Goal: Information Seeking & Learning: Learn about a topic

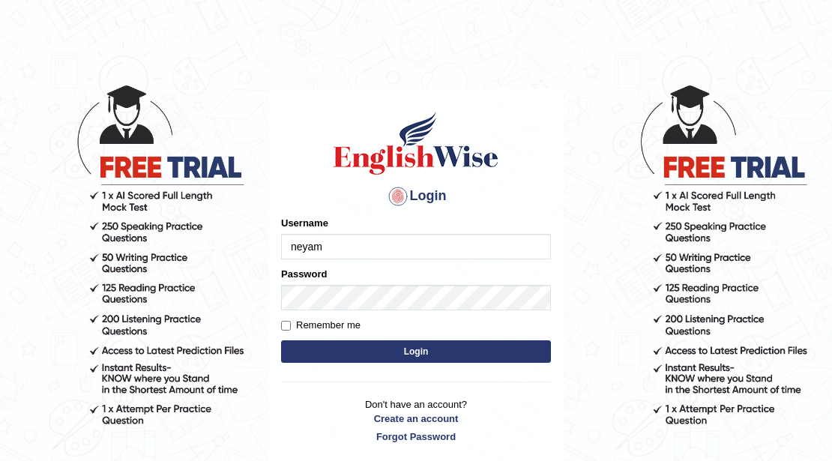
type input "neyam"
click at [420, 359] on button "Login" at bounding box center [416, 351] width 270 height 22
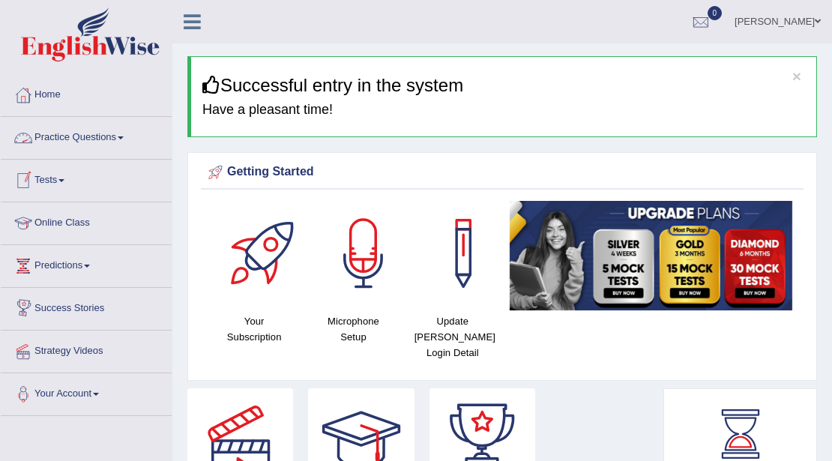
click at [128, 141] on link "Practice Questions" at bounding box center [86, 135] width 171 height 37
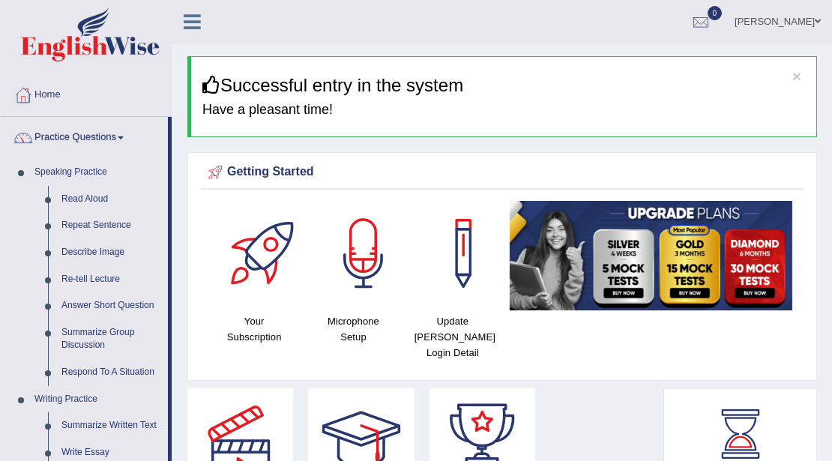
scroll to position [250, 0]
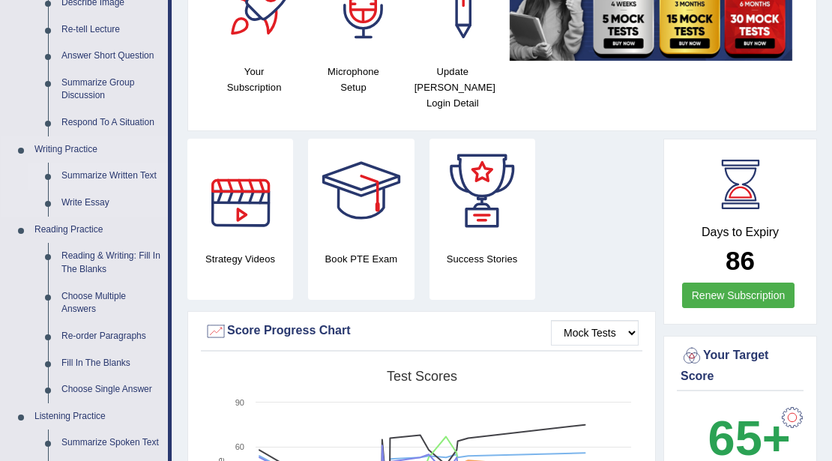
click at [104, 181] on link "Summarize Written Text" at bounding box center [111, 176] width 113 height 27
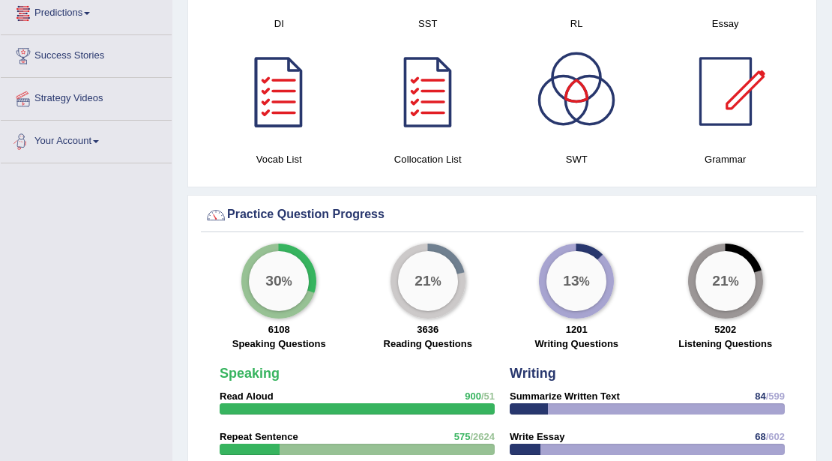
scroll to position [1011, 0]
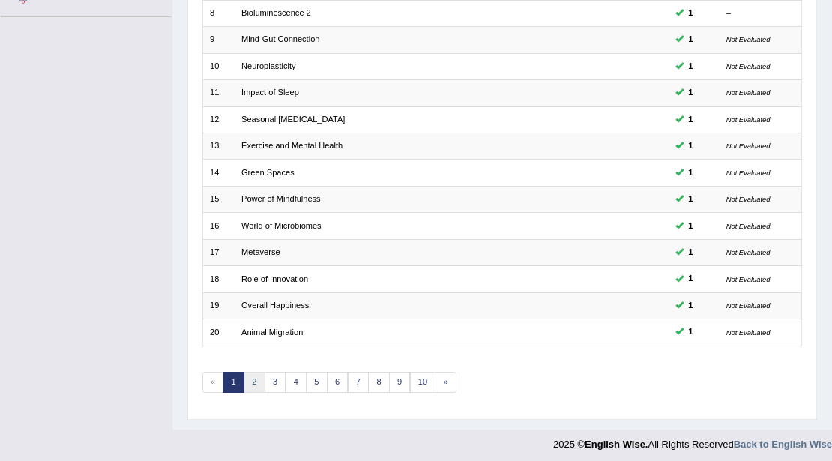
click at [256, 383] on link "2" at bounding box center [255, 382] width 22 height 21
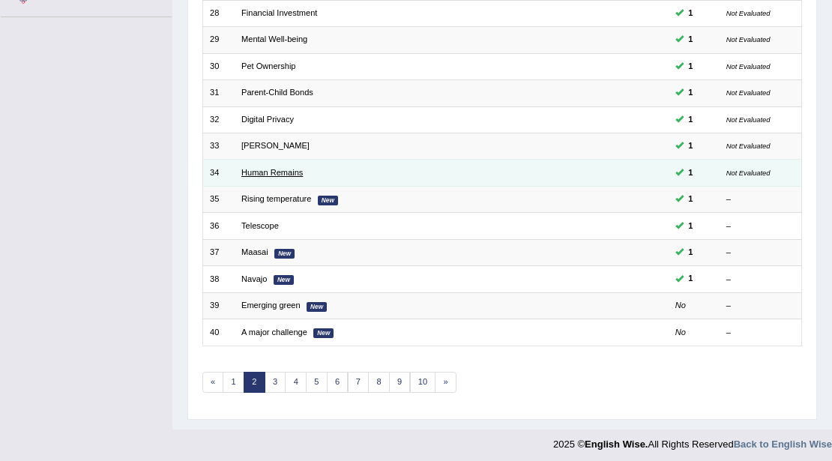
click at [283, 168] on link "Human Remains" at bounding box center [271, 172] width 61 height 9
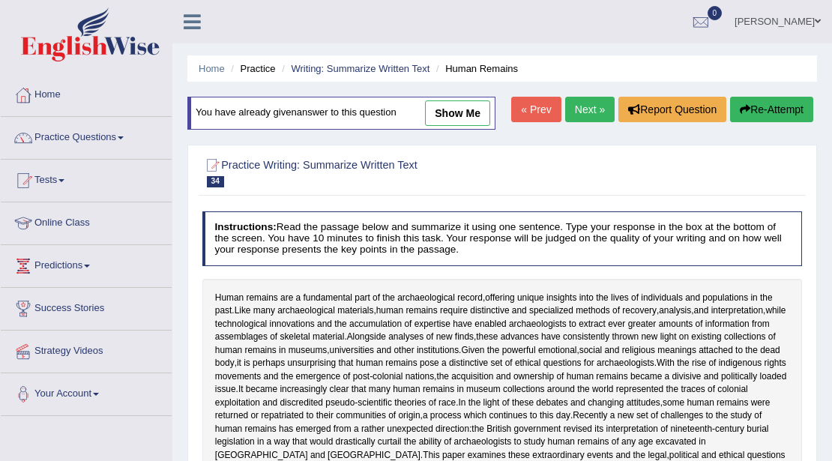
click at [480, 115] on link "show me" at bounding box center [457, 112] width 65 height 25
type textarea "Human remains are fundamental part of the archaeological recod, and offering un…"
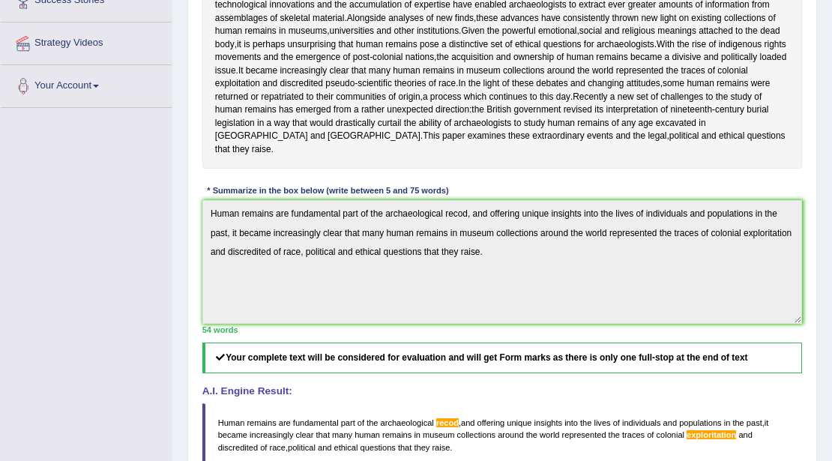
scroll to position [58, 0]
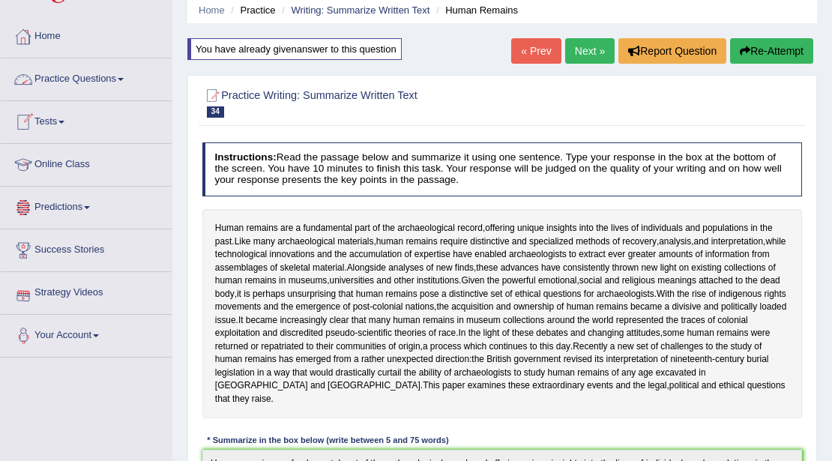
click at [105, 82] on link "Practice Questions" at bounding box center [86, 76] width 171 height 37
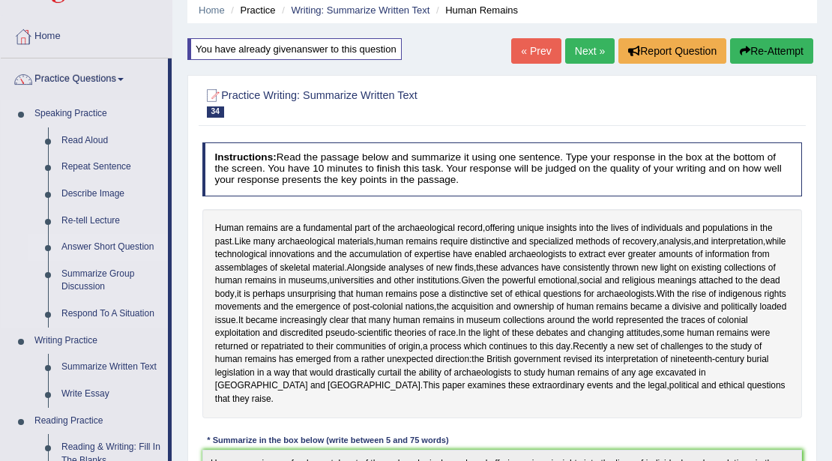
scroll to position [308, 0]
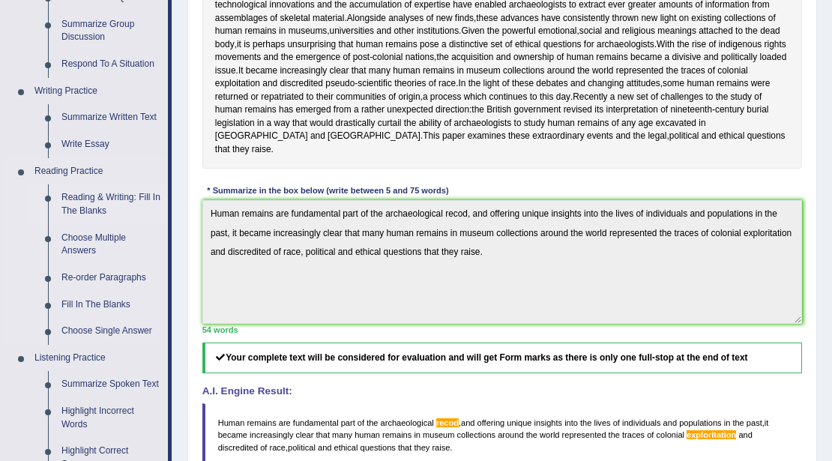
click at [82, 198] on link "Reading & Writing: Fill In The Blanks" at bounding box center [111, 204] width 113 height 40
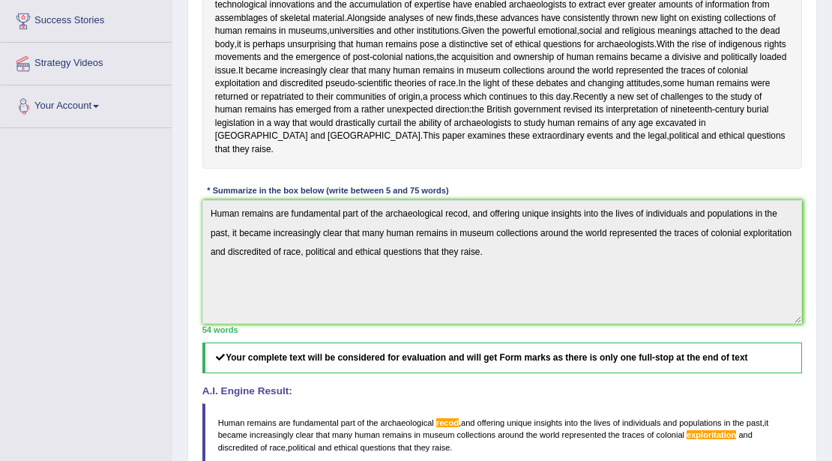
scroll to position [376, 0]
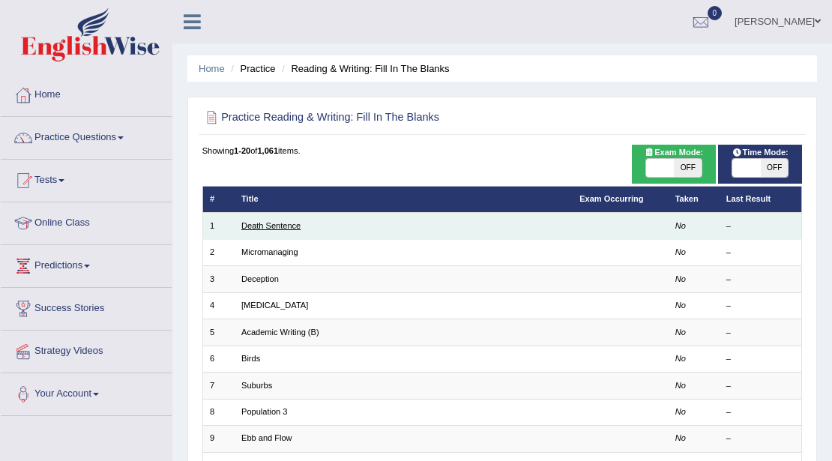
click at [280, 225] on link "Death Sentence" at bounding box center [270, 225] width 59 height 9
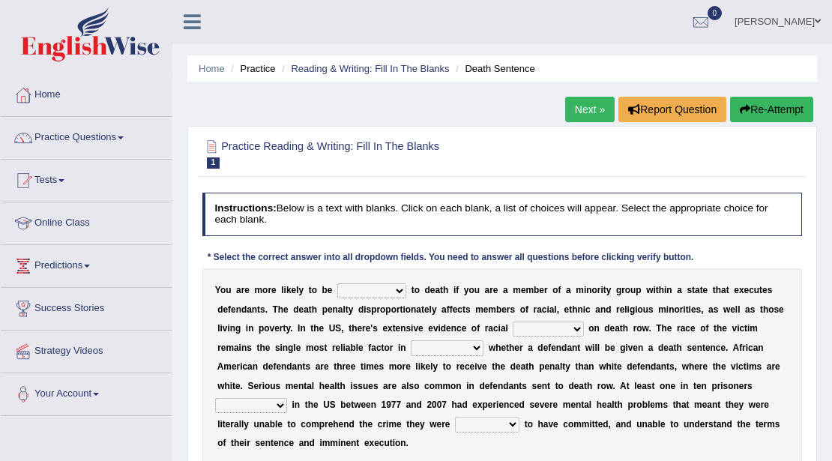
scroll to position [250, 0]
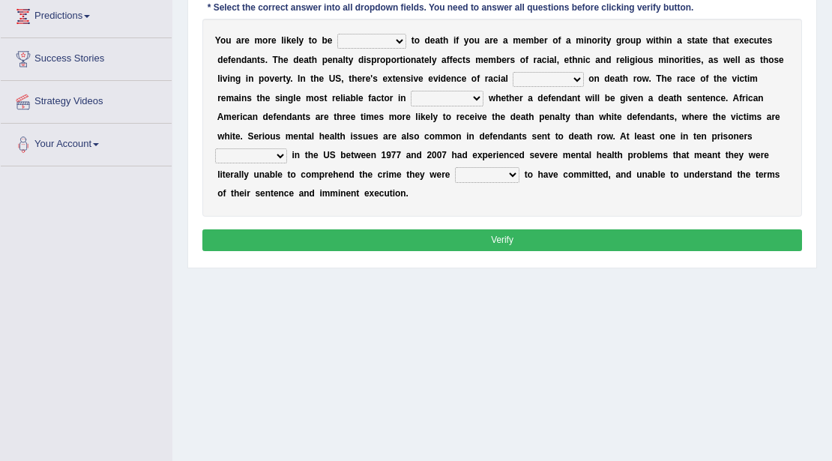
click at [363, 45] on select "penalized blamed complained sentenced" at bounding box center [371, 41] width 69 height 15
select select "sentenced"
click at [337, 34] on select "penalized blamed complained sentenced" at bounding box center [371, 41] width 69 height 15
click at [526, 79] on select "bias equality appearance background" at bounding box center [548, 79] width 70 height 15
select select "bias"
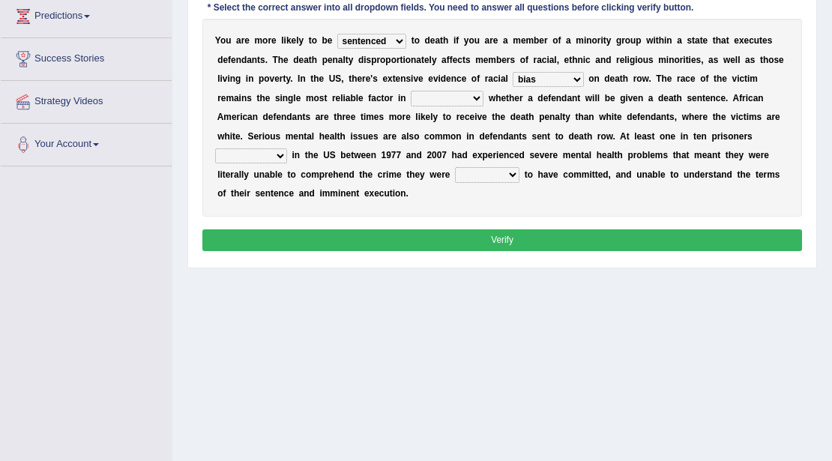
click at [513, 72] on select "bias equality appearance background" at bounding box center [548, 79] width 70 height 15
click at [443, 98] on select "determining adjoining undermining examining" at bounding box center [447, 98] width 73 height 15
select select "determining"
click at [411, 91] on select "determining adjoining undermining examining" at bounding box center [447, 98] width 73 height 15
click at [254, 154] on select "electrocuted persecuted executed captured" at bounding box center [251, 155] width 72 height 15
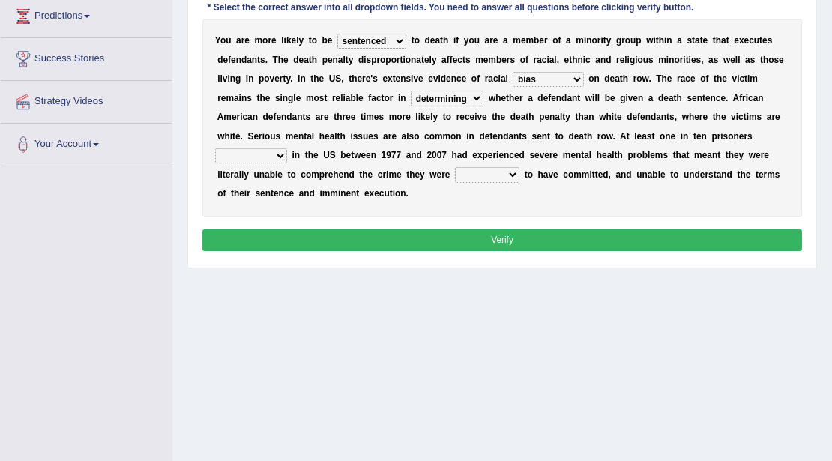
select select "persecuted"
click at [215, 148] on select "electrocuted persecuted executed captured" at bounding box center [251, 155] width 72 height 15
click at [339, 165] on div "Y o u a r e m o r e l i k e l y t o b e penalized blamed complained sentenced t…" at bounding box center [502, 118] width 601 height 198
click at [472, 177] on select "alleged acclaimed persuaded claimed" at bounding box center [487, 174] width 64 height 15
select select "alleged"
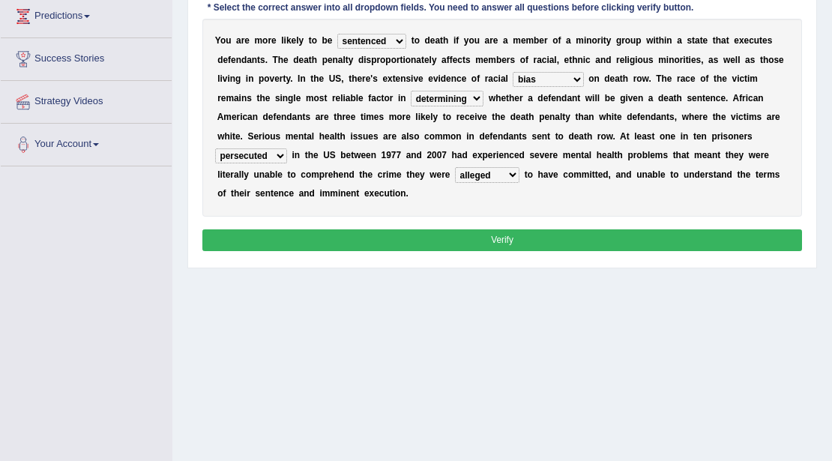
click at [455, 167] on select "alleged acclaimed persuaded claimed" at bounding box center [487, 174] width 64 height 15
click at [495, 241] on button "Verify" at bounding box center [502, 240] width 601 height 22
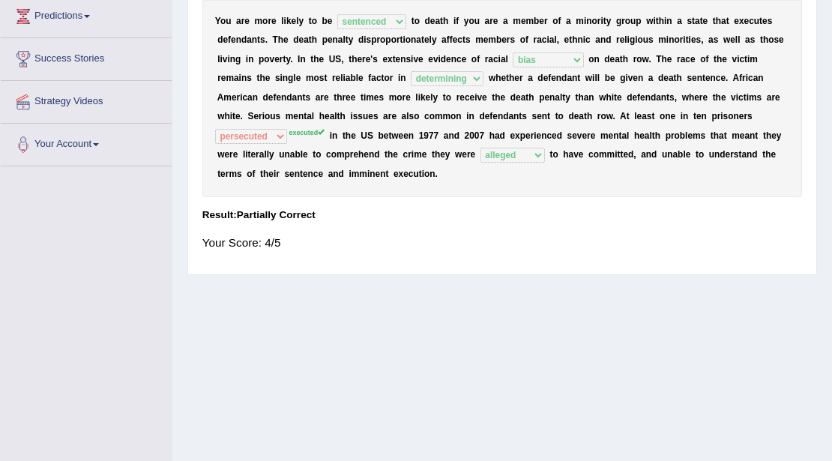
drag, startPoint x: 489, startPoint y: 133, endPoint x: 541, endPoint y: 130, distance: 52.6
click at [541, 130] on div "Y o u a r e m o r e l i k e l y t o b e penalized blamed complained sentenced t…" at bounding box center [502, 98] width 601 height 198
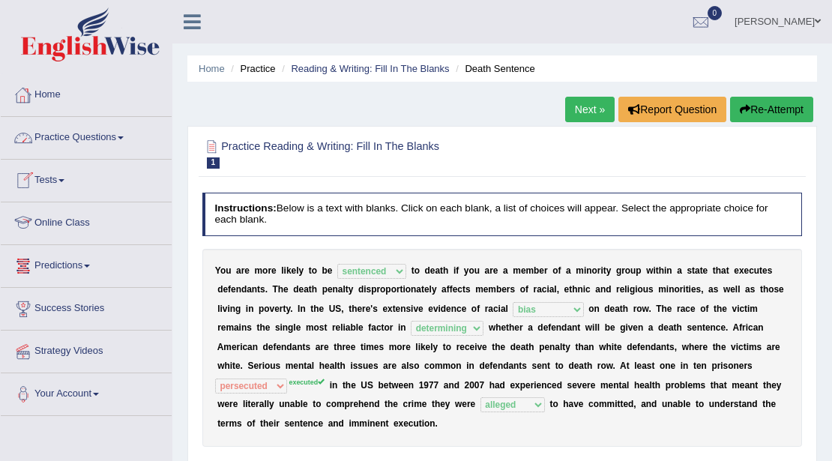
click at [94, 144] on link "Practice Questions" at bounding box center [86, 135] width 171 height 37
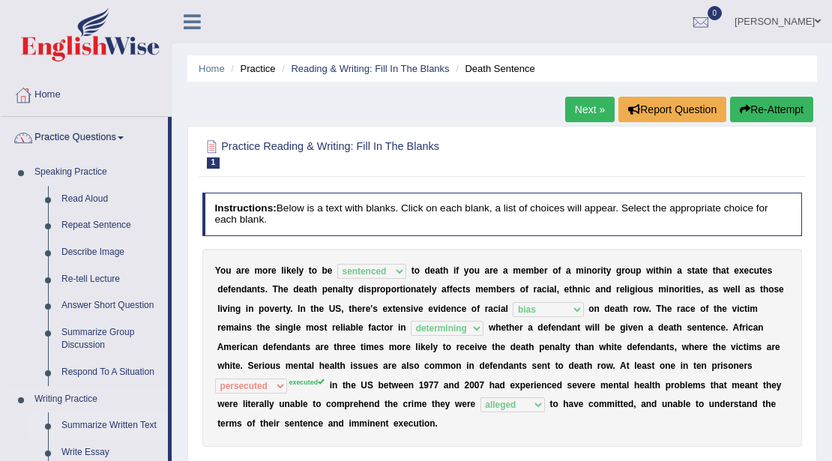
scroll to position [754, 0]
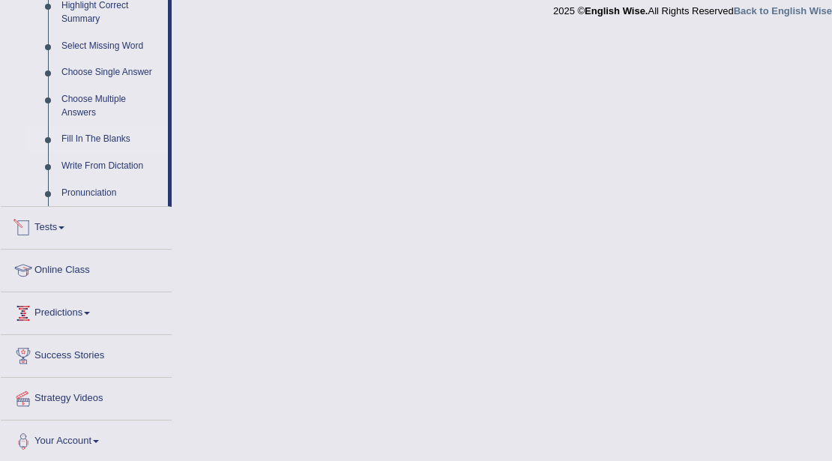
click at [89, 141] on link "Fill In The Blanks" at bounding box center [111, 139] width 113 height 27
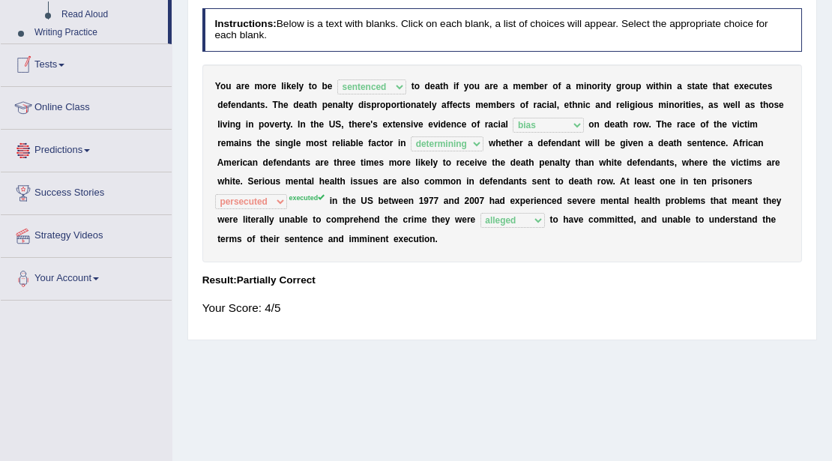
scroll to position [183, 0]
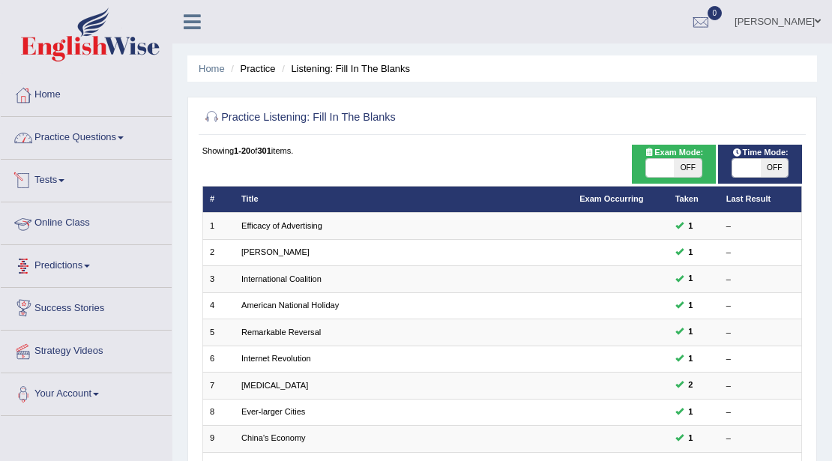
click at [83, 144] on link "Practice Questions" at bounding box center [86, 135] width 171 height 37
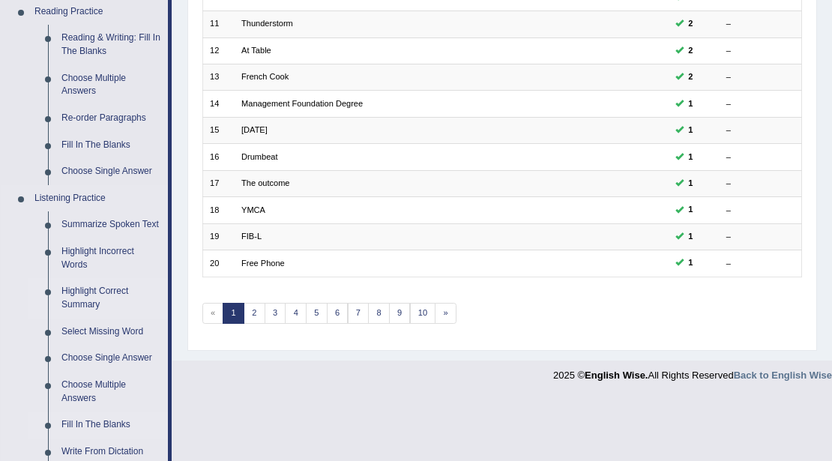
scroll to position [499, 0]
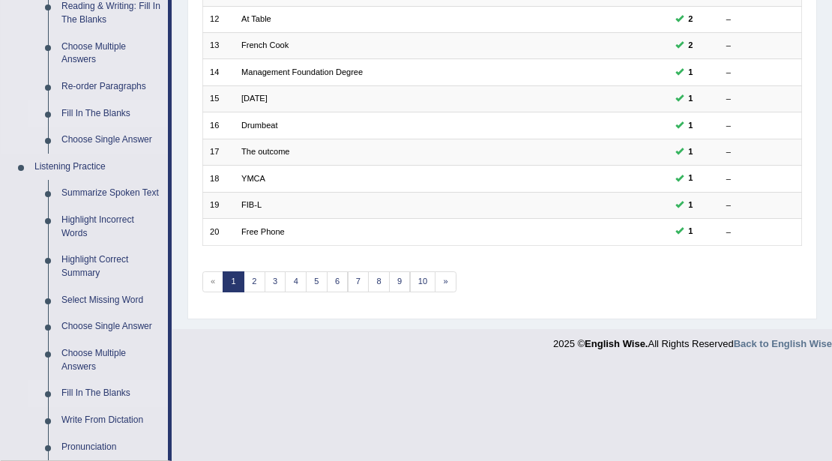
click at [97, 114] on link "Fill In The Blanks" at bounding box center [111, 113] width 113 height 27
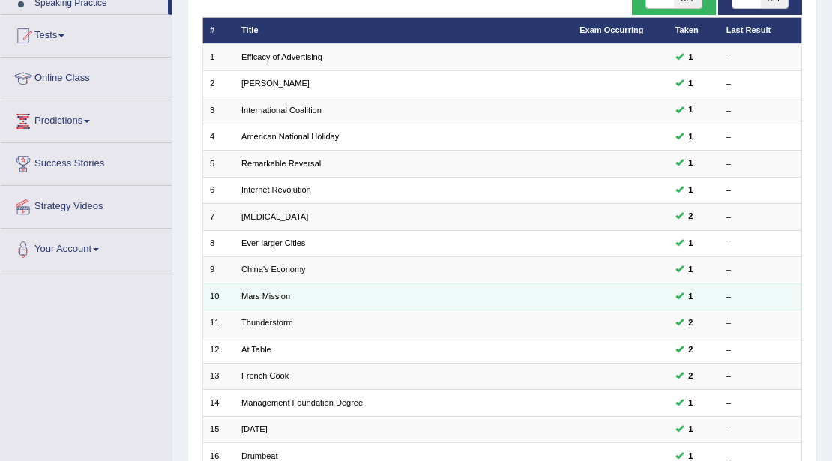
scroll to position [262, 0]
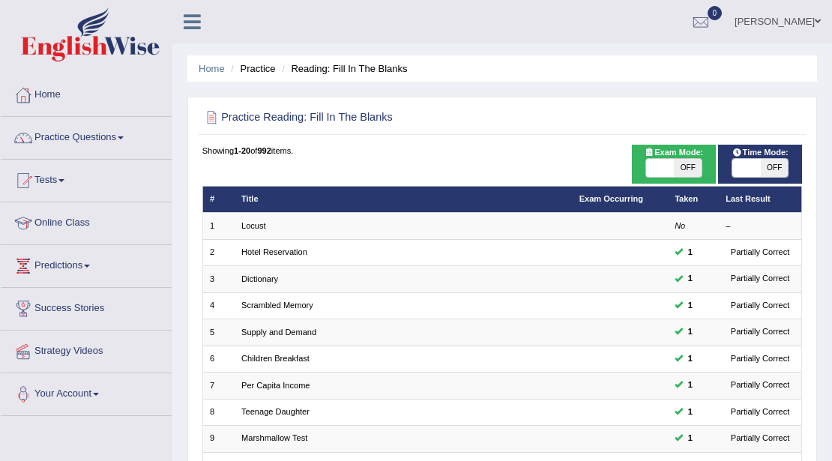
click at [259, 223] on link "Locust" at bounding box center [253, 225] width 25 height 9
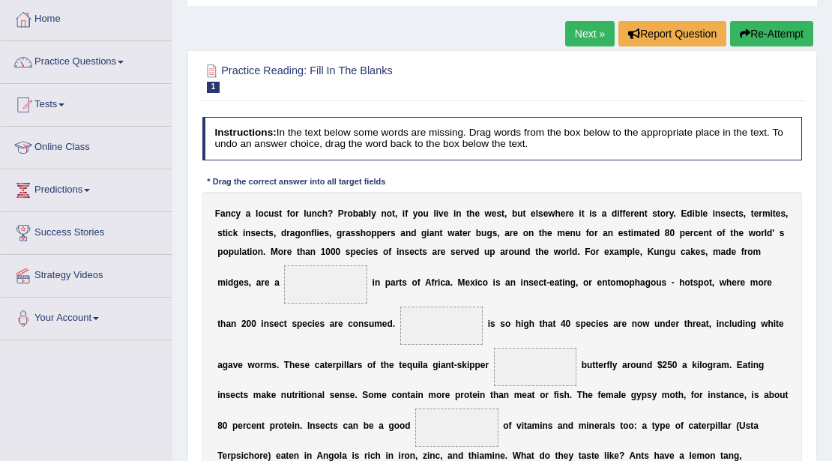
scroll to position [325, 0]
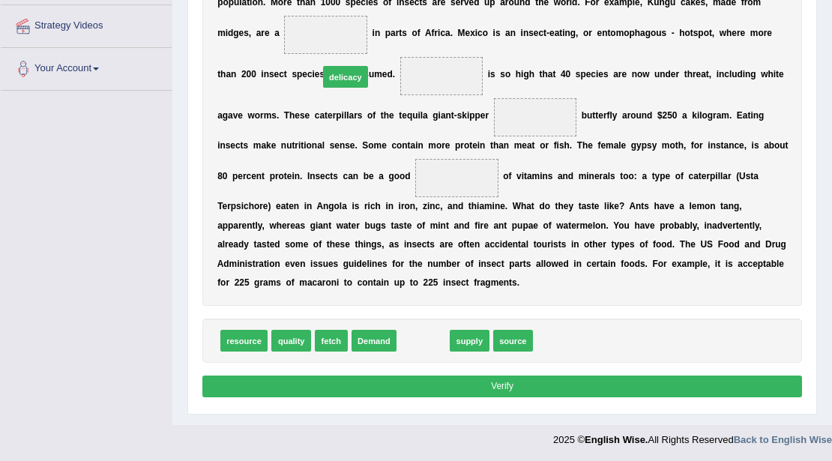
drag, startPoint x: 412, startPoint y: 340, endPoint x: 310, endPoint y: 19, distance: 337.5
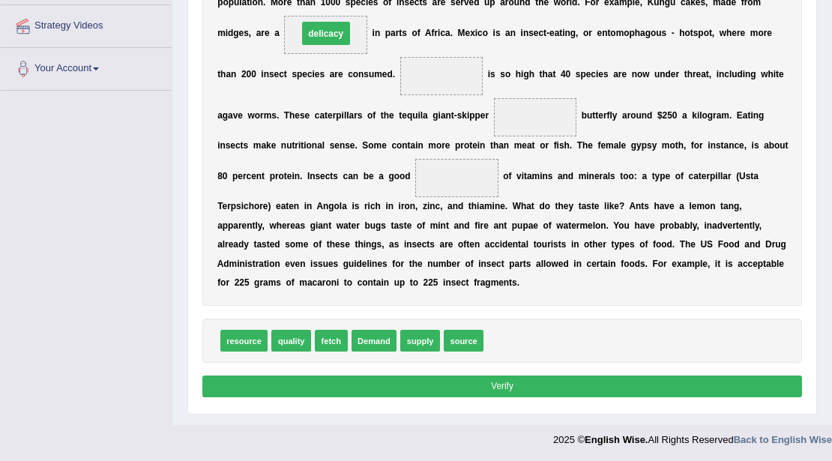
click at [310, 16] on span "delicacy" at bounding box center [325, 35] width 83 height 38
drag, startPoint x: 383, startPoint y: 337, endPoint x: 475, endPoint y: 33, distance: 317.4
click at [475, 33] on div "Instructions: In the text below some words are missing. Drag words from the box…" at bounding box center [502, 134] width 607 height 547
drag, startPoint x: 381, startPoint y: 342, endPoint x: 462, endPoint y: 25, distance: 326.6
click at [462, 25] on div "Instructions: In the text below some words are missing. Drag words from the box…" at bounding box center [502, 134] width 607 height 547
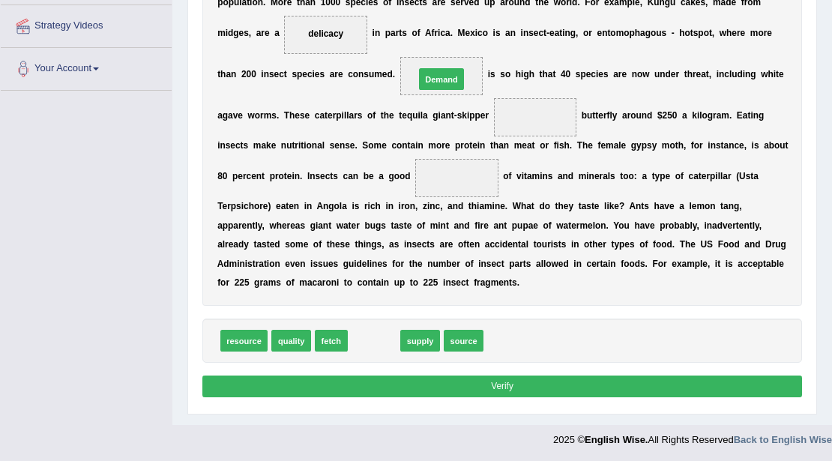
drag, startPoint x: 378, startPoint y: 339, endPoint x: 385, endPoint y: 225, distance: 114.2
click at [457, 30] on div "Instructions: In the text below some words are missing. Drag words from the box…" at bounding box center [502, 134] width 607 height 547
drag, startPoint x: 379, startPoint y: 340, endPoint x: 466, endPoint y: 33, distance: 319.3
click at [466, 33] on div "Instructions: In the text below some words are missing. Drag words from the box…" at bounding box center [502, 134] width 607 height 547
drag, startPoint x: 375, startPoint y: 340, endPoint x: 460, endPoint y: 22, distance: 330.0
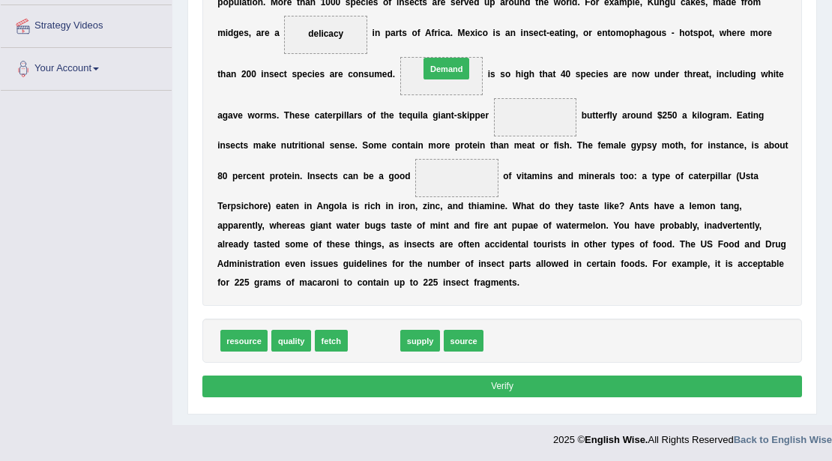
click at [460, 22] on div "Instructions: In the text below some words are missing. Drag words from the box…" at bounding box center [502, 134] width 607 height 547
drag, startPoint x: 363, startPoint y: 340, endPoint x: 435, endPoint y: 31, distance: 316.5
click at [435, 31] on div "Instructions: In the text below some words are missing. Drag words from the box…" at bounding box center [502, 134] width 607 height 547
click at [542, 103] on span at bounding box center [535, 117] width 83 height 38
click at [543, 102] on span at bounding box center [535, 117] width 83 height 38
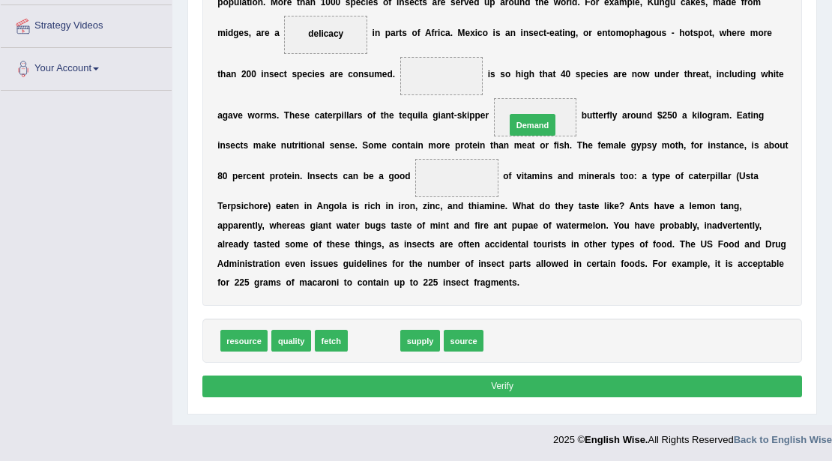
drag, startPoint x: 367, startPoint y: 342, endPoint x: 553, endPoint y: 88, distance: 314.4
drag, startPoint x: 528, startPoint y: 120, endPoint x: 488, endPoint y: 103, distance: 43.0
click at [488, 103] on div "F a n c y a l o c u s t f o r l u n c h ? P r o b a b l y n o t , i f y o u l i…" at bounding box center [502, 124] width 601 height 364
click at [530, 109] on span "Demand" at bounding box center [535, 117] width 83 height 38
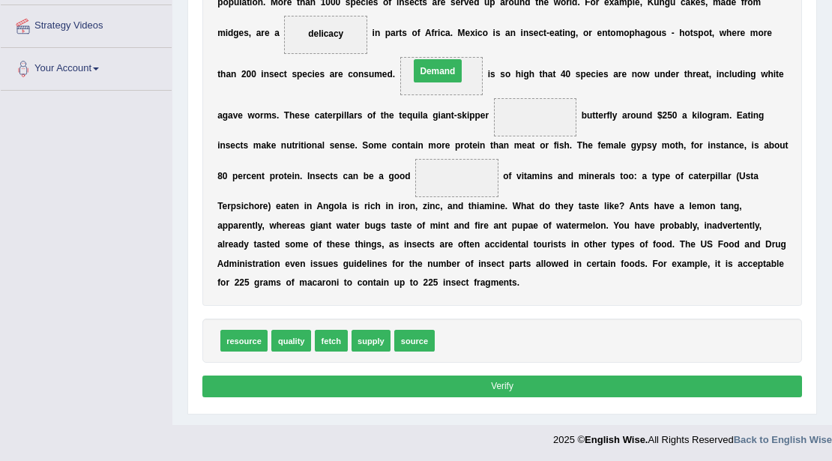
drag, startPoint x: 531, startPoint y: 112, endPoint x: 416, endPoint y: 58, distance: 126.5
drag, startPoint x: 422, startPoint y: 337, endPoint x: 468, endPoint y: 139, distance: 203.2
click at [468, 139] on div "Instructions: In the text below some words are missing. Drag words from the box…" at bounding box center [502, 134] width 607 height 547
drag, startPoint x: 408, startPoint y: 342, endPoint x: 547, endPoint y: 87, distance: 290.6
click at [541, 114] on span "source" at bounding box center [535, 117] width 83 height 38
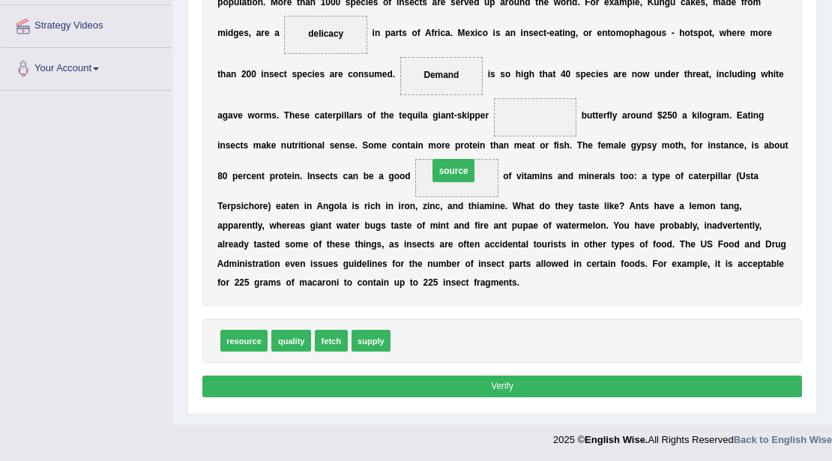
drag, startPoint x: 540, startPoint y: 117, endPoint x: 444, endPoint y: 180, distance: 114.8
drag, startPoint x: 339, startPoint y: 337, endPoint x: 574, endPoint y: 74, distance: 353.1
click at [574, 74] on div "Instructions: In the text below some words are missing. Drag words from the box…" at bounding box center [502, 134] width 607 height 547
drag, startPoint x: 325, startPoint y: 338, endPoint x: 561, endPoint y: 81, distance: 348.7
click at [561, 81] on div "Instructions: In the text below some words are missing. Drag words from the box…" at bounding box center [502, 134] width 607 height 547
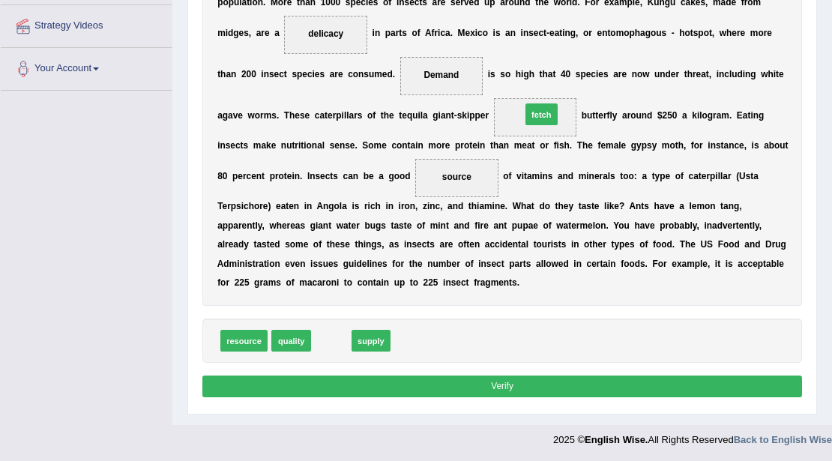
drag, startPoint x: 334, startPoint y: 339, endPoint x: 582, endPoint y: 73, distance: 363.4
click at [582, 73] on div "Instructions: In the text below some words are missing. Drag words from the box…" at bounding box center [502, 134] width 607 height 547
drag, startPoint x: 295, startPoint y: 340, endPoint x: 580, endPoint y: 85, distance: 381.9
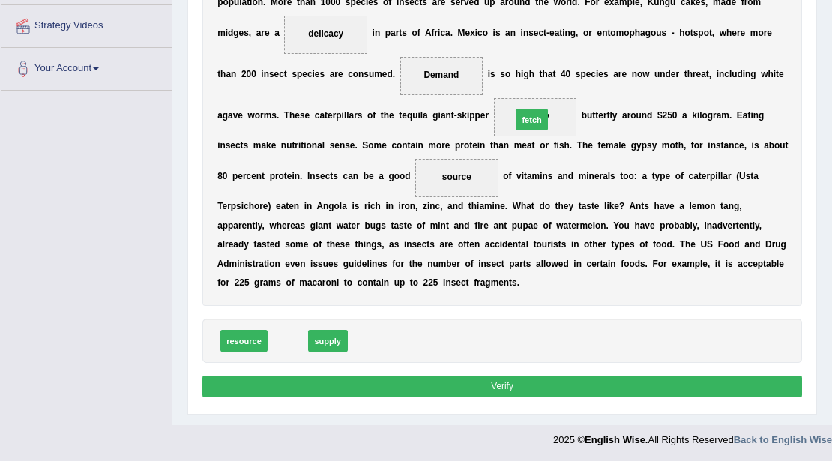
drag, startPoint x: 289, startPoint y: 335, endPoint x: 577, endPoint y: 75, distance: 387.5
click at [577, 75] on div "Instructions: In the text below some words are missing. Drag words from the box…" at bounding box center [502, 134] width 607 height 547
drag, startPoint x: 283, startPoint y: 344, endPoint x: 576, endPoint y: 82, distance: 392.9
click at [576, 82] on div "Instructions: In the text below some words are missing. Drag words from the box…" at bounding box center [502, 134] width 607 height 547
drag, startPoint x: 539, startPoint y: 111, endPoint x: 359, endPoint y: 364, distance: 310.2
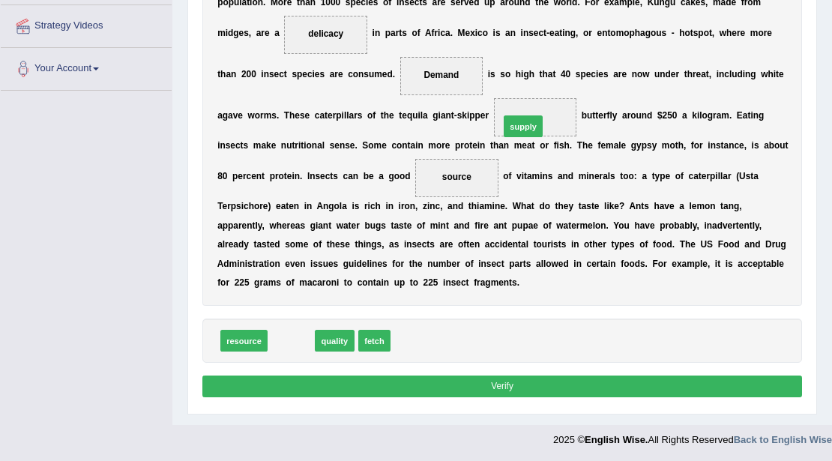
drag, startPoint x: 295, startPoint y: 337, endPoint x: 568, endPoint y: 86, distance: 370.9
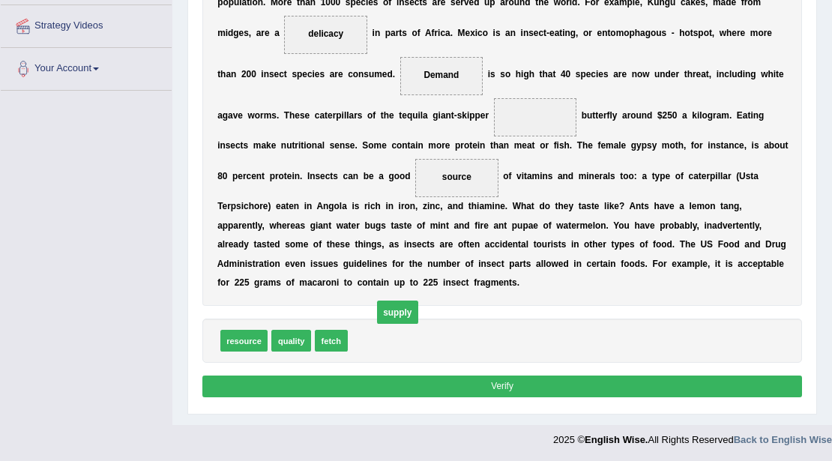
drag, startPoint x: 540, startPoint y: 115, endPoint x: 349, endPoint y: 334, distance: 290.2
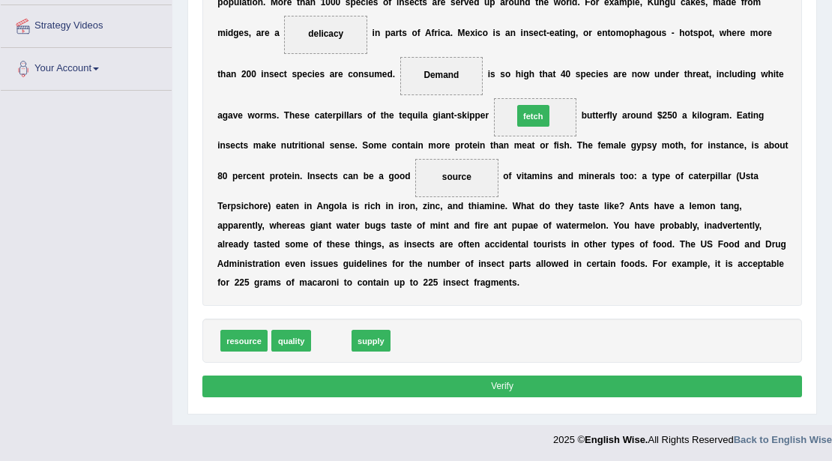
drag, startPoint x: 324, startPoint y: 340, endPoint x: 562, endPoint y: 76, distance: 355.2
click at [562, 76] on div "Instructions: In the text below some words are missing. Drag words from the box…" at bounding box center [502, 134] width 607 height 547
drag, startPoint x: 322, startPoint y: 340, endPoint x: 469, endPoint y: 147, distance: 243.4
drag, startPoint x: 457, startPoint y: 176, endPoint x: 547, endPoint y: 111, distance: 111.1
drag, startPoint x: 335, startPoint y: 337, endPoint x: 377, endPoint y: 292, distance: 61.5
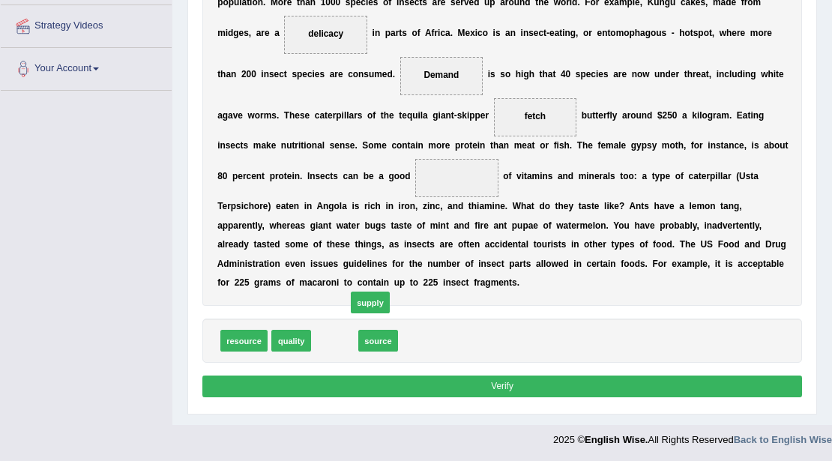
click at [377, 292] on span "supply" at bounding box center [371, 303] width 40 height 22
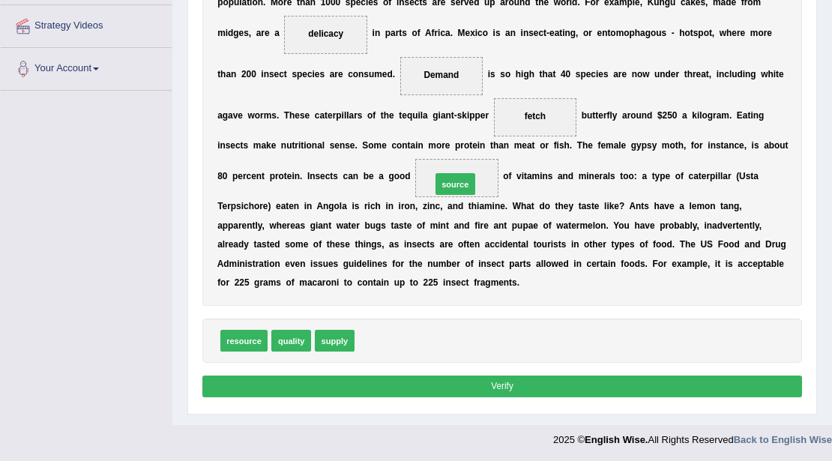
drag, startPoint x: 376, startPoint y: 337, endPoint x: 467, endPoint y: 153, distance: 205.6
click at [458, 382] on button "Verify" at bounding box center [502, 387] width 601 height 22
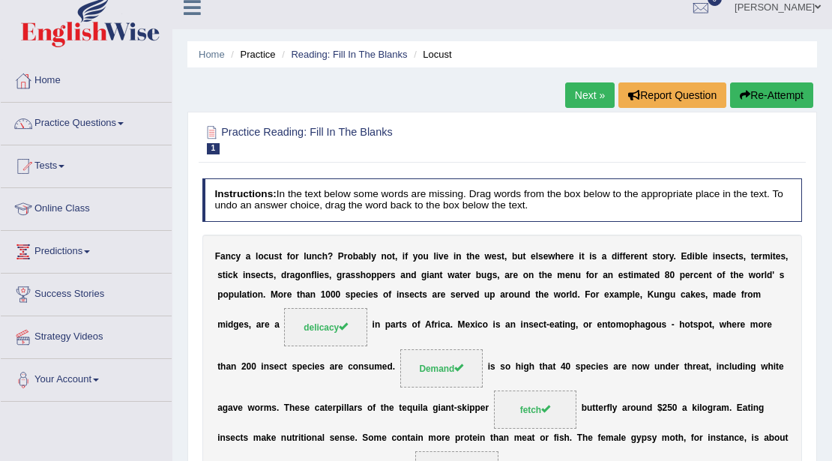
scroll to position [0, 0]
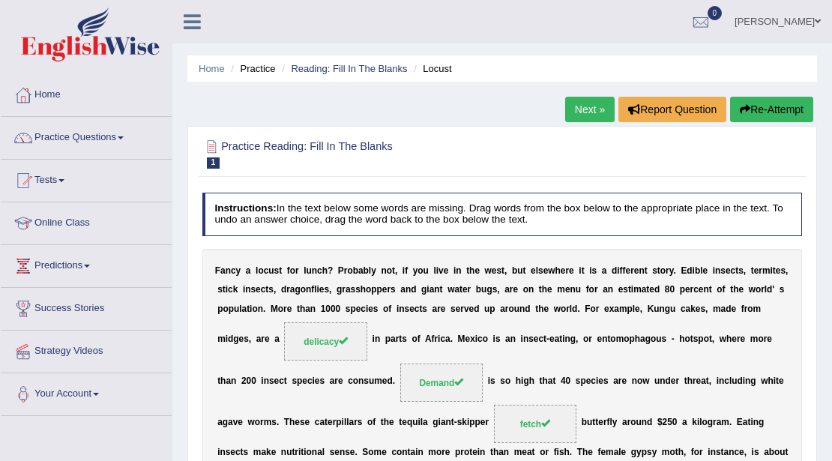
click at [576, 115] on link "Next »" at bounding box center [589, 109] width 49 height 25
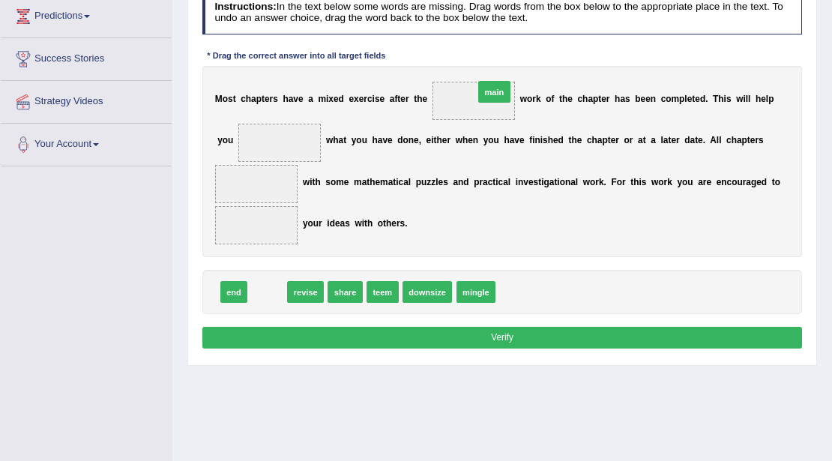
drag, startPoint x: 265, startPoint y: 283, endPoint x: 532, endPoint y: 48, distance: 356.0
click at [532, 48] on div "Instructions: In the text below some words are missing. Drag words from the box…" at bounding box center [502, 172] width 607 height 374
drag, startPoint x: 265, startPoint y: 294, endPoint x: 513, endPoint y: 69, distance: 334.4
click at [513, 69] on div "Instructions: In the text below some words are missing. Drag words from the box…" at bounding box center [502, 172] width 607 height 374
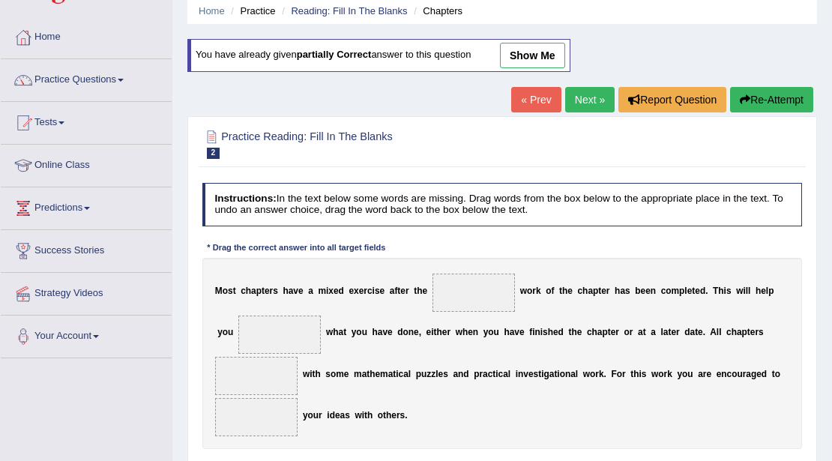
scroll to position [250, 0]
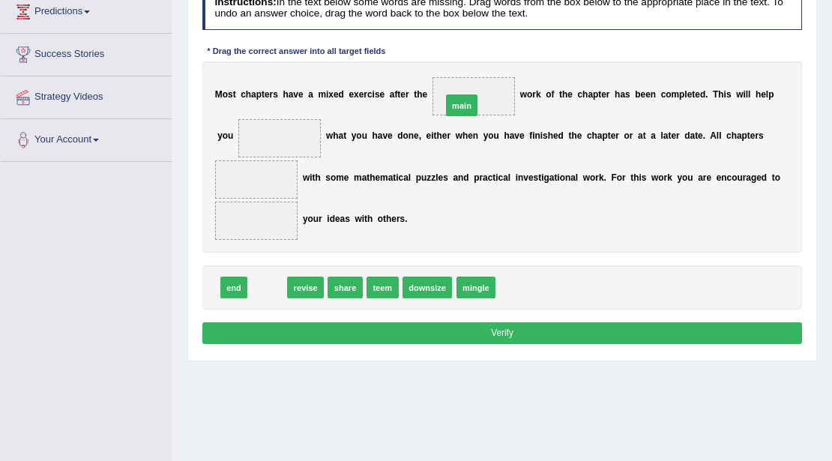
drag, startPoint x: 269, startPoint y: 284, endPoint x: 508, endPoint y: 65, distance: 323.7
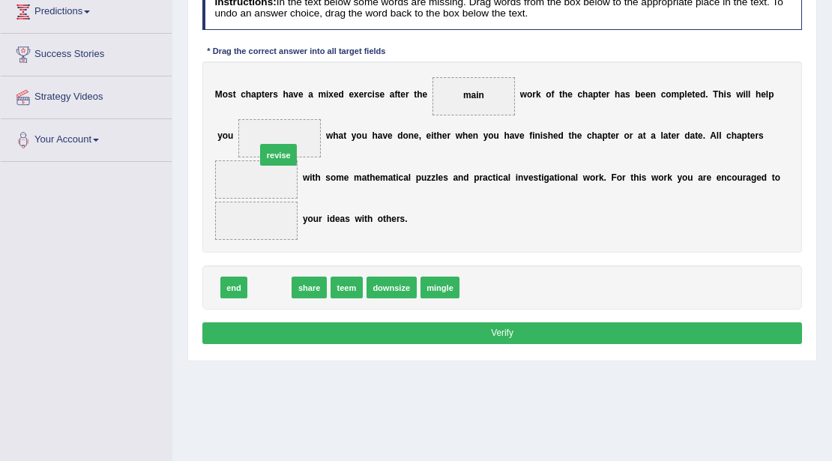
drag, startPoint x: 267, startPoint y: 285, endPoint x: 280, endPoint y: 118, distance: 167.0
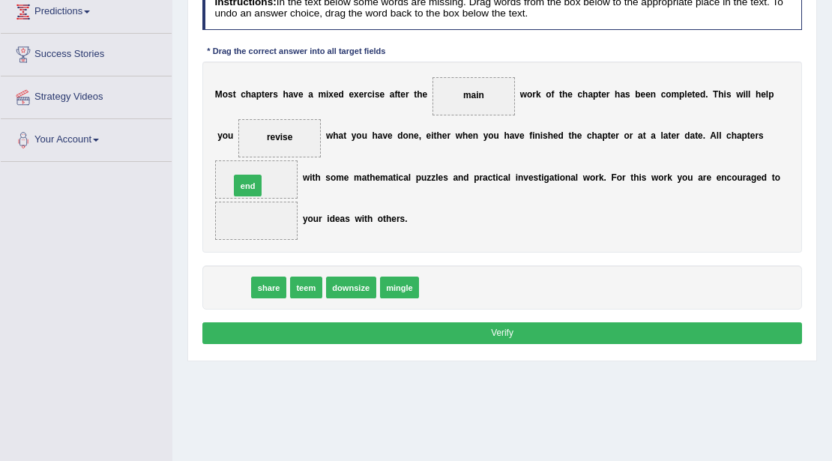
drag, startPoint x: 232, startPoint y: 284, endPoint x: 256, endPoint y: 157, distance: 129.0
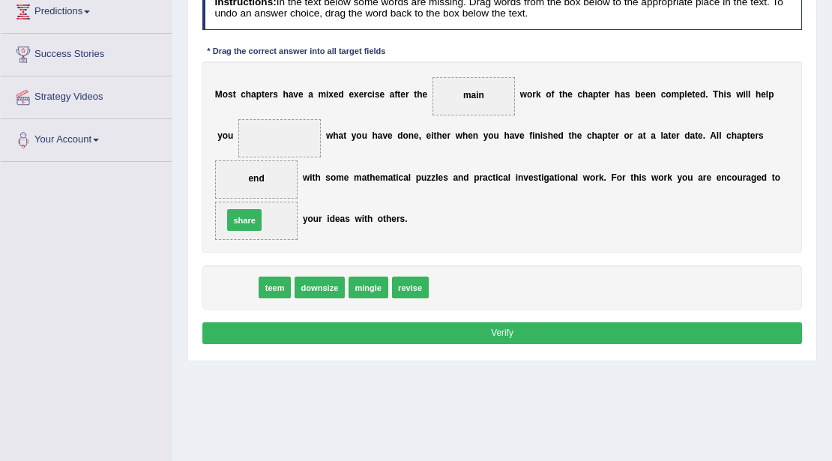
drag, startPoint x: 241, startPoint y: 286, endPoint x: 250, endPoint y: 200, distance: 85.9
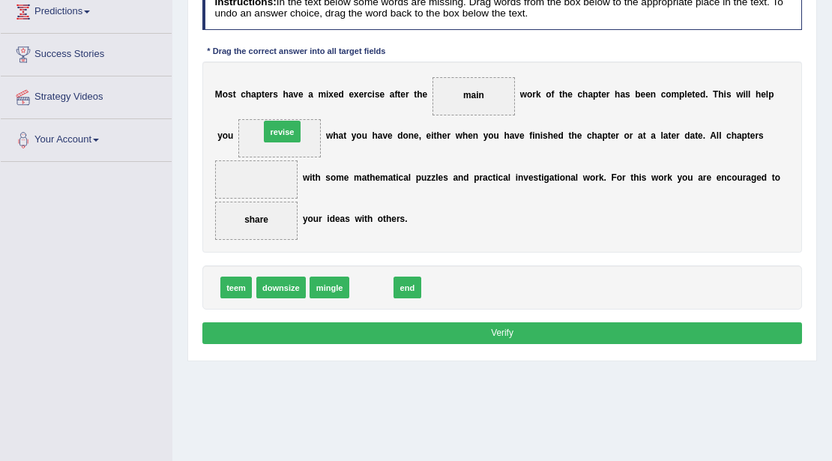
drag, startPoint x: 367, startPoint y: 250, endPoint x: 268, endPoint y: 102, distance: 178.9
drag, startPoint x: 363, startPoint y: 283, endPoint x: 242, endPoint y: 162, distance: 171.3
drag, startPoint x: 361, startPoint y: 283, endPoint x: 279, endPoint y: 109, distance: 192.2
click at [383, 331] on button "Verify" at bounding box center [502, 333] width 601 height 22
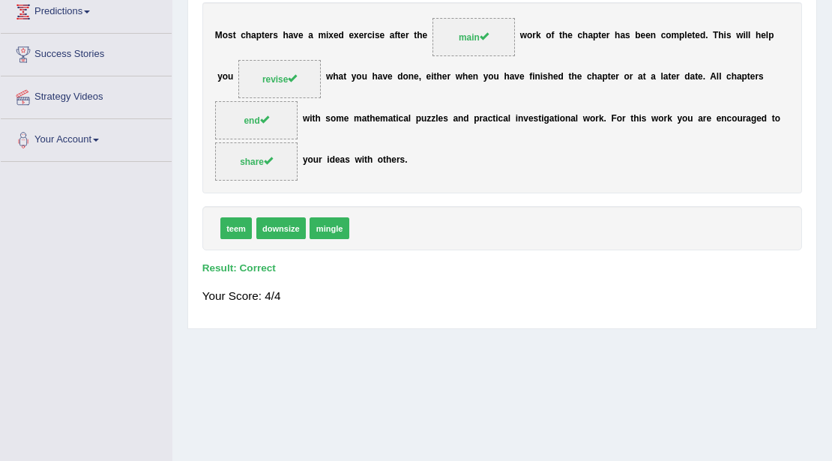
scroll to position [4, 0]
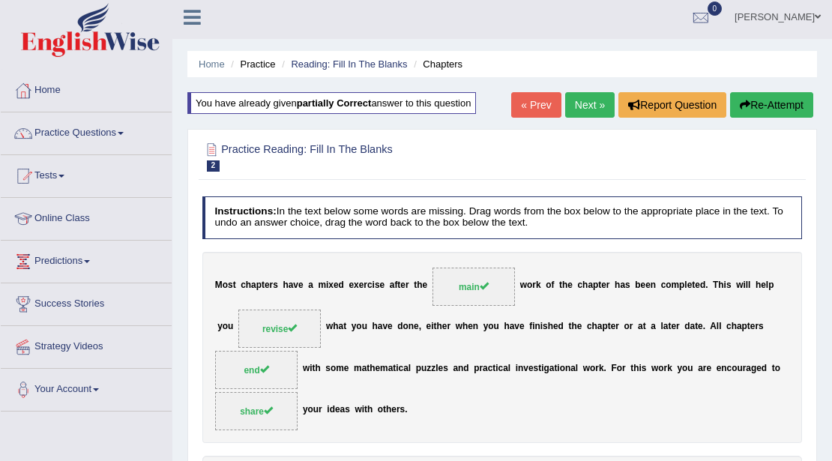
click at [591, 109] on link "Next »" at bounding box center [589, 104] width 49 height 25
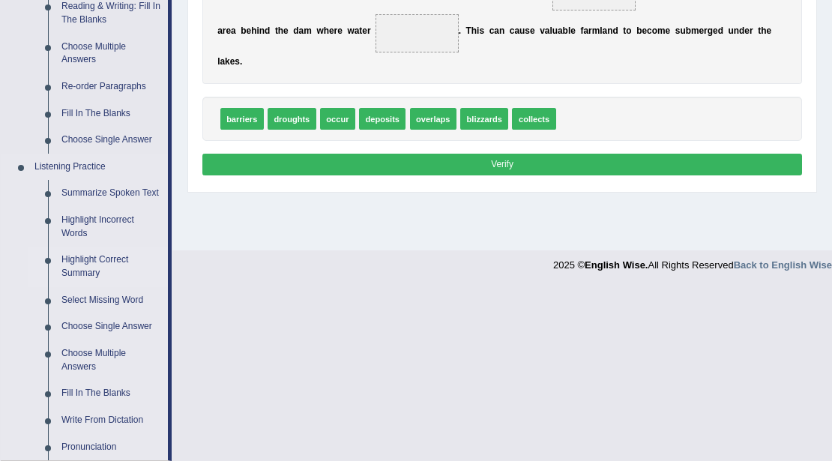
scroll to position [250, 0]
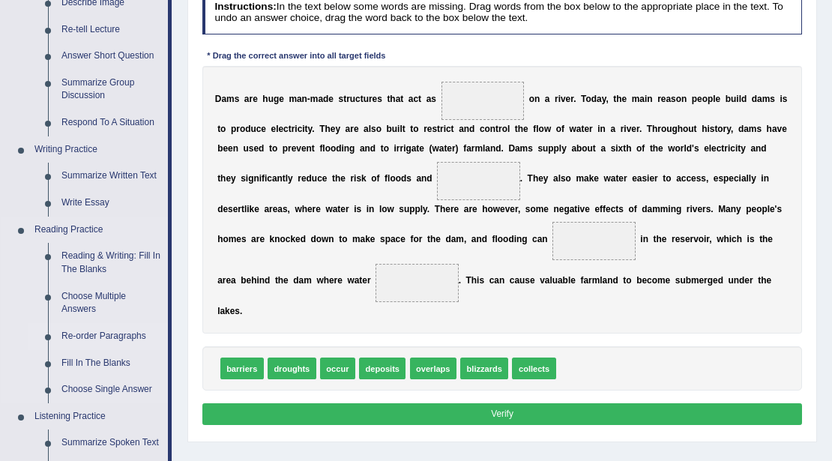
click at [96, 336] on link "Re-order Paragraphs" at bounding box center [111, 336] width 113 height 27
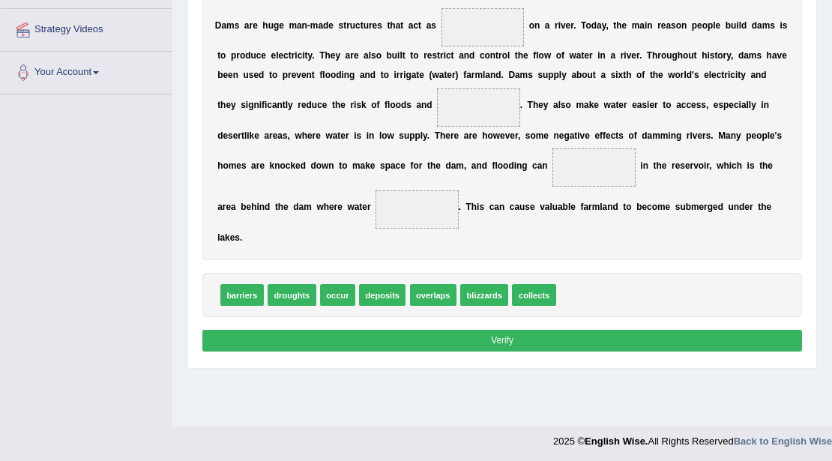
scroll to position [325, 0]
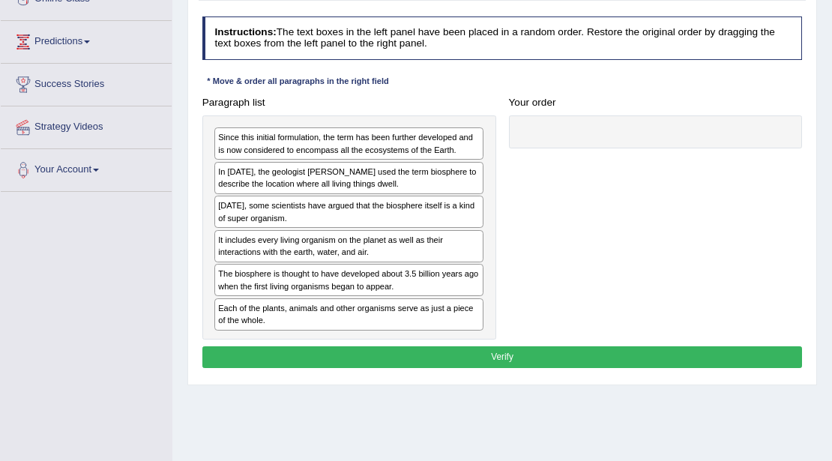
scroll to position [228, 0]
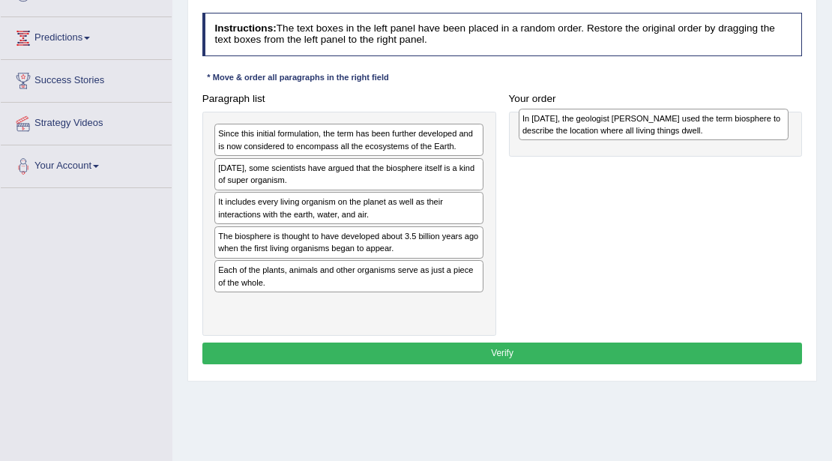
drag, startPoint x: 342, startPoint y: 174, endPoint x: 703, endPoint y: 129, distance: 364.2
click at [703, 129] on div "In 1875, the geologist Eduard Suess used the term biosphere to describe the loc…" at bounding box center [654, 124] width 270 height 31
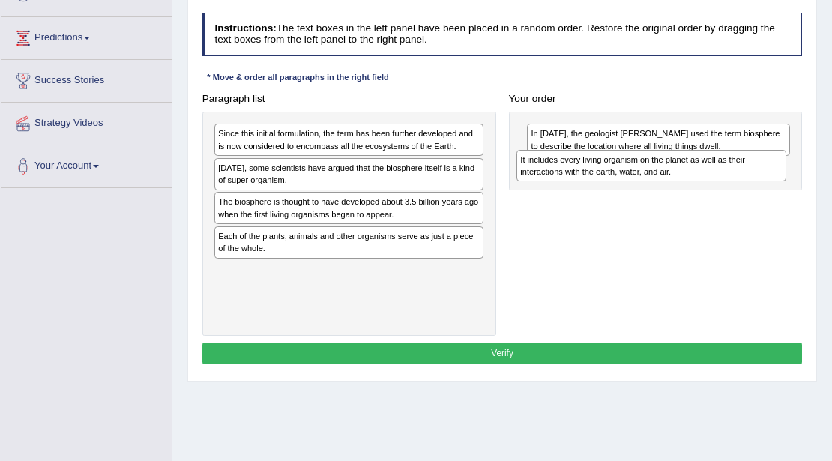
drag, startPoint x: 299, startPoint y: 199, endPoint x: 658, endPoint y: 171, distance: 360.3
click at [658, 171] on div "It includes every living organism on the planet as well as their interactions w…" at bounding box center [652, 165] width 270 height 31
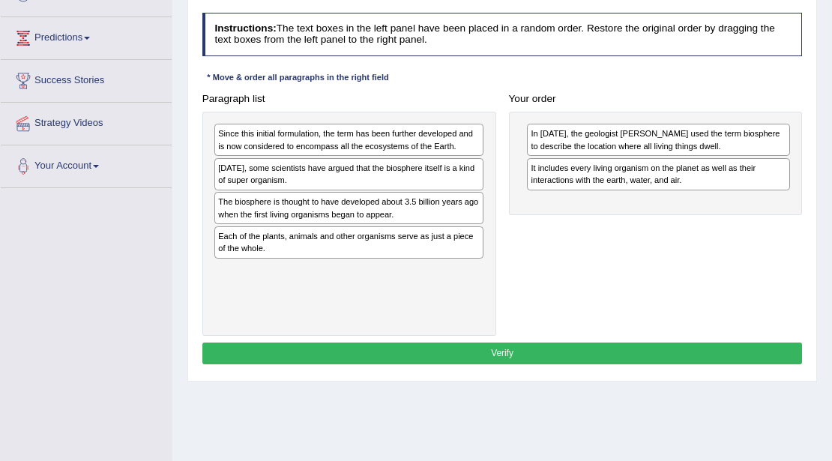
click at [363, 139] on div "Since this initial formulation, the term has been further developed and is now …" at bounding box center [348, 140] width 269 height 32
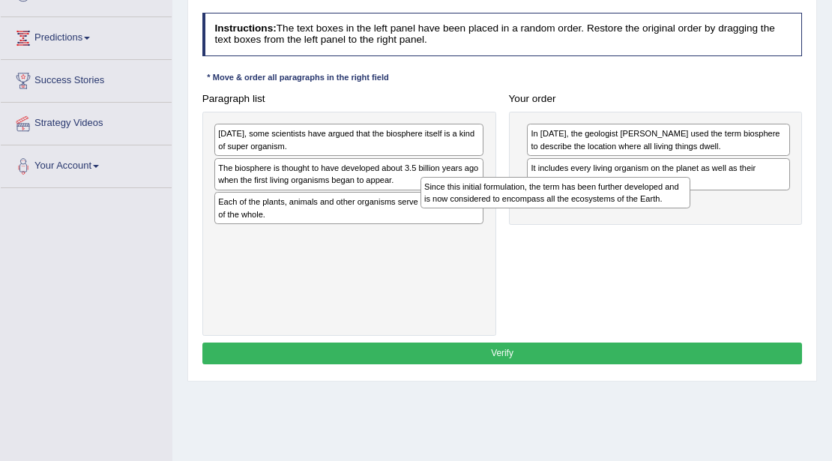
drag, startPoint x: 408, startPoint y: 133, endPoint x: 699, endPoint y: 217, distance: 302.8
click at [691, 208] on div "Since this initial formulation, the term has been further developed and is now …" at bounding box center [556, 192] width 270 height 31
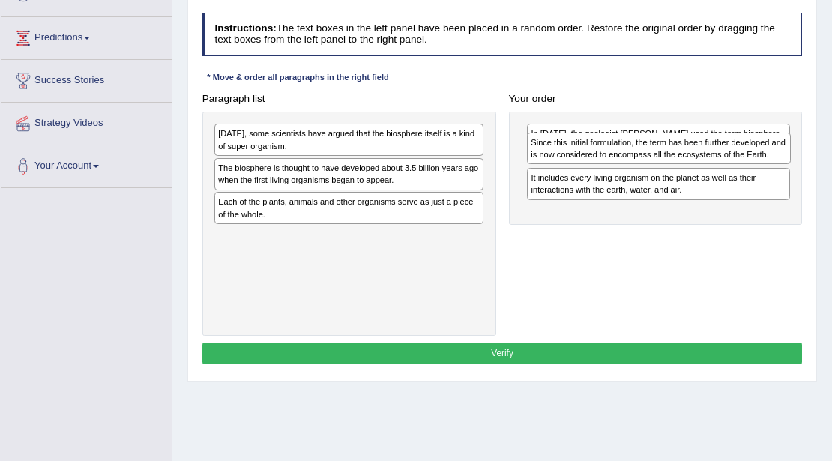
drag, startPoint x: 621, startPoint y: 206, endPoint x: 630, endPoint y: 163, distance: 43.7
click at [630, 163] on div "Since this initial formulation, the term has been further developed and is now …" at bounding box center [659, 148] width 264 height 31
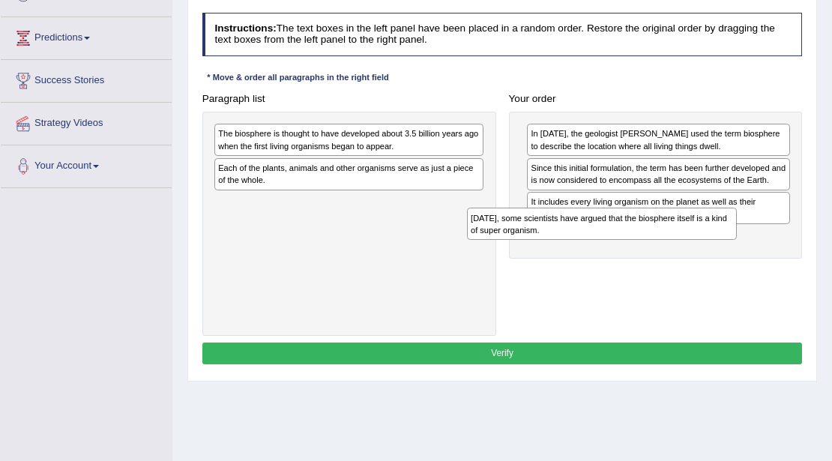
drag, startPoint x: 283, startPoint y: 139, endPoint x: 652, endPoint y: 257, distance: 387.3
click at [652, 257] on div "Paragraph list Today, some scientists have argued that the biosphere itself is …" at bounding box center [502, 212] width 613 height 248
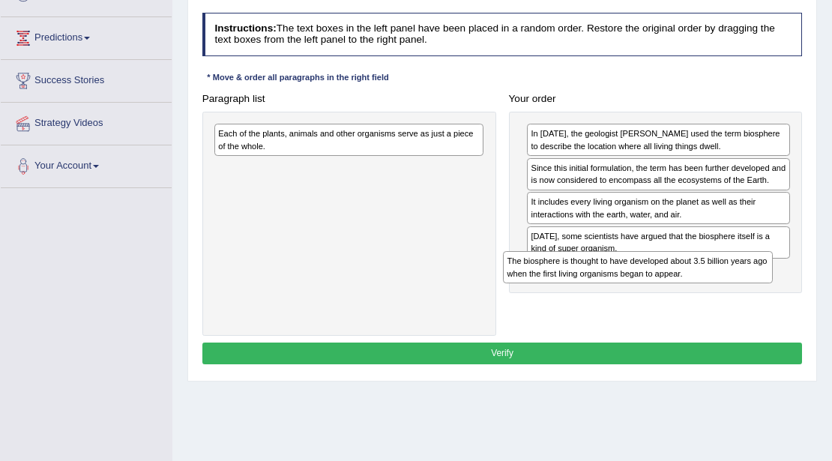
drag, startPoint x: 321, startPoint y: 138, endPoint x: 664, endPoint y: 295, distance: 377.8
click at [664, 295] on div "Paragraph list The biosphere is thought to have developed about 3.5 billion yea…" at bounding box center [502, 212] width 613 height 248
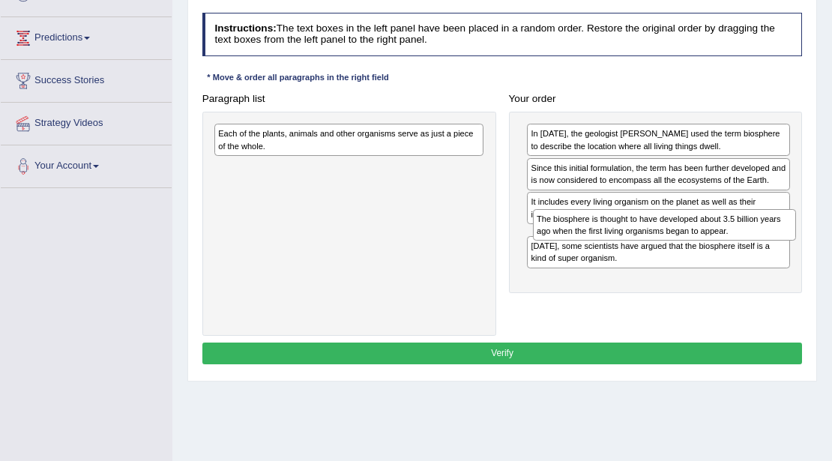
drag, startPoint x: 613, startPoint y: 269, endPoint x: 625, endPoint y: 241, distance: 29.9
click at [625, 241] on div "In 1875, the geologist Eduard Suess used the term biosphere to describe the loc…" at bounding box center [656, 202] width 294 height 181
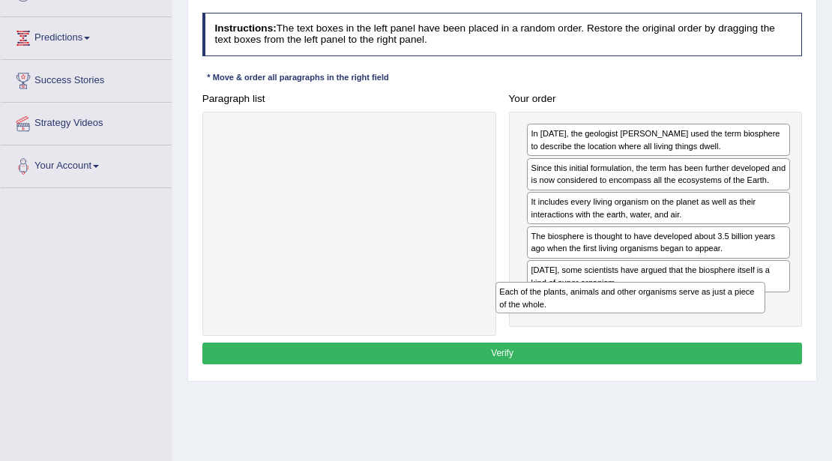
drag, startPoint x: 280, startPoint y: 141, endPoint x: 634, endPoint y: 334, distance: 403.0
click at [634, 334] on div "Instructions: The text boxes in the left panel have been placed in a random ord…" at bounding box center [502, 190] width 607 height 367
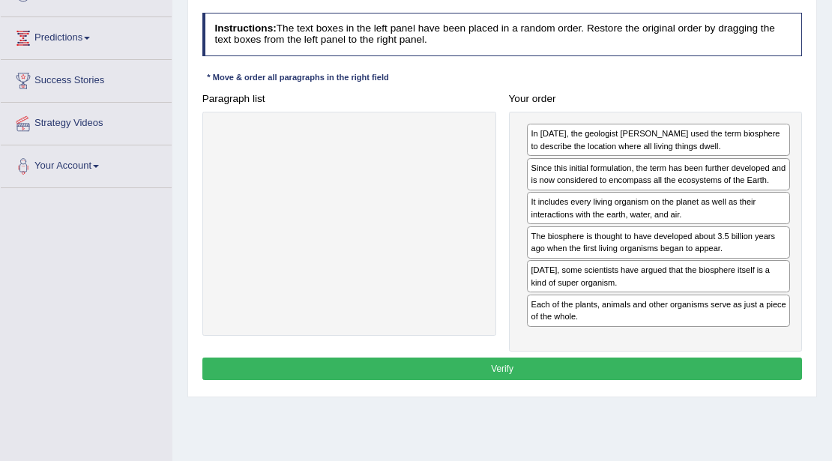
click at [522, 362] on button "Verify" at bounding box center [502, 369] width 601 height 22
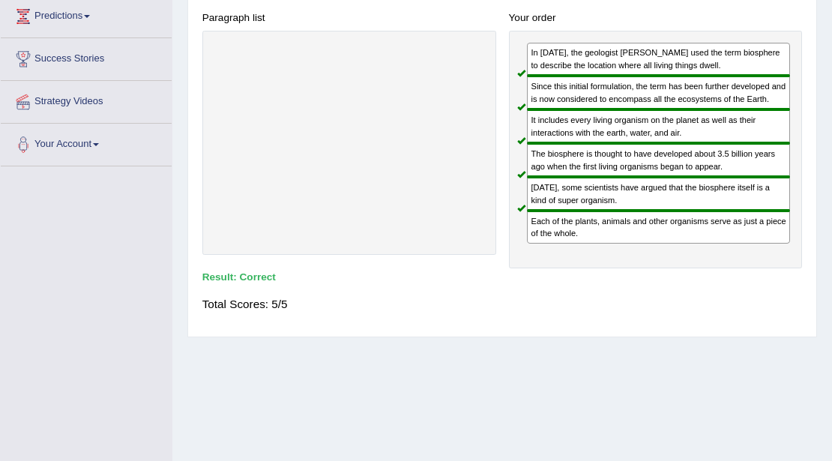
scroll to position [0, 0]
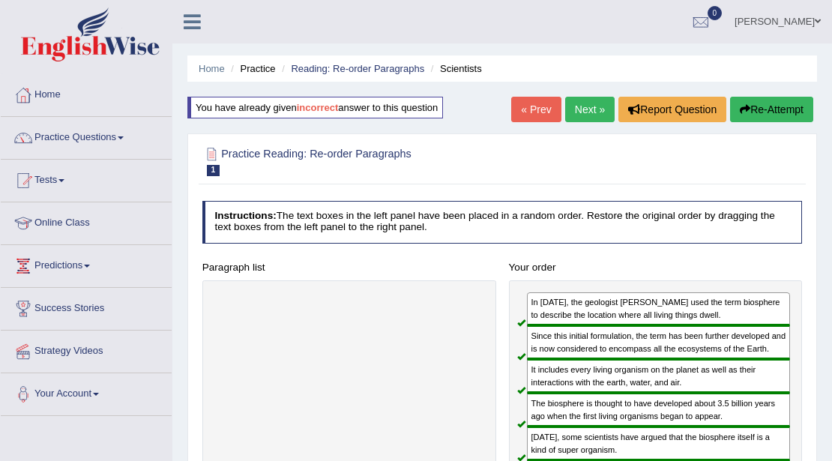
click at [582, 110] on link "Next »" at bounding box center [589, 109] width 49 height 25
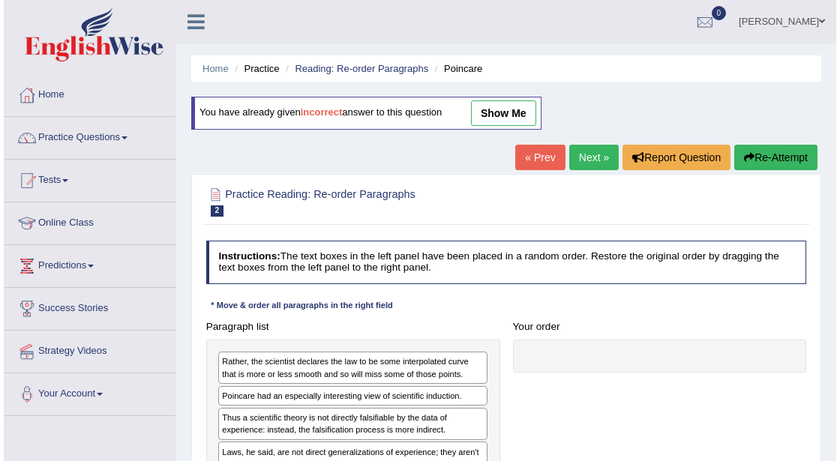
scroll to position [250, 0]
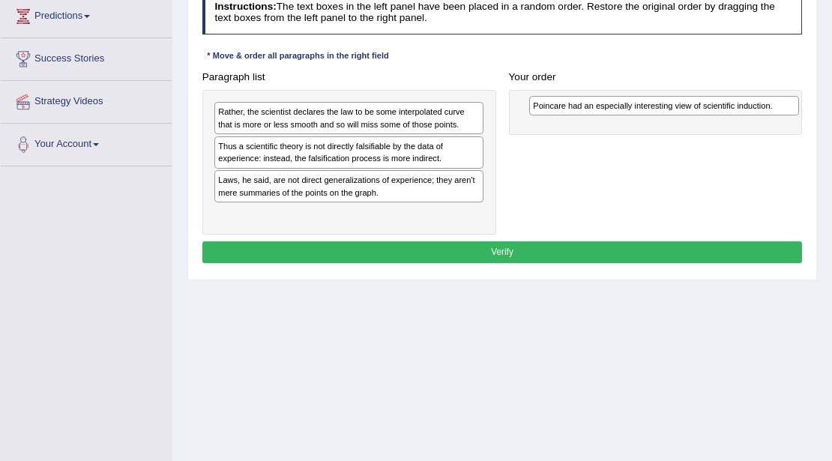
drag, startPoint x: 364, startPoint y: 145, endPoint x: 739, endPoint y: 109, distance: 375.8
click at [739, 109] on div "Poincare had an especially interesting view of scientific induction." at bounding box center [664, 105] width 270 height 19
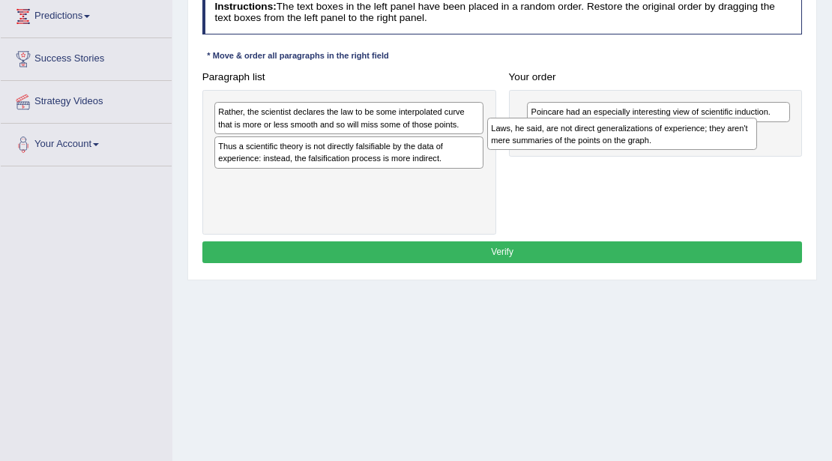
drag, startPoint x: 322, startPoint y: 187, endPoint x: 696, endPoint y: 142, distance: 376.1
click at [696, 142] on div "Laws, he said, are not direct generalizations of experience; they aren't mere s…" at bounding box center [622, 133] width 270 height 31
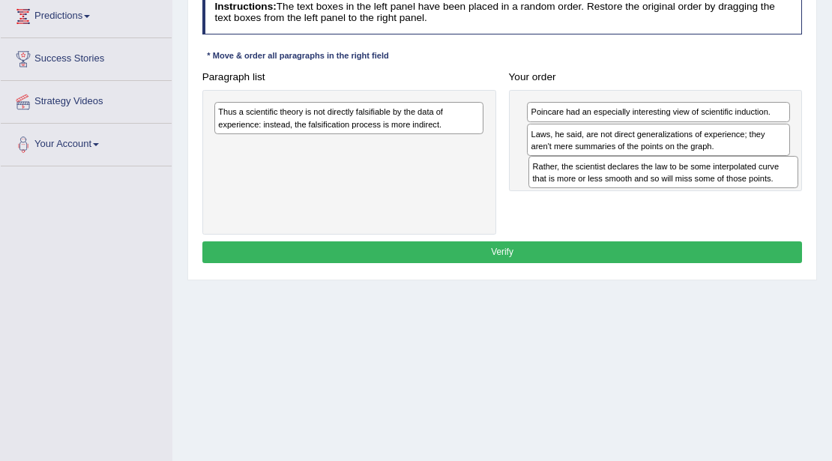
drag, startPoint x: 352, startPoint y: 121, endPoint x: 733, endPoint y: 189, distance: 386.9
click at [733, 189] on div "Paragraph list Rather, the scientist declares the law to be some interpolated c…" at bounding box center [502, 150] width 613 height 169
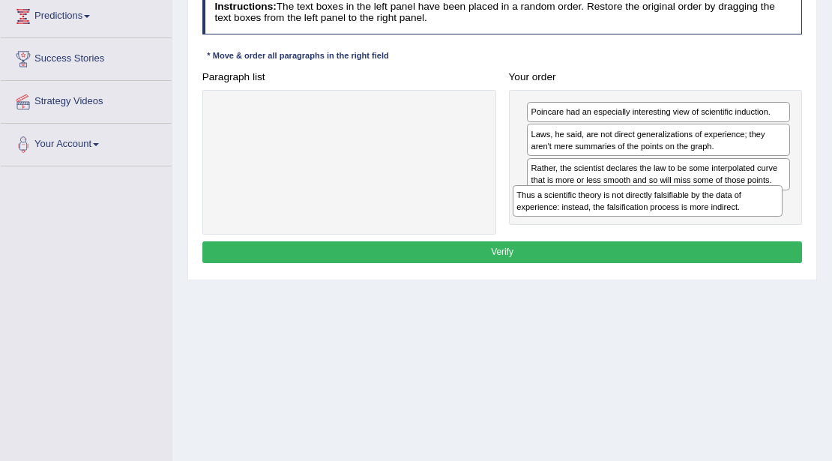
drag, startPoint x: 308, startPoint y: 120, endPoint x: 667, endPoint y: 223, distance: 373.8
click at [667, 223] on div "Paragraph list Thus a scientific theory is not directly falsifiable by the data…" at bounding box center [502, 150] width 613 height 169
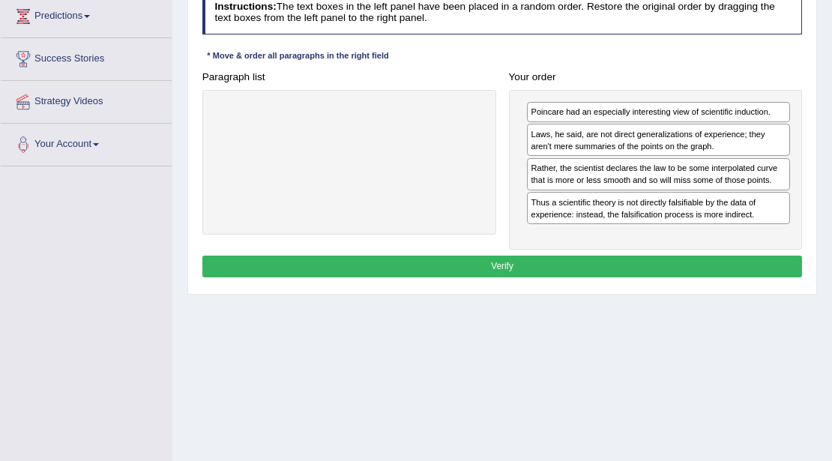
click at [579, 261] on button "Verify" at bounding box center [502, 267] width 601 height 22
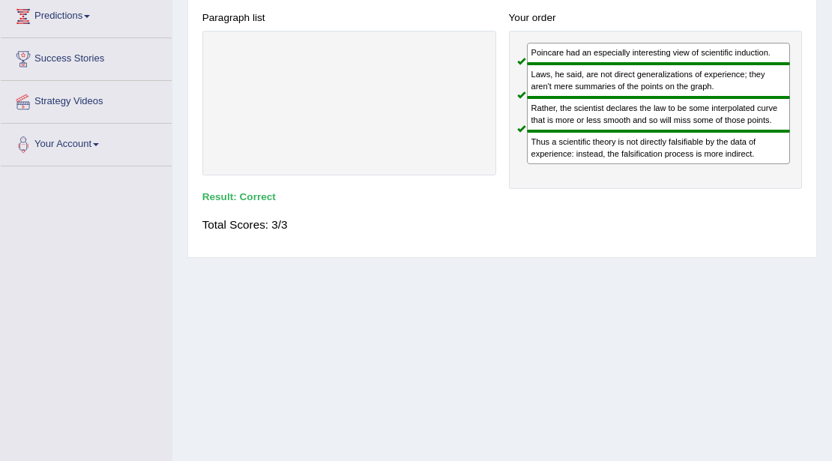
scroll to position [0, 0]
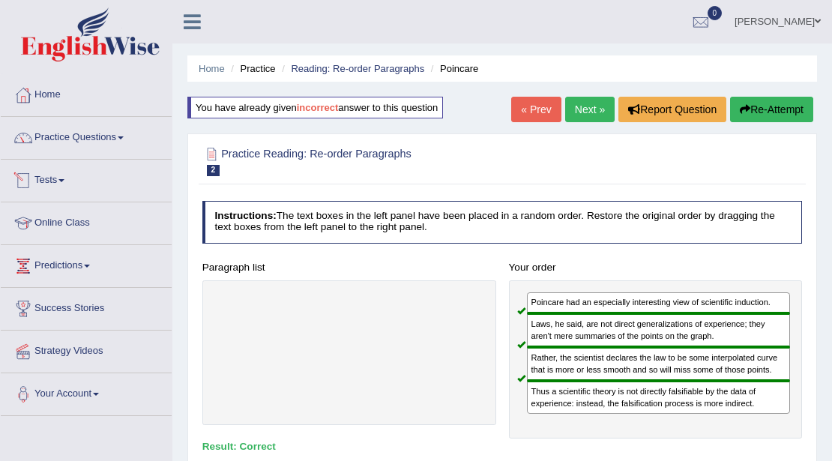
click at [74, 153] on link "Practice Questions" at bounding box center [86, 135] width 171 height 37
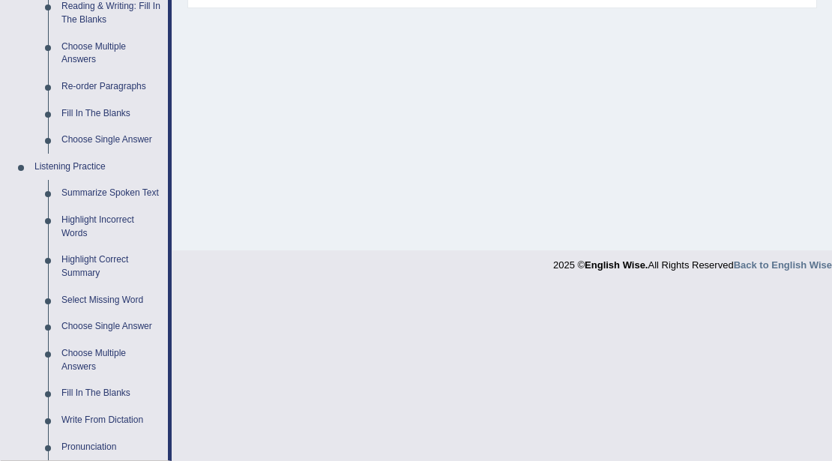
scroll to position [250, 0]
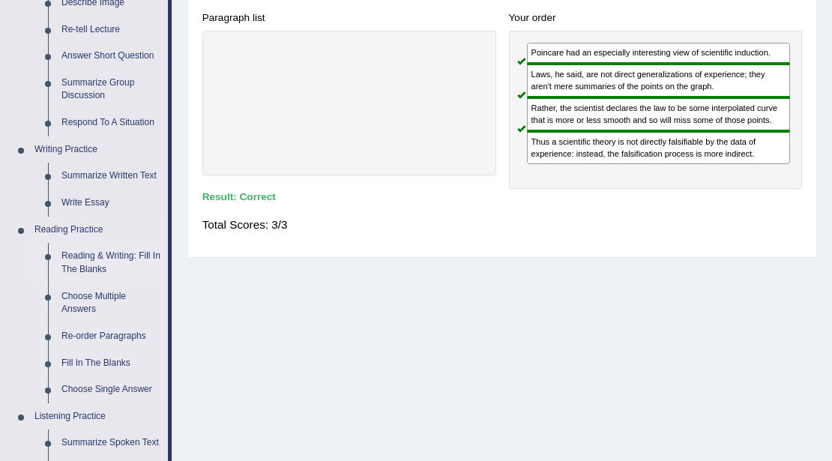
click at [84, 255] on link "Reading & Writing: Fill In The Blanks" at bounding box center [111, 263] width 113 height 40
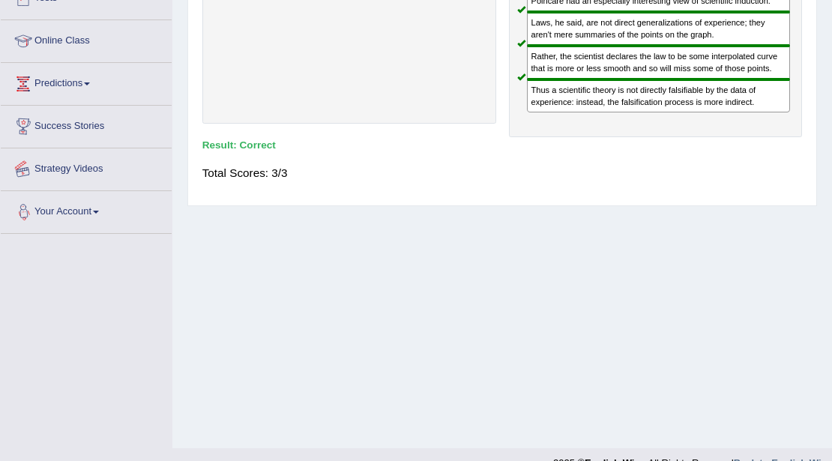
scroll to position [325, 0]
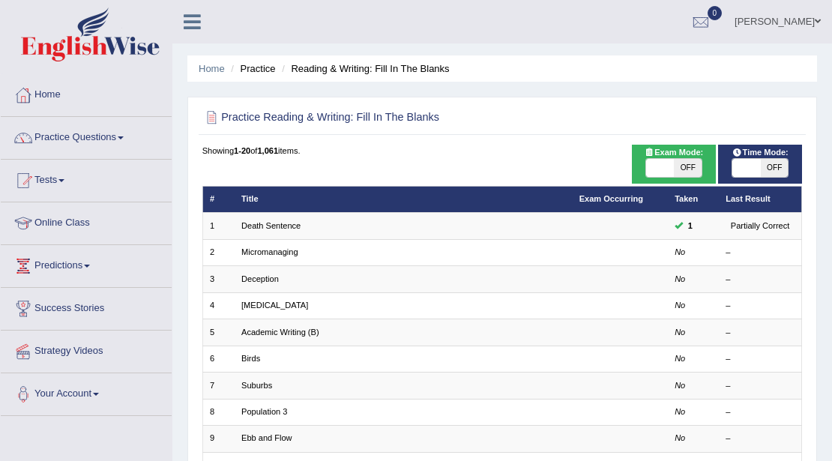
click at [693, 168] on span "OFF" at bounding box center [688, 168] width 28 height 18
checkbox input "true"
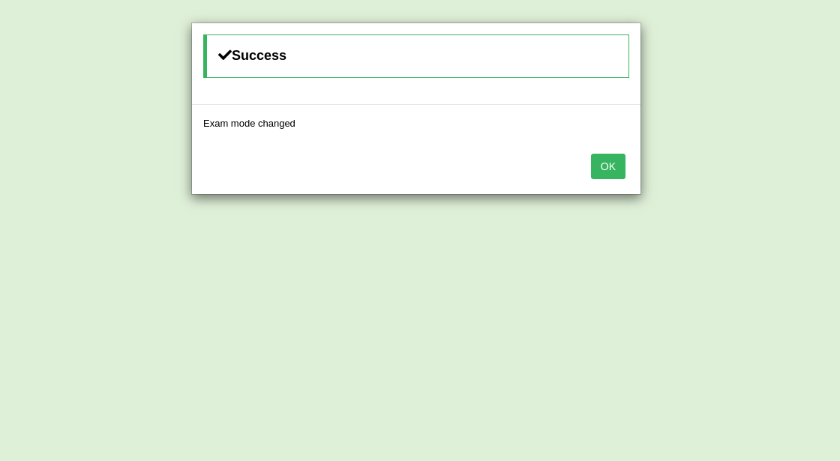
click at [611, 159] on button "OK" at bounding box center [608, 166] width 34 height 25
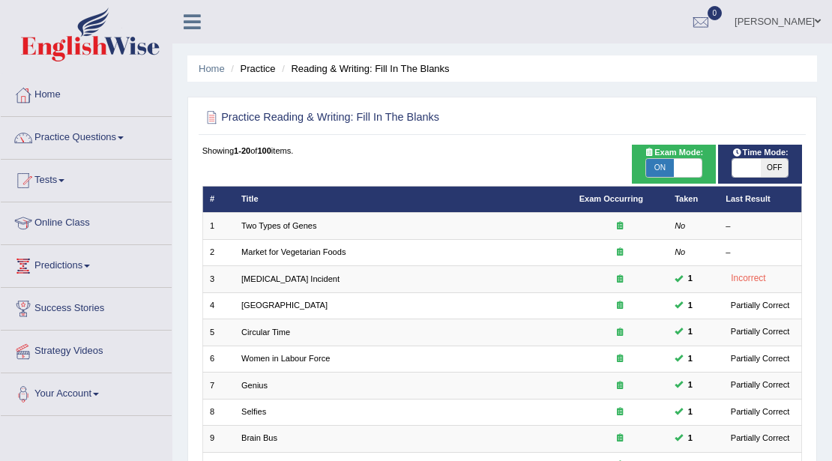
click at [768, 165] on span "OFF" at bounding box center [775, 168] width 28 height 18
checkbox input "true"
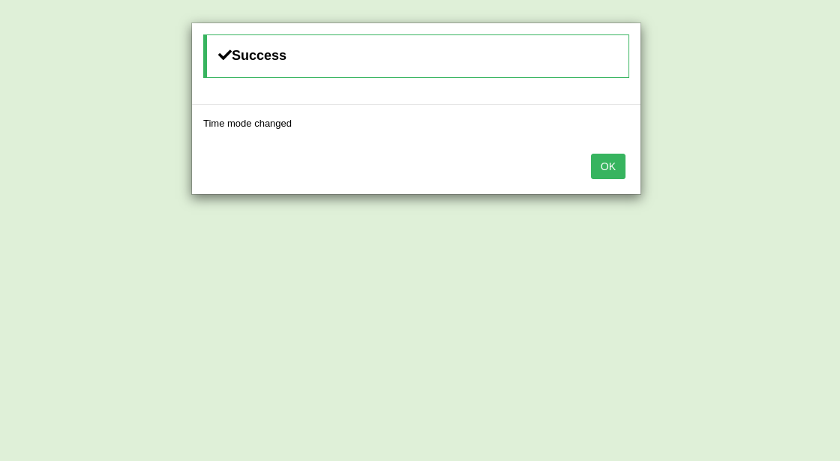
click at [608, 169] on button "OK" at bounding box center [608, 166] width 34 height 25
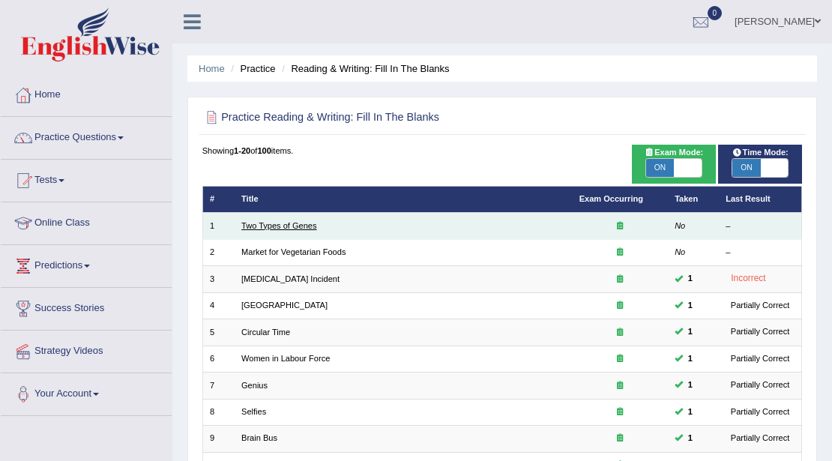
click at [270, 222] on link "Two Types of Genes" at bounding box center [279, 225] width 76 height 9
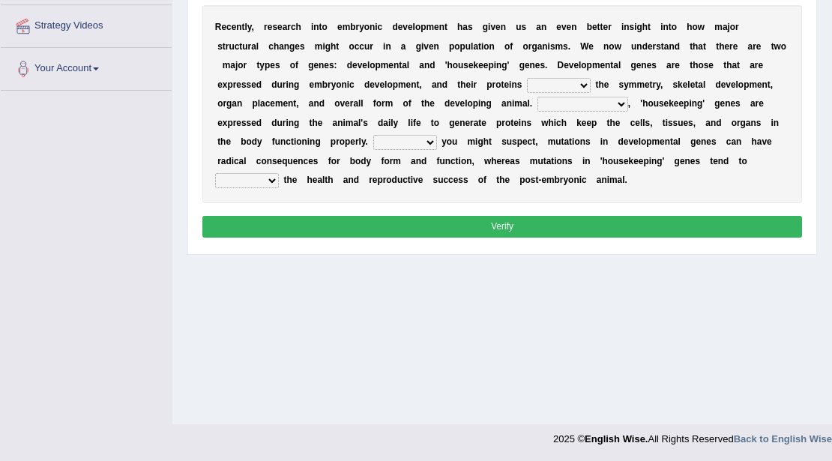
scroll to position [76, 0]
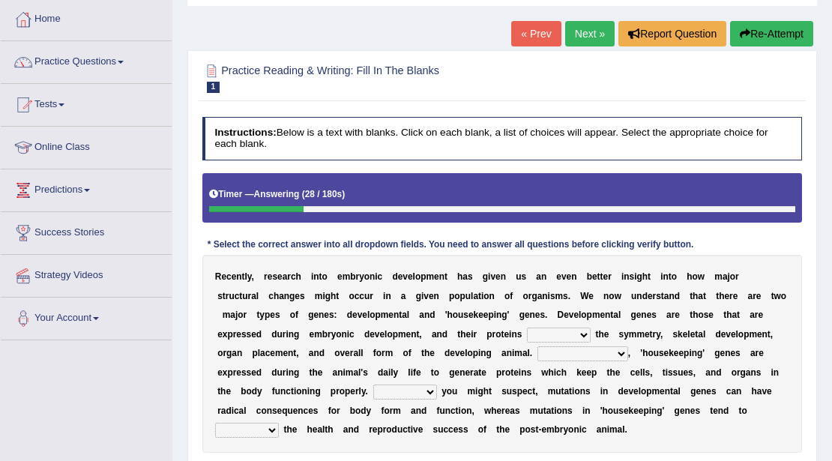
click at [528, 334] on select "push control hold elevate" at bounding box center [559, 335] width 64 height 15
click at [653, 295] on b "r" at bounding box center [655, 296] width 4 height 10
click at [527, 330] on select "push control hold elevate" at bounding box center [559, 335] width 64 height 15
select select "elevate"
click at [527, 328] on select "push control hold elevate" at bounding box center [559, 335] width 64 height 15
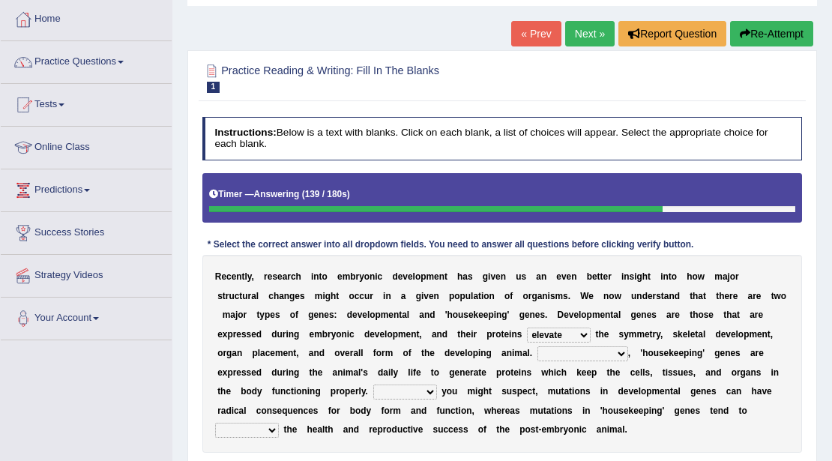
click at [583, 354] on select "Correspondingly Inclusively Conversely In contrast" at bounding box center [583, 353] width 91 height 15
select select "Conversely"
click at [538, 346] on select "Correspondingly Inclusively Conversely In contrast" at bounding box center [583, 353] width 91 height 15
click at [381, 387] on select "For As With Within" at bounding box center [405, 392] width 64 height 15
select select "As"
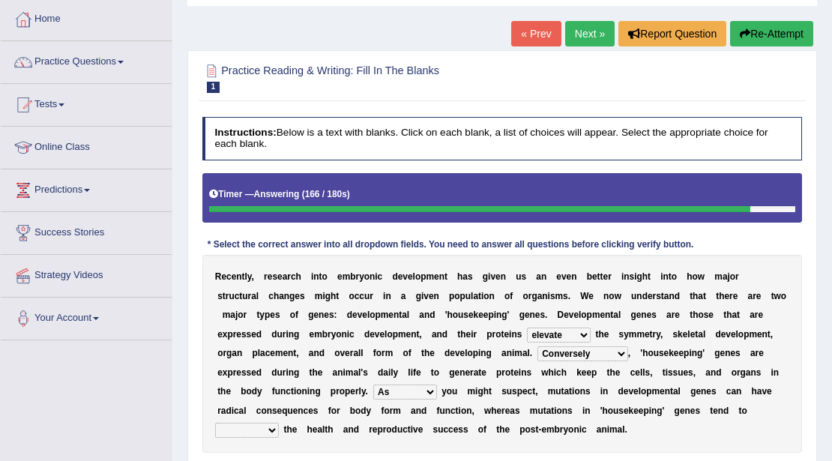
click at [373, 385] on select "For As With Within" at bounding box center [405, 392] width 64 height 15
click at [279, 423] on select "affect effect interrupt defect" at bounding box center [247, 430] width 64 height 15
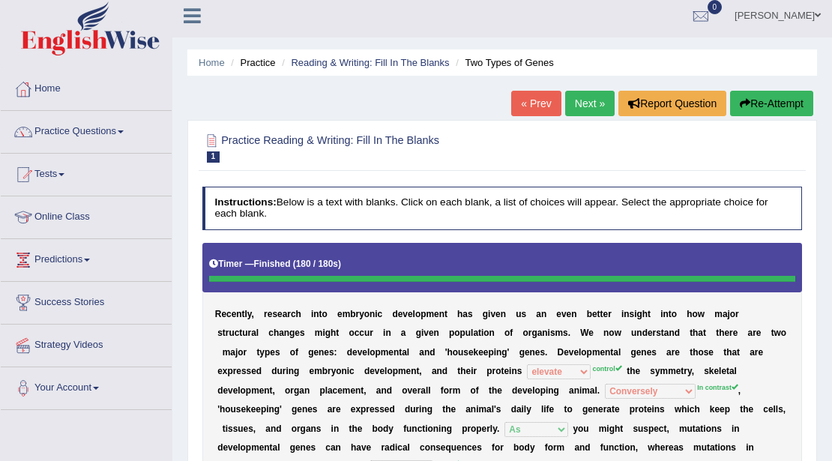
scroll to position [0, 0]
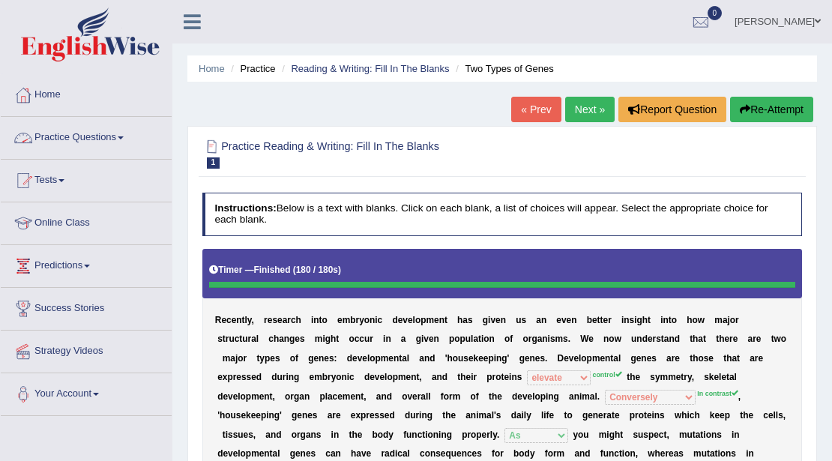
click at [114, 137] on link "Practice Questions" at bounding box center [86, 135] width 171 height 37
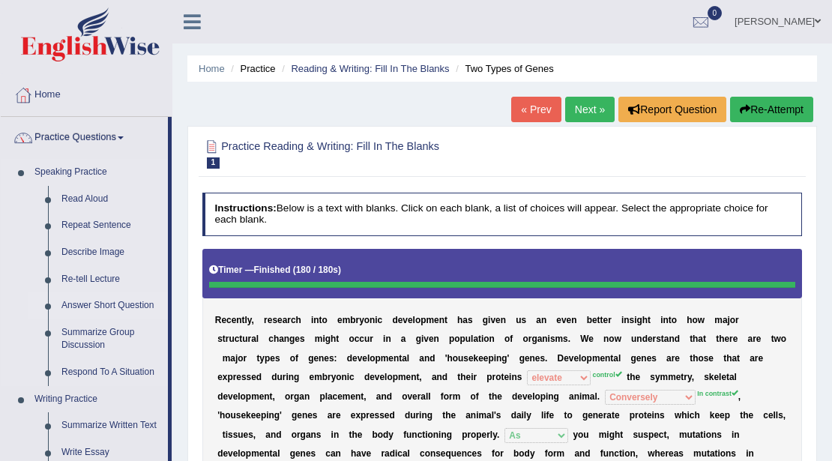
scroll to position [250, 0]
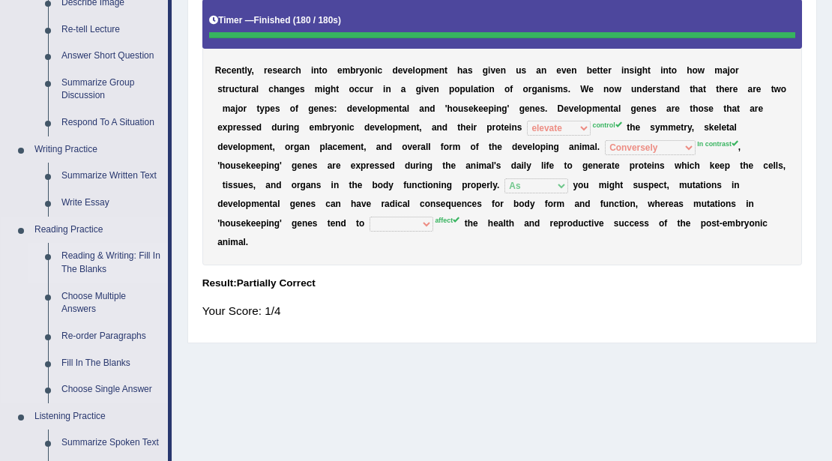
click at [87, 253] on link "Reading & Writing: Fill In The Blanks" at bounding box center [111, 263] width 113 height 40
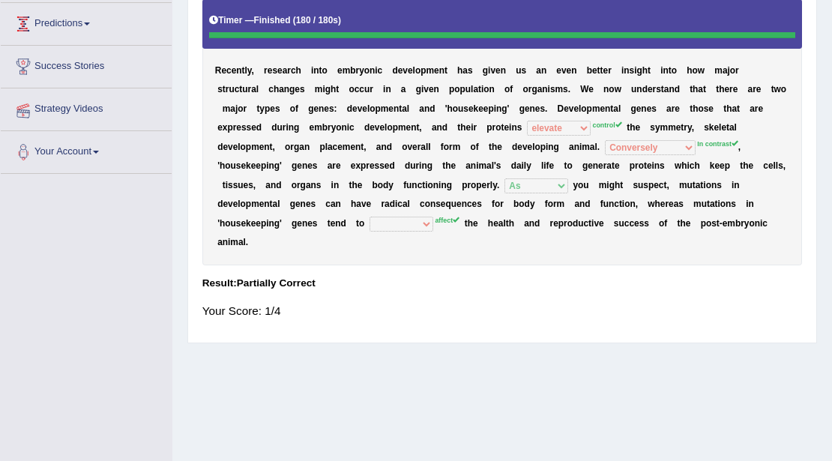
scroll to position [316, 0]
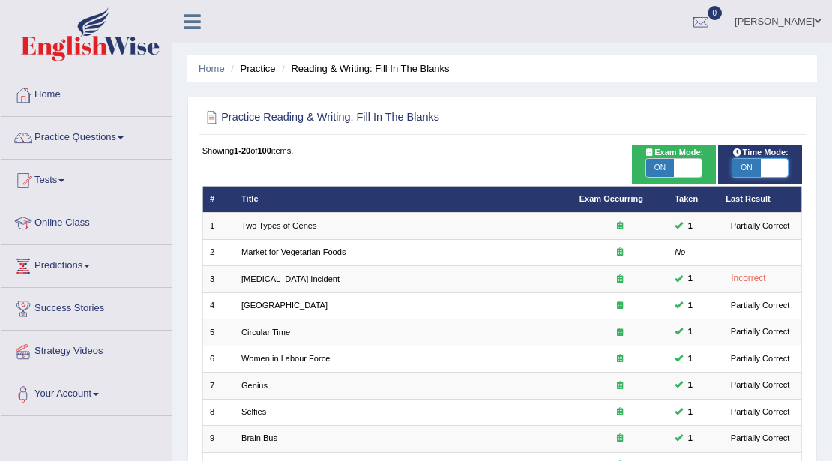
click at [764, 166] on span at bounding box center [775, 168] width 28 height 18
checkbox input "false"
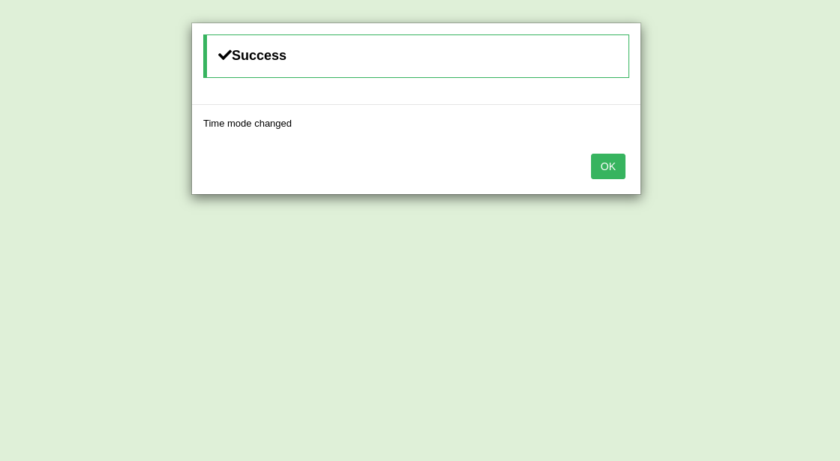
click at [610, 174] on button "OK" at bounding box center [608, 166] width 34 height 25
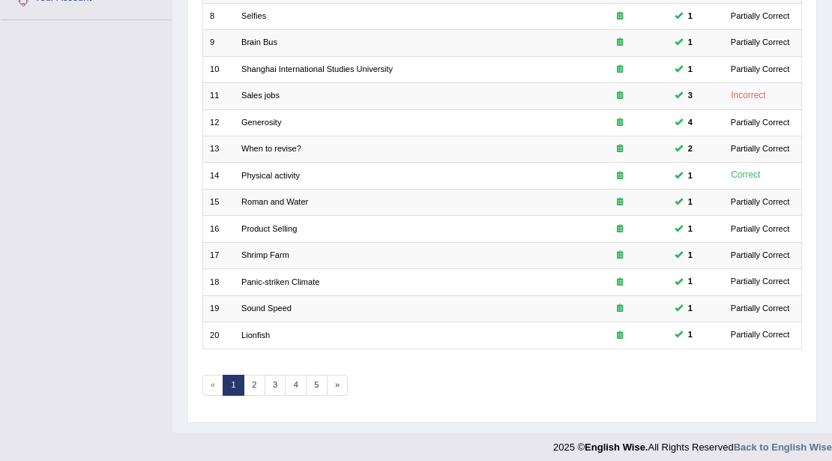
scroll to position [399, 0]
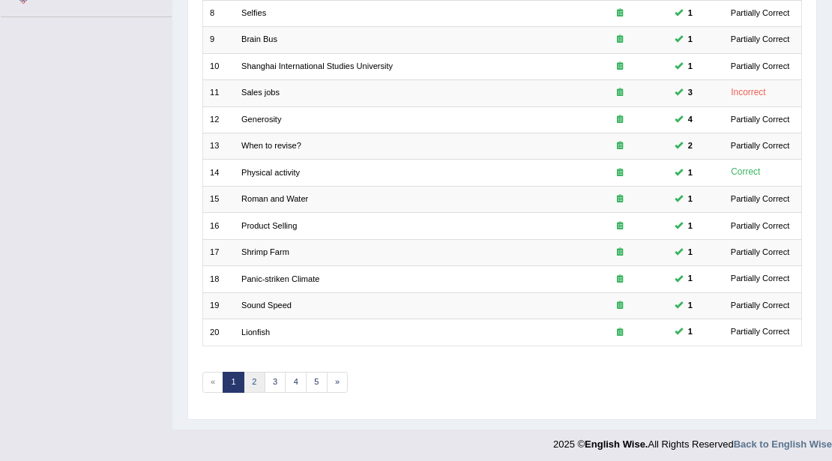
click at [252, 381] on link "2" at bounding box center [255, 382] width 22 height 21
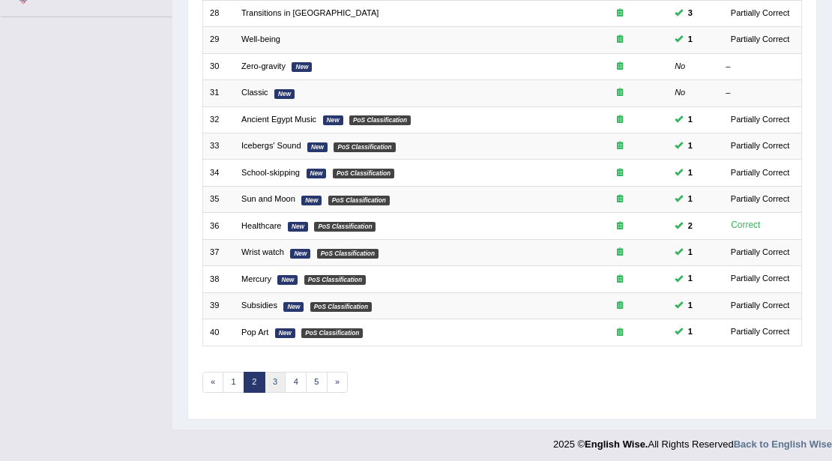
click at [281, 381] on link "3" at bounding box center [276, 382] width 22 height 21
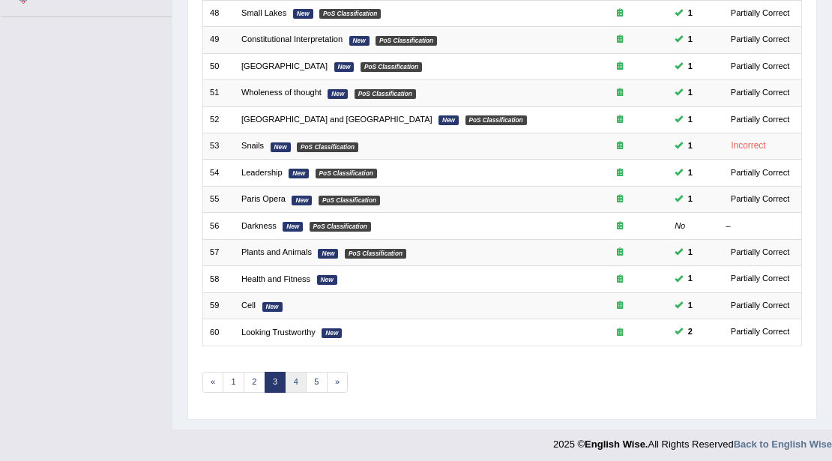
click at [290, 379] on link "4" at bounding box center [296, 382] width 22 height 21
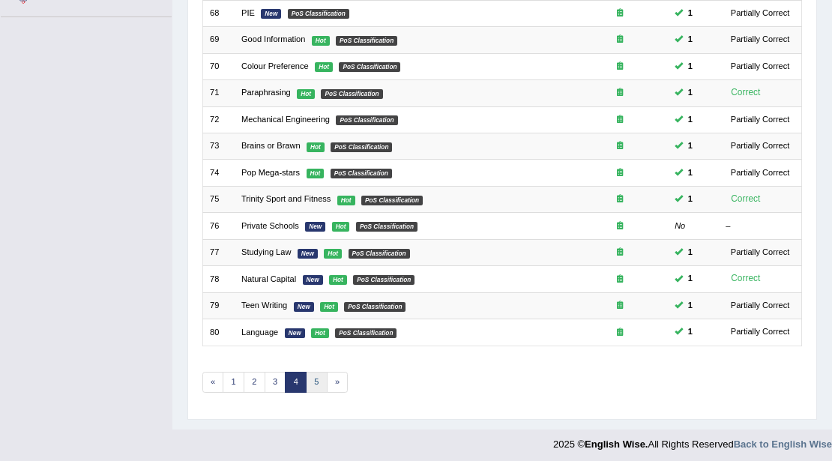
click at [309, 376] on link "5" at bounding box center [317, 382] width 22 height 21
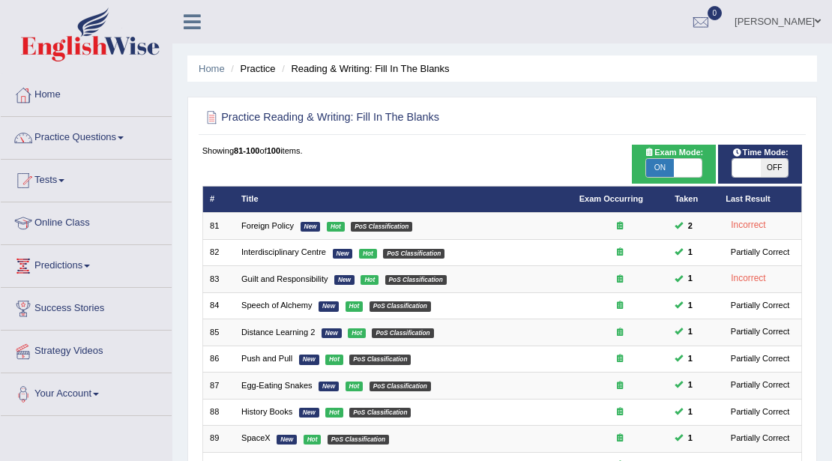
click at [664, 169] on span "ON" at bounding box center [660, 168] width 28 height 18
checkbox input "false"
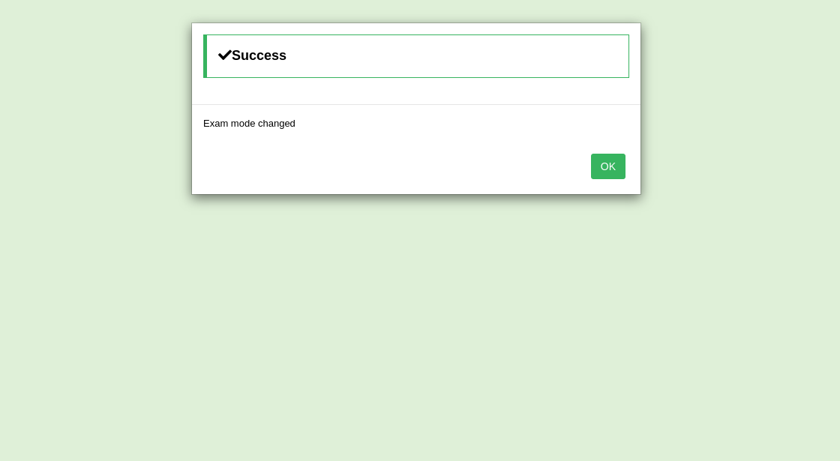
click at [610, 168] on button "OK" at bounding box center [608, 166] width 34 height 25
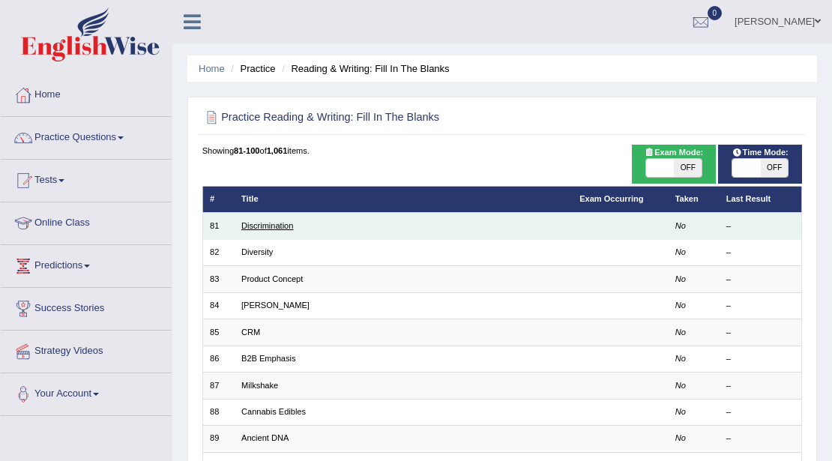
click at [262, 223] on link "Discrimination" at bounding box center [267, 225] width 52 height 9
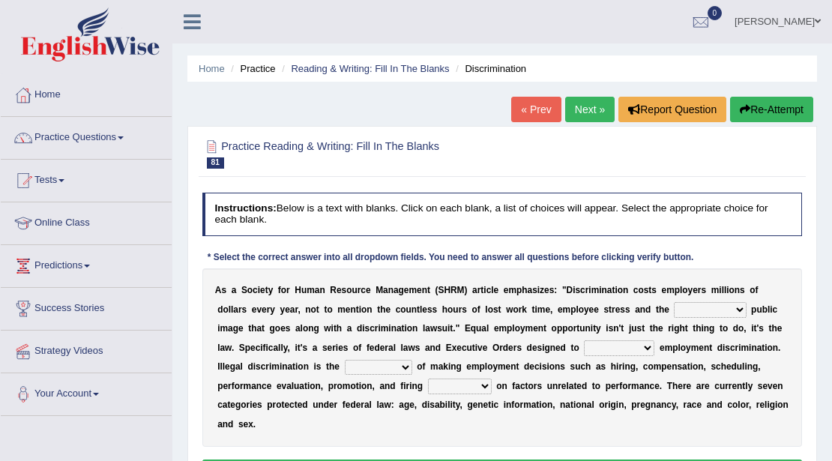
click at [731, 310] on select "constructive negative responsive imaginative" at bounding box center [710, 309] width 72 height 15
click at [674, 302] on select "constructive negative responsive imaginative" at bounding box center [710, 309] width 72 height 15
click at [733, 304] on select "constructive negative responsive imaginative" at bounding box center [710, 309] width 72 height 15
select select "negative"
click at [674, 302] on select "constructive negative responsive imaginative" at bounding box center [710, 309] width 72 height 15
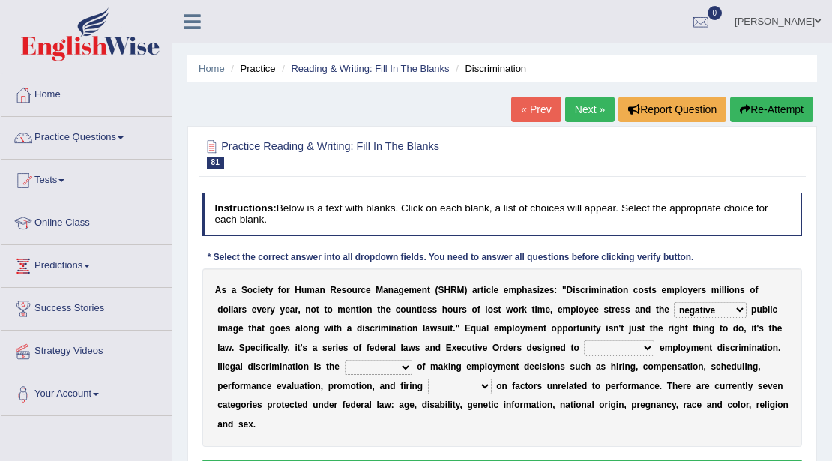
click at [641, 345] on select "eliminate subordinate alternate illuminate" at bounding box center [619, 347] width 70 height 15
select select "eliminate"
click at [584, 340] on select "eliminate subordinate alternate illuminate" at bounding box center [619, 347] width 70 height 15
click at [407, 364] on select "practice partition trajectory accomplice" at bounding box center [378, 367] width 67 height 15
click at [345, 360] on select "practice partition trajectory accomplice" at bounding box center [378, 367] width 67 height 15
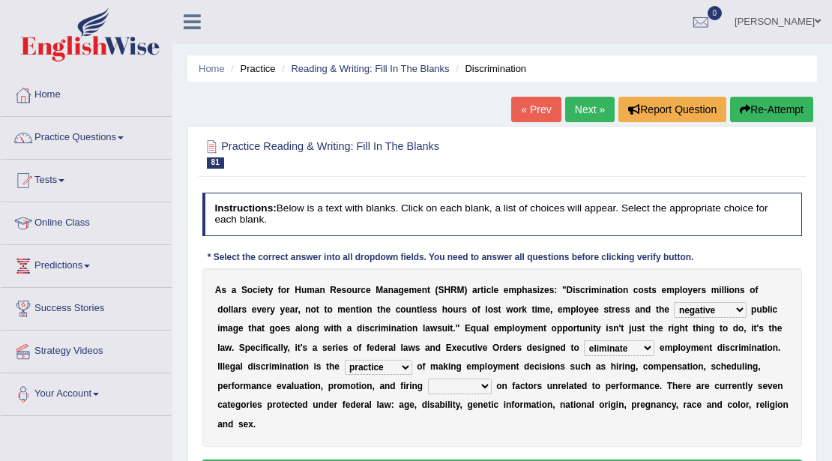
click at [405, 366] on select "practice partition trajectory accomplice" at bounding box center [378, 367] width 67 height 15
click at [345, 360] on select "practice partition trajectory accomplice" at bounding box center [378, 367] width 67 height 15
click at [400, 367] on select "practice partition trajectory accomplice" at bounding box center [378, 367] width 67 height 15
select select "practice"
click at [345, 360] on select "practice partition trajectory accomplice" at bounding box center [378, 367] width 67 height 15
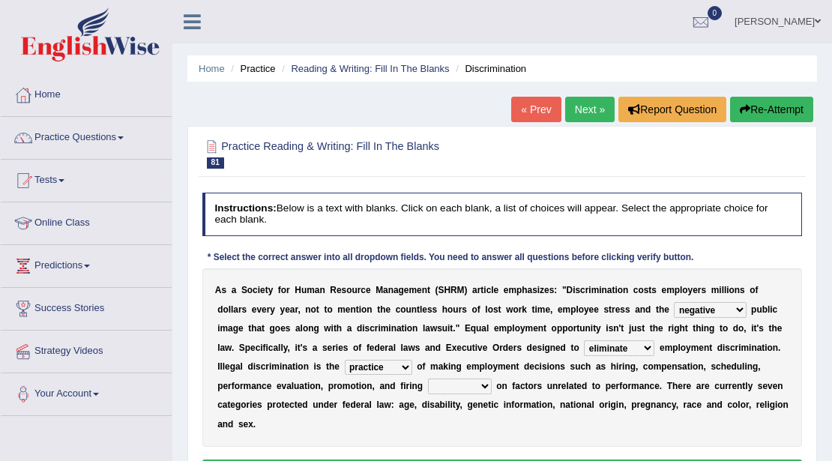
click at [477, 390] on select "based basis base basing" at bounding box center [460, 386] width 64 height 15
select select "based"
click at [428, 379] on select "based basis base basing" at bounding box center [460, 386] width 64 height 15
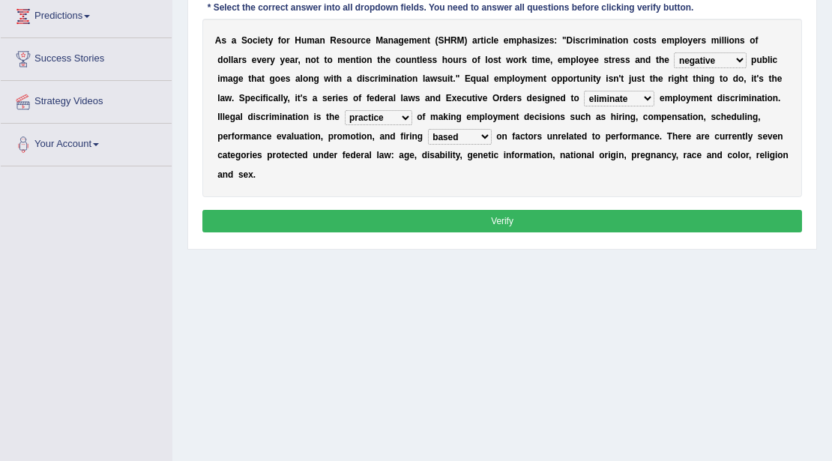
click at [582, 223] on button "Verify" at bounding box center [502, 221] width 601 height 22
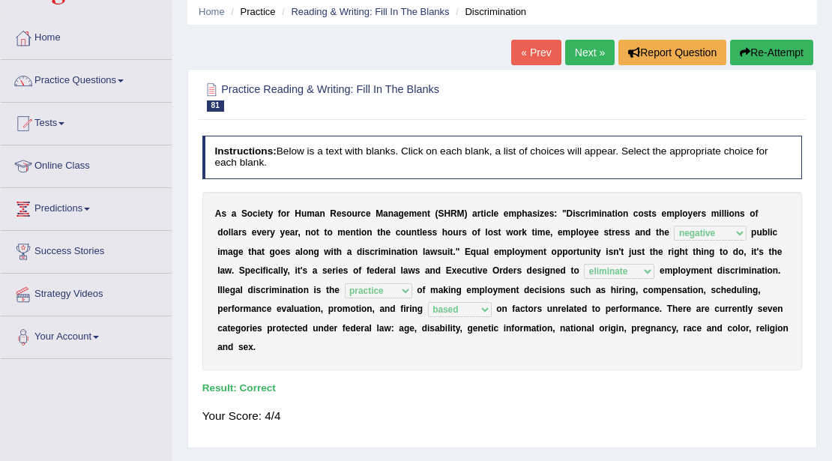
scroll to position [0, 0]
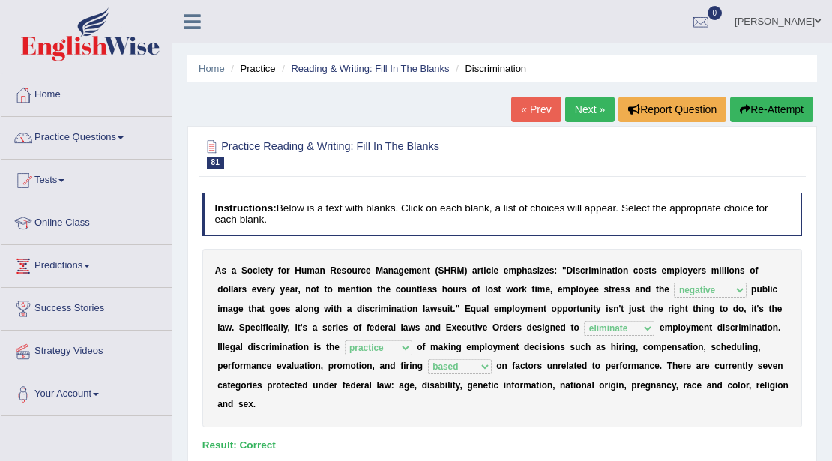
click at [586, 113] on link "Next »" at bounding box center [589, 109] width 49 height 25
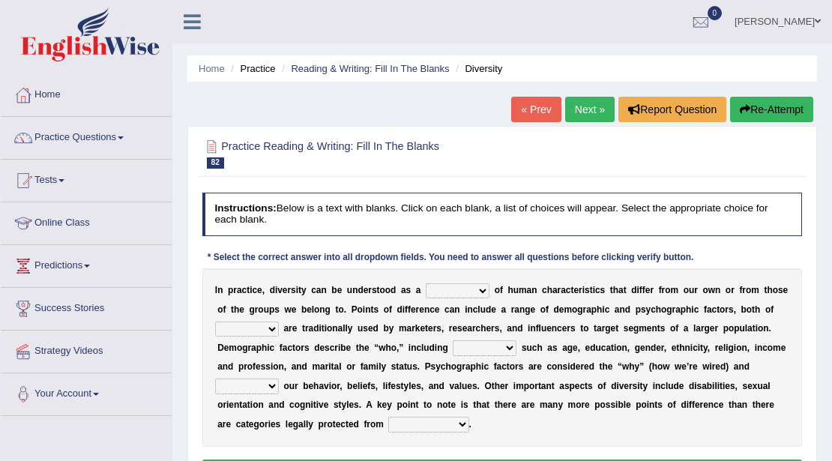
click at [474, 295] on select "sense hoard range set" at bounding box center [458, 290] width 64 height 15
select select "sense"
click at [426, 283] on select "sense hoard range set" at bounding box center [458, 290] width 64 height 15
click at [271, 328] on select "them who whom which" at bounding box center [247, 329] width 64 height 15
select select "them"
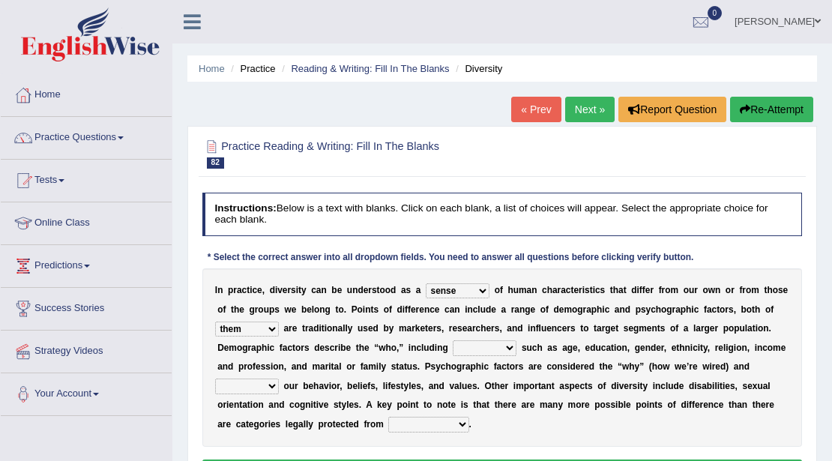
click at [215, 322] on select "them who whom which" at bounding box center [247, 329] width 64 height 15
click at [511, 347] on select "baits straits traits gaits" at bounding box center [485, 347] width 64 height 15
select select "baits"
click at [453, 340] on select "baits straits traits gaits" at bounding box center [485, 347] width 64 height 15
click at [273, 385] on select "project reflect reject deject" at bounding box center [247, 386] width 64 height 15
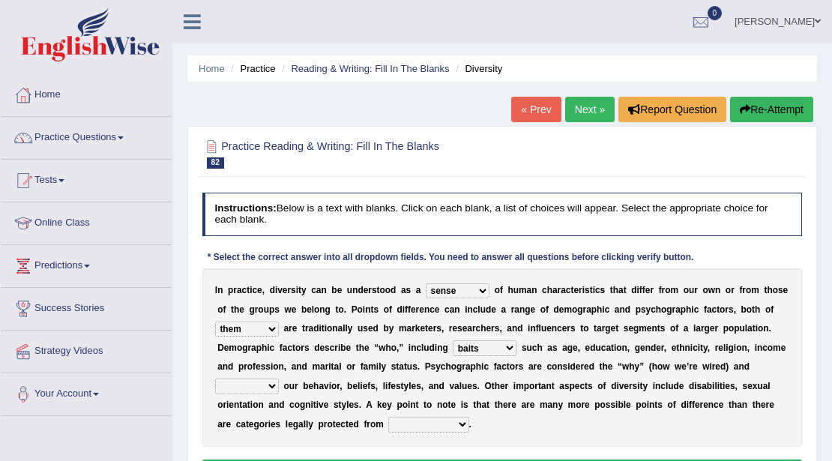
select select "reflect"
click at [215, 379] on select "project reflect reject deject" at bounding box center [247, 386] width 64 height 15
click at [457, 425] on select "confrontation degradation discrimination contamination" at bounding box center [428, 424] width 80 height 15
select select "discrimination"
click at [388, 417] on select "confrontation degradation discrimination contamination" at bounding box center [428, 424] width 80 height 15
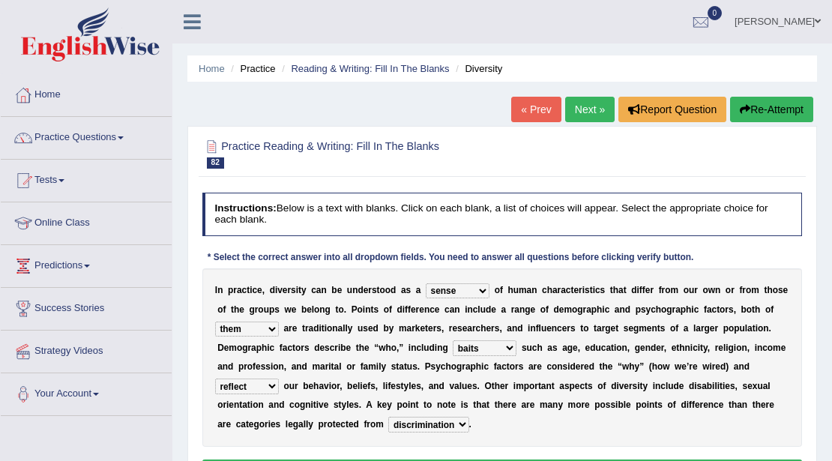
click at [499, 346] on select "baits straits traits gaits" at bounding box center [485, 347] width 64 height 15
select select "straits"
click at [453, 340] on select "baits straits traits gaits" at bounding box center [485, 347] width 64 height 15
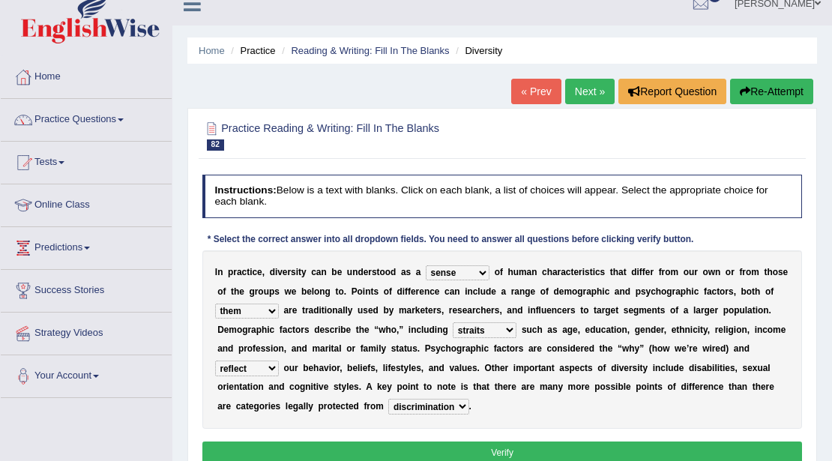
scroll to position [250, 0]
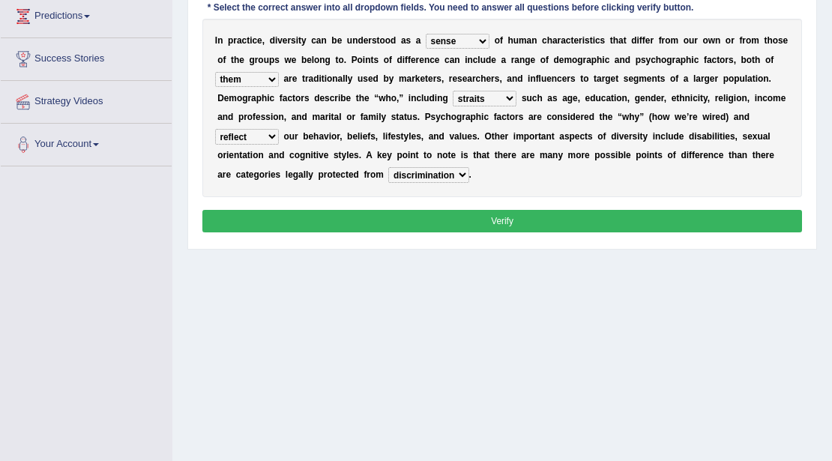
click at [517, 210] on button "Verify" at bounding box center [502, 221] width 601 height 22
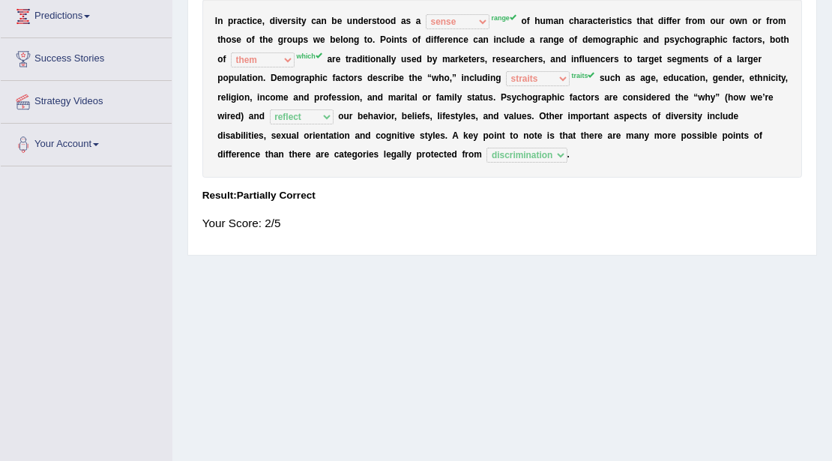
scroll to position [0, 0]
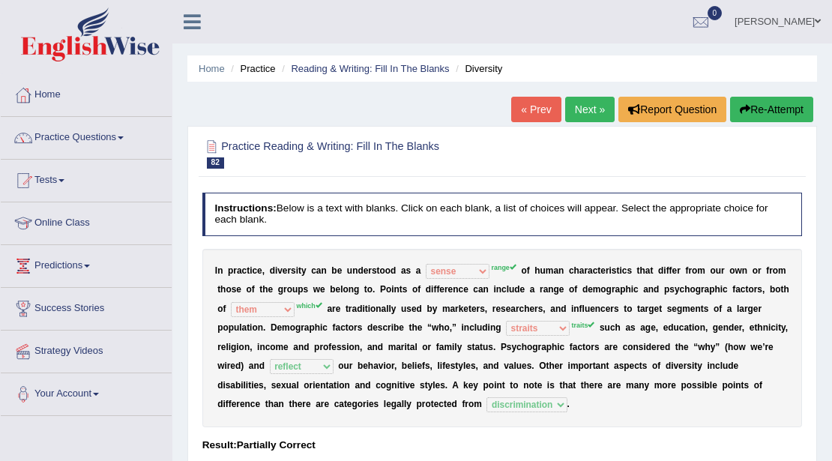
click at [595, 112] on link "Next »" at bounding box center [589, 109] width 49 height 25
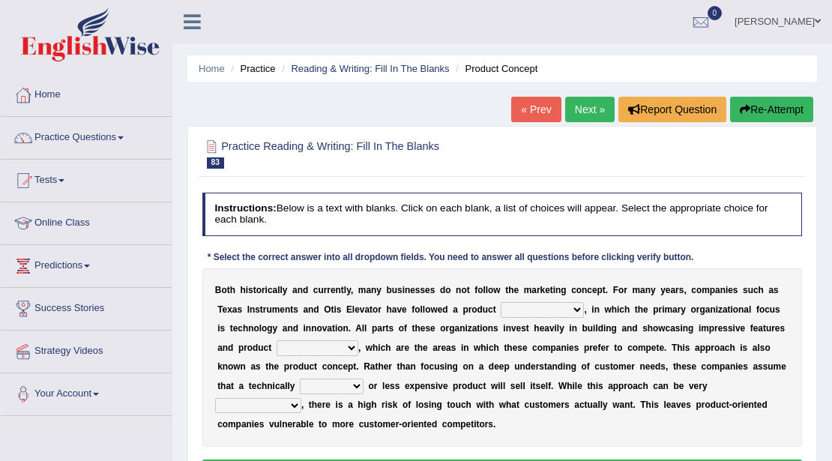
click at [576, 309] on select "temptation orientation documentation consultation" at bounding box center [542, 309] width 83 height 15
select select "documentation"
click at [501, 302] on select "temptation orientation documentation consultation" at bounding box center [542, 309] width 83 height 15
click at [352, 343] on select "advances circumstances allowances tolerances" at bounding box center [318, 347] width 82 height 15
select select "allowances"
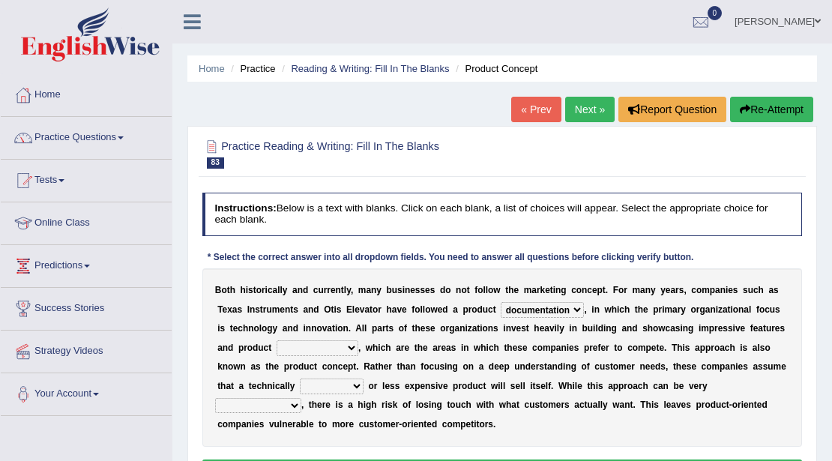
click at [277, 340] on select "advances circumstances allowances tolerances" at bounding box center [318, 347] width 82 height 15
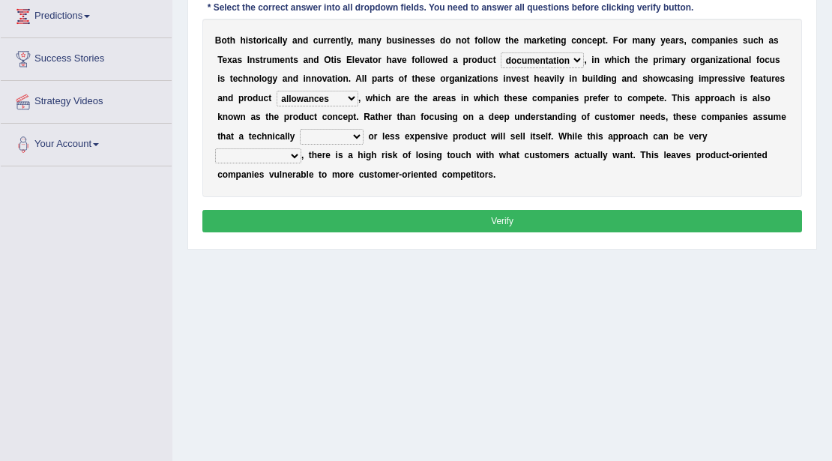
click at [358, 139] on select "inferior interior superior ulterior" at bounding box center [332, 136] width 64 height 15
click at [300, 129] on select "inferior interior superior ulterior" at bounding box center [332, 136] width 64 height 15
click at [355, 135] on select "inferior interior superior ulterior" at bounding box center [332, 136] width 64 height 15
click at [300, 129] on select "inferior interior superior ulterior" at bounding box center [332, 136] width 64 height 15
click at [352, 135] on select "inferior interior superior ulterior" at bounding box center [332, 136] width 64 height 15
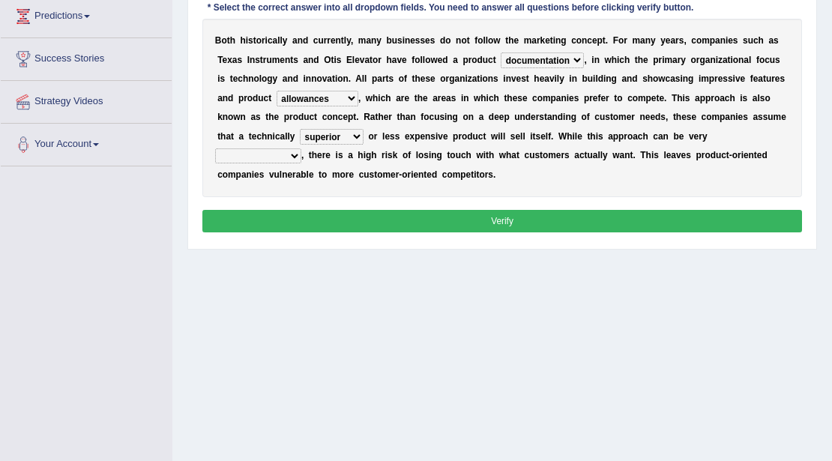
select select "interior"
click at [300, 129] on select "inferior interior superior ulterior" at bounding box center [332, 136] width 64 height 15
click at [291, 156] on select "profitable insurmountable comfortable transmittable" at bounding box center [258, 155] width 86 height 15
select select "profitable"
click at [215, 148] on select "profitable insurmountable comfortable transmittable" at bounding box center [258, 155] width 86 height 15
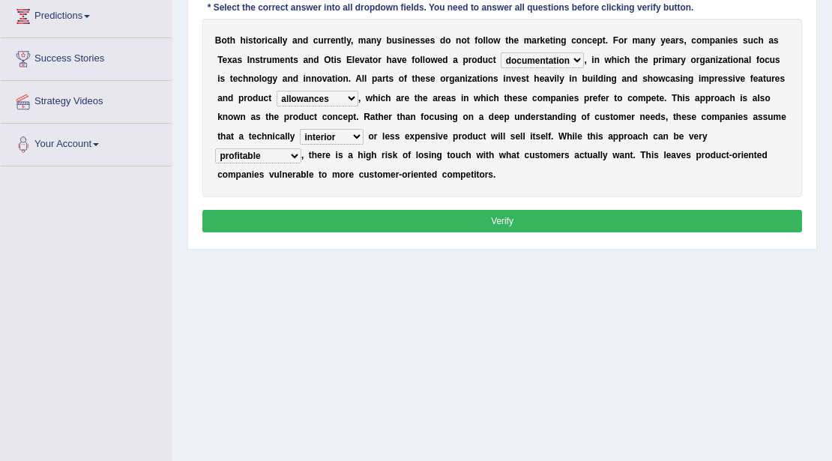
click at [544, 220] on button "Verify" at bounding box center [502, 221] width 601 height 22
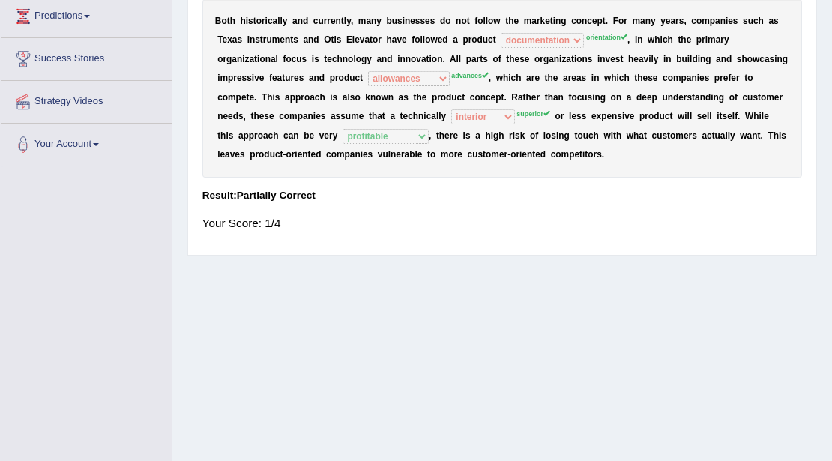
scroll to position [0, 0]
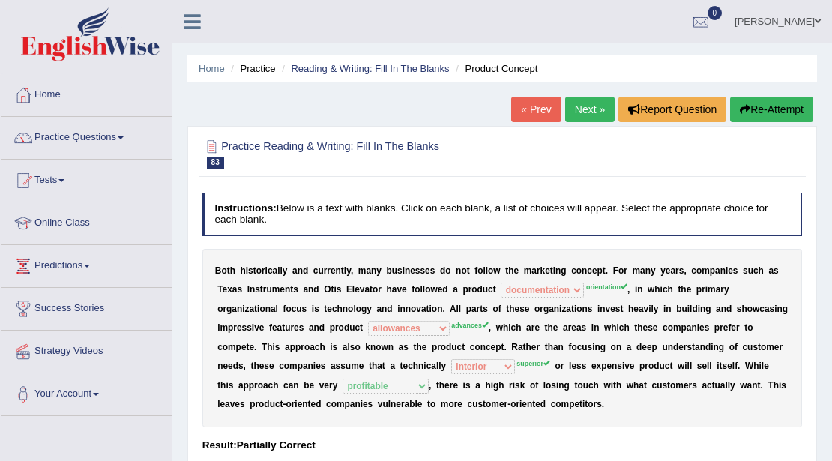
click at [595, 110] on link "Next »" at bounding box center [589, 109] width 49 height 25
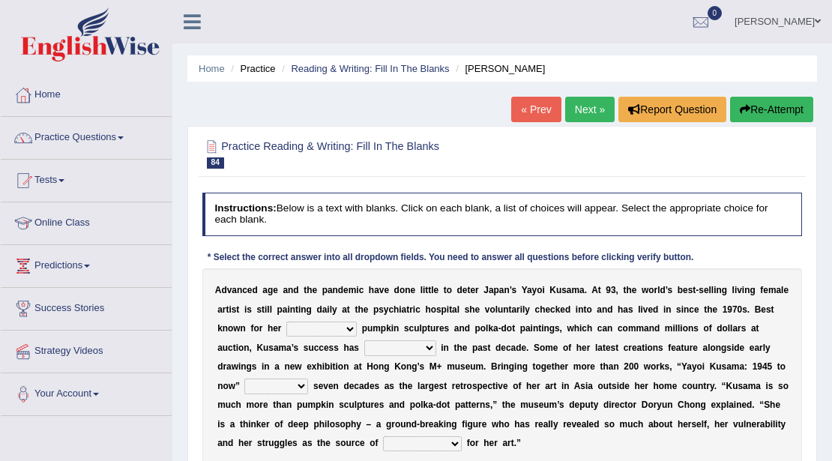
click at [347, 325] on select "signed signal synthesized signature" at bounding box center [321, 329] width 70 height 15
select select "signature"
click at [286, 322] on select "signed signal synthesized signature" at bounding box center [321, 329] width 70 height 15
click at [424, 354] on select "flourished skyrocketed discouraged occupied" at bounding box center [400, 347] width 72 height 15
select select "flourished"
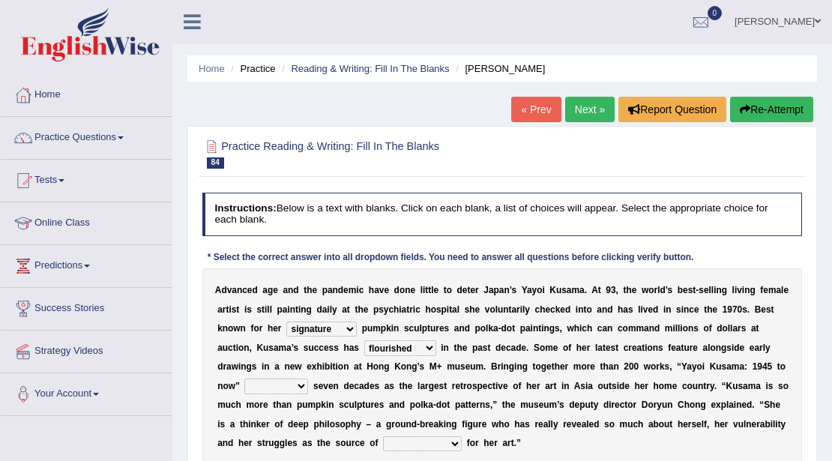
click at [364, 340] on select "flourished skyrocketed discouraged occupied" at bounding box center [400, 347] width 72 height 15
click at [300, 386] on select "extends spans vulgarizes strains" at bounding box center [276, 386] width 64 height 15
select select "extends"
click at [244, 379] on select "extends spans vulgarizes strains" at bounding box center [276, 386] width 64 height 15
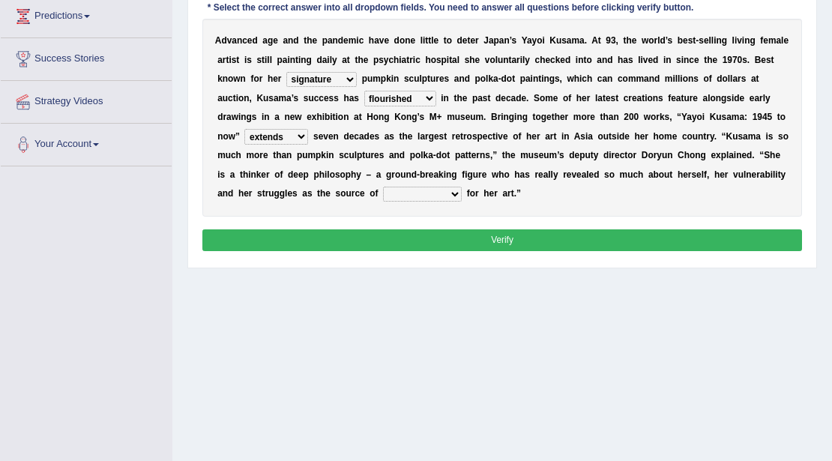
click at [456, 195] on select "respiration Inspiration transliteration concentration" at bounding box center [422, 194] width 79 height 15
select select "respiration"
click at [383, 187] on select "respiration Inspiration transliteration concentration" at bounding box center [422, 194] width 79 height 15
click at [532, 234] on button "Verify" at bounding box center [502, 240] width 601 height 22
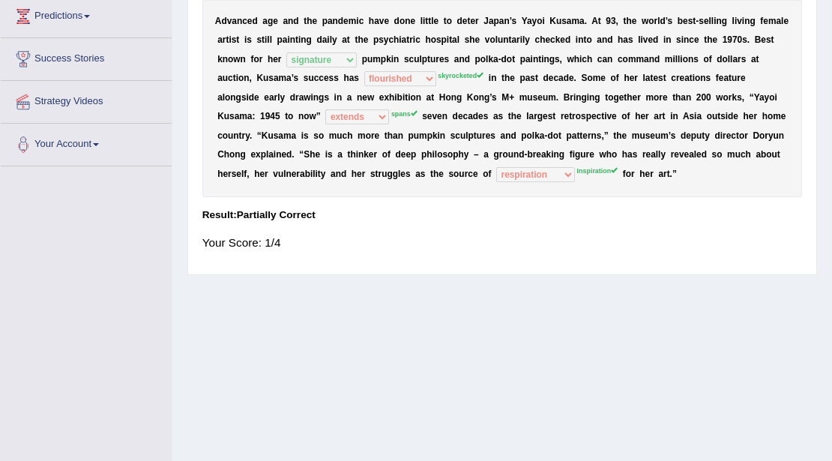
scroll to position [0, 0]
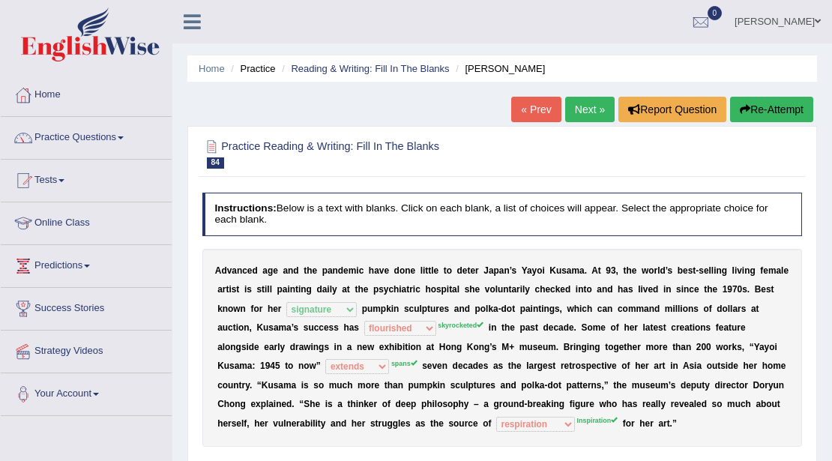
click at [589, 109] on link "Next »" at bounding box center [589, 109] width 49 height 25
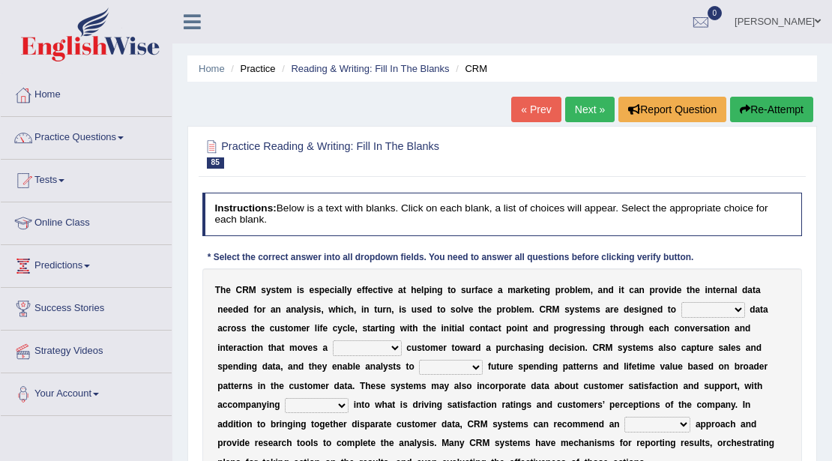
click at [735, 308] on select "venture capture feature rapture" at bounding box center [714, 309] width 64 height 15
select select "capture"
click at [682, 302] on select "venture capture feature rapture" at bounding box center [714, 309] width 64 height 15
click at [388, 345] on select "prospective respective convective reflective" at bounding box center [367, 347] width 69 height 15
select select "prospective"
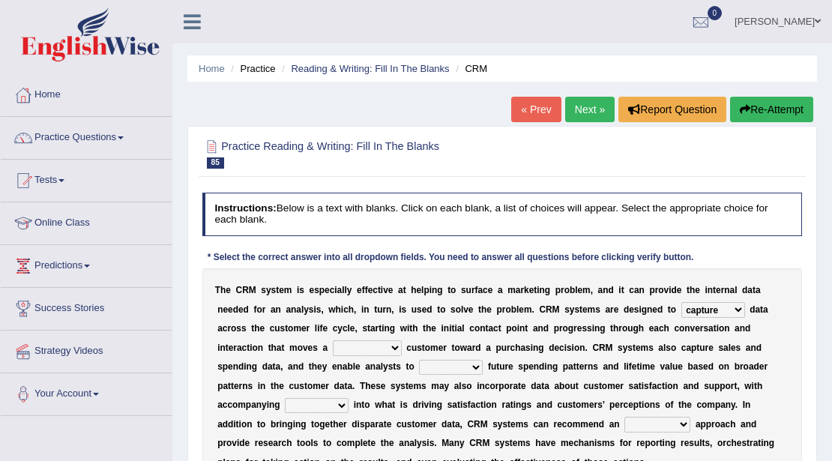
click at [333, 340] on select "prospective respective convective reflective" at bounding box center [367, 347] width 69 height 15
click at [475, 370] on select "descend reject deject project" at bounding box center [451, 367] width 64 height 15
select select "project"
click at [419, 360] on select "descend reject deject project" at bounding box center [451, 367] width 64 height 15
click at [339, 405] on select "insights plights aughts highlights" at bounding box center [317, 405] width 64 height 15
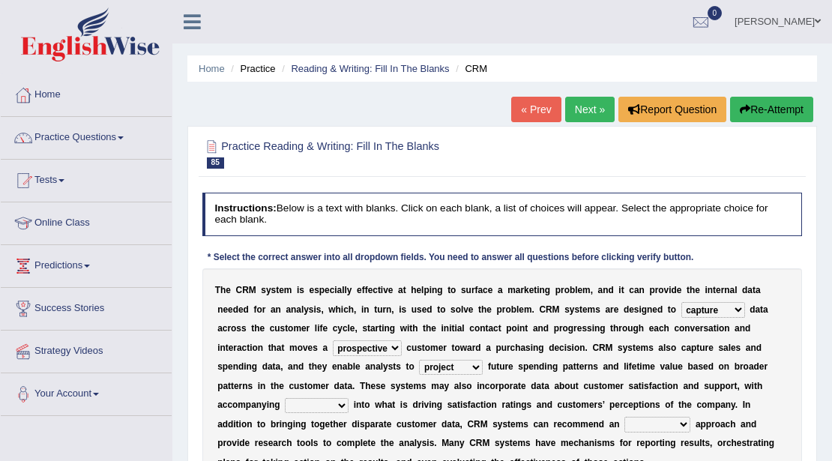
click at [285, 398] on select "insights plights aughts highlights" at bounding box center [317, 405] width 64 height 15
click at [346, 400] on select "insights plights aughts highlights" at bounding box center [317, 405] width 64 height 15
select select "plights"
click at [285, 398] on select "insights plights aughts highlights" at bounding box center [317, 405] width 64 height 15
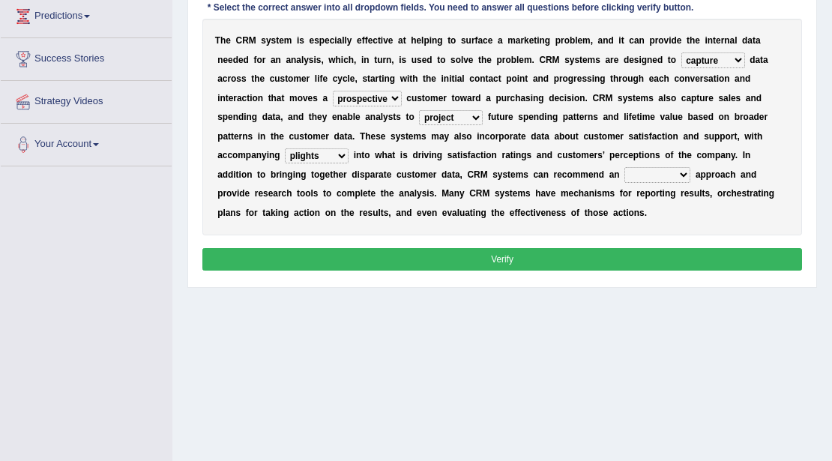
click at [640, 171] on select "uncritical apolitical analytical impractical" at bounding box center [658, 174] width 66 height 15
select select "apolitical"
click at [625, 167] on select "uncritical apolitical analytical impractical" at bounding box center [658, 174] width 66 height 15
click at [553, 253] on button "Verify" at bounding box center [502, 259] width 601 height 22
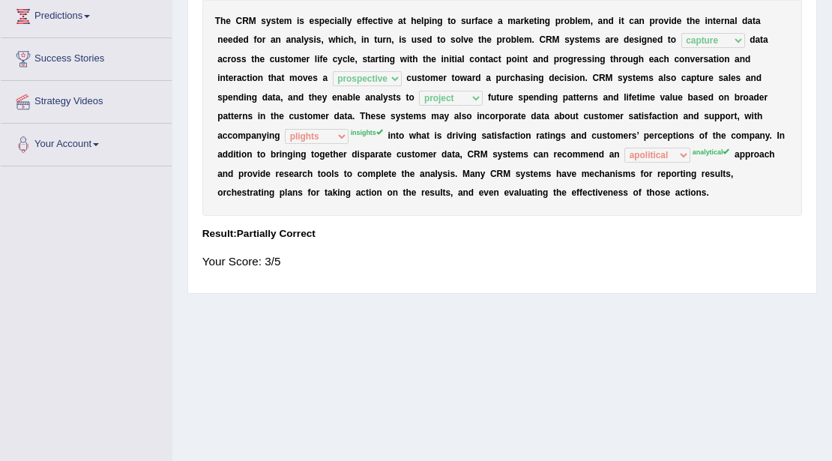
scroll to position [0, 0]
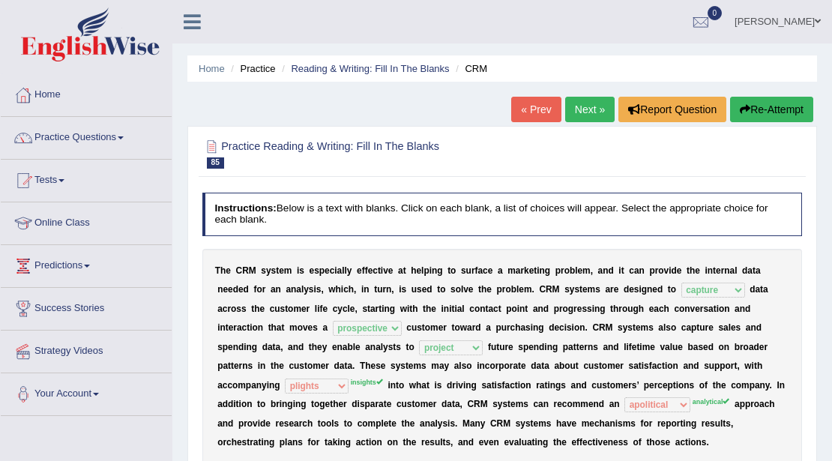
click at [589, 118] on link "Next »" at bounding box center [589, 109] width 49 height 25
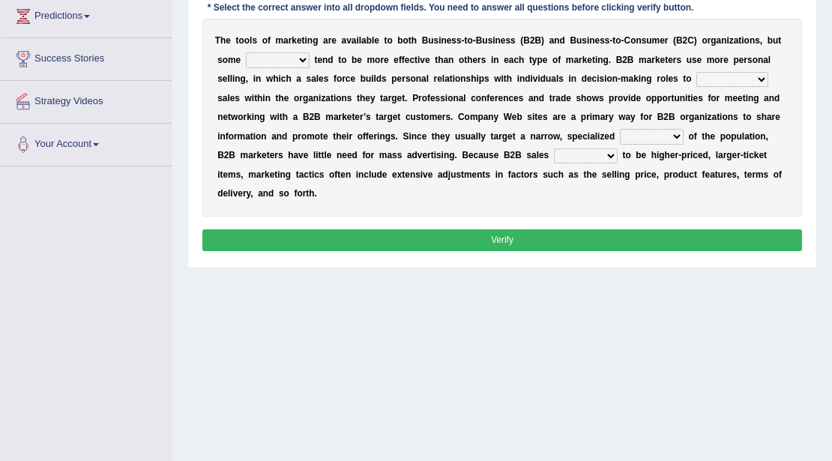
click at [294, 60] on select "tactics tentacles optics ethnics" at bounding box center [278, 59] width 64 height 15
select select "optics"
click at [246, 52] on select "tactics tentacles optics ethnics" at bounding box center [278, 59] width 64 height 15
click at [757, 82] on select "overstate disorientate commentate facilitate" at bounding box center [733, 79] width 72 height 15
select select "facilitate"
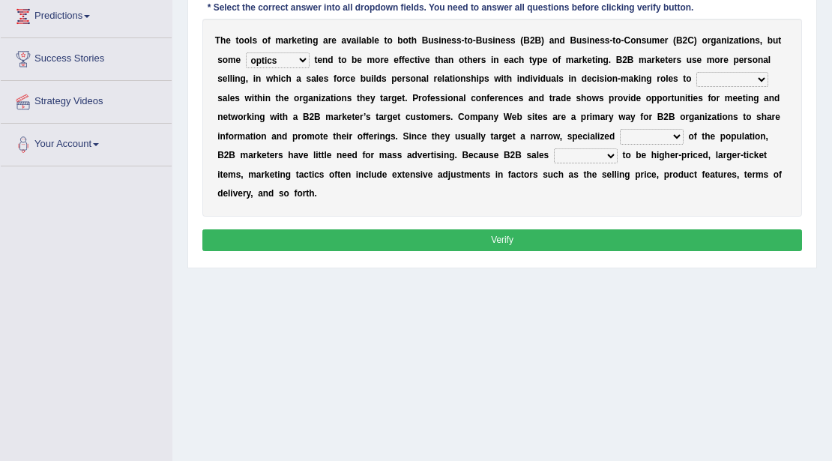
click at [697, 72] on select "overstate disorientate commentate facilitate" at bounding box center [733, 79] width 72 height 15
click at [678, 135] on select "shiver sliver driver receiver" at bounding box center [652, 136] width 64 height 15
click at [620, 129] on select "shiver sliver driver receiver" at bounding box center [652, 136] width 64 height 15
click at [678, 137] on select "shiver sliver driver receiver" at bounding box center [652, 136] width 64 height 15
select select "driver"
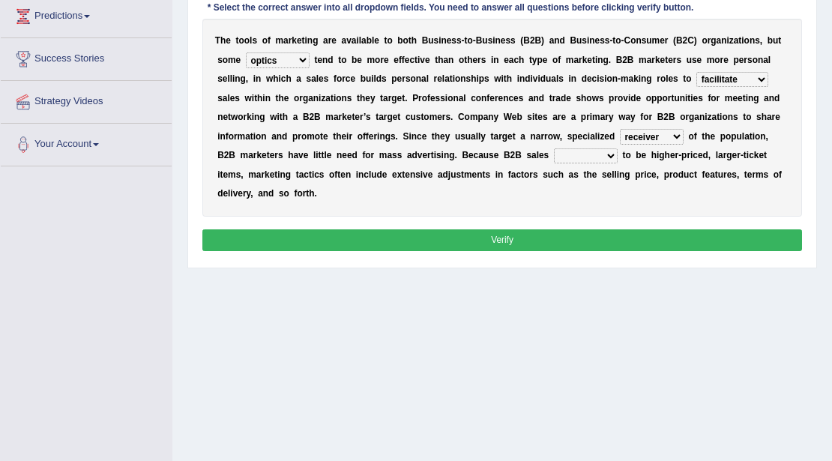
click at [620, 129] on select "shiver sliver driver receiver" at bounding box center [652, 136] width 64 height 15
click at [604, 150] on select "tend extend contend pretend" at bounding box center [586, 155] width 64 height 15
select select "pretend"
click at [554, 148] on select "tend extend contend pretend" at bounding box center [586, 155] width 64 height 15
click at [532, 229] on button "Verify" at bounding box center [502, 240] width 601 height 22
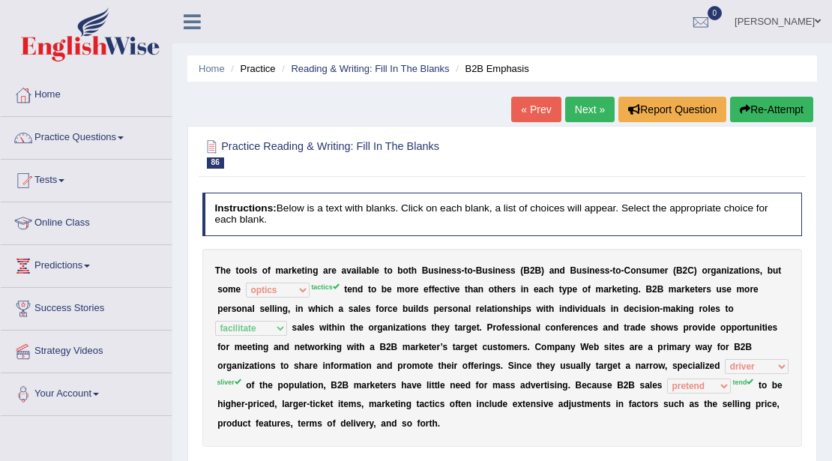
click at [589, 117] on link "Next »" at bounding box center [589, 109] width 49 height 25
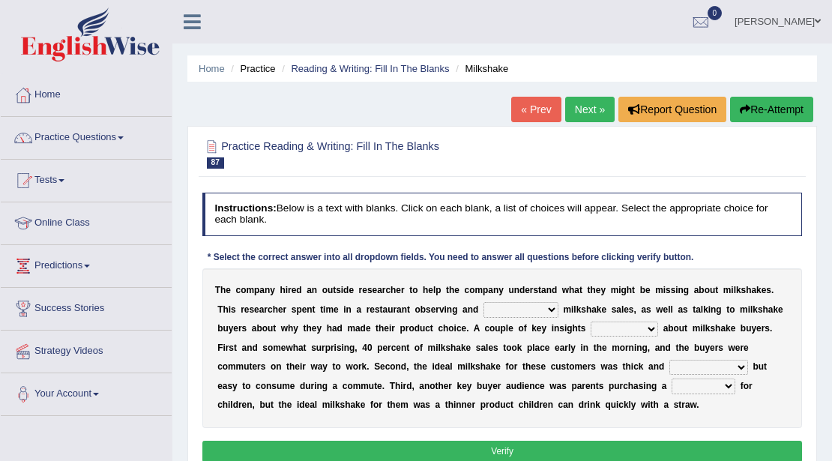
click at [539, 313] on select "documenting augmenting tormenting fermenting" at bounding box center [521, 309] width 75 height 15
click at [484, 302] on select "documenting augmenting tormenting fermenting" at bounding box center [521, 309] width 75 height 15
click at [550, 310] on select "documenting augmenting tormenting fermenting" at bounding box center [521, 309] width 75 height 15
select select "documenting"
click at [484, 302] on select "documenting augmenting tormenting fermenting" at bounding box center [521, 309] width 75 height 15
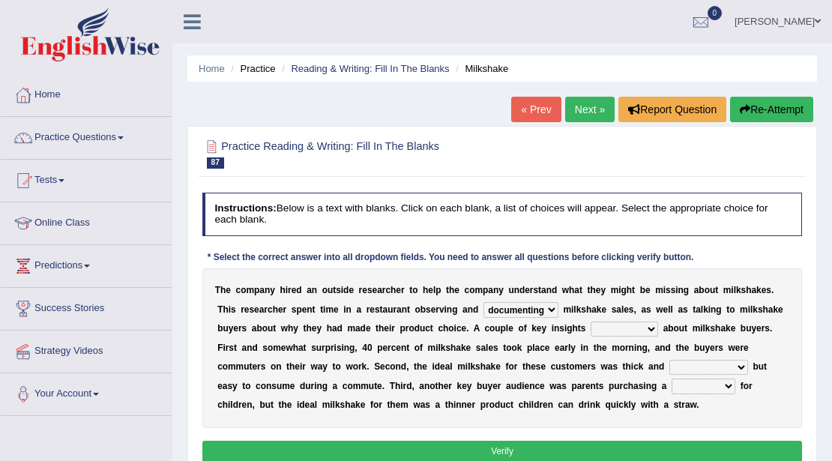
click at [631, 326] on select "demerged merged submerged emerged" at bounding box center [624, 329] width 67 height 15
select select "emerged"
click at [591, 322] on select "demerged merged submerged emerged" at bounding box center [624, 329] width 67 height 15
click at [731, 371] on select "consequential torrential substantial residential" at bounding box center [709, 367] width 79 height 15
click at [772, 357] on div "T h e c o m p a n y h i r e d a n o u t s i d e r e s e a r c h e r t o h e l p…" at bounding box center [502, 348] width 601 height 160
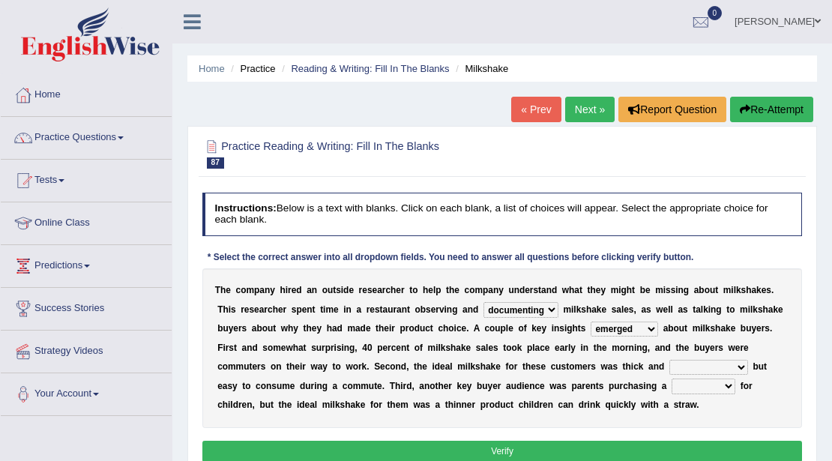
click at [733, 362] on select "consequential torrential substantial residential" at bounding box center [709, 367] width 79 height 15
select select "torrential"
click at [670, 360] on select "consequential torrential substantial residential" at bounding box center [709, 367] width 79 height 15
click at [650, 451] on button "Verify" at bounding box center [502, 452] width 601 height 22
click at [726, 388] on select "pleat treat cleat sweat" at bounding box center [704, 386] width 64 height 15
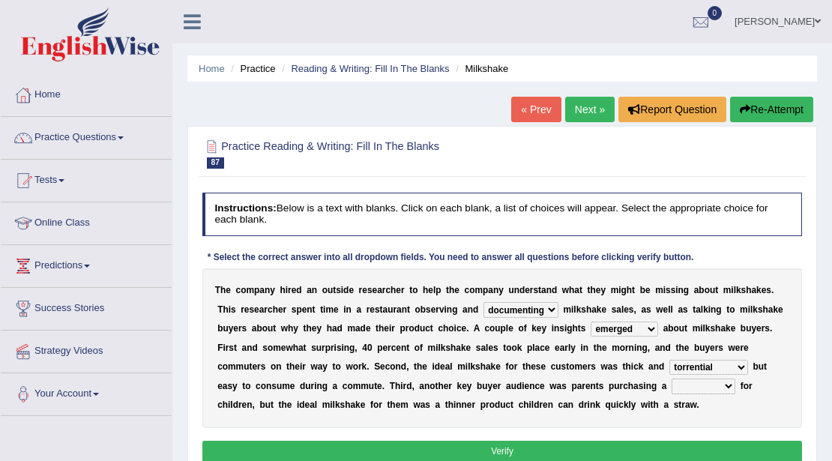
select select "pleat"
click at [672, 379] on select "pleat treat cleat sweat" at bounding box center [704, 386] width 64 height 15
click at [544, 448] on button "Verify" at bounding box center [502, 452] width 601 height 22
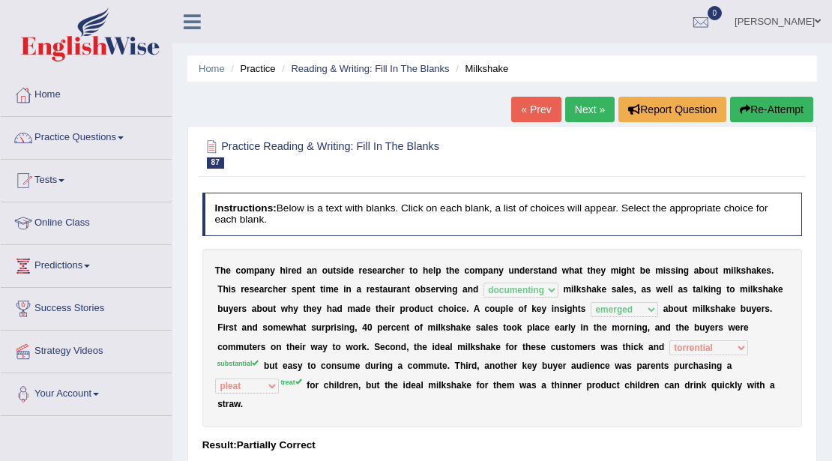
click at [580, 112] on link "Next »" at bounding box center [589, 109] width 49 height 25
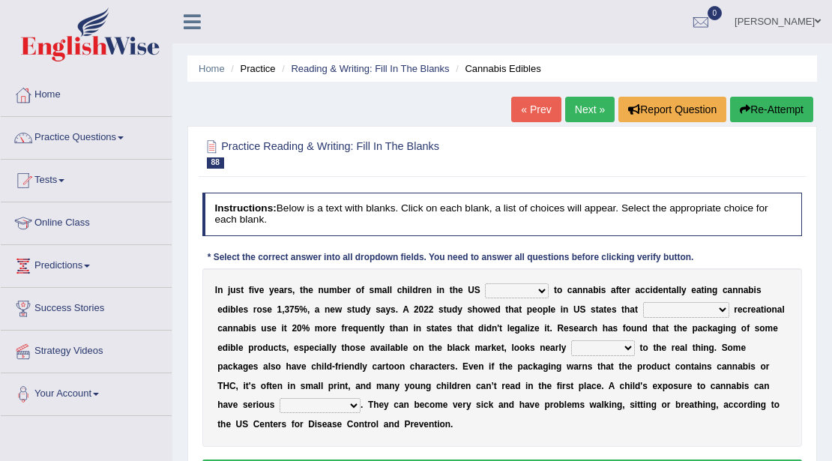
click at [550, 291] on b at bounding box center [551, 290] width 5 height 10
click at [541, 294] on select "appended rejected grounded exposed" at bounding box center [517, 290] width 64 height 15
select select "exposed"
click at [485, 283] on select "appended rejected grounded exposed" at bounding box center [517, 290] width 64 height 15
click at [712, 311] on select "vandalized commercialized legalized privatized" at bounding box center [686, 309] width 86 height 15
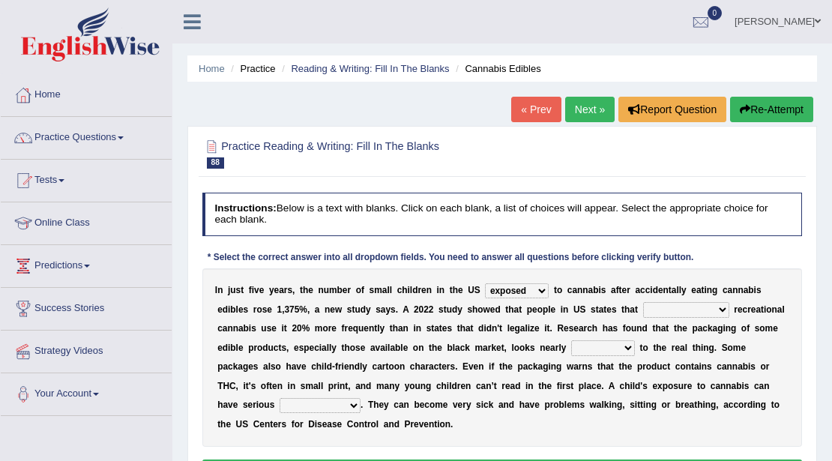
select select "legalized"
click at [643, 302] on select "vandalized commercialized legalized privatized" at bounding box center [686, 309] width 86 height 15
click at [628, 349] on select "critical nautical identical statistical" at bounding box center [603, 347] width 64 height 15
select select "identical"
click at [571, 340] on select "critical nautical identical statistical" at bounding box center [603, 347] width 64 height 15
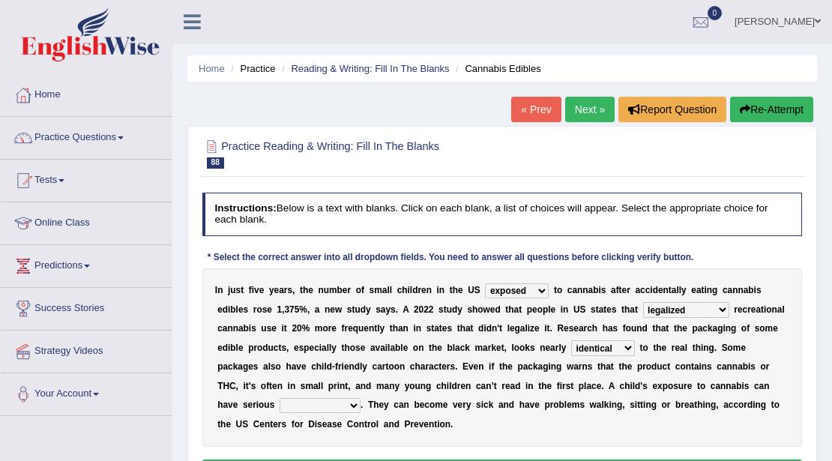
scroll to position [250, 0]
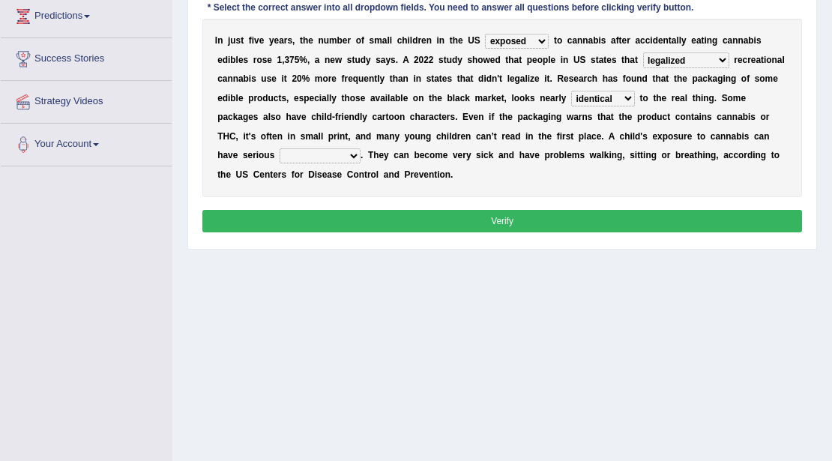
click at [355, 156] on select "absences presences violations consequences" at bounding box center [320, 155] width 81 height 15
select select "consequences"
click at [280, 148] on select "absences presences violations consequences" at bounding box center [320, 155] width 81 height 15
click at [521, 220] on button "Verify" at bounding box center [502, 221] width 601 height 22
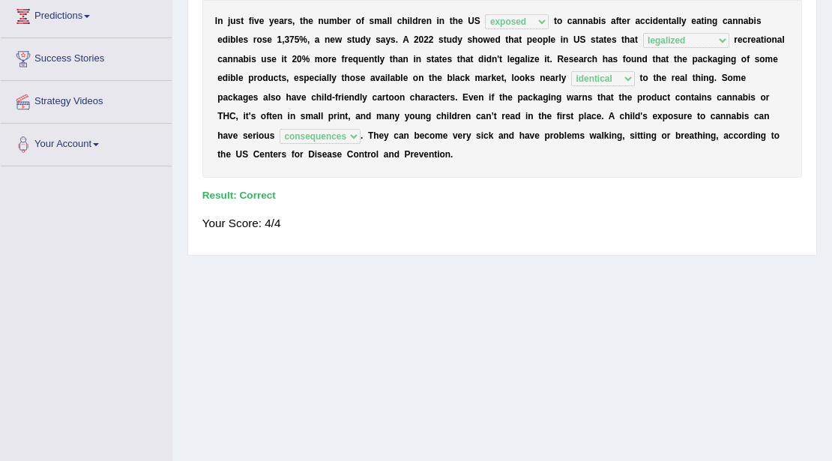
scroll to position [0, 0]
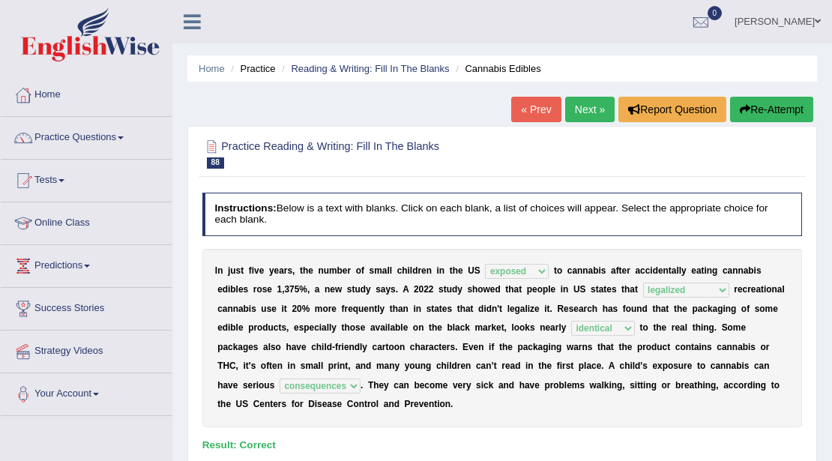
click at [595, 109] on link "Next »" at bounding box center [589, 109] width 49 height 25
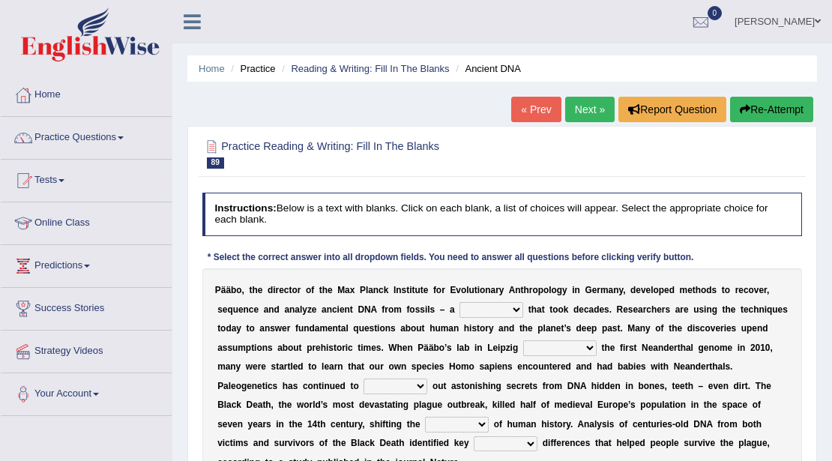
scroll to position [250, 0]
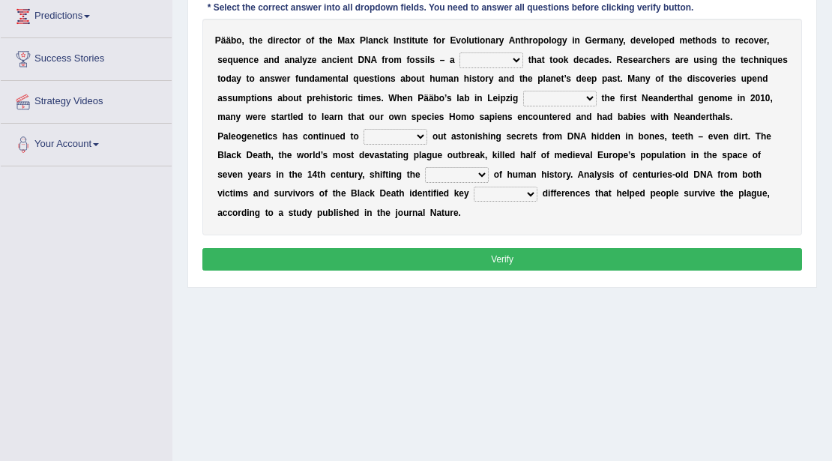
click at [515, 58] on select "feast feat feature [PERSON_NAME]" at bounding box center [492, 59] width 64 height 15
select select "feast"
click at [460, 52] on select "feast feat feature [PERSON_NAME]" at bounding box center [492, 59] width 64 height 15
click at [579, 101] on select "sympathized sequenced disturbed regulated" at bounding box center [559, 98] width 73 height 15
click at [523, 91] on select "sympathized sequenced disturbed regulated" at bounding box center [559, 98] width 73 height 15
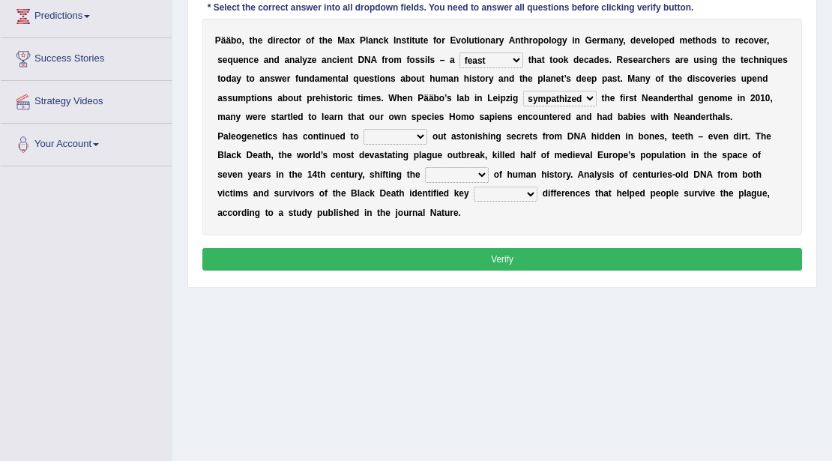
click at [588, 99] on select "sympathized sequenced disturbed regulated" at bounding box center [559, 98] width 73 height 15
select select "sequenced"
click at [523, 91] on select "sympathized sequenced disturbed regulated" at bounding box center [559, 98] width 73 height 15
click at [422, 136] on select "lease tease grease release" at bounding box center [396, 136] width 64 height 15
select select "release"
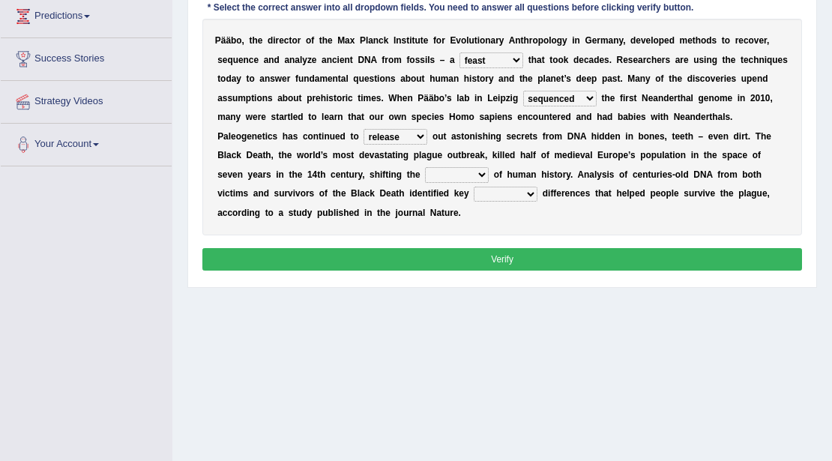
click at [364, 129] on select "lease tease grease release" at bounding box center [396, 136] width 64 height 15
click at [469, 172] on select "geek course contour discourse" at bounding box center [457, 174] width 64 height 15
select select "course"
click at [425, 167] on select "geek course contour discourse" at bounding box center [457, 174] width 64 height 15
click at [529, 190] on select "physical social genetic mental" at bounding box center [506, 194] width 64 height 15
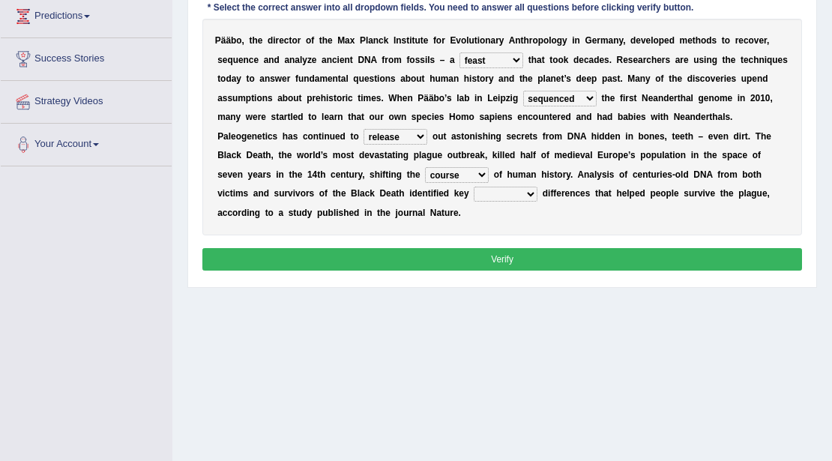
select select "genetic"
click at [474, 187] on select "physical social genetic mental" at bounding box center [506, 194] width 64 height 15
click at [541, 254] on button "Verify" at bounding box center [502, 259] width 601 height 22
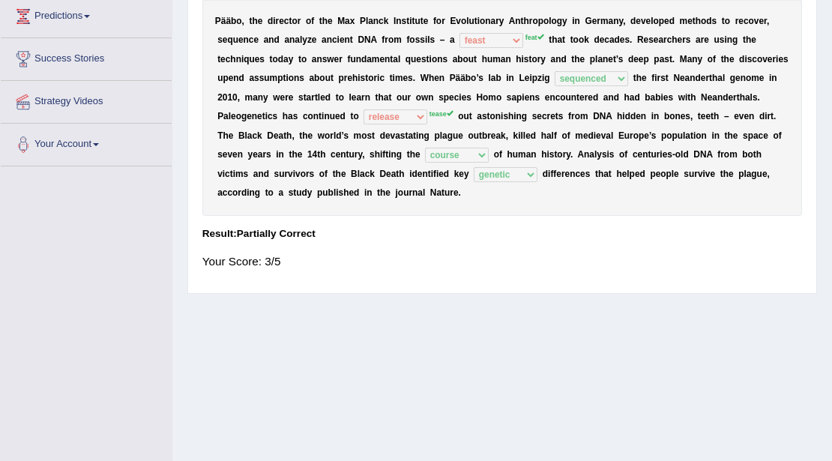
scroll to position [0, 0]
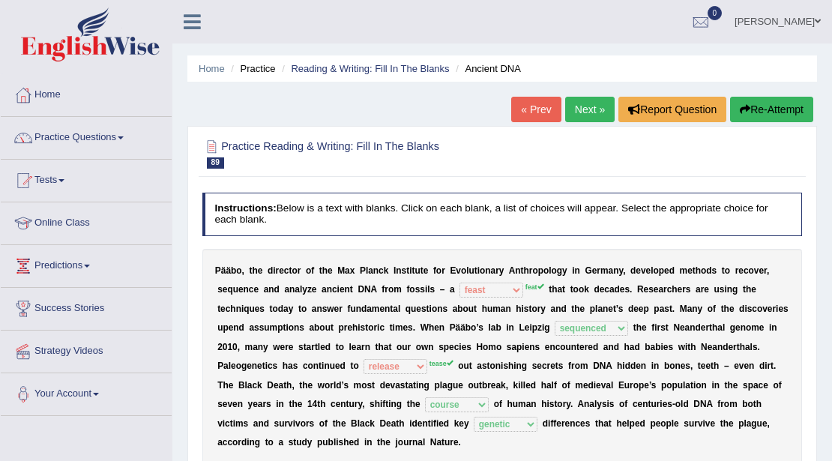
click at [595, 117] on link "Next »" at bounding box center [589, 109] width 49 height 25
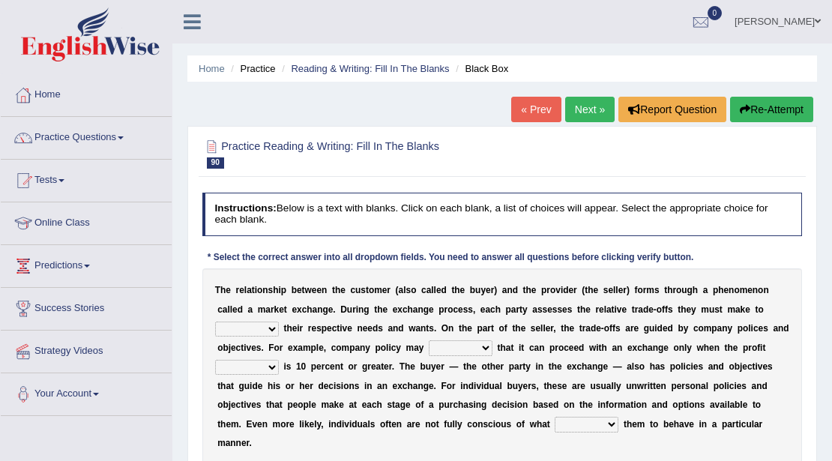
click at [271, 325] on select "classify satisfy intensify clarify" at bounding box center [247, 329] width 64 height 15
select select "clarify"
click at [215, 322] on select "classify satisfy intensify clarify" at bounding box center [247, 329] width 64 height 15
click at [483, 351] on select "rotate deliberate dilate dictate" at bounding box center [461, 347] width 64 height 15
select select "dictate"
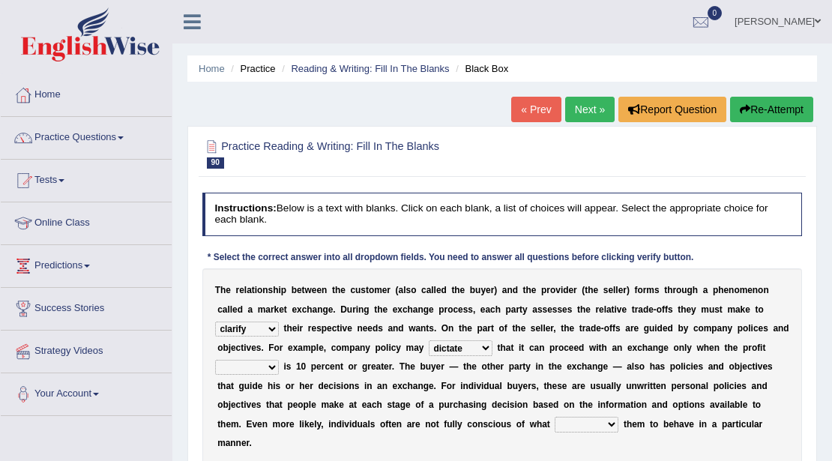
click at [429, 340] on select "rotate deliberate dilate dictate" at bounding box center [461, 347] width 64 height 15
click at [274, 366] on select "origin pidgin margin bulletin" at bounding box center [247, 367] width 64 height 15
select select "origin"
click at [215, 360] on select "origin pidgin margin bulletin" at bounding box center [247, 367] width 64 height 15
click at [574, 427] on select "attempts exempts prompts levers" at bounding box center [587, 424] width 64 height 15
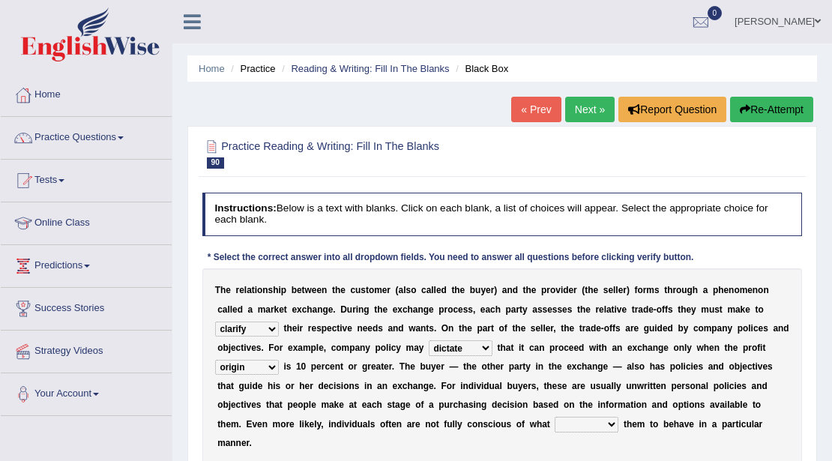
click at [555, 417] on select "attempts exempts prompts levers" at bounding box center [587, 424] width 64 height 15
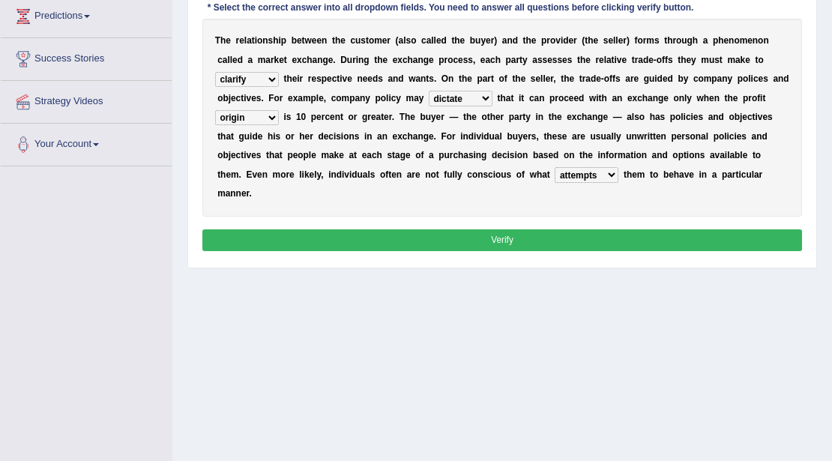
click at [580, 171] on select "attempts exempts prompts levers" at bounding box center [587, 174] width 64 height 15
click at [555, 167] on select "attempts exempts prompts levers" at bounding box center [587, 174] width 64 height 15
click at [586, 179] on select "attempts exempts prompts levers" at bounding box center [587, 174] width 64 height 15
click at [555, 167] on select "attempts exempts prompts levers" at bounding box center [587, 174] width 64 height 15
click at [577, 175] on select "attempts exempts prompts levers" at bounding box center [587, 174] width 64 height 15
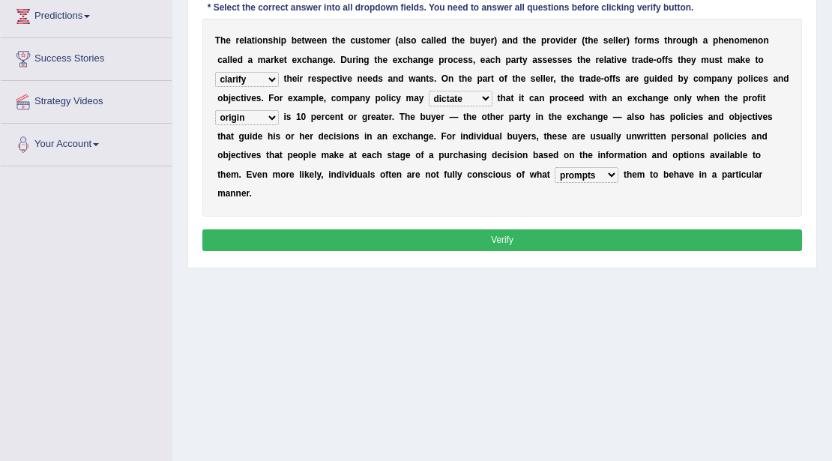
select select "attempts"
click at [555, 167] on select "attempts exempts prompts levers" at bounding box center [587, 174] width 64 height 15
click at [514, 229] on button "Verify" at bounding box center [502, 240] width 601 height 22
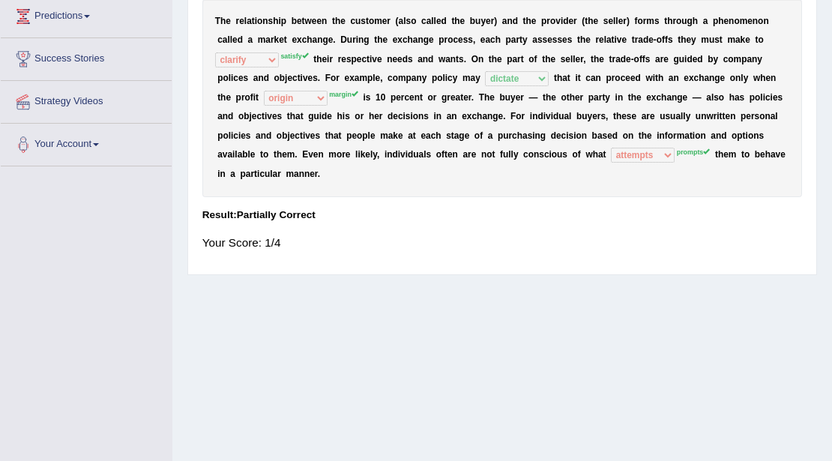
scroll to position [0, 0]
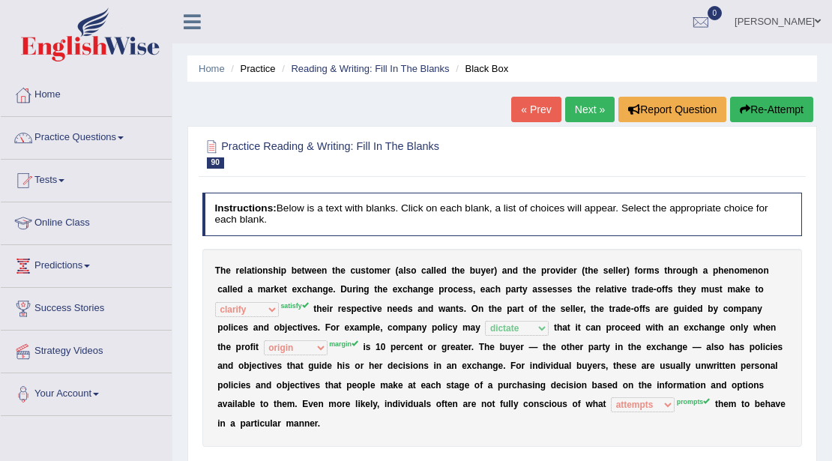
click at [579, 98] on link "Next »" at bounding box center [589, 109] width 49 height 25
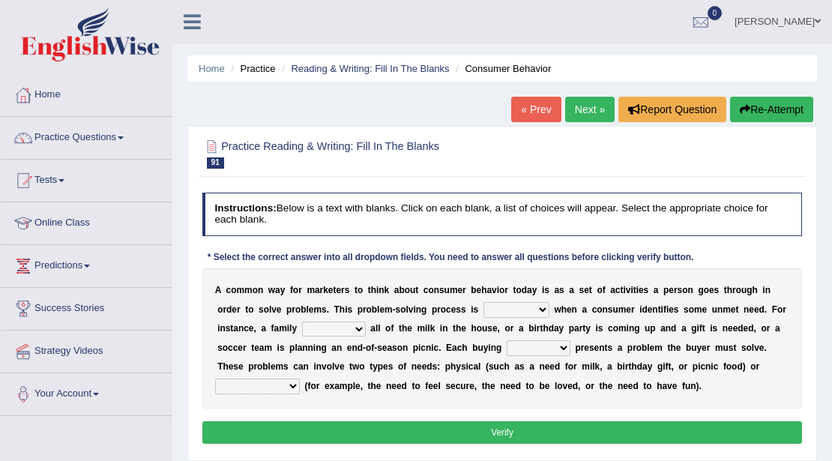
click at [526, 312] on select "staggered swaggered sniggered triggered" at bounding box center [517, 309] width 66 height 15
select select "triggered"
click at [484, 302] on select "staggered swaggered sniggered triggered" at bounding box center [517, 309] width 66 height 15
click at [360, 328] on select "presumes donates consumes sells" at bounding box center [334, 329] width 64 height 15
click at [302, 322] on select "presumes donates consumes sells" at bounding box center [334, 329] width 64 height 15
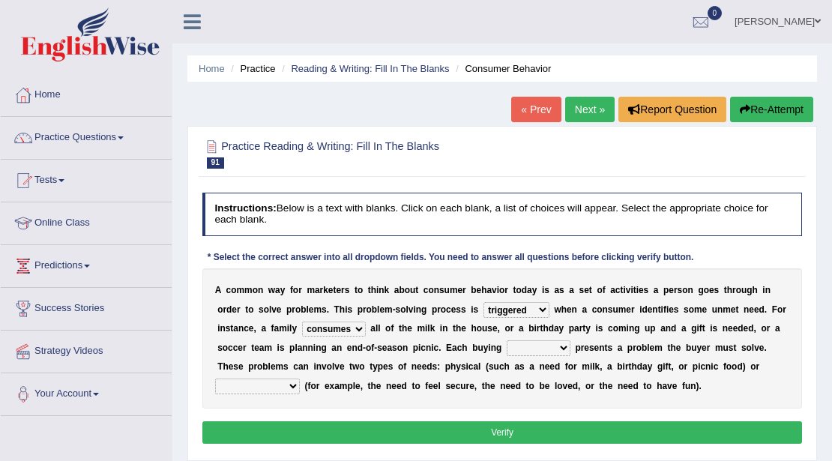
click at [361, 329] on select "presumes donates consumes sells" at bounding box center [334, 329] width 64 height 15
click at [456, 325] on b "h" at bounding box center [458, 328] width 5 height 10
click at [354, 324] on select "presumes donates consumes sells" at bounding box center [334, 329] width 64 height 15
select select "donates"
click at [302, 322] on select "presumes donates consumes sells" at bounding box center [334, 329] width 64 height 15
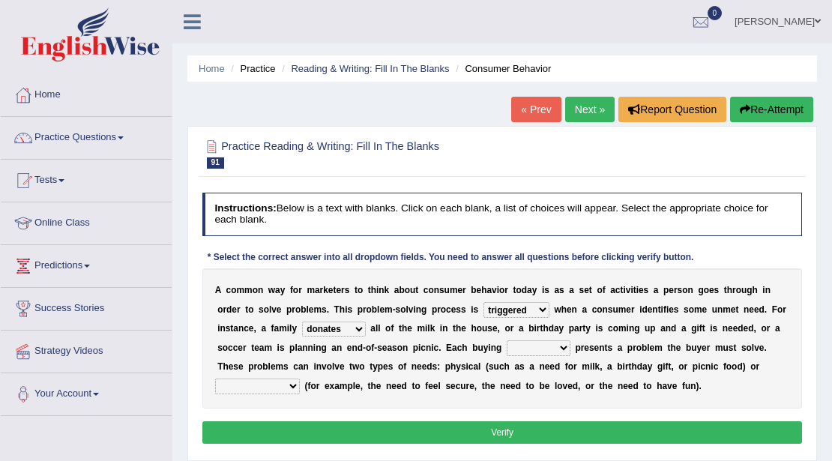
click at [556, 349] on select "aspiration ratio scenario trio" at bounding box center [539, 347] width 64 height 15
click at [507, 340] on select "aspiration ratio scenario trio" at bounding box center [539, 347] width 64 height 15
click at [558, 350] on select "aspiration ratio scenario trio" at bounding box center [539, 347] width 64 height 15
select select "scenario"
click at [507, 340] on select "aspiration ratio scenario trio" at bounding box center [539, 347] width 64 height 15
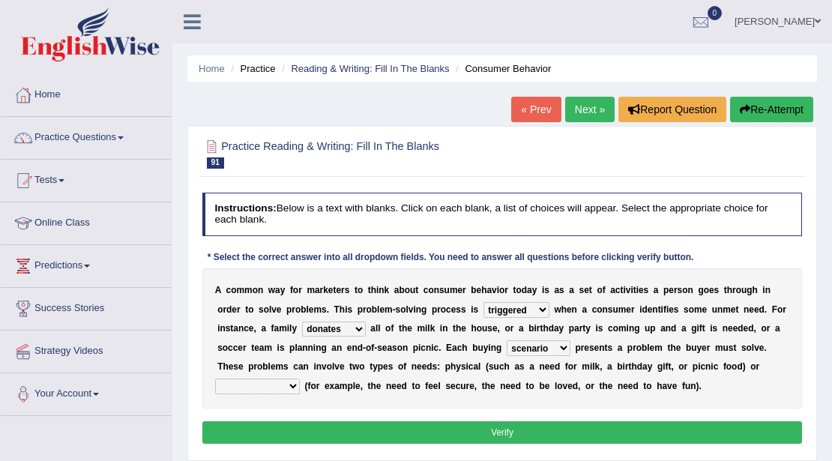
click at [292, 383] on select "biological pharmaceutical technological psychological" at bounding box center [257, 386] width 85 height 15
select select "psychological"
click at [215, 379] on select "biological pharmaceutical technological psychological" at bounding box center [257, 386] width 85 height 15
click at [499, 429] on button "Verify" at bounding box center [502, 432] width 601 height 22
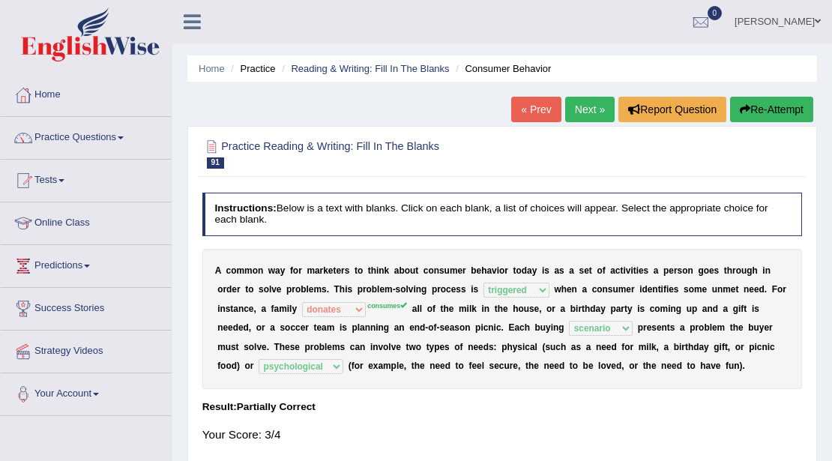
click at [583, 117] on link "Next »" at bounding box center [589, 109] width 49 height 25
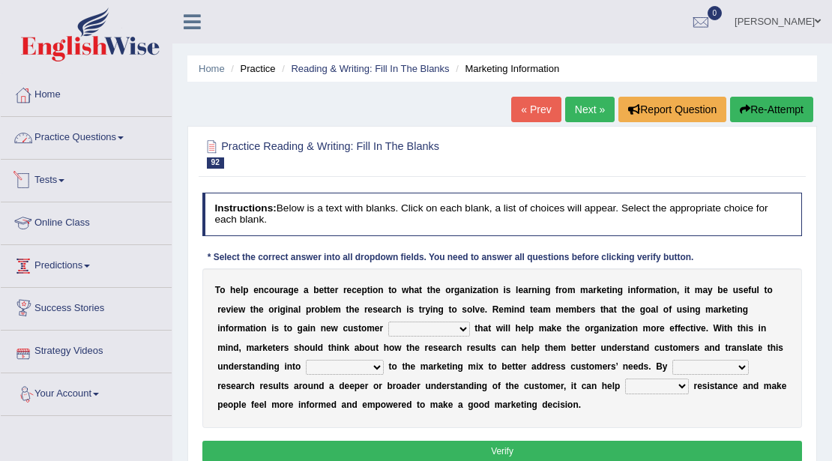
click at [118, 139] on link "Practice Questions" at bounding box center [86, 135] width 171 height 37
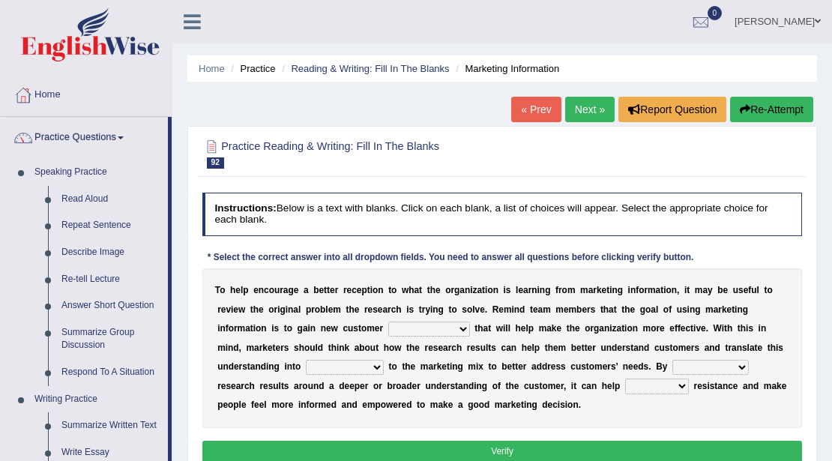
scroll to position [250, 0]
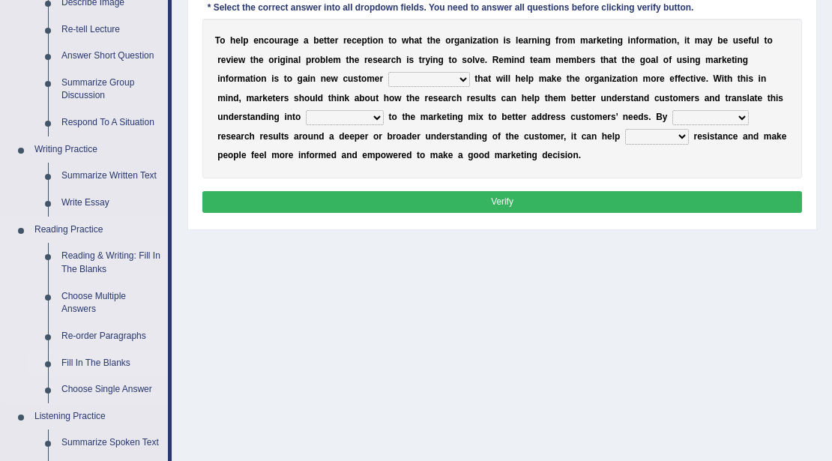
click at [97, 360] on link "Fill In The Blanks" at bounding box center [111, 363] width 113 height 27
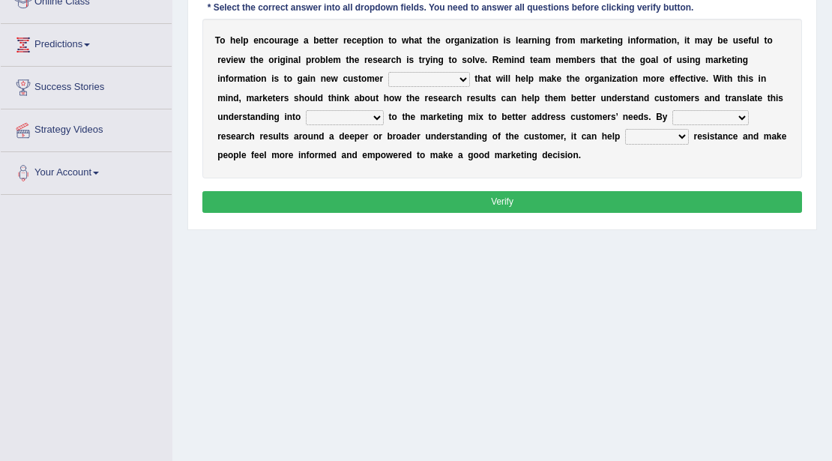
scroll to position [325, 0]
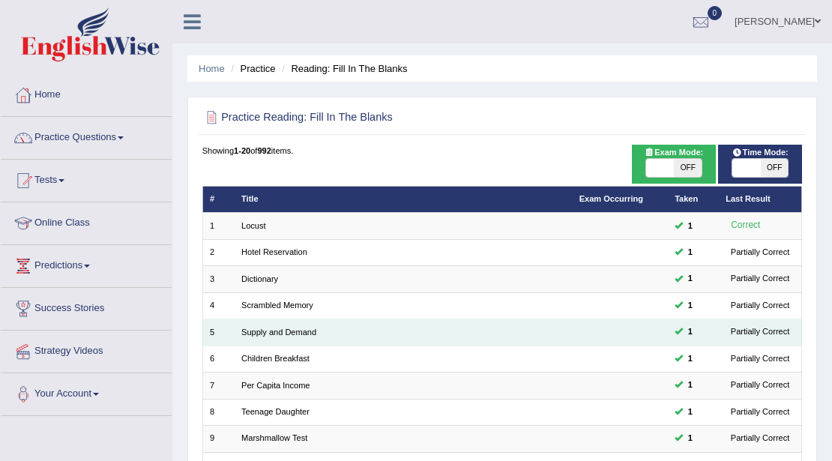
scroll to position [250, 0]
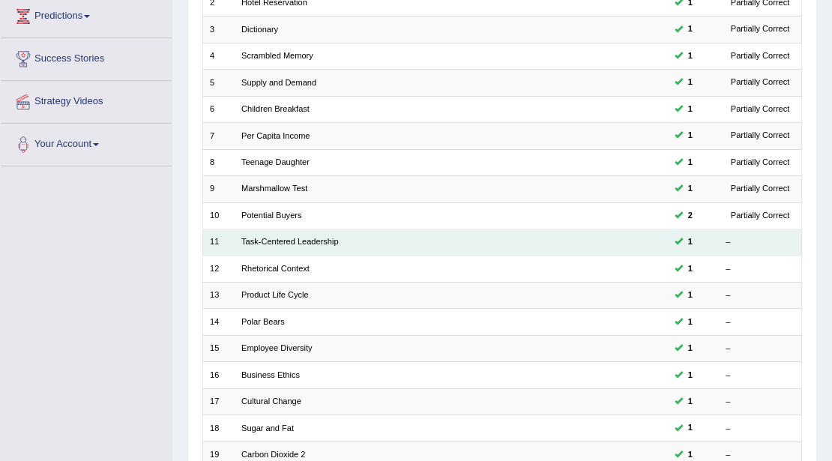
click at [253, 232] on td "Task-Centered Leadership" at bounding box center [404, 242] width 338 height 26
click at [253, 237] on link "Task-Centered Leadership" at bounding box center [289, 241] width 97 height 9
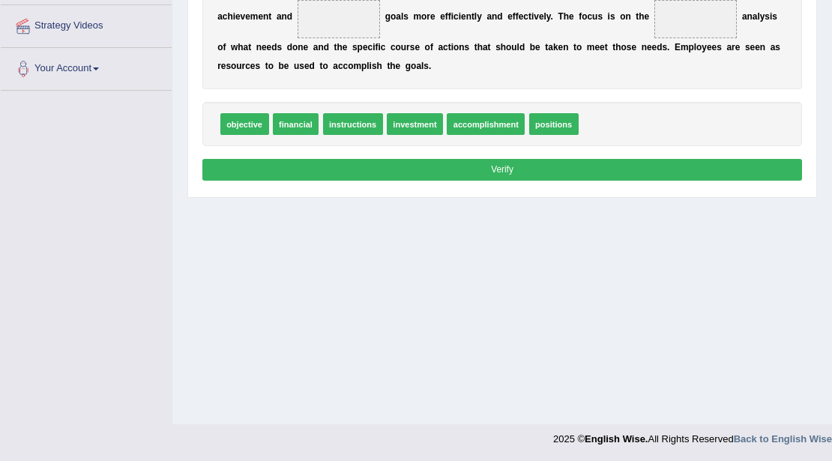
scroll to position [76, 0]
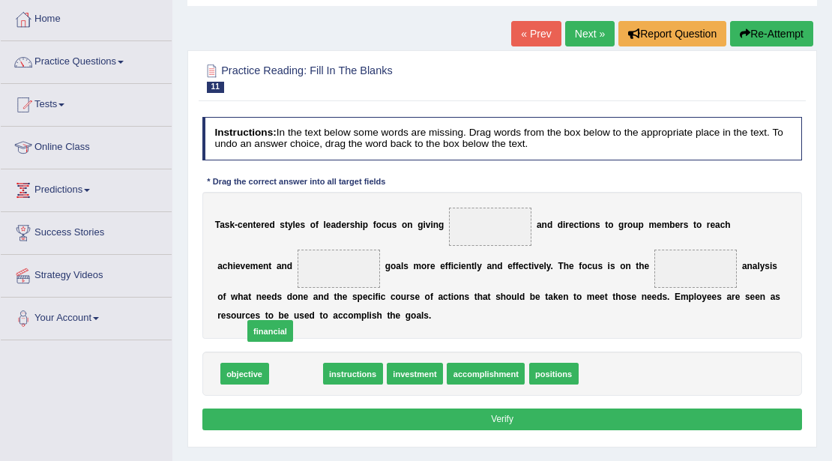
drag, startPoint x: 299, startPoint y: 373, endPoint x: 255, endPoint y: 274, distance: 108.4
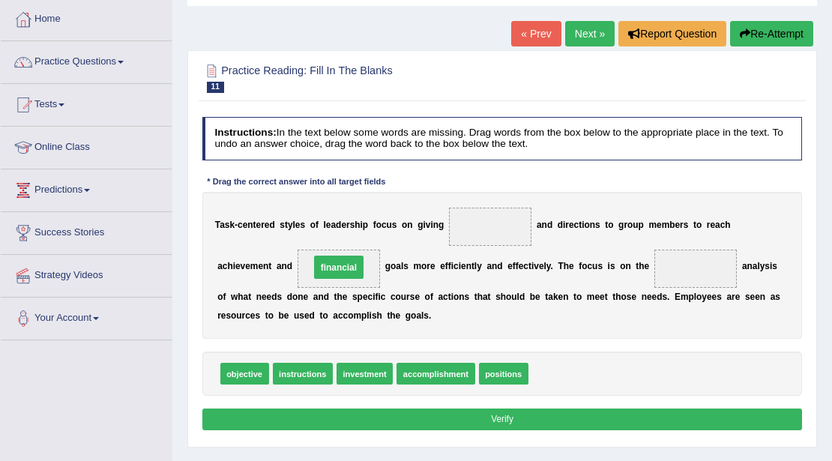
drag, startPoint x: 255, startPoint y: 270, endPoint x: 257, endPoint y: 261, distance: 9.3
click at [314, 269] on span "financial" at bounding box center [338, 267] width 49 height 23
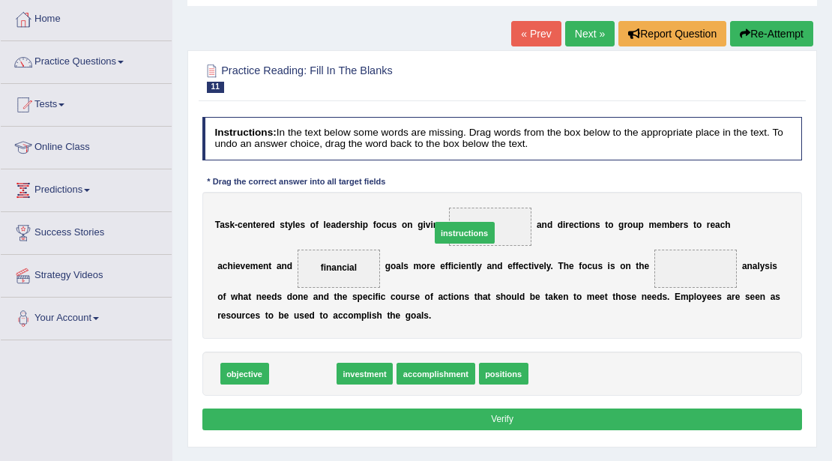
drag, startPoint x: 303, startPoint y: 372, endPoint x: 493, endPoint y: 205, distance: 253.5
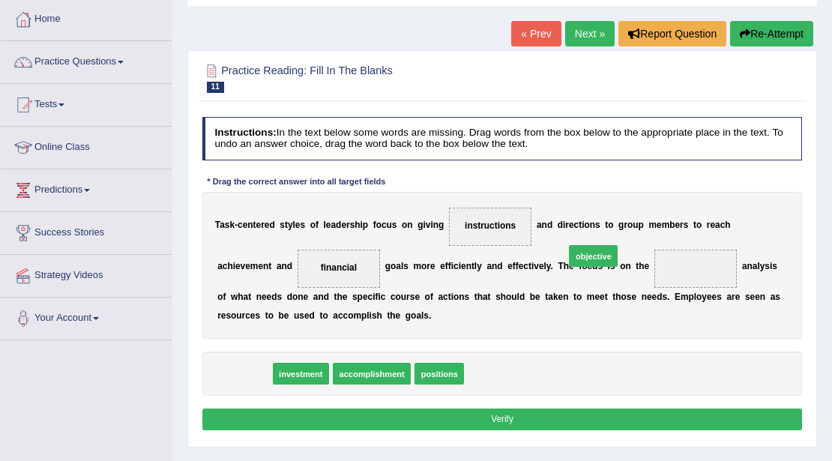
drag, startPoint x: 251, startPoint y: 369, endPoint x: 675, endPoint y: 232, distance: 445.1
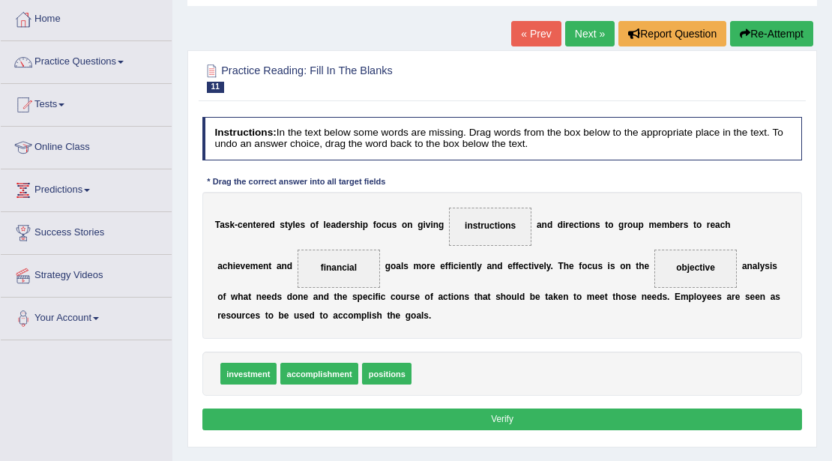
click at [550, 415] on button "Verify" at bounding box center [502, 420] width 601 height 22
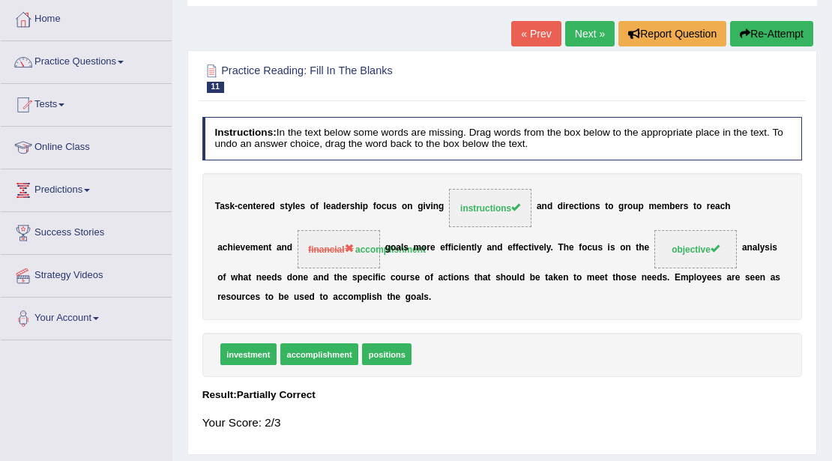
click at [588, 36] on link "Next »" at bounding box center [589, 33] width 49 height 25
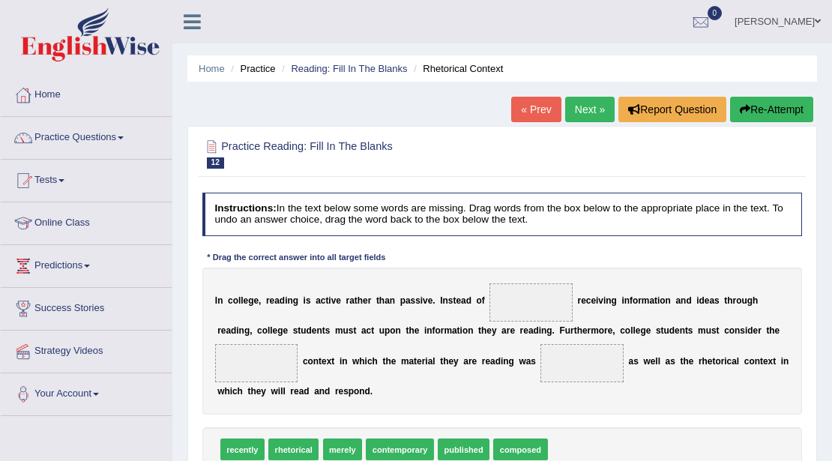
scroll to position [250, 0]
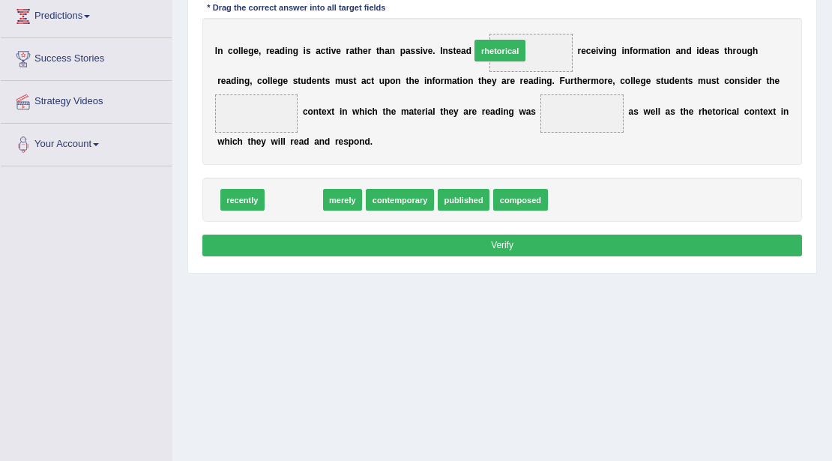
drag, startPoint x: 291, startPoint y: 201, endPoint x: 534, endPoint y: 25, distance: 299.7
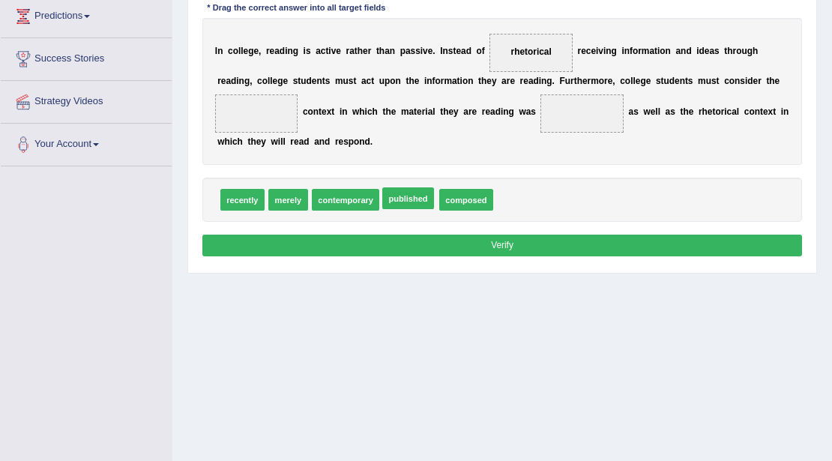
drag, startPoint x: 421, startPoint y: 200, endPoint x: 374, endPoint y: 172, distance: 54.8
drag, startPoint x: 471, startPoint y: 198, endPoint x: 227, endPoint y: 109, distance: 259.5
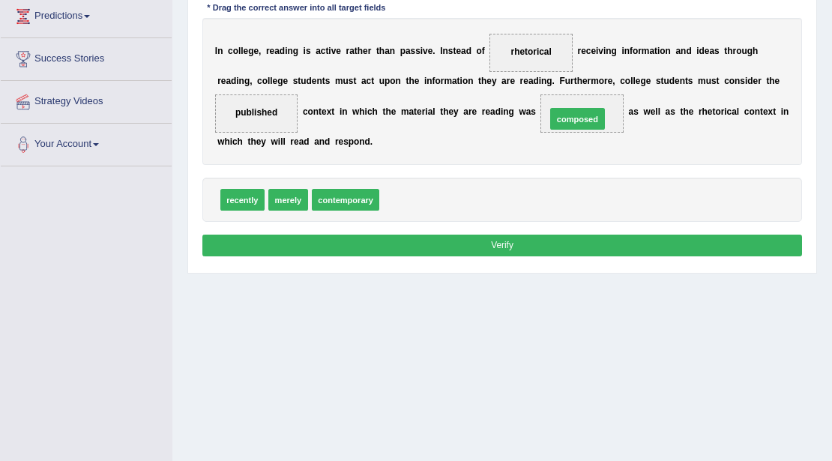
drag, startPoint x: 419, startPoint y: 195, endPoint x: 616, endPoint y: 99, distance: 218.7
click at [529, 238] on button "Verify" at bounding box center [502, 246] width 601 height 22
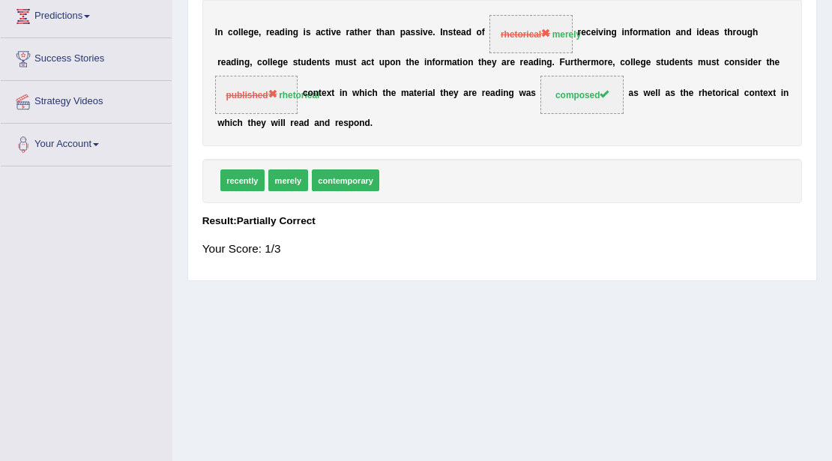
scroll to position [0, 0]
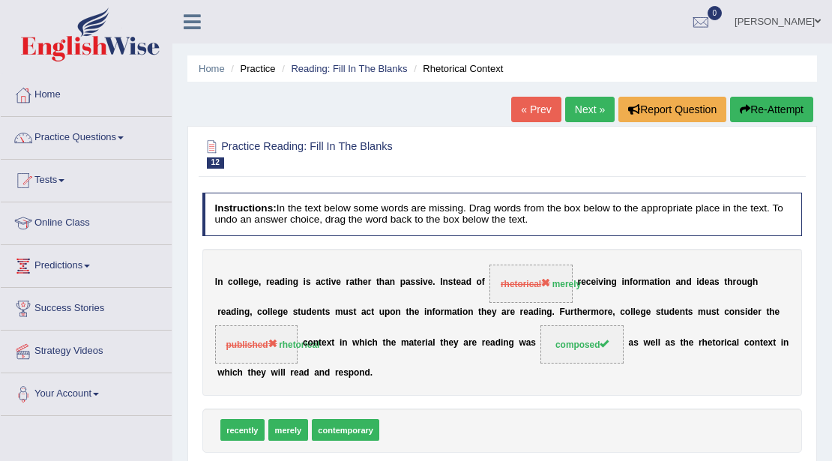
click at [602, 101] on link "Next »" at bounding box center [589, 109] width 49 height 25
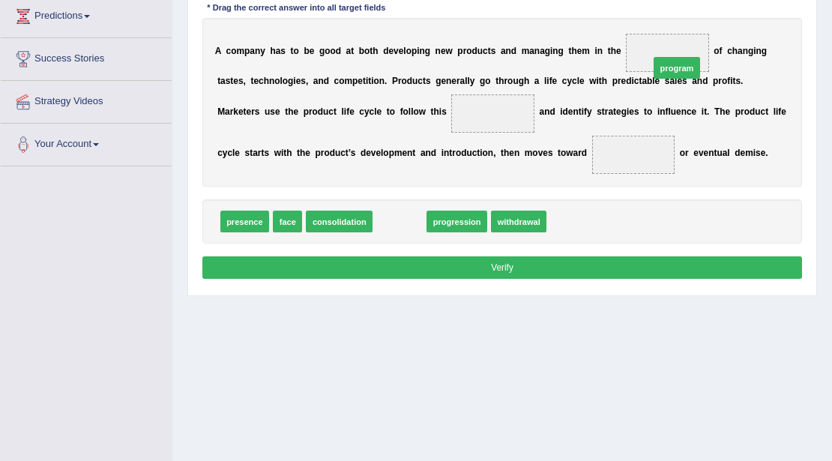
drag, startPoint x: 402, startPoint y: 225, endPoint x: 728, endPoint y: 44, distance: 372.9
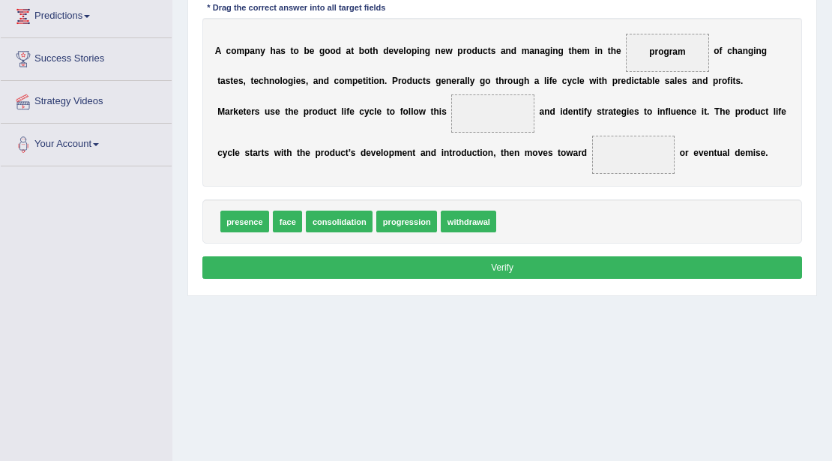
drag, startPoint x: 667, startPoint y: 55, endPoint x: 593, endPoint y: 139, distance: 112.1
click at [593, 139] on div "A c o m p a n y h a s t o b e g o o d a t b o t h d e v e l o p i n g n e w p r…" at bounding box center [502, 102] width 601 height 169
drag, startPoint x: 673, startPoint y: 49, endPoint x: 523, endPoint y: 217, distance: 225.2
drag, startPoint x: 289, startPoint y: 226, endPoint x: 721, endPoint y: 33, distance: 473.3
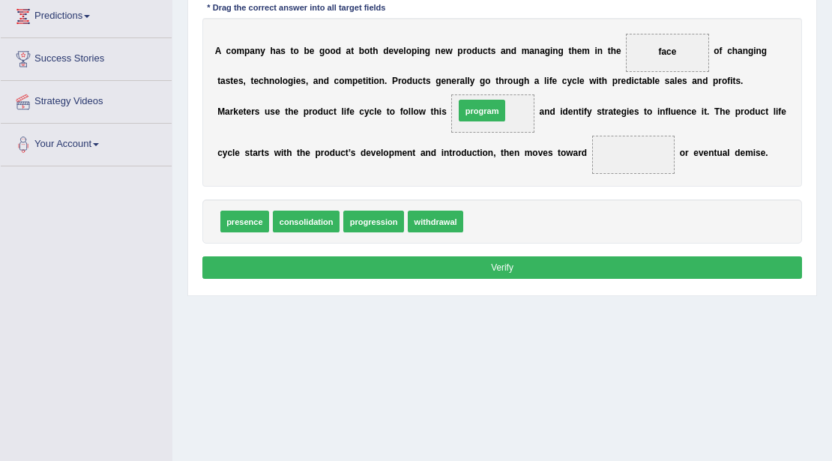
drag, startPoint x: 490, startPoint y: 223, endPoint x: 481, endPoint y: 92, distance: 131.6
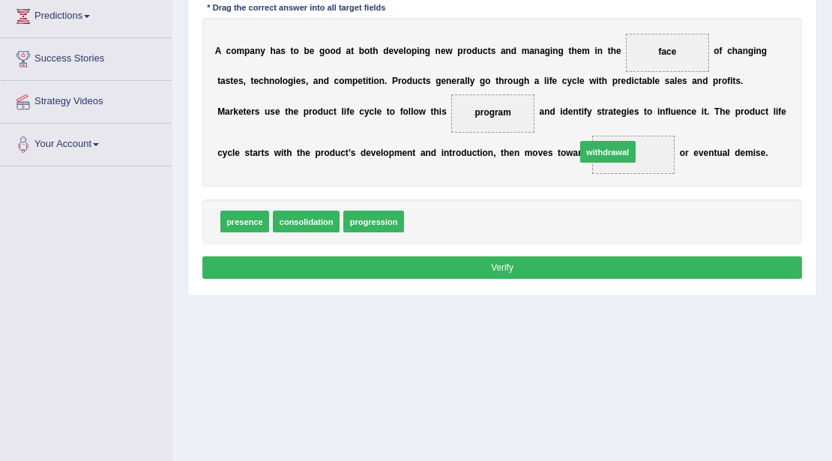
drag, startPoint x: 442, startPoint y: 217, endPoint x: 646, endPoint y: 133, distance: 220.3
drag, startPoint x: 622, startPoint y: 157, endPoint x: 420, endPoint y: 216, distance: 211.0
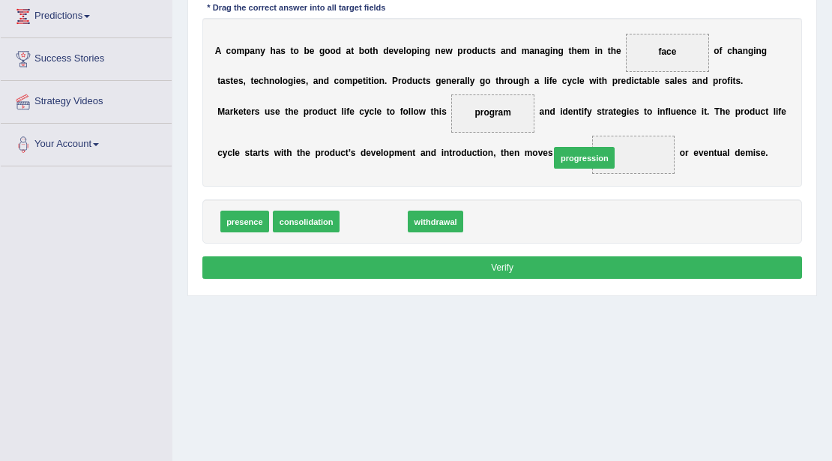
drag, startPoint x: 370, startPoint y: 220, endPoint x: 618, endPoint y: 144, distance: 259.5
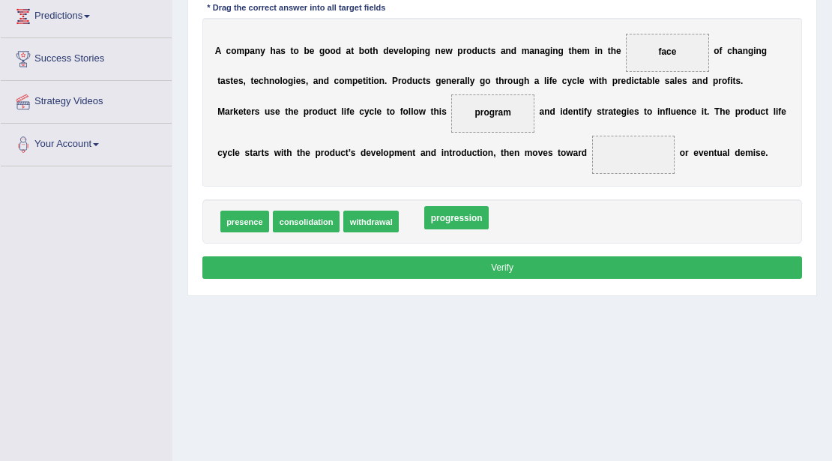
drag, startPoint x: 618, startPoint y: 152, endPoint x: 408, endPoint y: 226, distance: 222.7
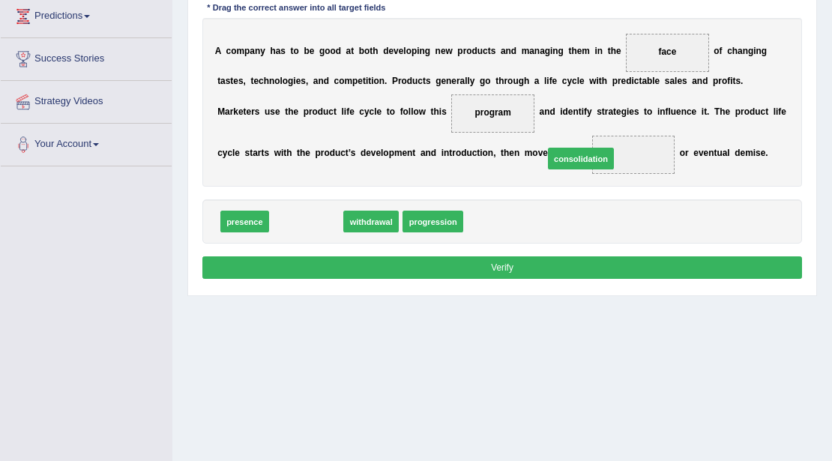
drag, startPoint x: 303, startPoint y: 219, endPoint x: 626, endPoint y: 145, distance: 331.6
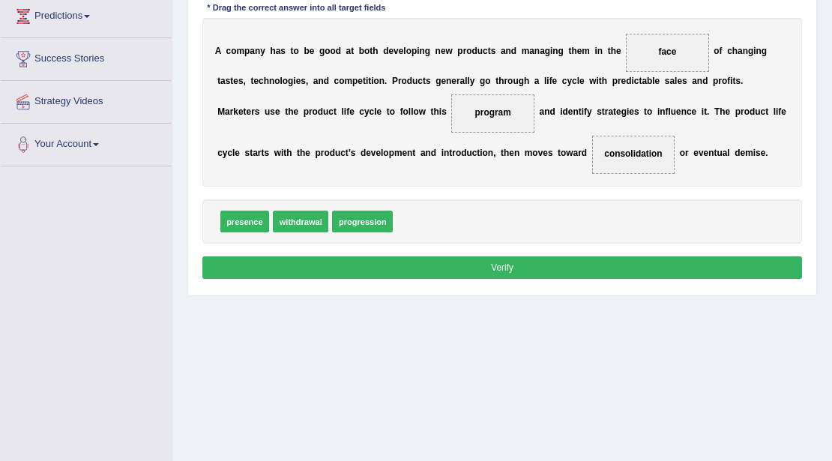
click at [488, 277] on div "Instructions: In the text below some words are missing. Drag words from the box…" at bounding box center [502, 113] width 607 height 352
click at [504, 265] on button "Verify" at bounding box center [502, 267] width 601 height 22
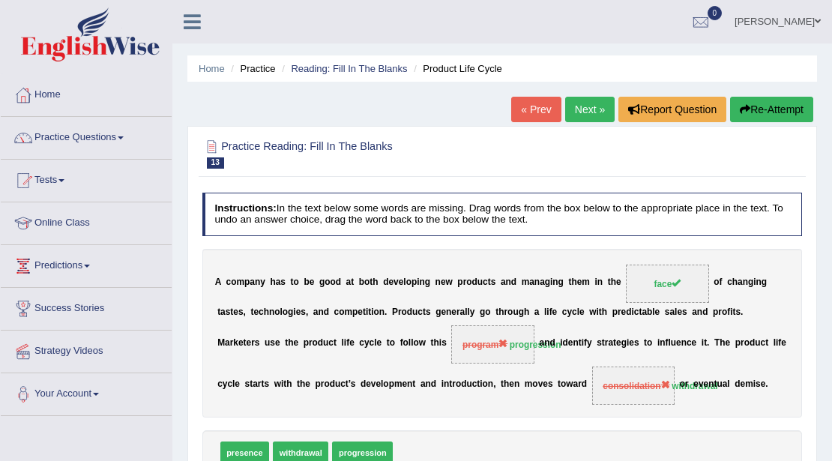
click at [583, 116] on link "Next »" at bounding box center [589, 109] width 49 height 25
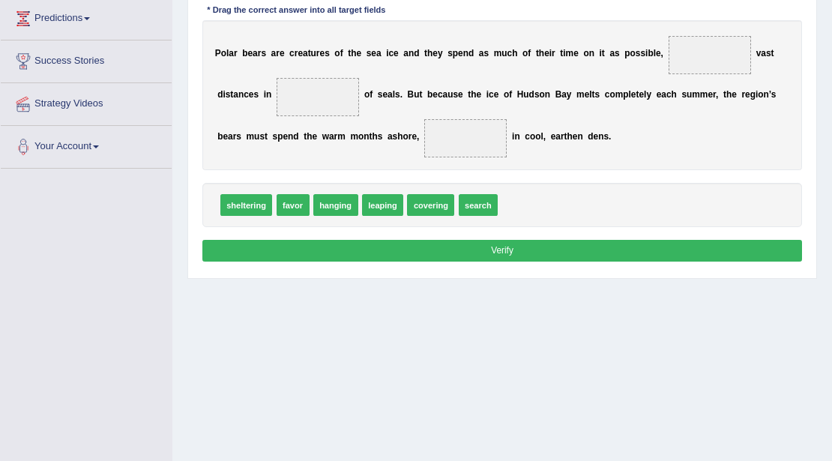
scroll to position [250, 0]
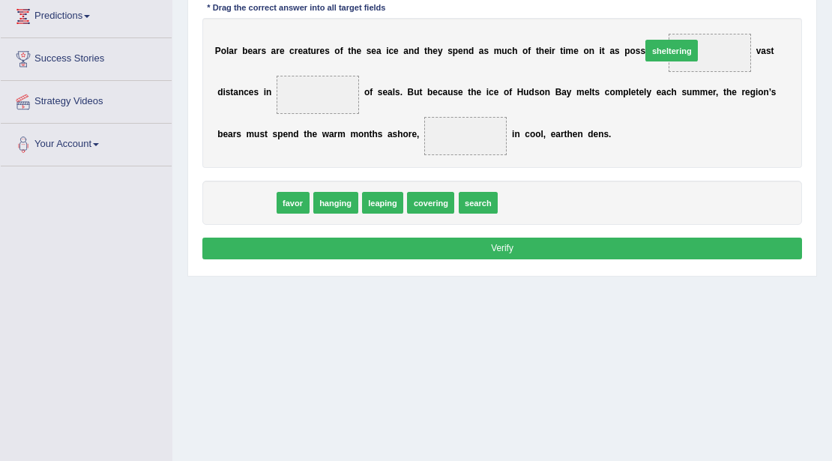
drag, startPoint x: 244, startPoint y: 208, endPoint x: 745, endPoint y: 28, distance: 532.0
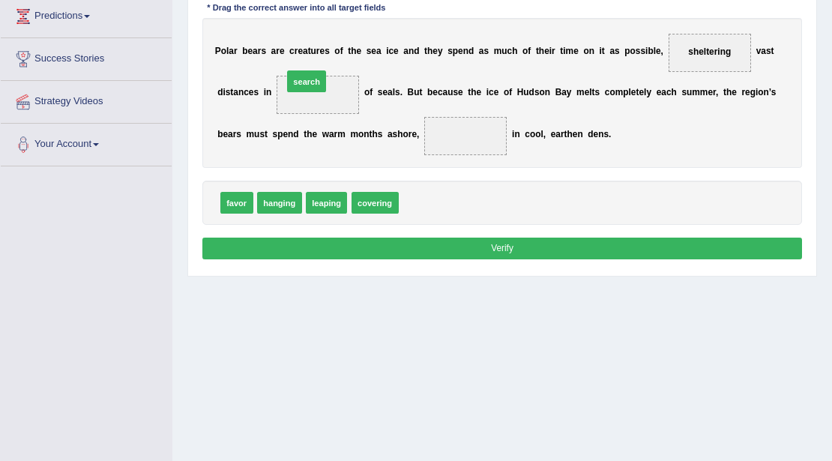
drag, startPoint x: 419, startPoint y: 197, endPoint x: 283, endPoint y: 55, distance: 196.8
click at [283, 55] on div "Instructions: In the text below some words are missing. Drag words from the box…" at bounding box center [502, 103] width 607 height 333
drag, startPoint x: 421, startPoint y: 199, endPoint x: 322, endPoint y: 90, distance: 148.1
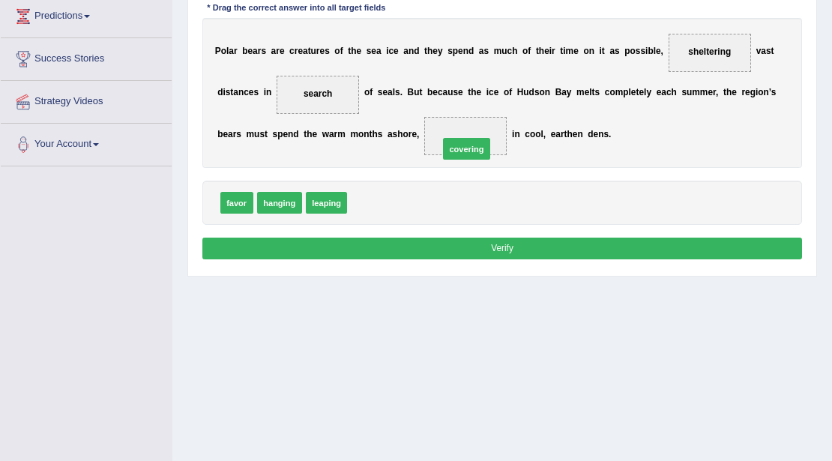
drag, startPoint x: 363, startPoint y: 207, endPoint x: 471, endPoint y: 145, distance: 124.6
click at [477, 245] on button "Verify" at bounding box center [502, 249] width 601 height 22
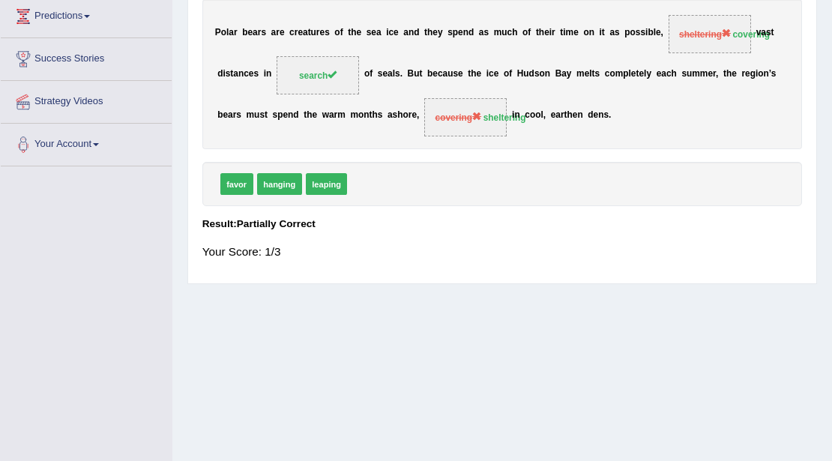
scroll to position [0, 0]
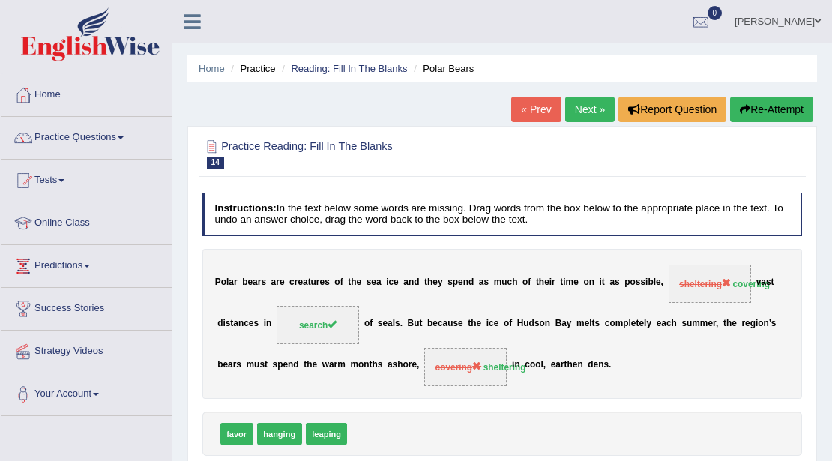
click at [583, 112] on link "Next »" at bounding box center [589, 109] width 49 height 25
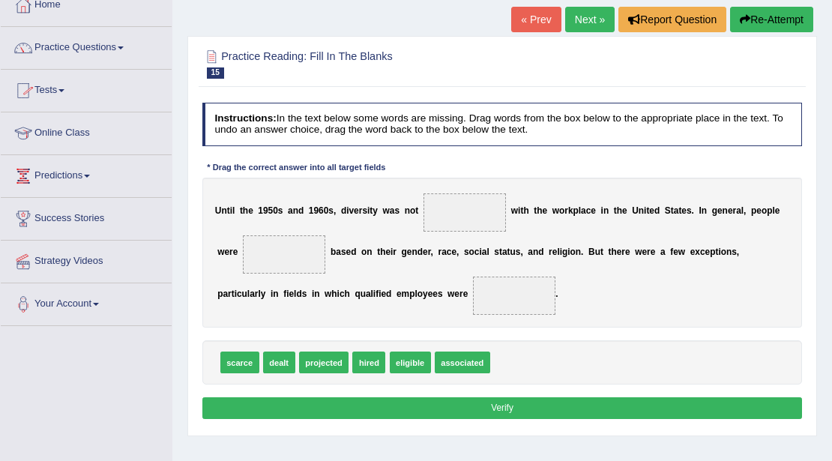
scroll to position [76, 0]
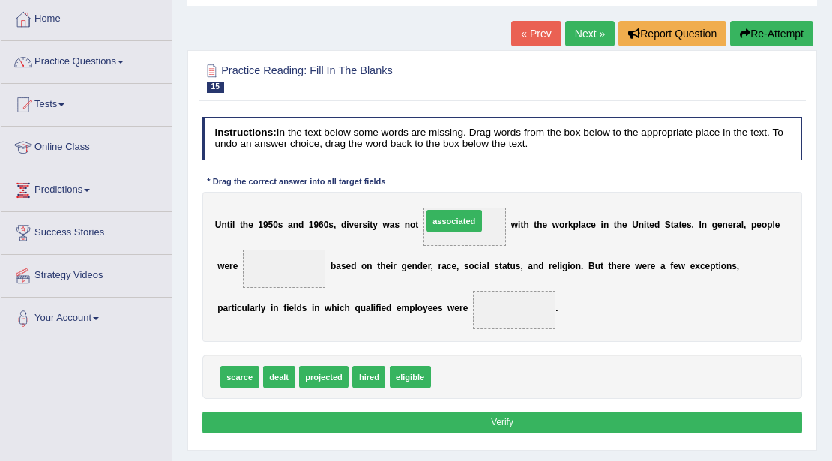
drag, startPoint x: 463, startPoint y: 374, endPoint x: 453, endPoint y: 191, distance: 183.2
drag, startPoint x: 370, startPoint y: 372, endPoint x: 269, endPoint y: 238, distance: 167.1
drag, startPoint x: 322, startPoint y: 373, endPoint x: 409, endPoint y: 349, distance: 91.0
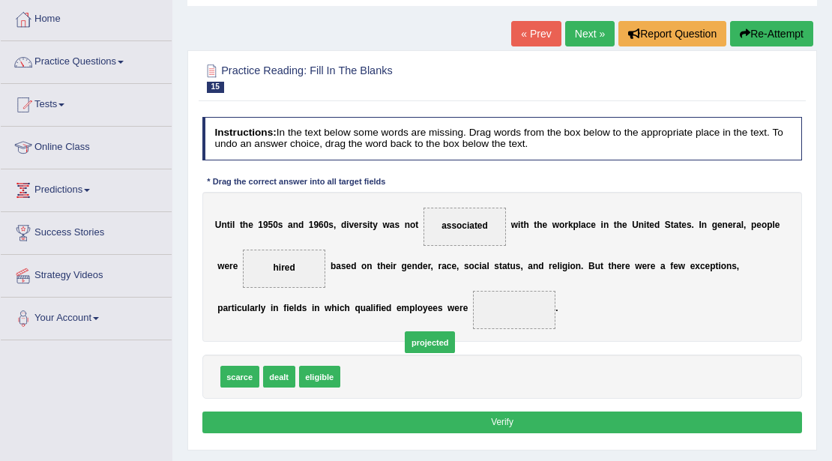
drag, startPoint x: 364, startPoint y: 377, endPoint x: 487, endPoint y: 318, distance: 135.8
click at [516, 428] on button "Verify" at bounding box center [502, 423] width 601 height 22
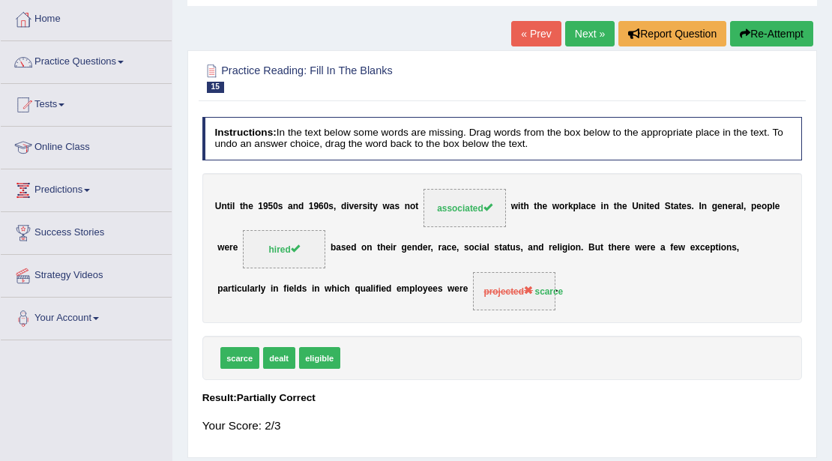
click at [597, 31] on link "Next »" at bounding box center [589, 33] width 49 height 25
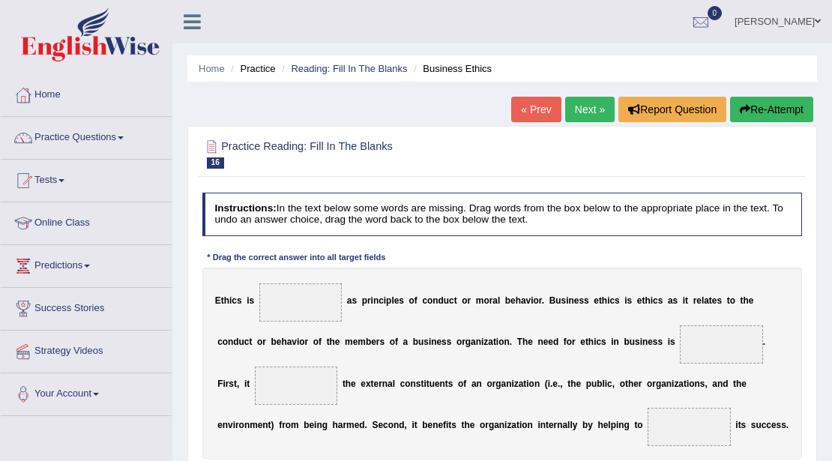
scroll to position [250, 0]
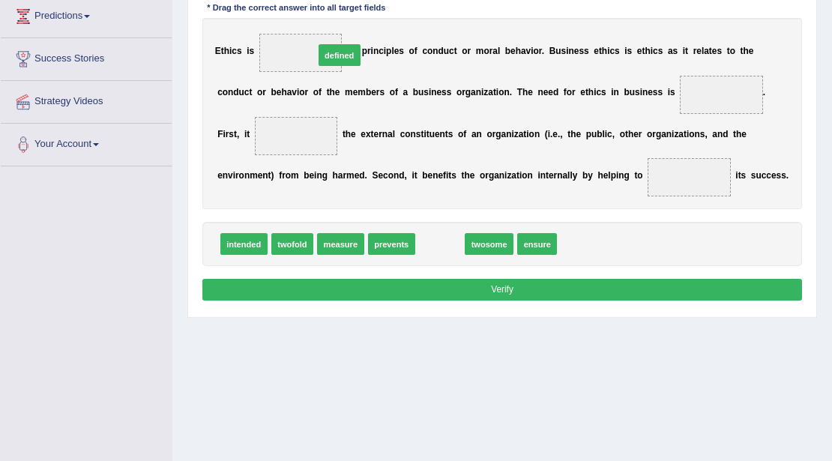
drag, startPoint x: 437, startPoint y: 247, endPoint x: 319, endPoint y: 24, distance: 252.3
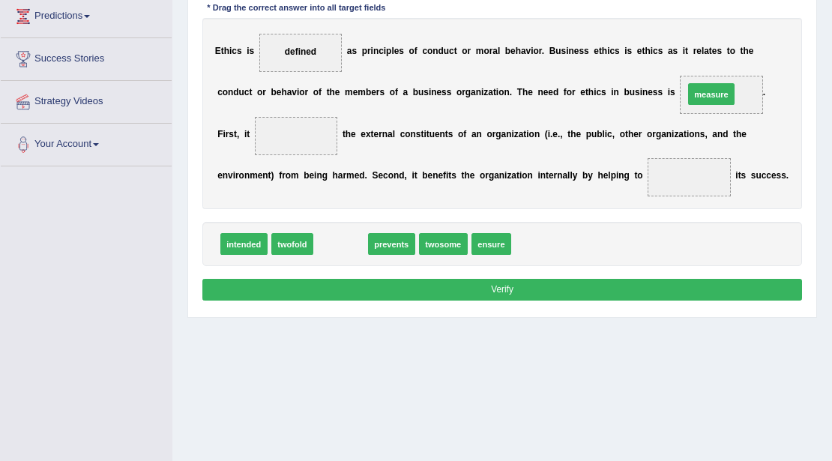
drag, startPoint x: 342, startPoint y: 241, endPoint x: 784, endPoint y: 65, distance: 475.5
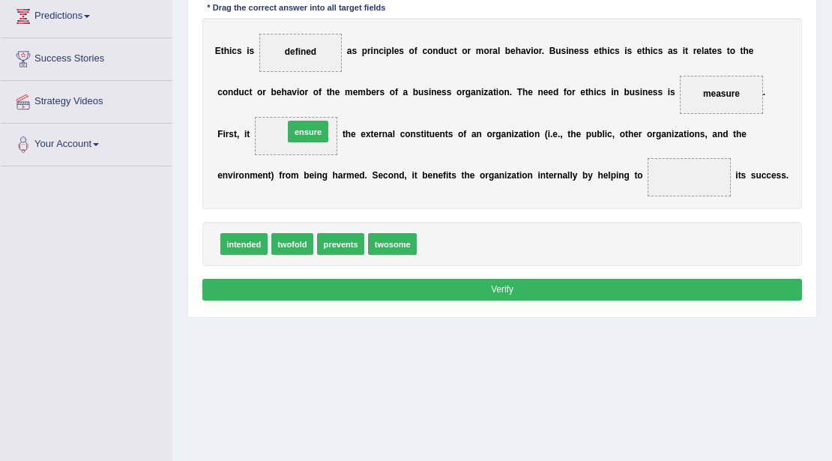
drag, startPoint x: 427, startPoint y: 241, endPoint x: 271, endPoint y: 108, distance: 205.3
drag, startPoint x: 289, startPoint y: 126, endPoint x: 429, endPoint y: 213, distance: 164.4
click at [459, 229] on div "Instructions: In the text below some words are missing. Drag words from the box…" at bounding box center [502, 124] width 607 height 374
drag, startPoint x: 280, startPoint y: 128, endPoint x: 382, endPoint y: 186, distance: 117.2
click at [428, 209] on div "Instructions: In the text below some words are missing. Drag words from the box…" at bounding box center [502, 124] width 607 height 374
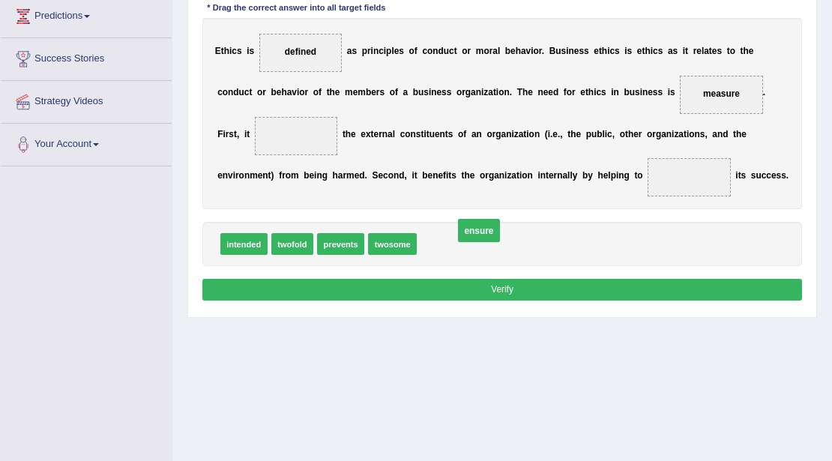
drag, startPoint x: 289, startPoint y: 130, endPoint x: 505, endPoint y: 244, distance: 243.2
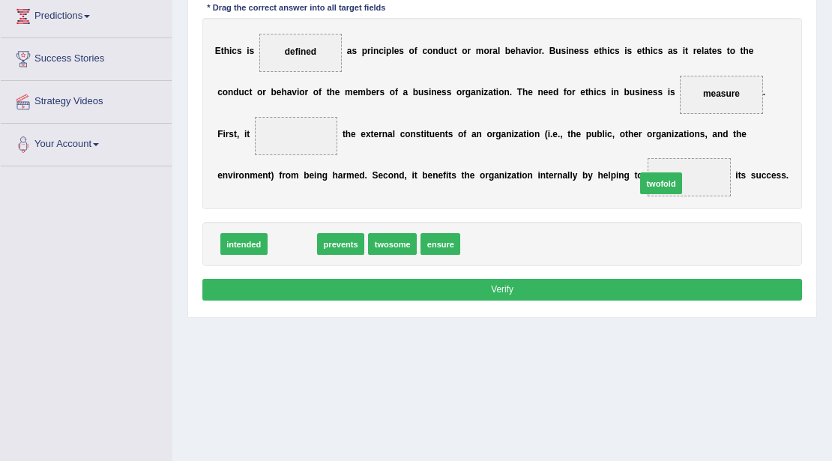
drag, startPoint x: 284, startPoint y: 244, endPoint x: 718, endPoint y: 173, distance: 440.0
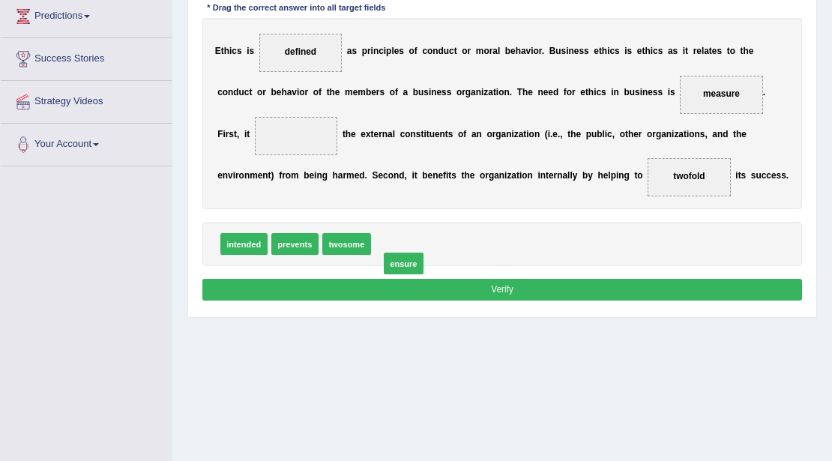
drag, startPoint x: 392, startPoint y: 243, endPoint x: 400, endPoint y: 261, distance: 19.8
drag, startPoint x: 238, startPoint y: 239, endPoint x: 238, endPoint y: 219, distance: 20.2
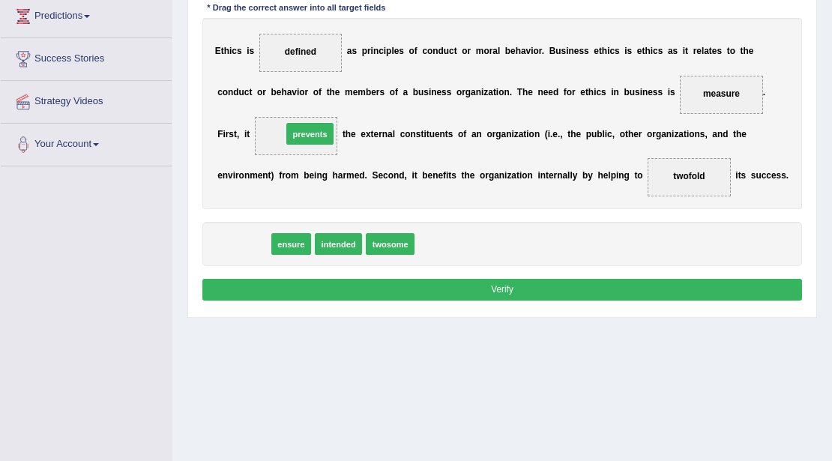
drag, startPoint x: 263, startPoint y: 203, endPoint x: 333, endPoint y: 109, distance: 116.8
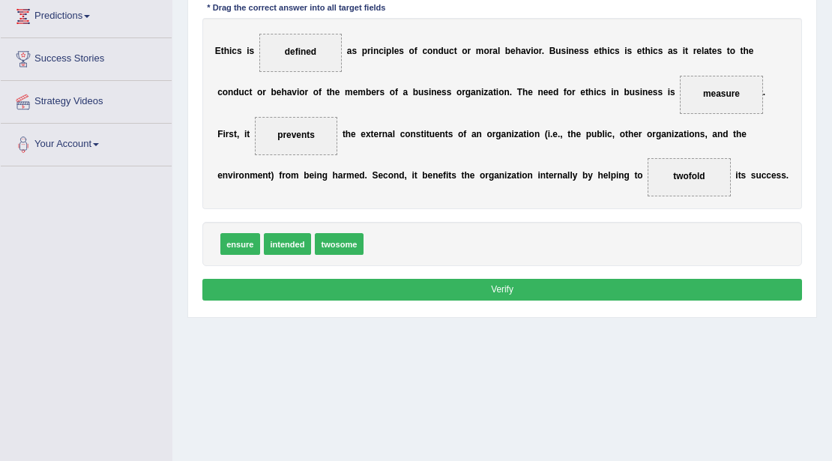
click at [511, 285] on button "Verify" at bounding box center [502, 290] width 601 height 22
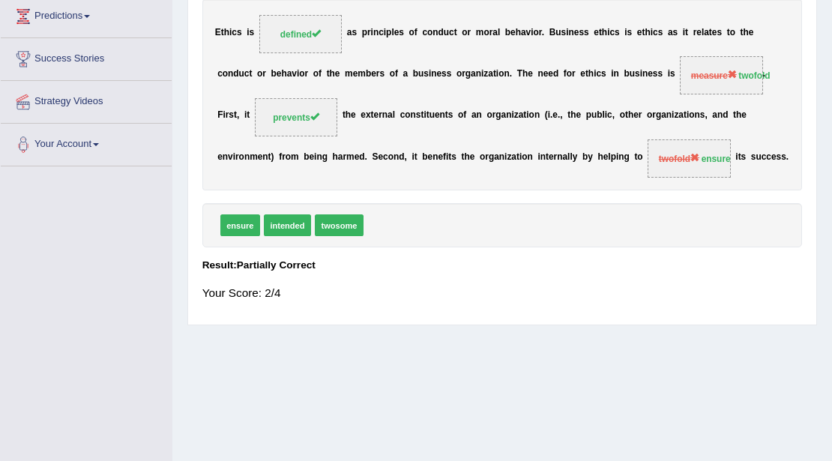
scroll to position [0, 0]
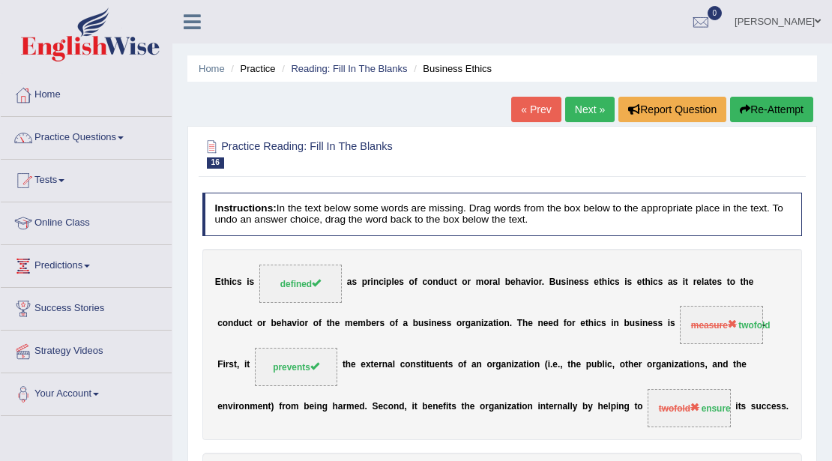
click at [573, 100] on link "Next »" at bounding box center [589, 109] width 49 height 25
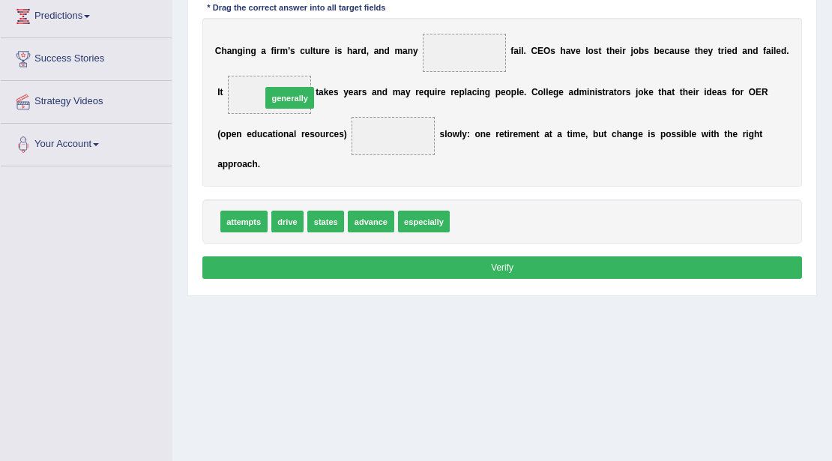
drag, startPoint x: 478, startPoint y: 225, endPoint x: 256, endPoint y: 78, distance: 266.2
drag, startPoint x: 329, startPoint y: 222, endPoint x: 477, endPoint y: 45, distance: 230.5
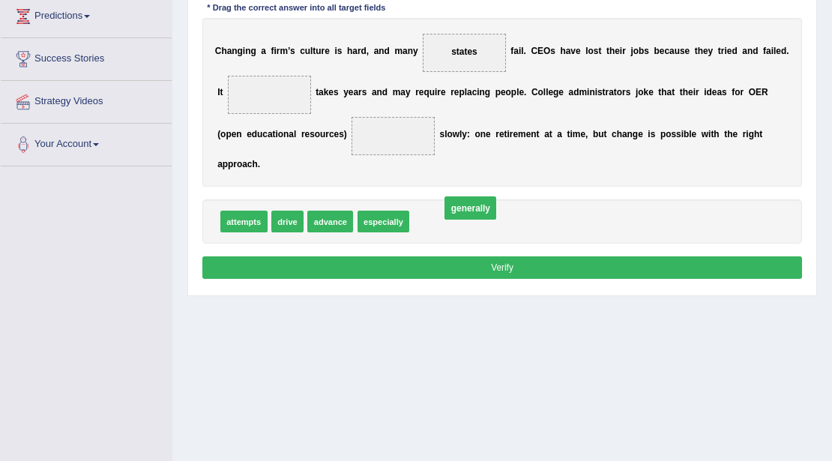
drag, startPoint x: 252, startPoint y: 87, endPoint x: 486, endPoint y: 228, distance: 273.1
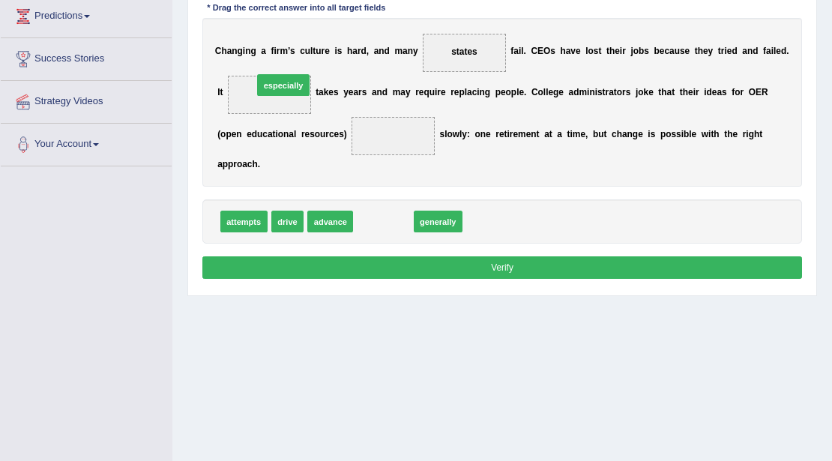
drag, startPoint x: 398, startPoint y: 219, endPoint x: 280, endPoint y: 57, distance: 200.7
click at [280, 57] on div "Instructions: In the text below some words are missing. Drag words from the box…" at bounding box center [502, 113] width 607 height 352
drag, startPoint x: 385, startPoint y: 220, endPoint x: 256, endPoint y: 71, distance: 197.2
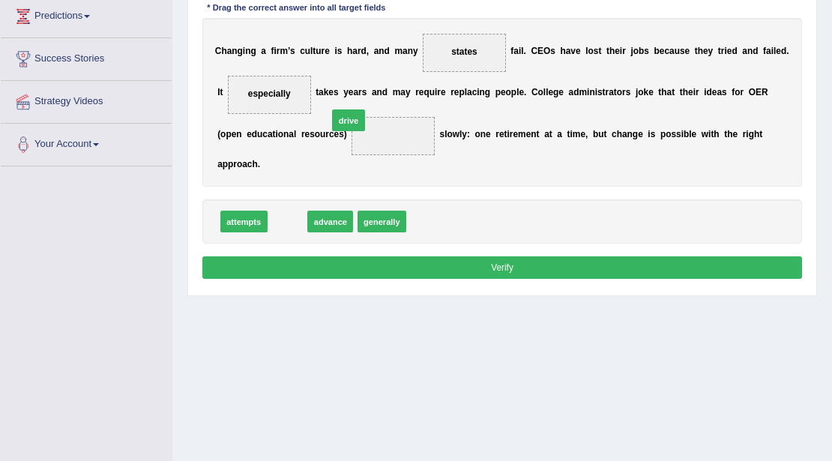
drag, startPoint x: 285, startPoint y: 214, endPoint x: 357, endPoint y: 96, distance: 138.6
click at [442, 264] on button "Verify" at bounding box center [502, 267] width 601 height 22
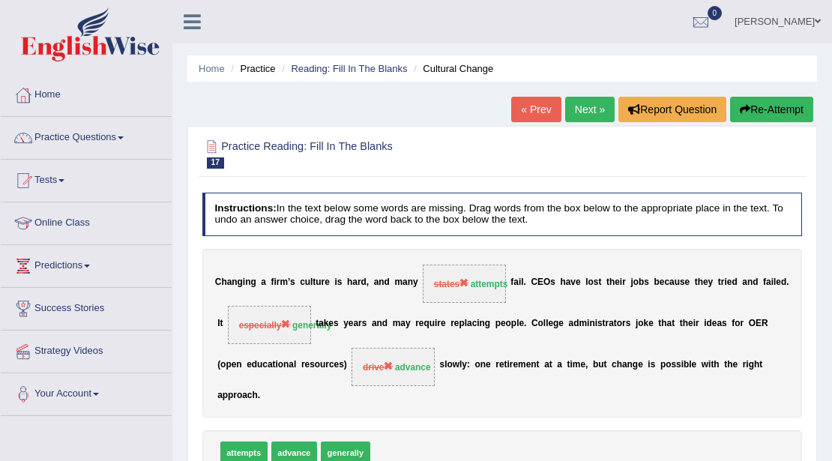
click at [590, 109] on link "Next »" at bounding box center [589, 109] width 49 height 25
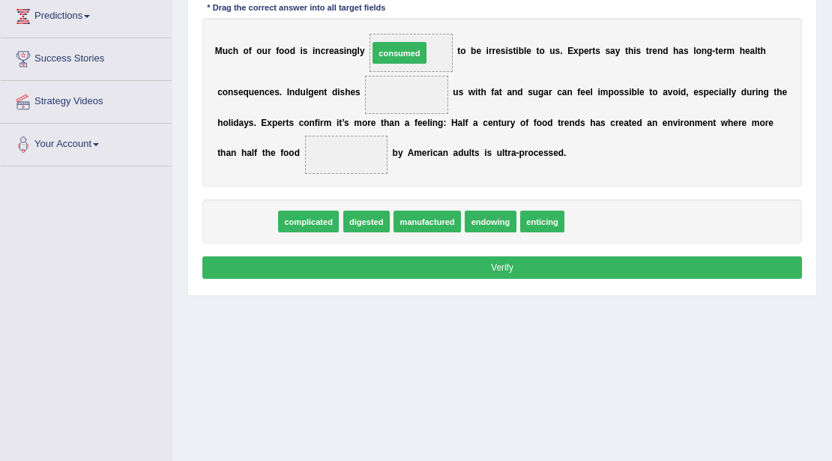
drag, startPoint x: 244, startPoint y: 224, endPoint x: 425, endPoint y: 19, distance: 273.1
click at [425, 19] on div "Instructions: In the text below some words are missing. Drag words from the box…" at bounding box center [502, 113] width 607 height 352
drag, startPoint x: 244, startPoint y: 220, endPoint x: 420, endPoint y: 22, distance: 264.0
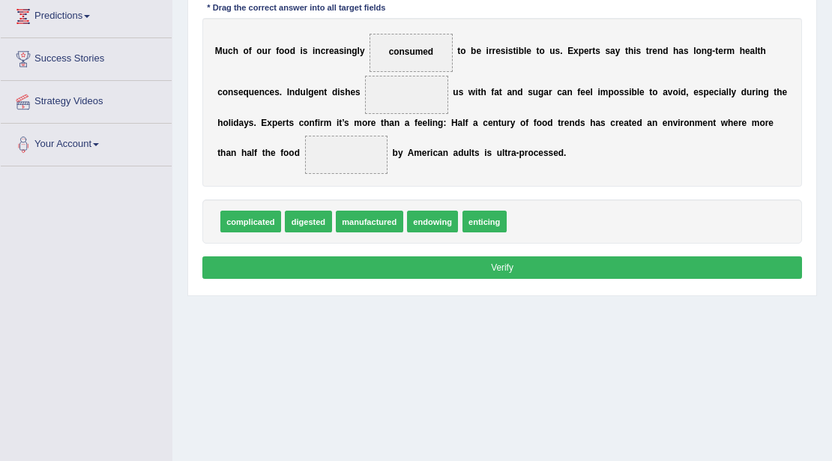
drag, startPoint x: 416, startPoint y: 42, endPoint x: 364, endPoint y: 61, distance: 55.3
click at [364, 61] on div "M u c h o f o u r f o o d i s i n c r e a s i n g l y consumed t o b e i r r e …" at bounding box center [502, 102] width 601 height 169
drag, startPoint x: 292, startPoint y: 217, endPoint x: 327, endPoint y: 218, distance: 34.5
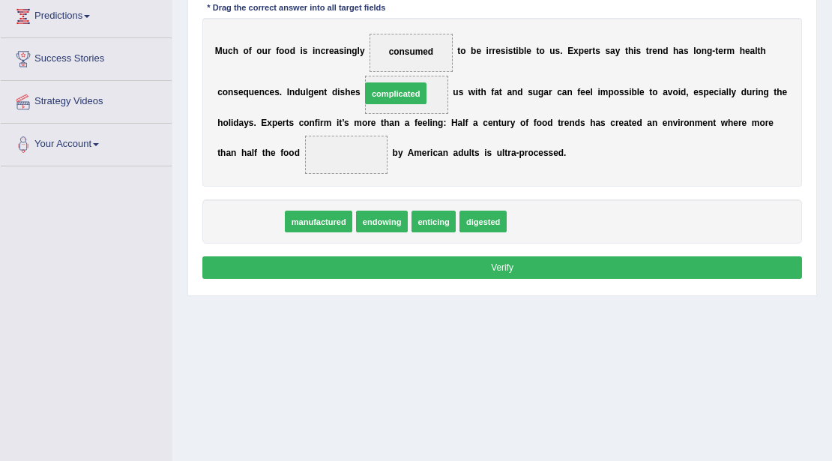
drag, startPoint x: 262, startPoint y: 214, endPoint x: 433, endPoint y: 64, distance: 227.9
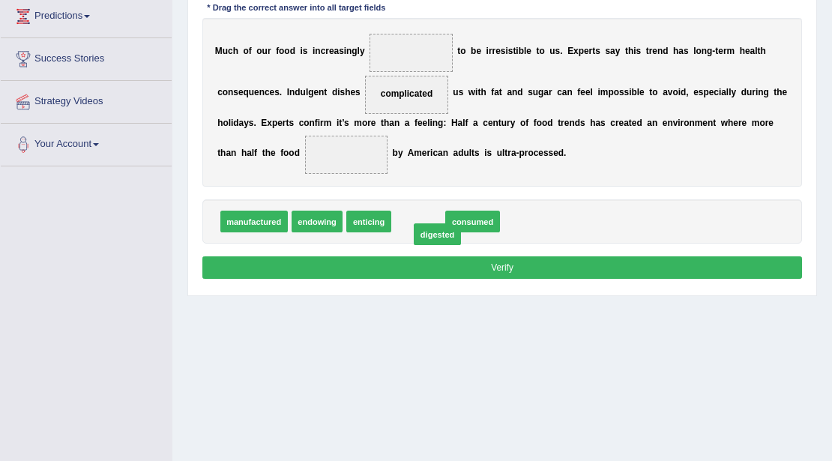
drag, startPoint x: 432, startPoint y: 219, endPoint x: 454, endPoint y: 231, distance: 25.5
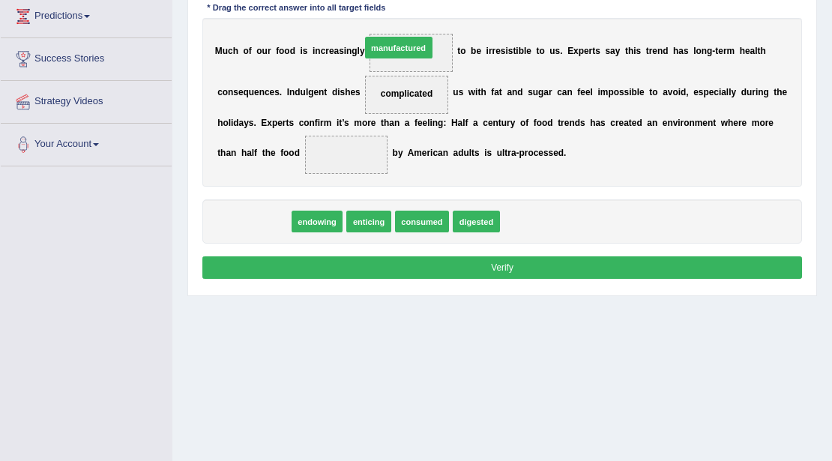
drag, startPoint x: 273, startPoint y: 214, endPoint x: 443, endPoint y: 10, distance: 265.7
click at [443, 10] on div "Instructions: In the text below some words are missing. Drag words from the box…" at bounding box center [502, 113] width 607 height 352
drag, startPoint x: 249, startPoint y: 221, endPoint x: 433, endPoint y: 39, distance: 259.3
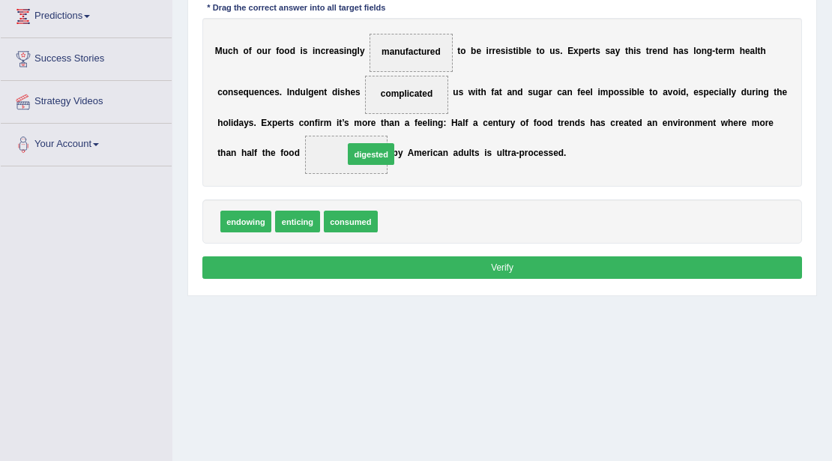
drag, startPoint x: 417, startPoint y: 223, endPoint x: 377, endPoint y: 144, distance: 88.9
click at [507, 268] on button "Verify" at bounding box center [502, 267] width 601 height 22
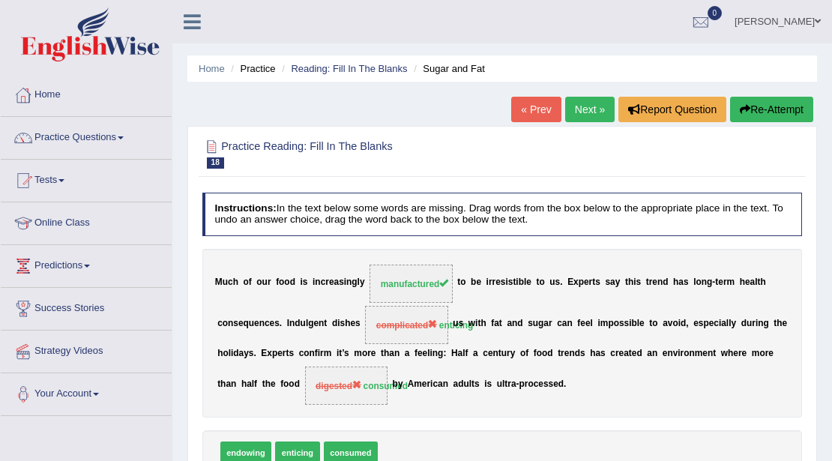
click at [598, 112] on link "Next »" at bounding box center [589, 109] width 49 height 25
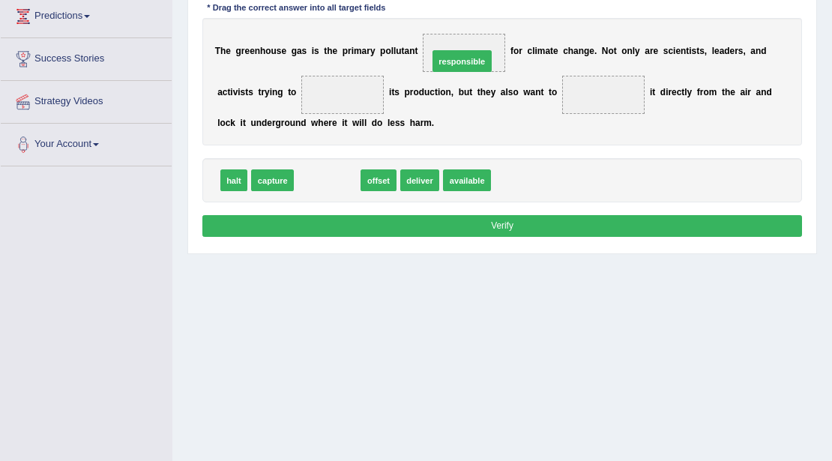
drag, startPoint x: 335, startPoint y: 175, endPoint x: 493, endPoint y: 36, distance: 210.9
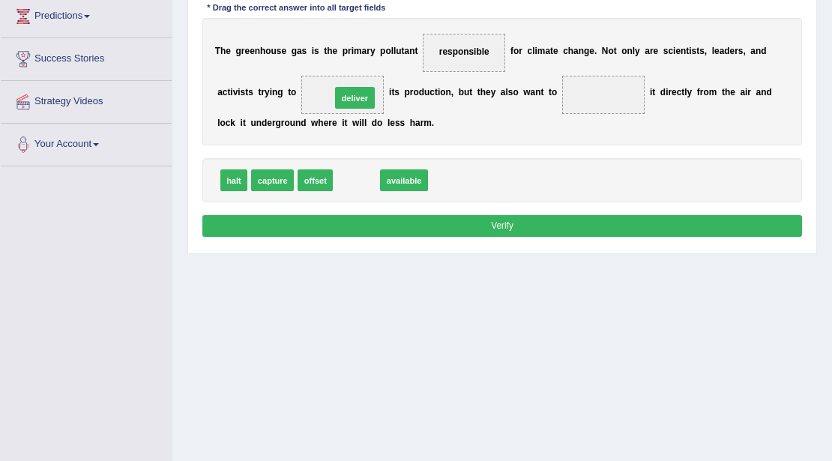
drag, startPoint x: 346, startPoint y: 186, endPoint x: 343, endPoint y: 82, distance: 104.3
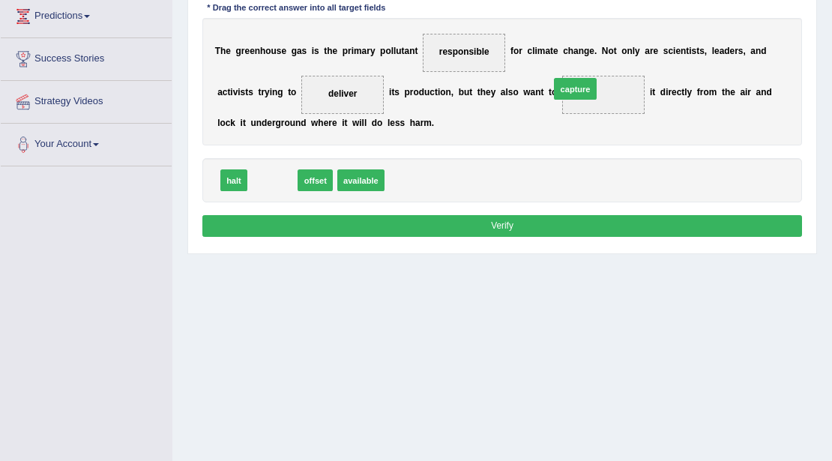
drag, startPoint x: 262, startPoint y: 186, endPoint x: 618, endPoint y: 78, distance: 372.2
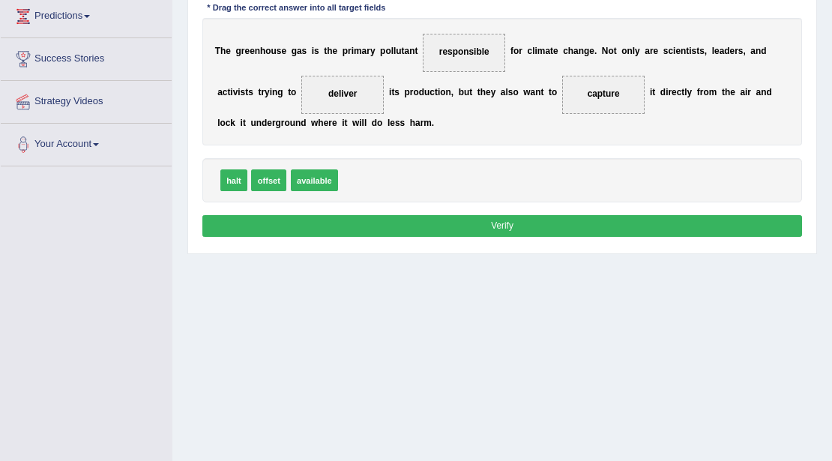
click at [577, 225] on button "Verify" at bounding box center [502, 226] width 601 height 22
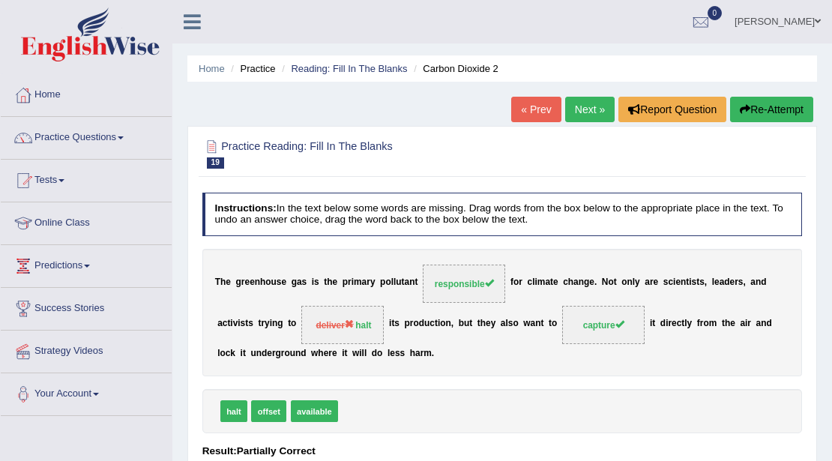
click at [577, 116] on link "Next »" at bounding box center [589, 109] width 49 height 25
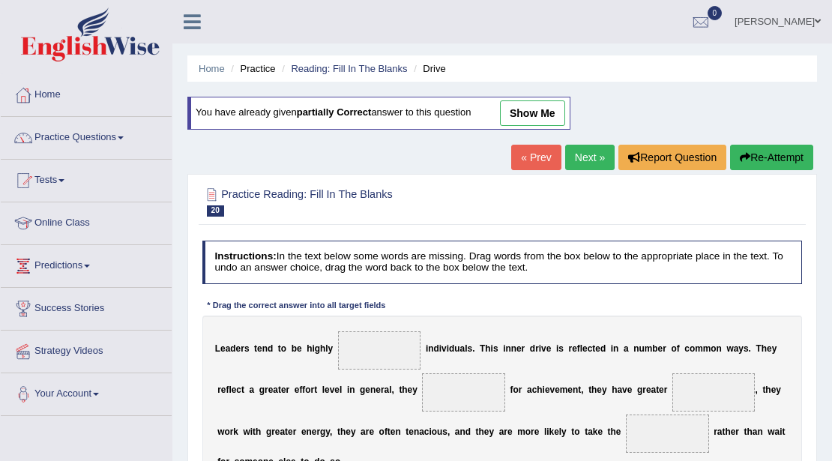
click at [574, 159] on link "Next »" at bounding box center [589, 157] width 49 height 25
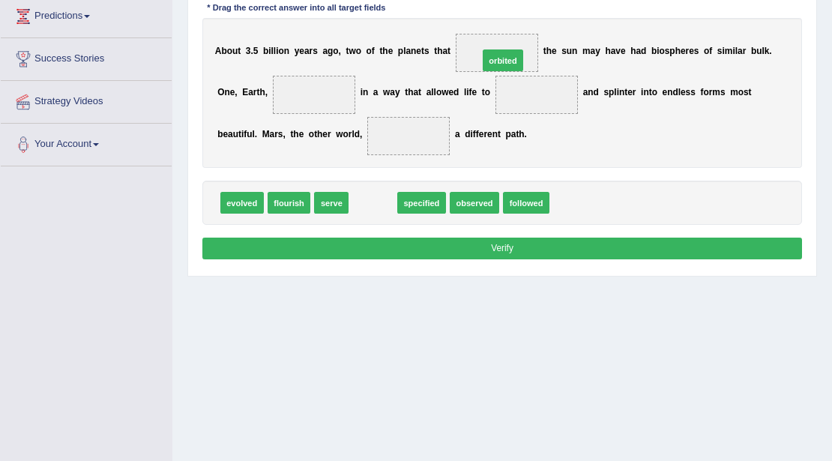
drag, startPoint x: 378, startPoint y: 202, endPoint x: 531, endPoint y: 34, distance: 226.6
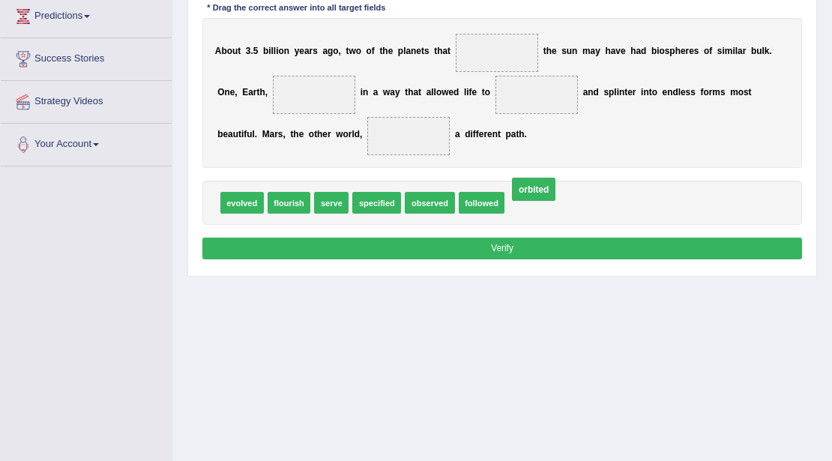
drag, startPoint x: 493, startPoint y: 51, endPoint x: 537, endPoint y: 214, distance: 168.4
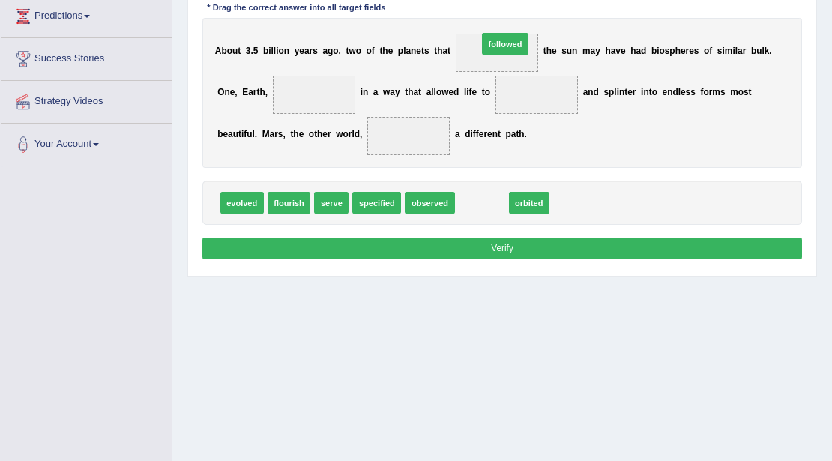
drag, startPoint x: 483, startPoint y: 196, endPoint x: 509, endPoint y: 16, distance: 181.1
click at [509, 16] on div "Instructions: In the text below some words are missing. Drag words from the box…" at bounding box center [502, 103] width 607 height 333
drag, startPoint x: 477, startPoint y: 206, endPoint x: 514, endPoint y: 53, distance: 157.5
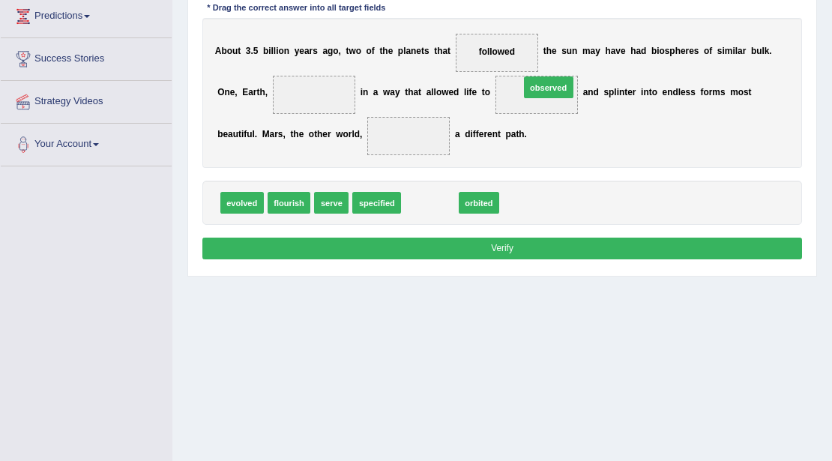
drag, startPoint x: 423, startPoint y: 195, endPoint x: 562, endPoint y: 60, distance: 194.1
click at [529, 97] on span "observed" at bounding box center [537, 95] width 83 height 38
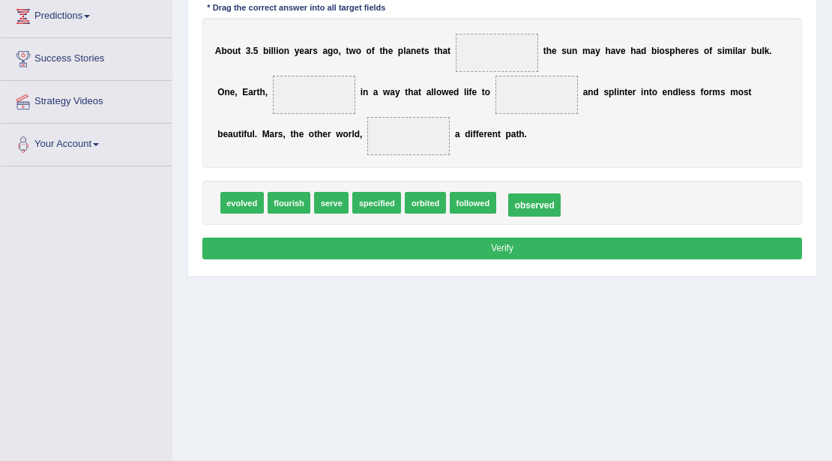
drag, startPoint x: 525, startPoint y: 94, endPoint x: 523, endPoint y: 225, distance: 131.2
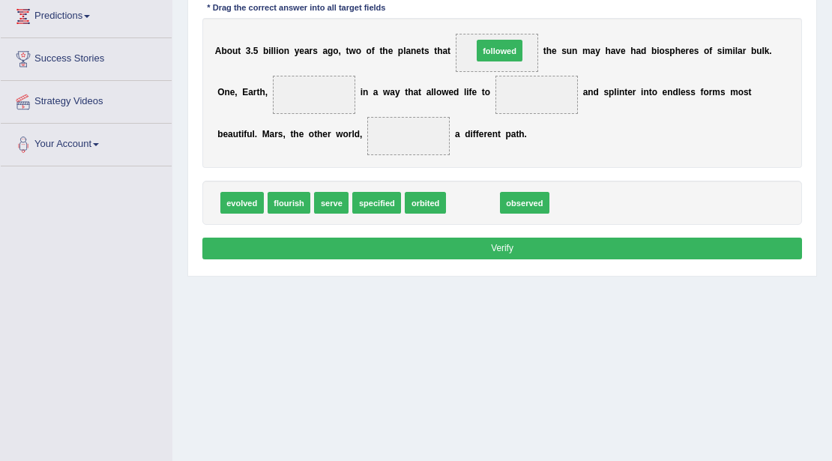
drag, startPoint x: 467, startPoint y: 189, endPoint x: 495, endPoint y: 23, distance: 168.0
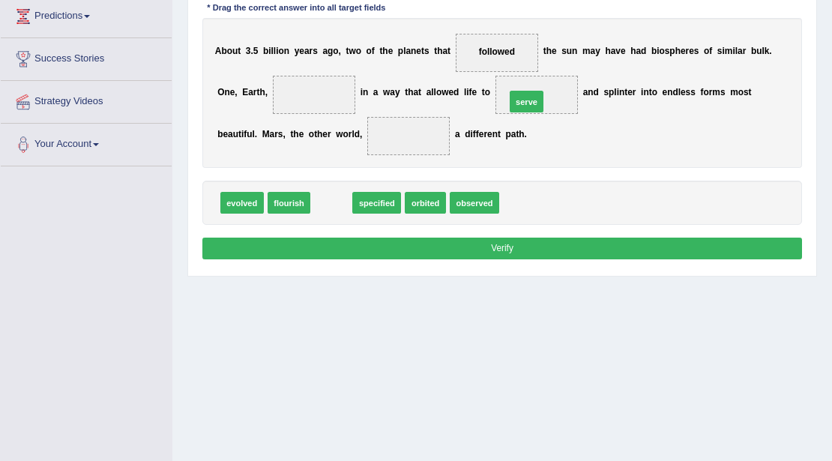
drag, startPoint x: 330, startPoint y: 210, endPoint x: 560, endPoint y: 91, distance: 259.2
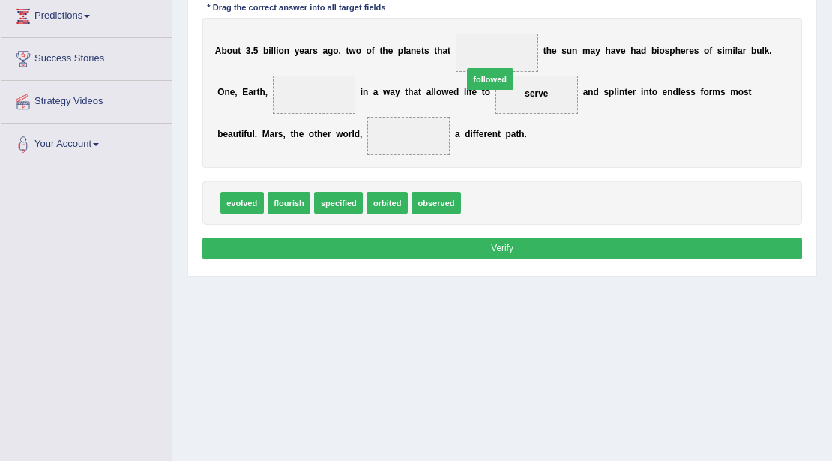
drag, startPoint x: 479, startPoint y: 208, endPoint x: 481, endPoint y: 62, distance: 145.5
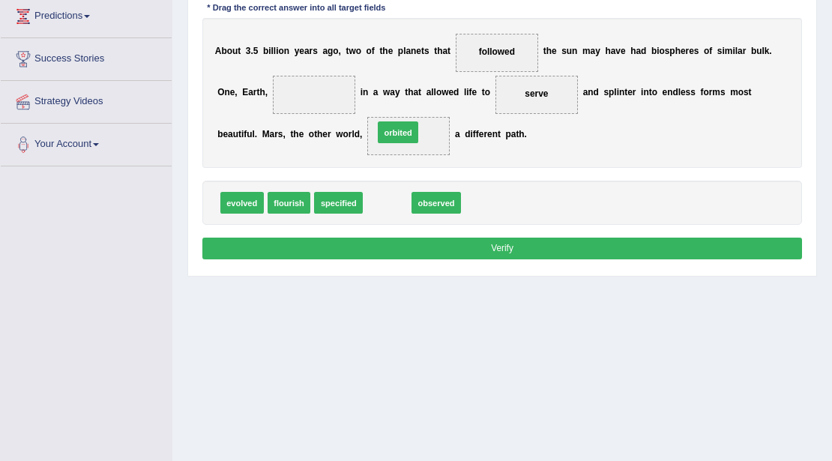
drag, startPoint x: 382, startPoint y: 196, endPoint x: 394, endPoint y: 114, distance: 83.5
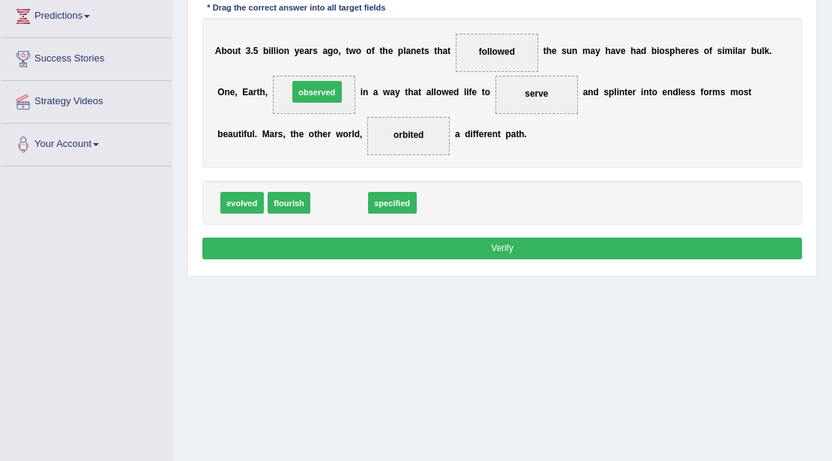
drag, startPoint x: 340, startPoint y: 204, endPoint x: 315, endPoint y: 72, distance: 134.3
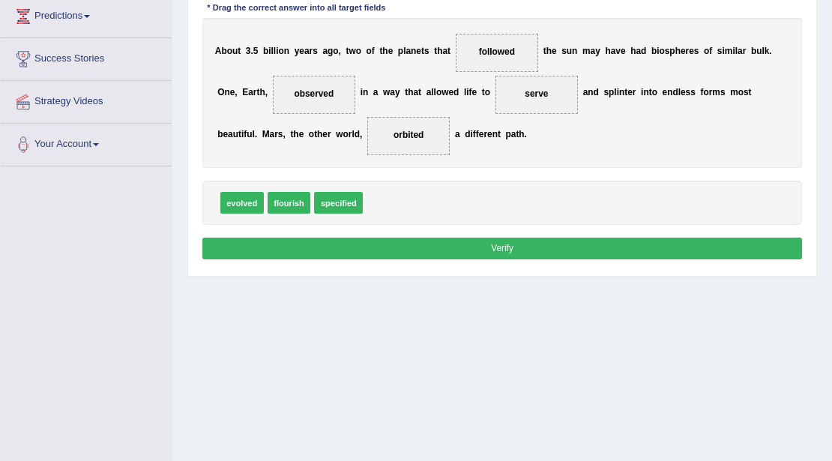
click at [481, 244] on button "Verify" at bounding box center [502, 249] width 601 height 22
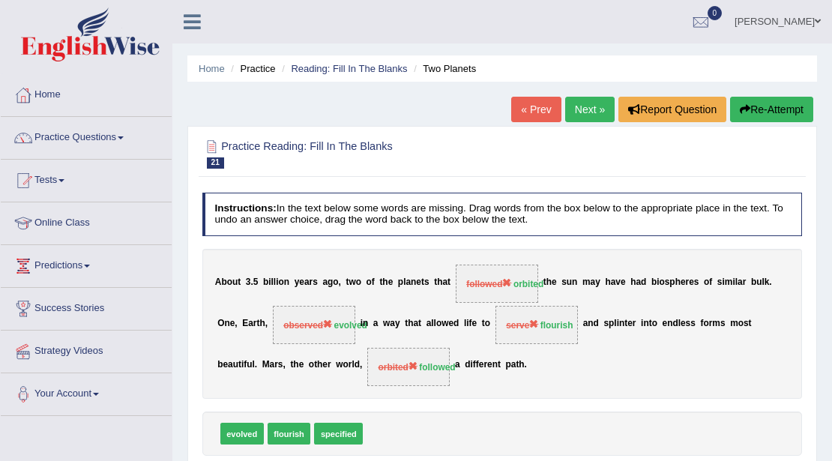
click at [589, 112] on link "Next »" at bounding box center [589, 109] width 49 height 25
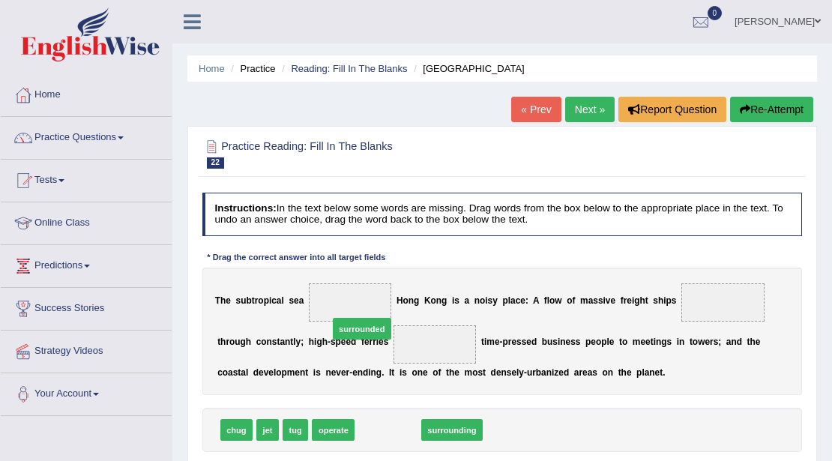
drag, startPoint x: 389, startPoint y: 429, endPoint x: 358, endPoint y: 310, distance: 123.1
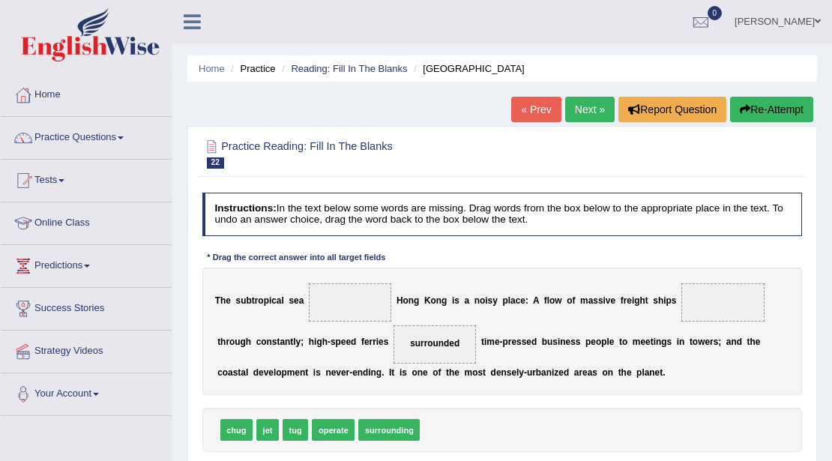
drag, startPoint x: 406, startPoint y: 345, endPoint x: 367, endPoint y: 309, distance: 53.1
click at [343, 306] on div "T h e s u b t r o p i c a l s e a H o n g K o n g i s a n o i s y p l a c e : A…" at bounding box center [502, 331] width 601 height 127
drag, startPoint x: 381, startPoint y: 327, endPoint x: 339, endPoint y: 299, distance: 50.3
click at [339, 299] on div "T h e s u b t r o p i c a l s e a H o n g K o n g i s a n o i s y p l a c e : A…" at bounding box center [502, 331] width 601 height 127
drag, startPoint x: 424, startPoint y: 346, endPoint x: 438, endPoint y: 439, distance: 94.0
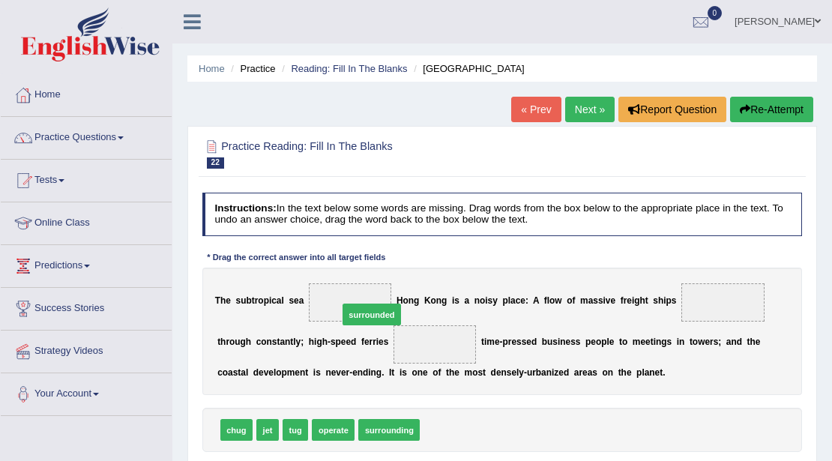
drag, startPoint x: 448, startPoint y: 429, endPoint x: 352, endPoint y: 293, distance: 166.2
drag, startPoint x: 339, startPoint y: 300, endPoint x: 459, endPoint y: 459, distance: 199.2
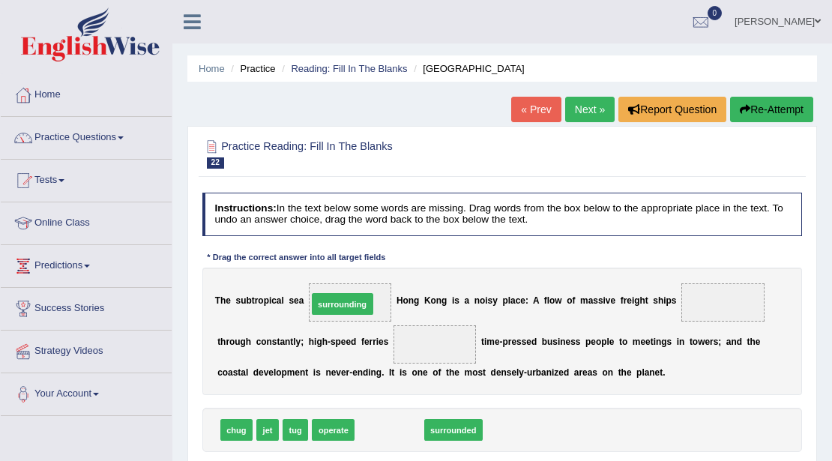
drag, startPoint x: 378, startPoint y: 429, endPoint x: 322, endPoint y: 280, distance: 158.5
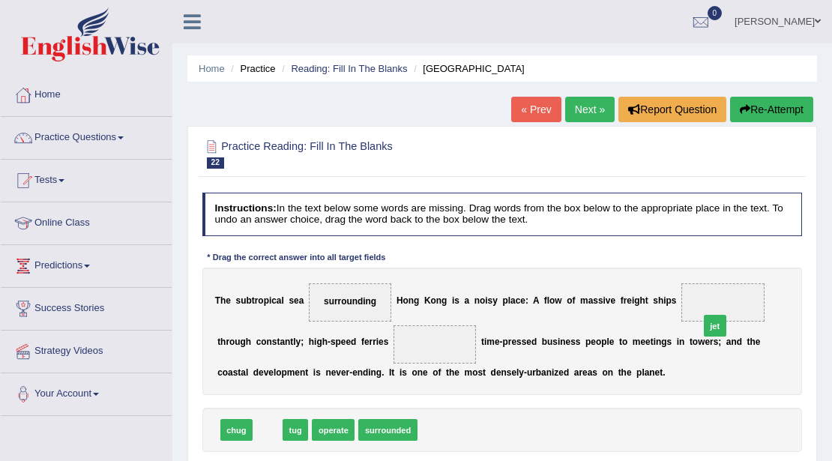
drag, startPoint x: 271, startPoint y: 426, endPoint x: 797, endPoint y: 304, distance: 540.4
click at [797, 304] on div "Instructions: In the text below some words are missing. Drag words from the box…" at bounding box center [502, 342] width 607 height 310
drag, startPoint x: 322, startPoint y: 430, endPoint x: 763, endPoint y: 313, distance: 456.2
drag, startPoint x: 268, startPoint y: 427, endPoint x: 474, endPoint y: 356, distance: 217.5
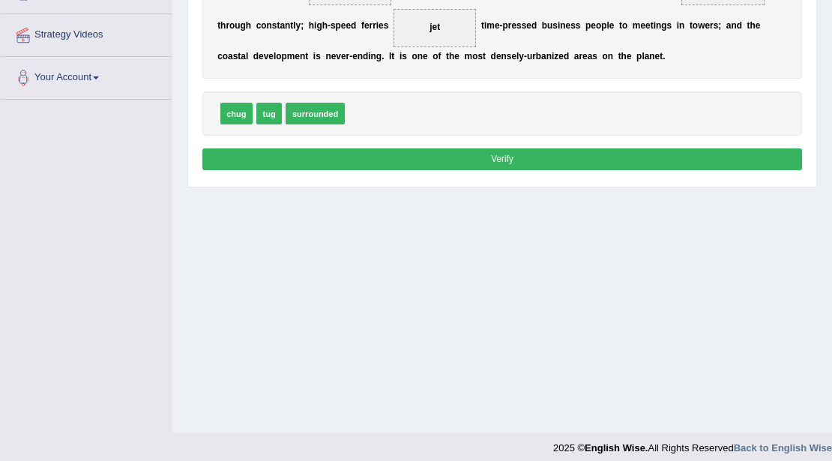
scroll to position [325, 0]
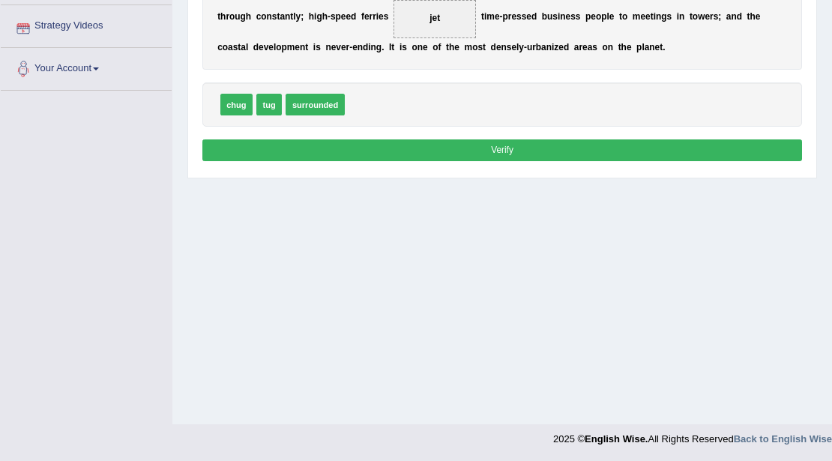
click at [496, 147] on button "Verify" at bounding box center [502, 150] width 601 height 22
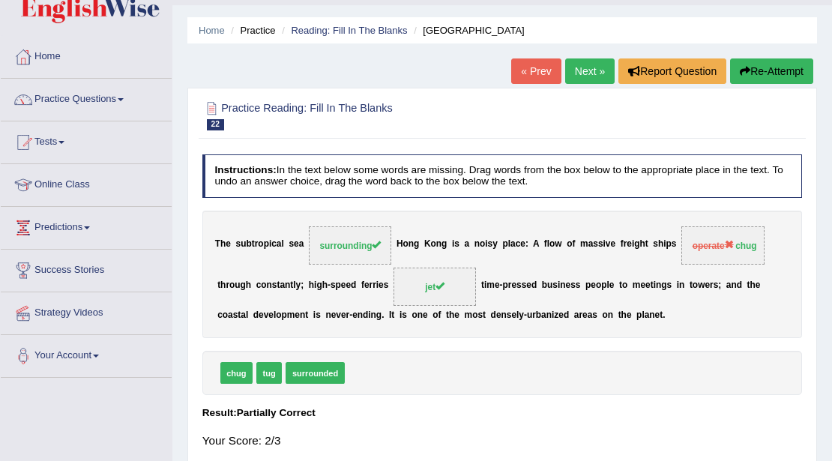
scroll to position [0, 0]
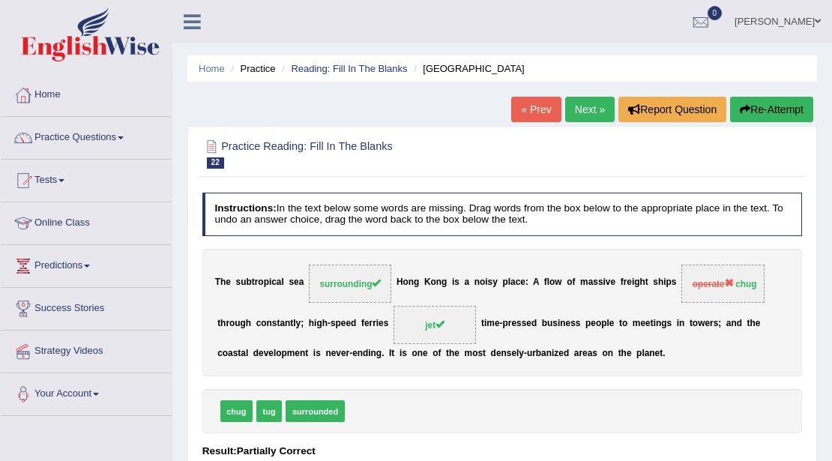
click at [592, 111] on link "Next »" at bounding box center [589, 109] width 49 height 25
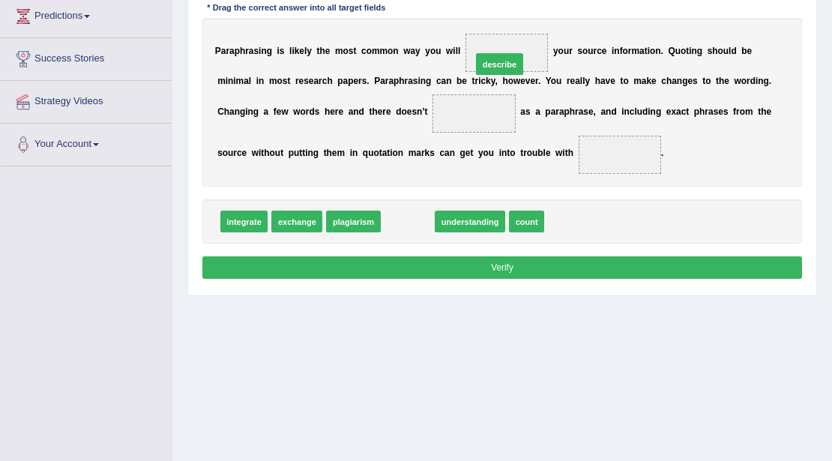
drag, startPoint x: 411, startPoint y: 222, endPoint x: 519, endPoint y: 36, distance: 215.0
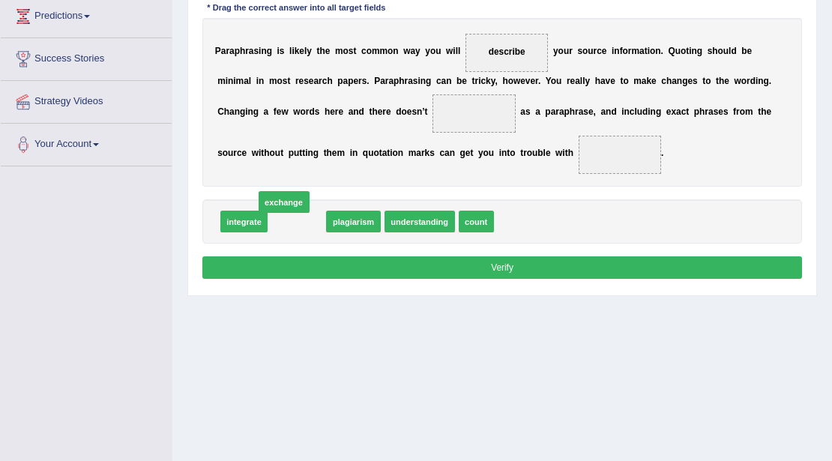
drag, startPoint x: 289, startPoint y: 222, endPoint x: 274, endPoint y: 198, distance: 28.7
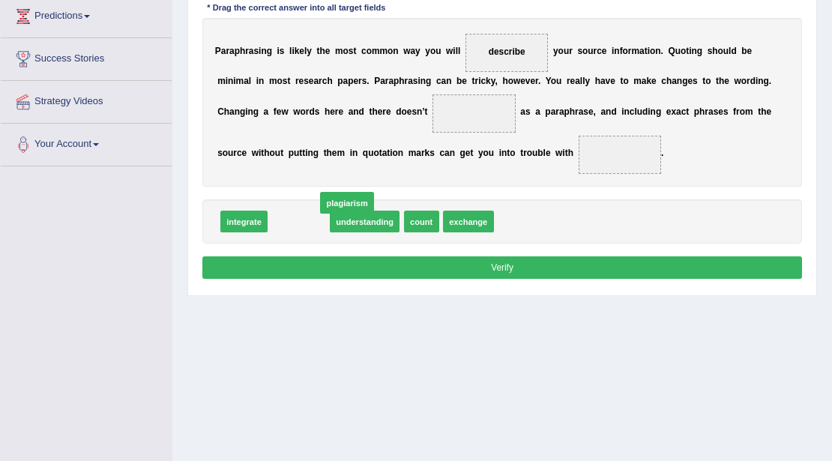
drag, startPoint x: 301, startPoint y: 221, endPoint x: 333, endPoint y: 215, distance: 32.1
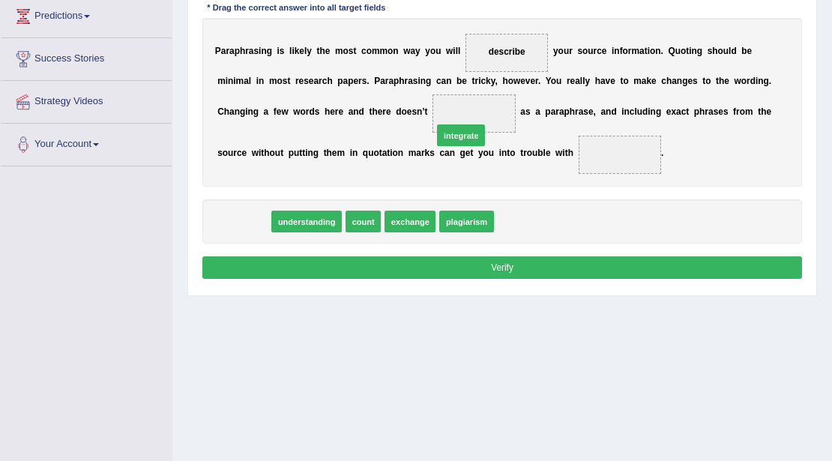
drag, startPoint x: 238, startPoint y: 225, endPoint x: 494, endPoint y: 124, distance: 275.0
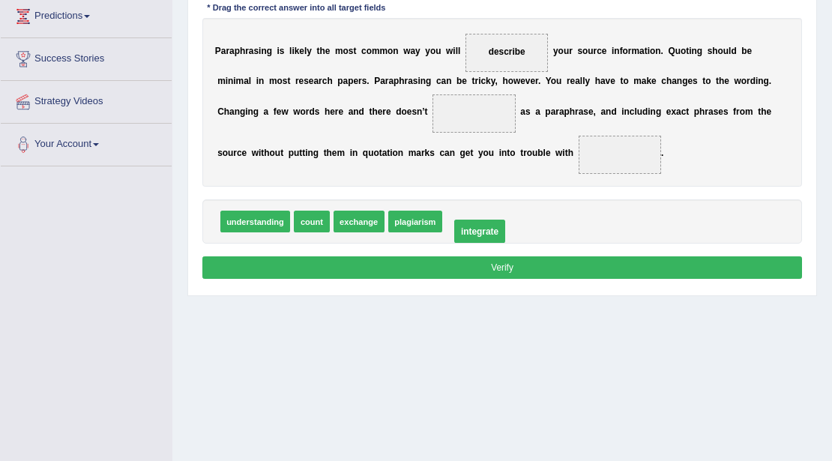
drag, startPoint x: 484, startPoint y: 112, endPoint x: 491, endPoint y: 253, distance: 140.4
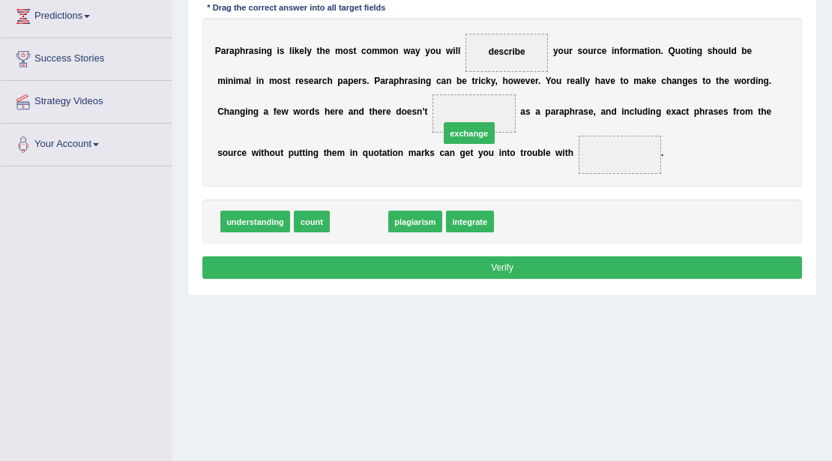
drag, startPoint x: 349, startPoint y: 220, endPoint x: 478, endPoint y: 117, distance: 165.9
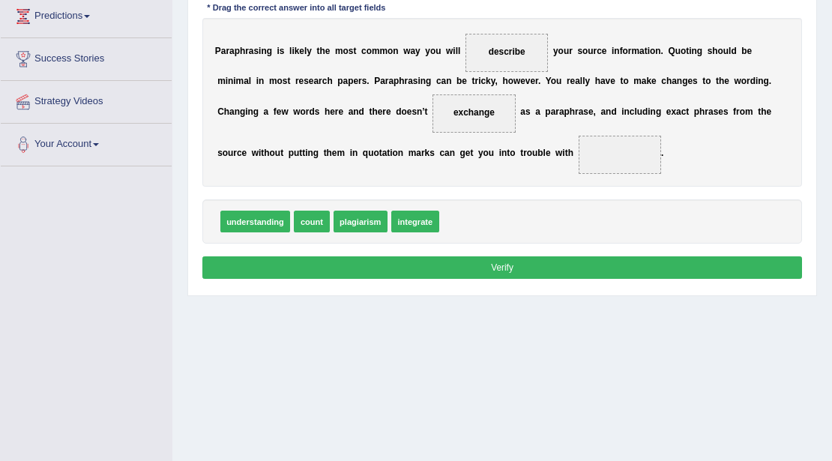
click at [236, 220] on span "understanding" at bounding box center [255, 222] width 70 height 22
drag, startPoint x: 335, startPoint y: 224, endPoint x: 655, endPoint y: 172, distance: 323.6
click at [530, 270] on button "Verify" at bounding box center [502, 267] width 601 height 22
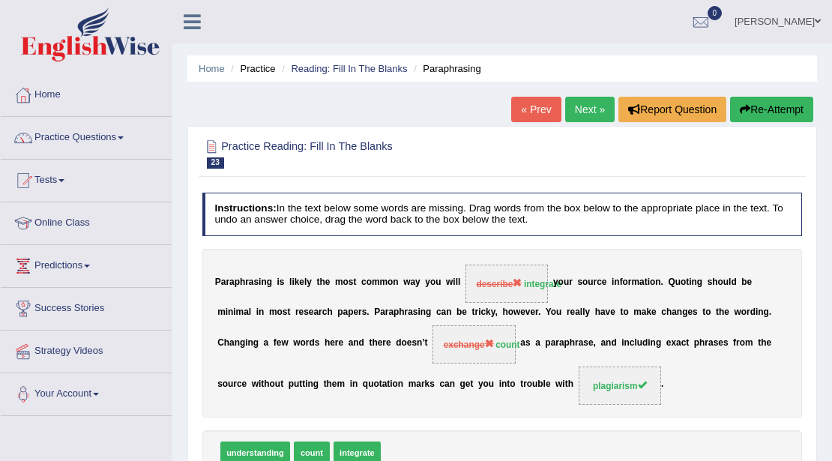
click at [586, 102] on link "Next »" at bounding box center [589, 109] width 49 height 25
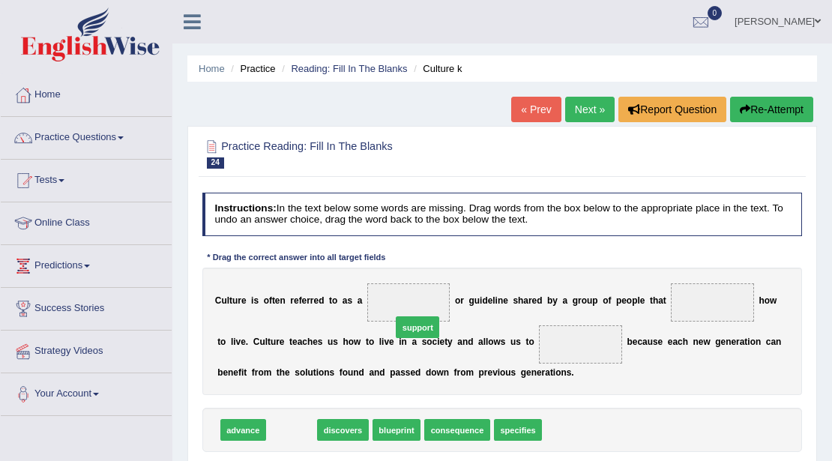
drag, startPoint x: 288, startPoint y: 432, endPoint x: 436, endPoint y: 311, distance: 191.4
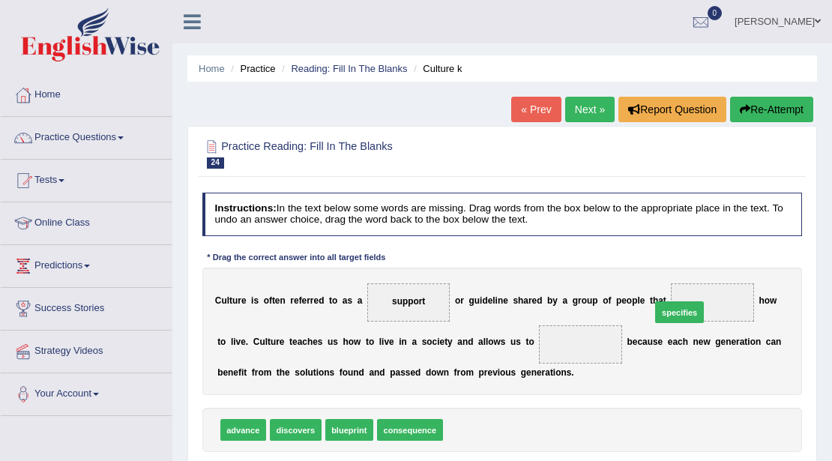
drag, startPoint x: 463, startPoint y: 426, endPoint x: 709, endPoint y: 288, distance: 282.7
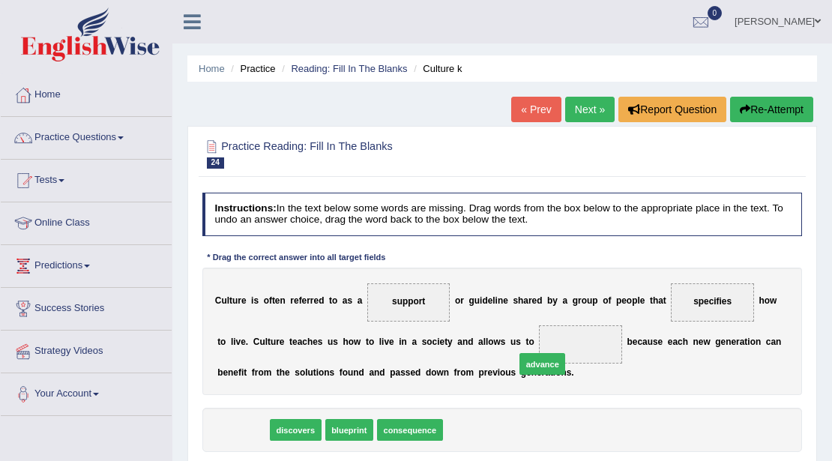
drag, startPoint x: 236, startPoint y: 431, endPoint x: 589, endPoint y: 353, distance: 361.0
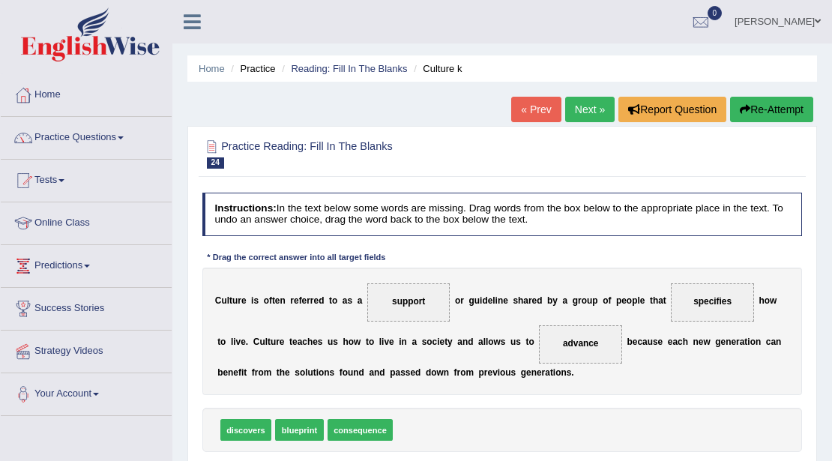
scroll to position [250, 0]
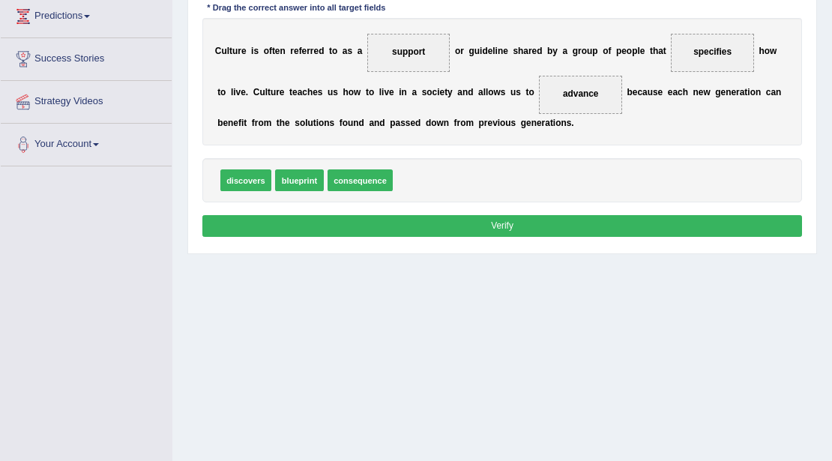
click at [499, 225] on button "Verify" at bounding box center [502, 226] width 601 height 22
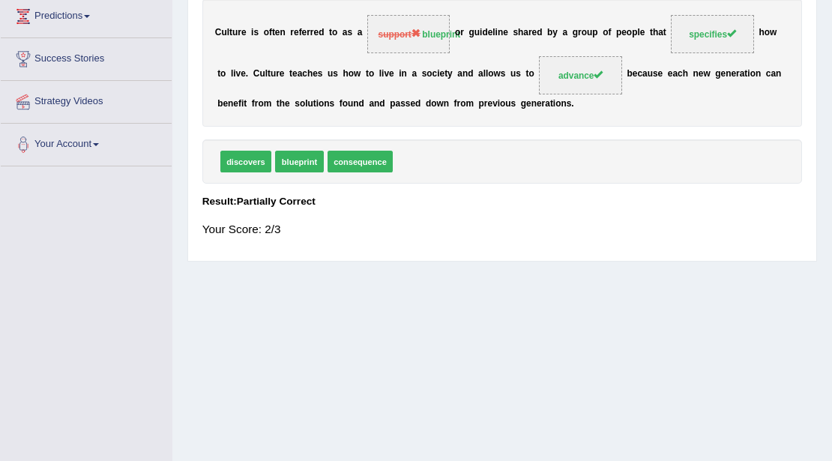
scroll to position [0, 0]
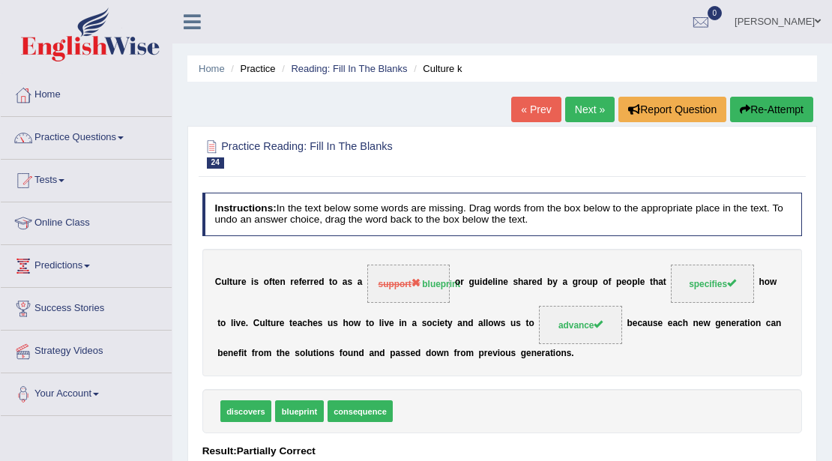
click at [589, 113] on link "Next »" at bounding box center [589, 109] width 49 height 25
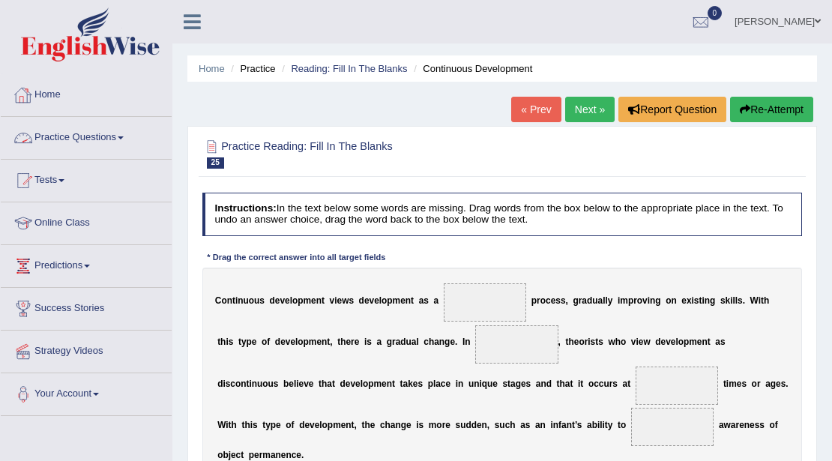
click at [130, 133] on link "Practice Questions" at bounding box center [86, 135] width 171 height 37
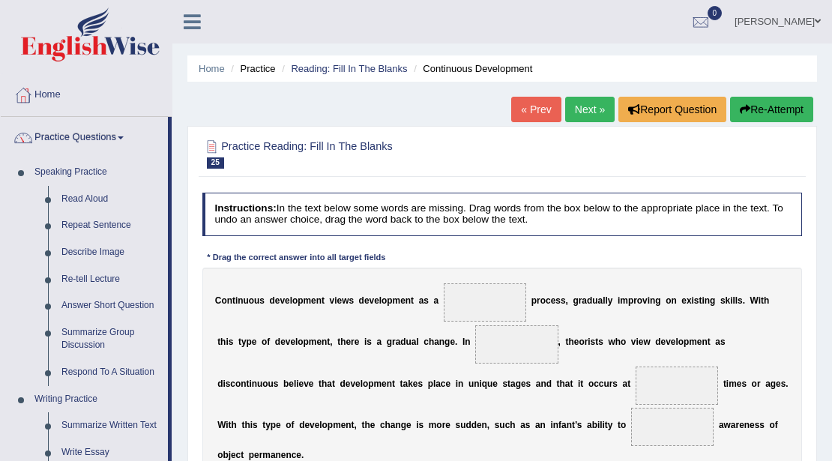
scroll to position [250, 0]
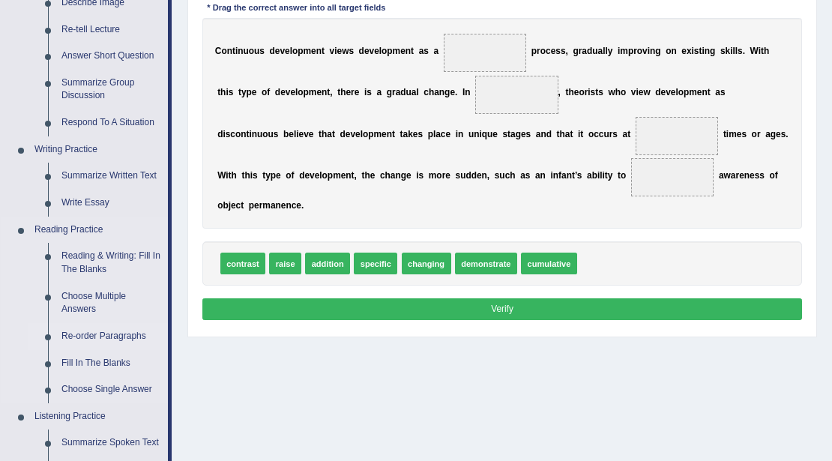
click at [85, 334] on link "Re-order Paragraphs" at bounding box center [111, 336] width 113 height 27
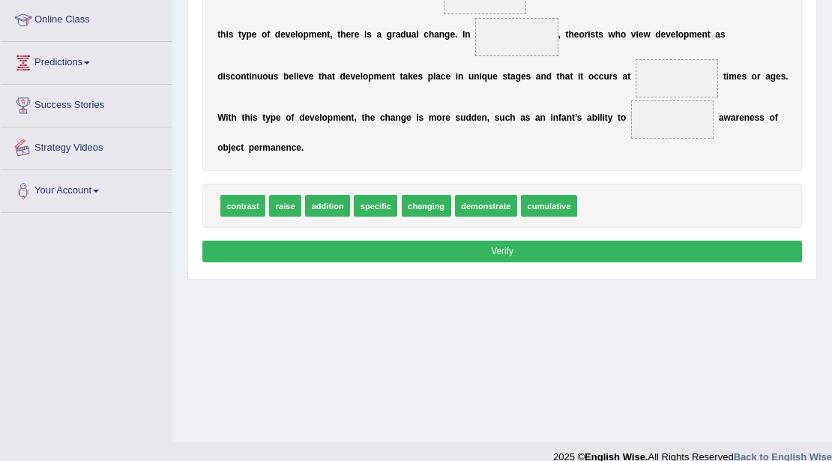
scroll to position [325, 0]
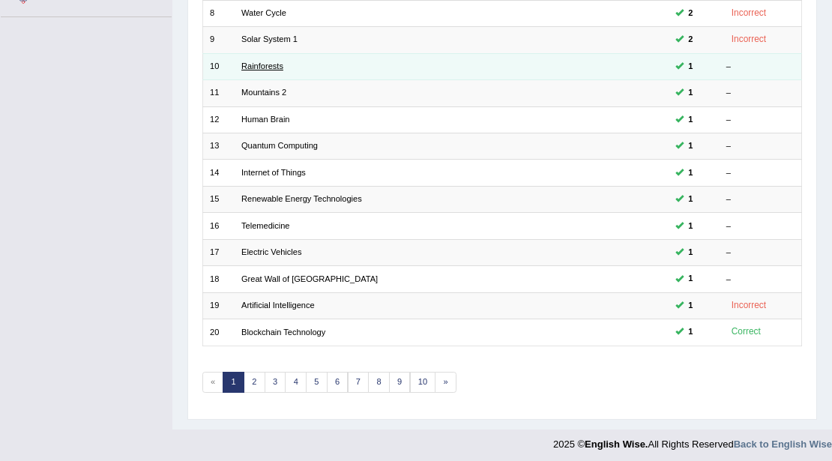
click at [271, 62] on link "Rainforests" at bounding box center [262, 65] width 42 height 9
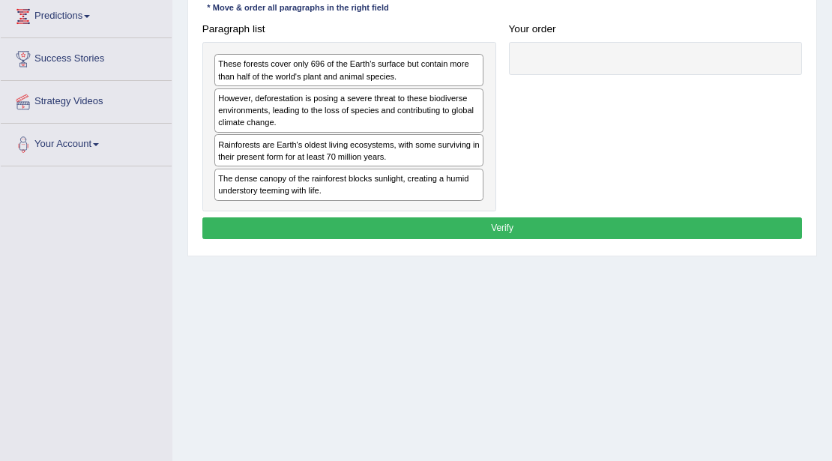
scroll to position [250, 0]
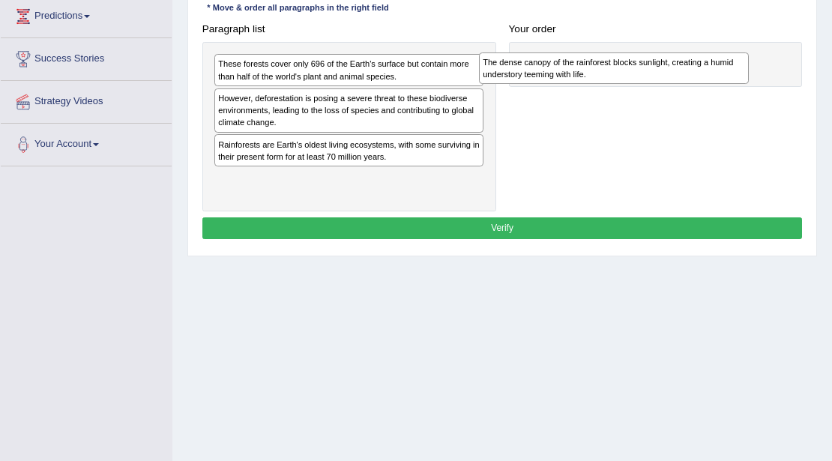
drag, startPoint x: 253, startPoint y: 187, endPoint x: 568, endPoint y: 79, distance: 333.2
click at [568, 79] on div "The dense canopy of the rainforest blocks sunlight, creating a humid understory…" at bounding box center [614, 67] width 270 height 31
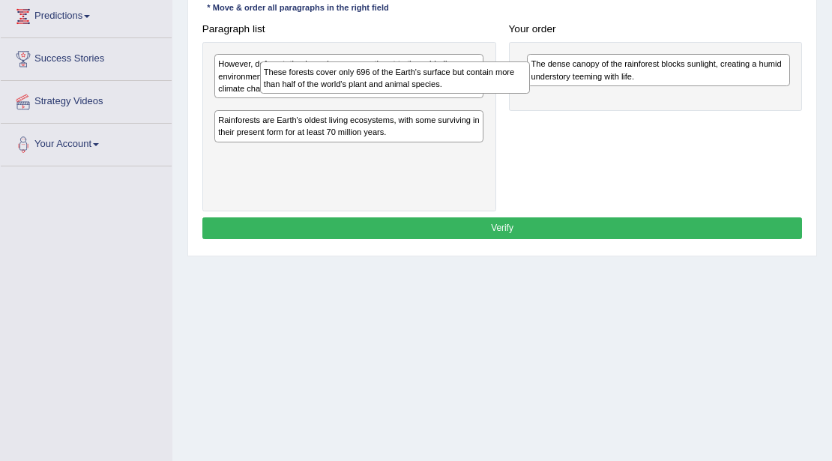
drag, startPoint x: 265, startPoint y: 81, endPoint x: 315, endPoint y: 94, distance: 51.3
click at [315, 94] on div "These forests cover only 696 of the Earth's surface but contain more than half …" at bounding box center [349, 126] width 294 height 169
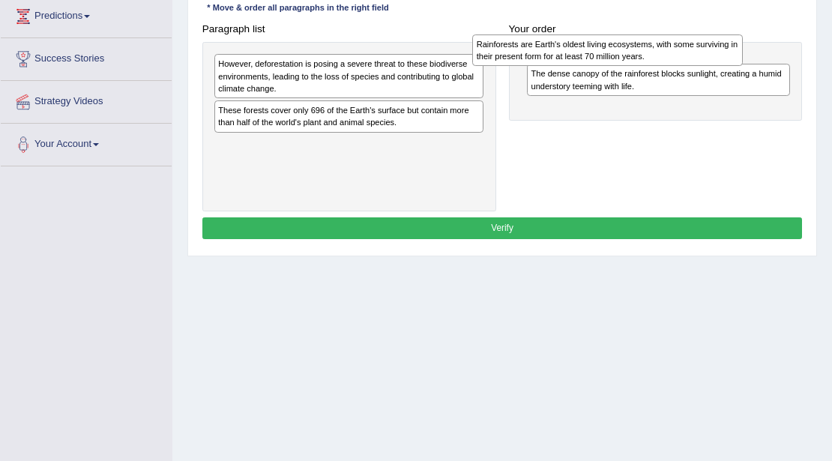
drag, startPoint x: 369, startPoint y: 159, endPoint x: 676, endPoint y: 63, distance: 322.1
click at [676, 63] on div "Rainforests are Earth's oldest living ecosystems, with some surviving in their …" at bounding box center [607, 49] width 270 height 31
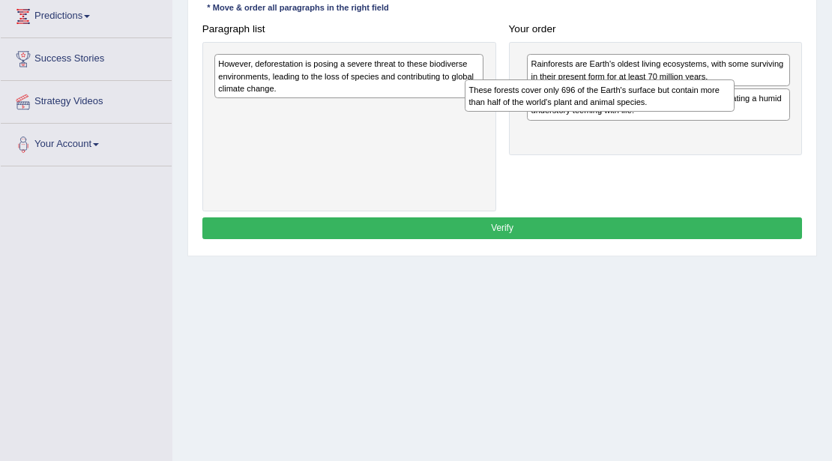
drag, startPoint x: 355, startPoint y: 128, endPoint x: 654, endPoint y: 118, distance: 298.6
click at [654, 118] on div "Paragraph list However, deforestation is posing a severe threat to these biodiv…" at bounding box center [502, 114] width 613 height 193
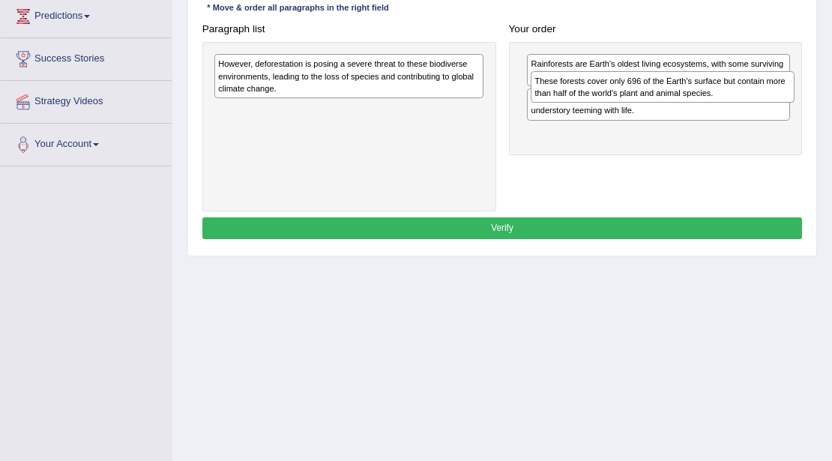
drag, startPoint x: 579, startPoint y: 148, endPoint x: 588, endPoint y: 108, distance: 41.5
click at [588, 108] on div "Rainforests are Earth's oldest living ecosystems, with some surviving in their …" at bounding box center [656, 98] width 294 height 113
drag, startPoint x: 595, startPoint y: 136, endPoint x: 596, endPoint y: 97, distance: 39.7
click at [596, 97] on div "These forests cover only 696 of the Earth's surface but contain more than half …" at bounding box center [656, 86] width 264 height 31
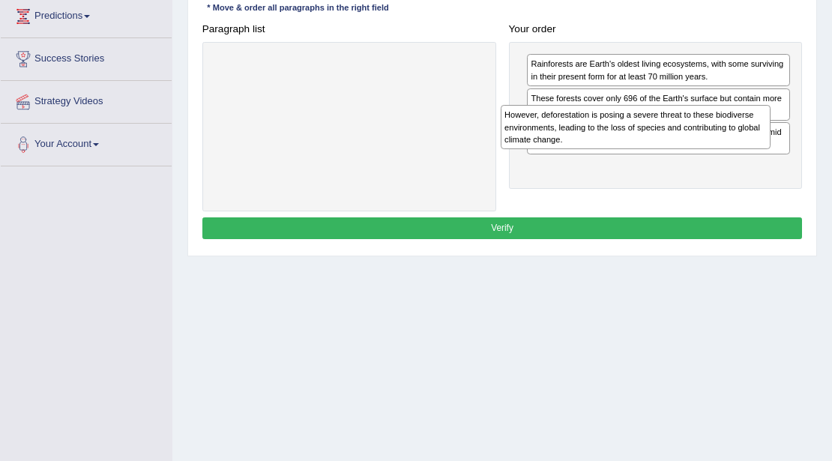
drag, startPoint x: 348, startPoint y: 75, endPoint x: 698, endPoint y: 136, distance: 355.4
click at [693, 139] on div "However, deforestation is posing a severe threat to these biodiverse environmen…" at bounding box center [636, 127] width 270 height 44
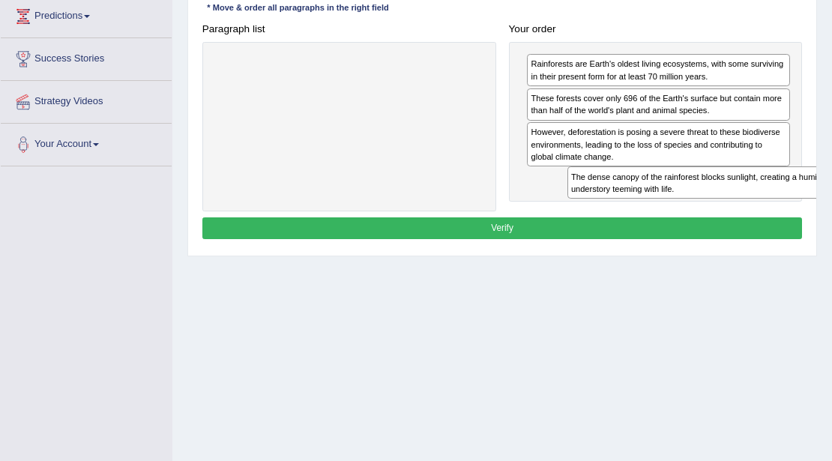
drag, startPoint x: 642, startPoint y: 133, endPoint x: 636, endPoint y: 184, distance: 51.3
click at [636, 184] on div "Rainforests are Earth's oldest living ecosystems, with some surviving in their …" at bounding box center [656, 122] width 294 height 160
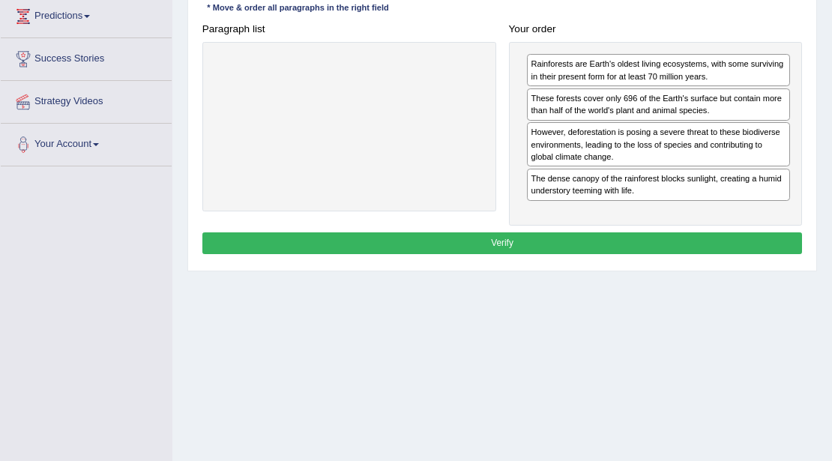
click at [589, 242] on button "Verify" at bounding box center [502, 243] width 601 height 22
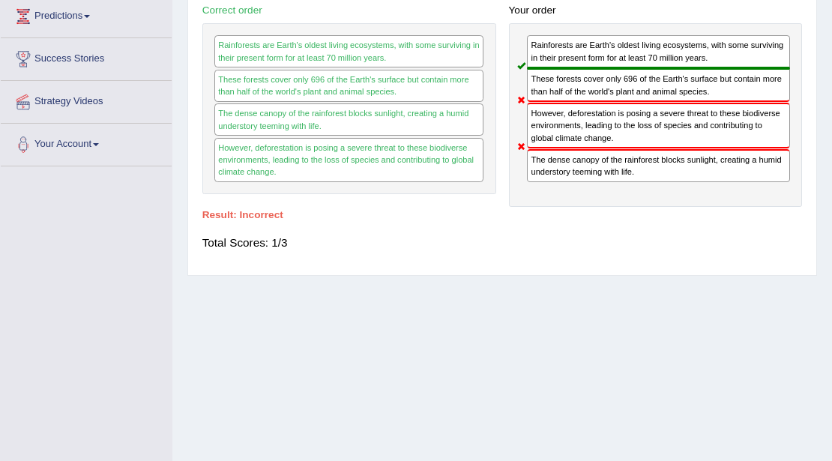
scroll to position [0, 0]
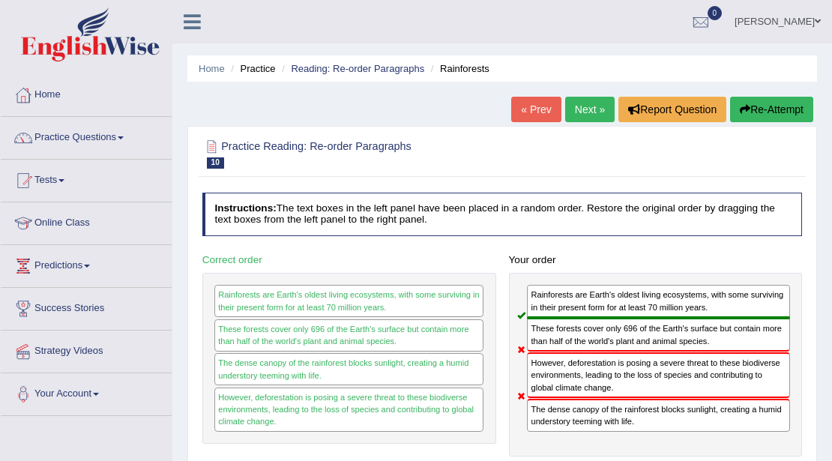
click at [569, 114] on link "Next »" at bounding box center [589, 109] width 49 height 25
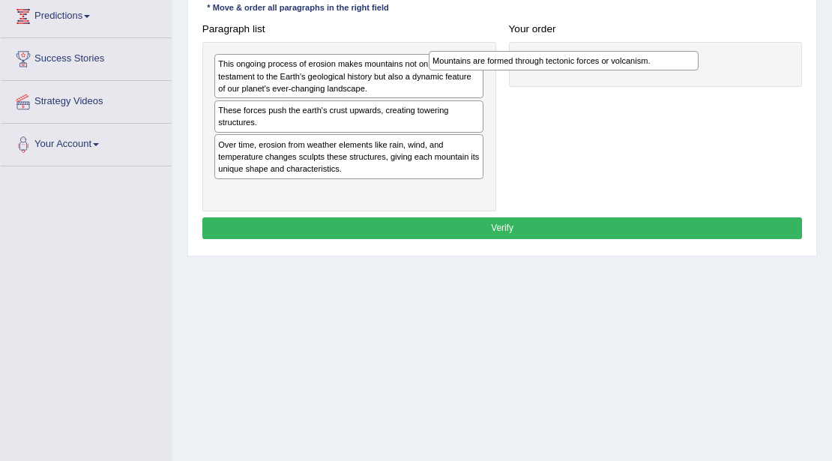
drag, startPoint x: 283, startPoint y: 70, endPoint x: 544, endPoint y: 73, distance: 260.2
click at [544, 73] on div "Paragraph list Mountains are formed through tectonic forces or volcanism. This …" at bounding box center [502, 114] width 613 height 193
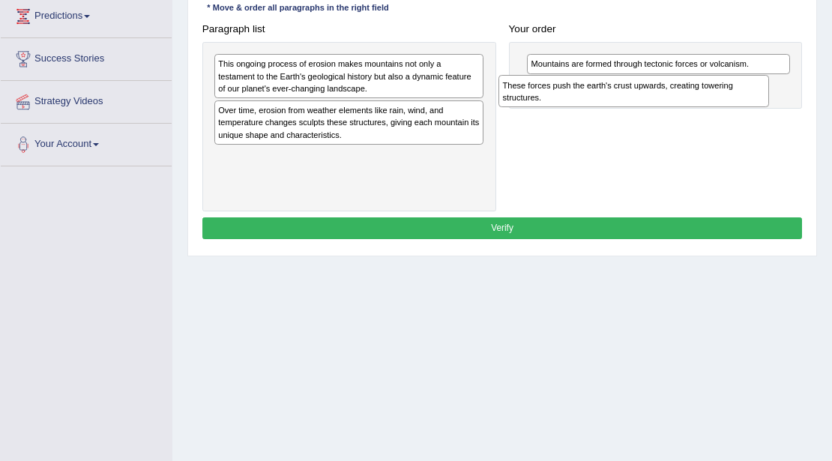
drag, startPoint x: 276, startPoint y: 121, endPoint x: 614, endPoint y: 106, distance: 338.5
click at [614, 106] on div "Paragraph list This ongoing process of erosion makes mountains not only a testa…" at bounding box center [502, 114] width 613 height 193
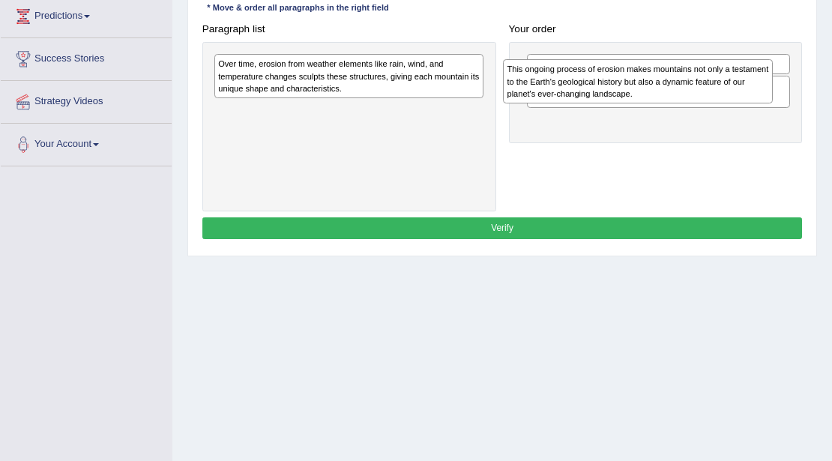
drag, startPoint x: 307, startPoint y: 82, endPoint x: 651, endPoint y: 96, distance: 343.7
click at [651, 96] on div "This ongoing process of erosion makes mountains not only a testament to the Ear…" at bounding box center [638, 81] width 270 height 44
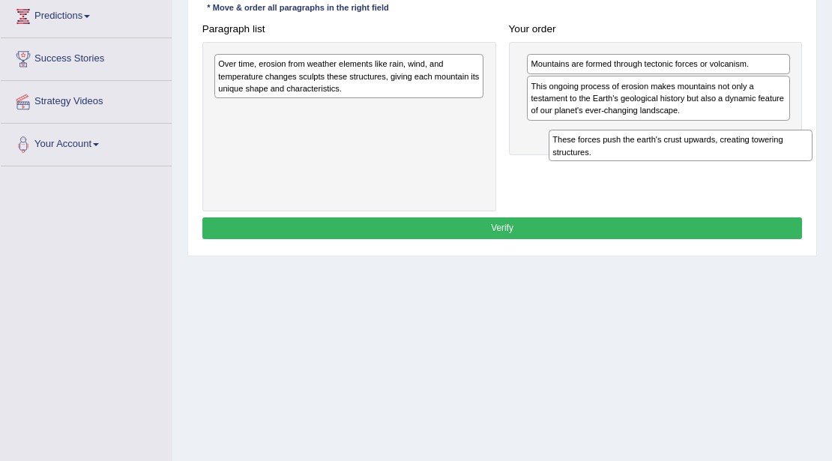
drag, startPoint x: 639, startPoint y: 85, endPoint x: 664, endPoint y: 154, distance: 73.5
click at [665, 154] on div "These forces push the earth's crust upwards, creating towering structures." at bounding box center [681, 145] width 264 height 31
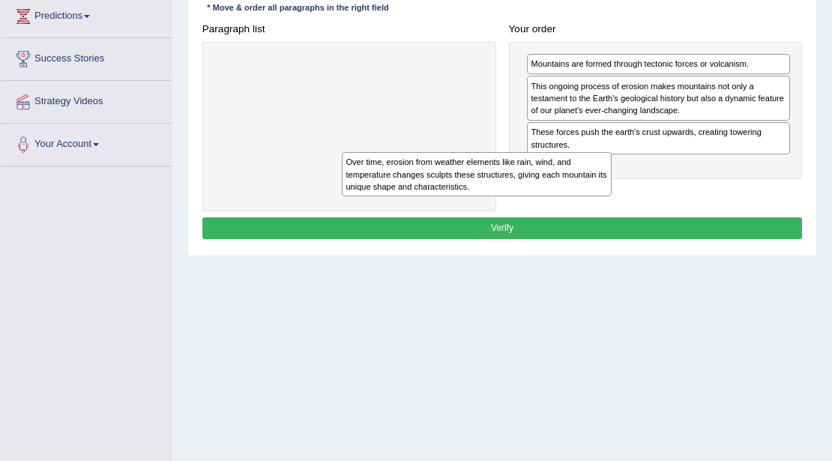
drag, startPoint x: 265, startPoint y: 75, endPoint x: 516, endPoint y: 213, distance: 286.6
click at [477, 210] on div "Instructions: The text boxes in the left panel have been placed in a random ord…" at bounding box center [502, 93] width 607 height 313
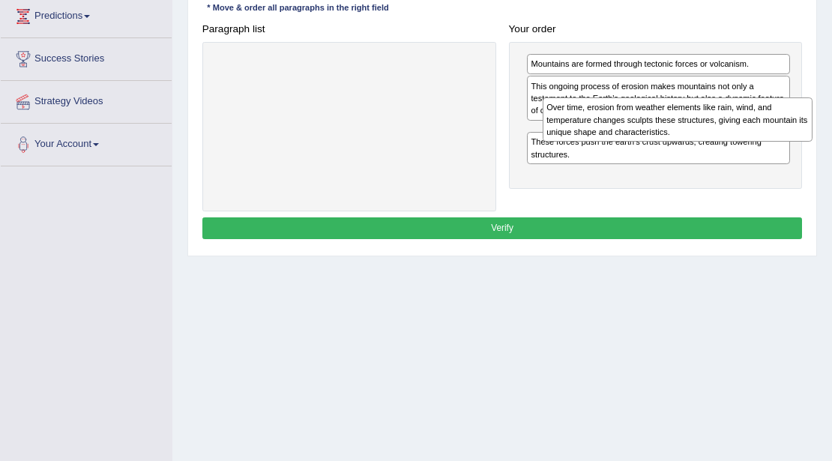
drag, startPoint x: 267, startPoint y: 79, endPoint x: 657, endPoint y: 138, distance: 394.3
click at [657, 138] on div "Over time, erosion from weather elements like rain, wind, and temperature chang…" at bounding box center [678, 119] width 270 height 44
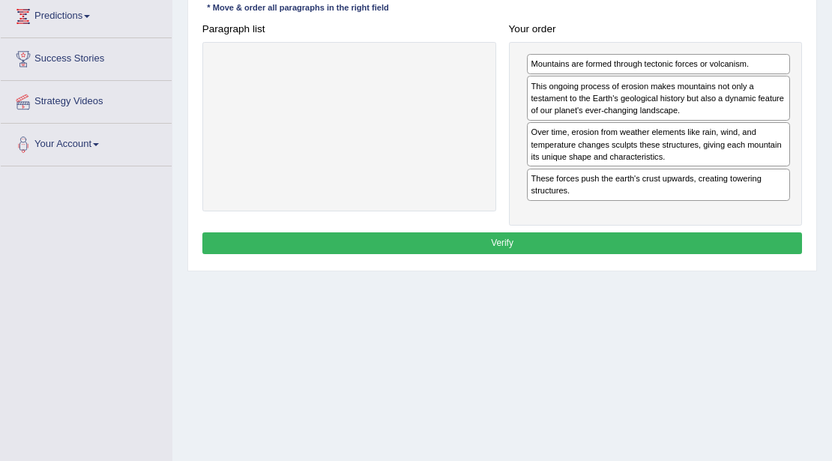
click at [535, 238] on button "Verify" at bounding box center [502, 243] width 601 height 22
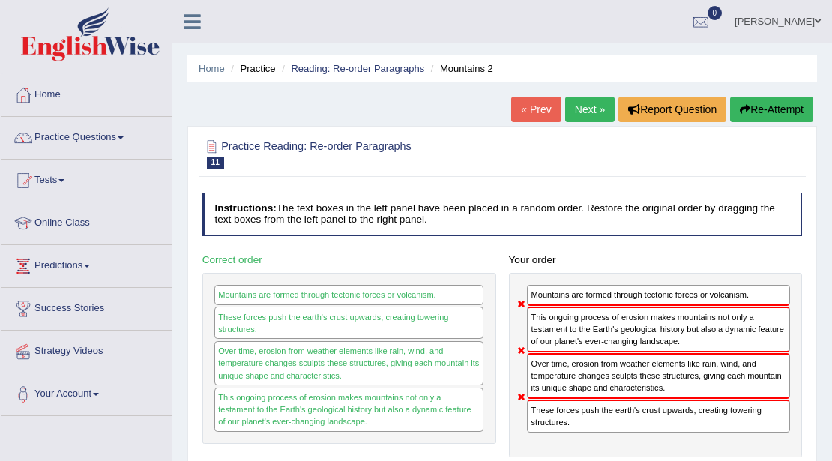
click at [584, 111] on link "Next »" at bounding box center [589, 109] width 49 height 25
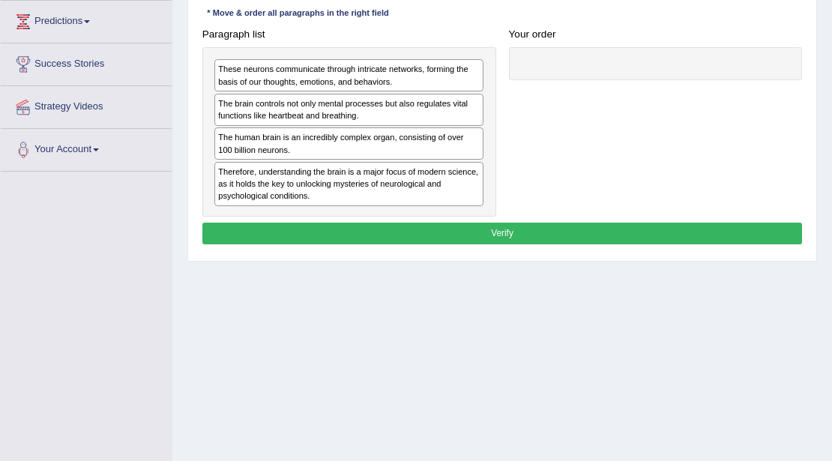
scroll to position [250, 0]
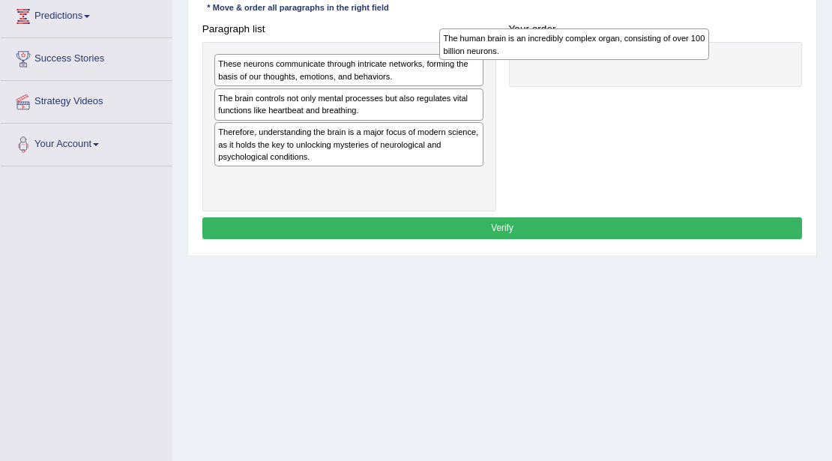
drag, startPoint x: 244, startPoint y: 143, endPoint x: 519, endPoint y: 49, distance: 290.0
click at [516, 52] on div "The human brain is an incredibly complex organ, consisting of over 100 billion …" at bounding box center [574, 43] width 270 height 31
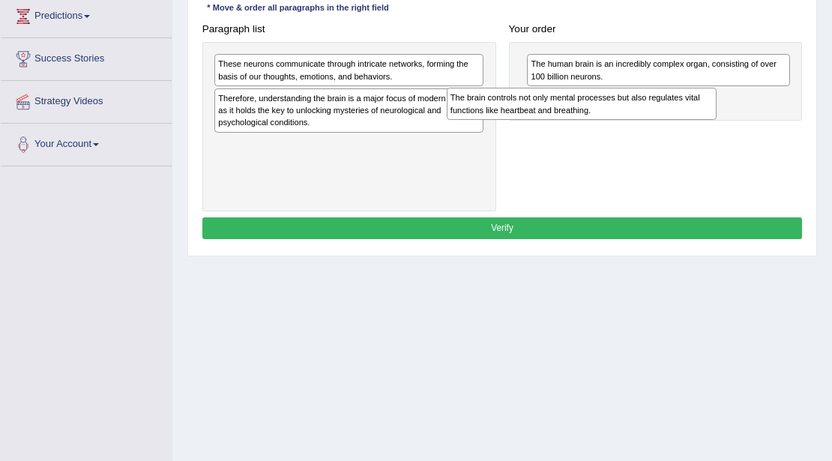
drag, startPoint x: 319, startPoint y: 105, endPoint x: 635, endPoint y: 116, distance: 316.6
click at [633, 116] on div "The brain controls not only mental processes but also regulates vital functions…" at bounding box center [582, 103] width 270 height 31
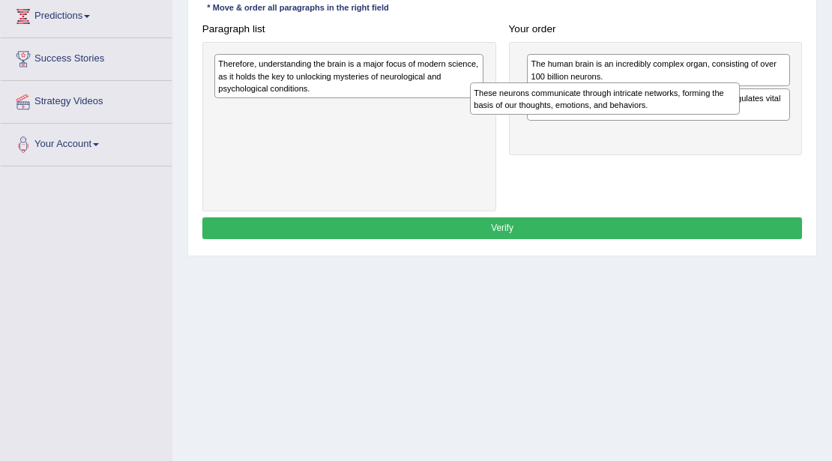
drag, startPoint x: 220, startPoint y: 70, endPoint x: 576, endPoint y: 106, distance: 358.0
click at [573, 106] on div "These neurons communicate through intricate networks, forming the basis of our …" at bounding box center [605, 97] width 270 height 31
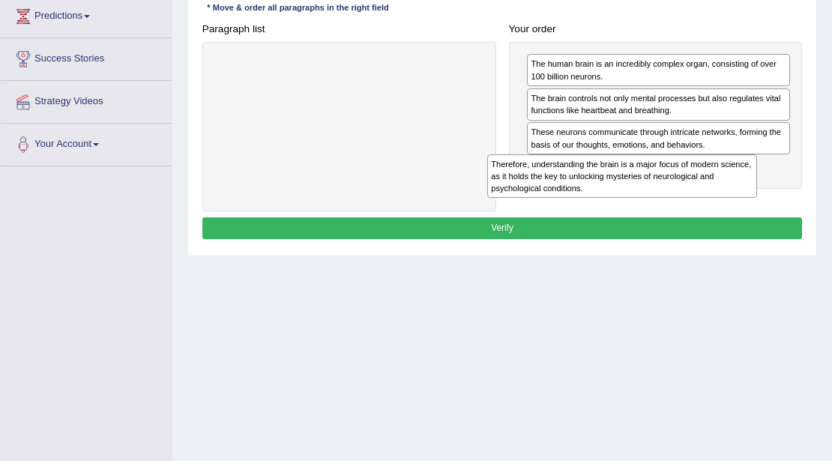
drag, startPoint x: 293, startPoint y: 67, endPoint x: 618, endPoint y: 192, distance: 347.7
click at [618, 192] on div "Therefore, understanding the brain is a major focus of modern science, as it ho…" at bounding box center [622, 176] width 270 height 44
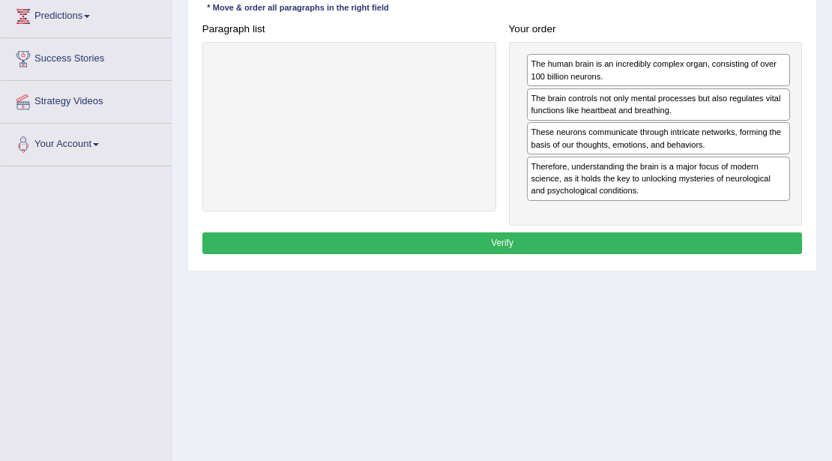
click at [520, 247] on button "Verify" at bounding box center [502, 243] width 601 height 22
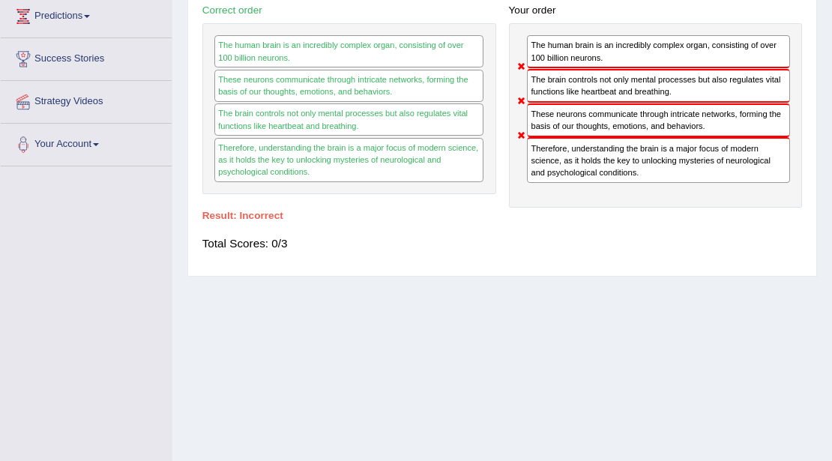
scroll to position [0, 0]
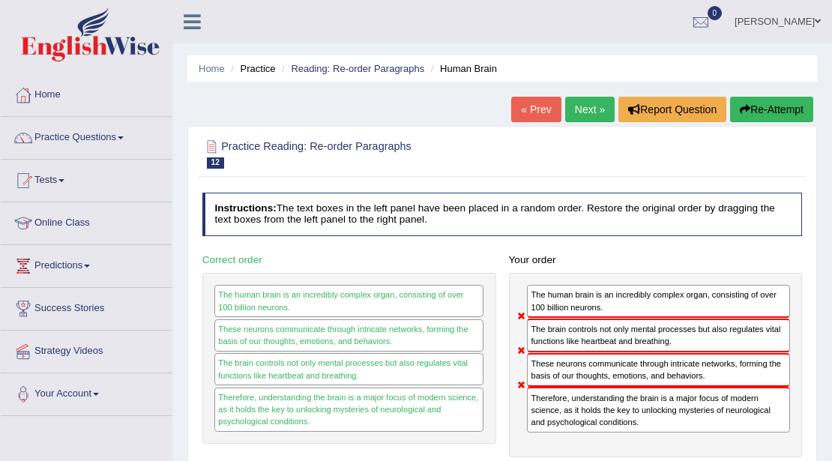
click at [579, 106] on link "Next »" at bounding box center [589, 109] width 49 height 25
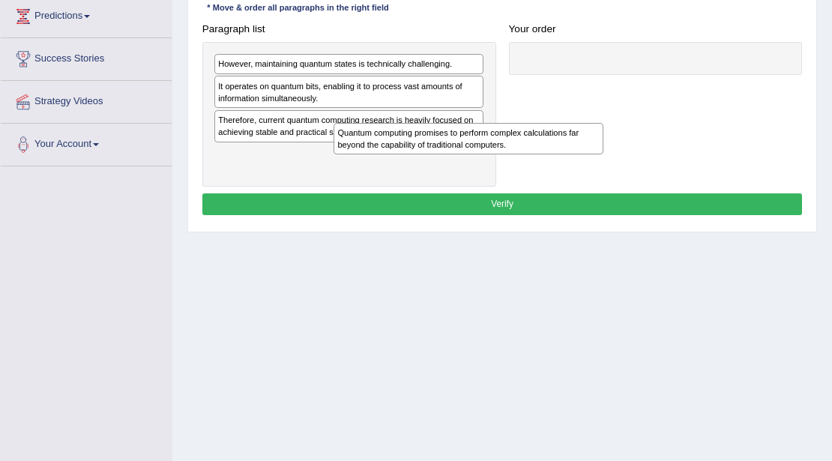
drag, startPoint x: 301, startPoint y: 162, endPoint x: 537, endPoint y: 159, distance: 235.5
click at [505, 161] on div "Paragraph list However, maintaining quantum states is technically challenging. …" at bounding box center [502, 102] width 613 height 169
click at [531, 159] on div "Paragraph list However, maintaining quantum states is technically challenging. …" at bounding box center [502, 102] width 613 height 169
click at [590, 144] on div "Paragraph list However, maintaining quantum states is technically challenging. …" at bounding box center [502, 102] width 613 height 169
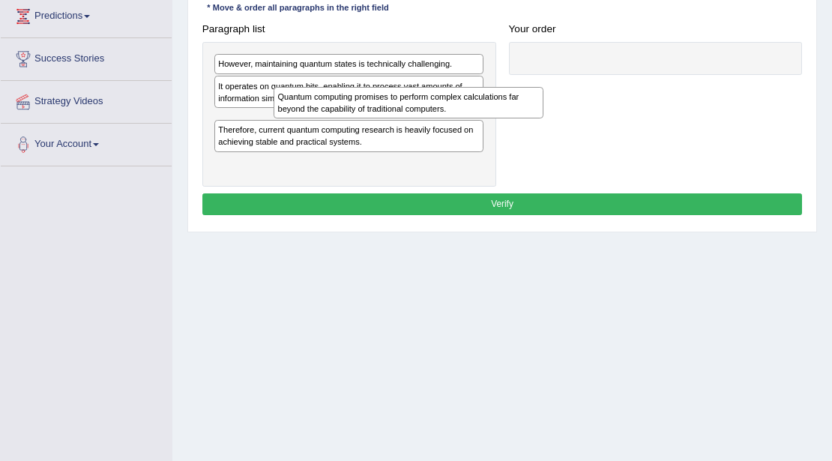
drag, startPoint x: 297, startPoint y: 137, endPoint x: 360, endPoint y: 119, distance: 65.5
click at [360, 109] on div "Quantum computing promises to perform complex calculations far beyond the capab…" at bounding box center [409, 102] width 270 height 31
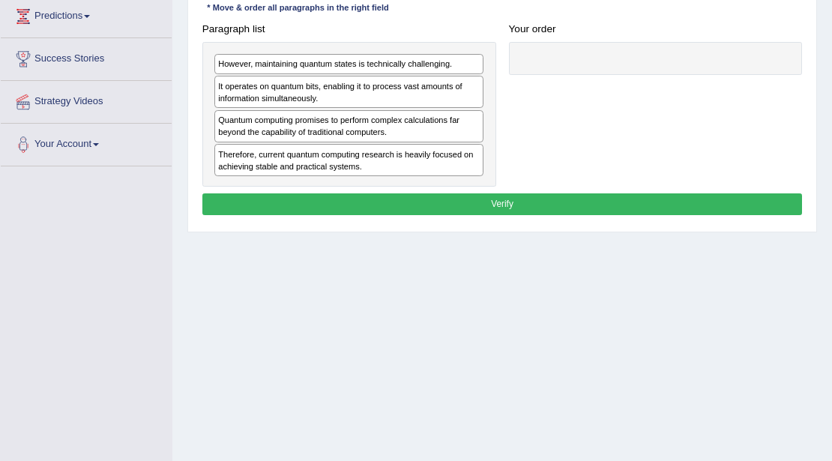
drag, startPoint x: 386, startPoint y: 109, endPoint x: 505, endPoint y: 101, distance: 119.5
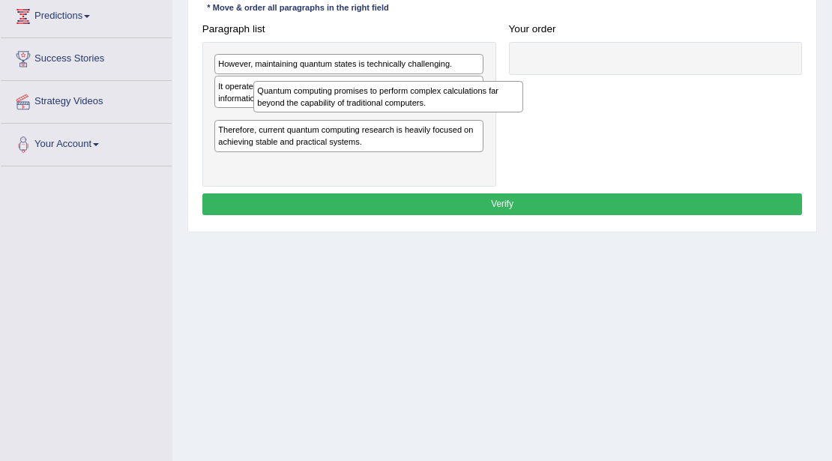
drag, startPoint x: 329, startPoint y: 116, endPoint x: 593, endPoint y: 68, distance: 268.3
click at [523, 86] on div "Quantum computing promises to perform complex calculations far beyond the capab…" at bounding box center [388, 96] width 270 height 31
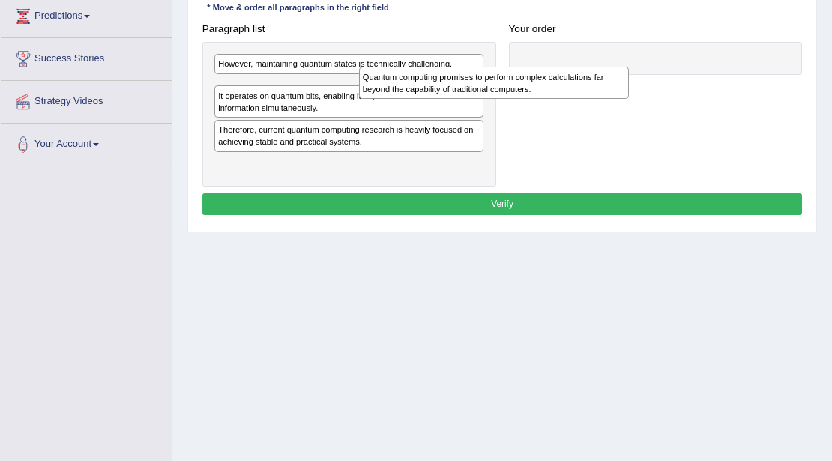
click at [601, 61] on div at bounding box center [656, 59] width 294 height 34
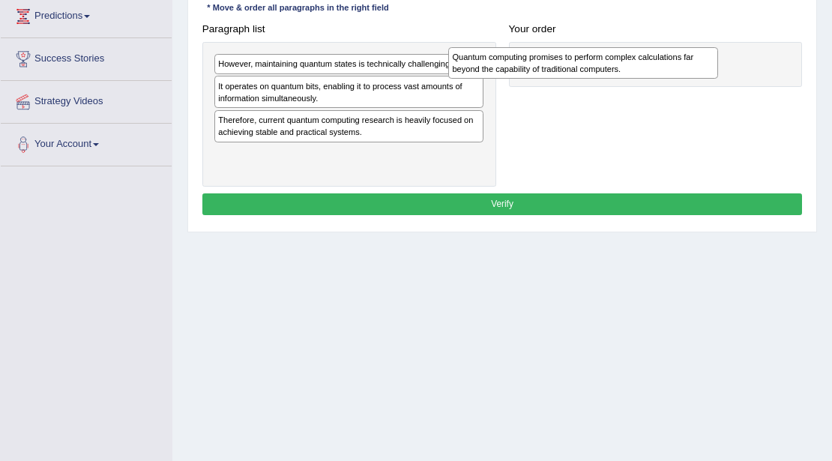
drag, startPoint x: 252, startPoint y: 91, endPoint x: 533, endPoint y: 67, distance: 282.2
click at [533, 67] on div "Quantum computing promises to perform complex calculations far beyond the capab…" at bounding box center [583, 62] width 270 height 31
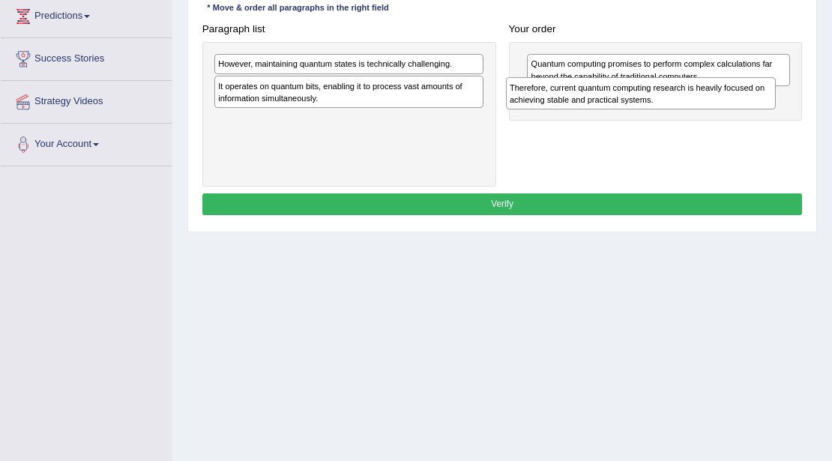
drag, startPoint x: 287, startPoint y: 133, endPoint x: 634, endPoint y: 111, distance: 347.9
click at [634, 111] on div "Paragraph list However, maintaining quantum states is technically challenging. …" at bounding box center [502, 102] width 613 height 169
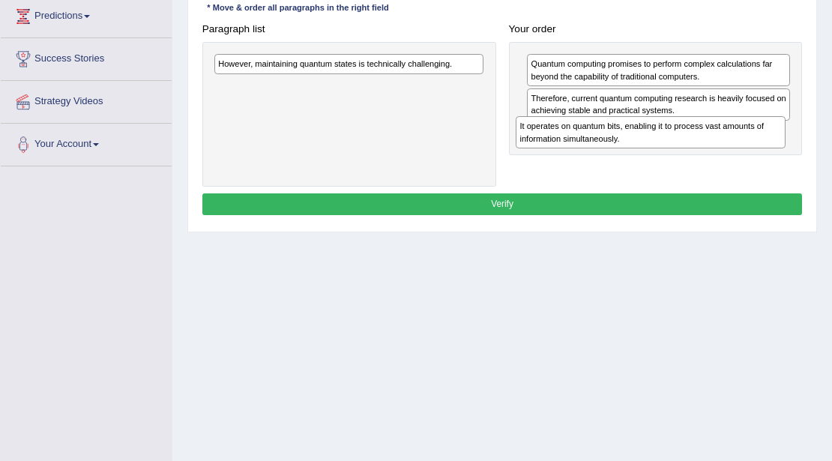
drag, startPoint x: 244, startPoint y: 99, endPoint x: 603, endPoint y: 157, distance: 363.2
click at [603, 157] on div "Paragraph list However, maintaining quantum states is technically challenging. …" at bounding box center [502, 102] width 613 height 169
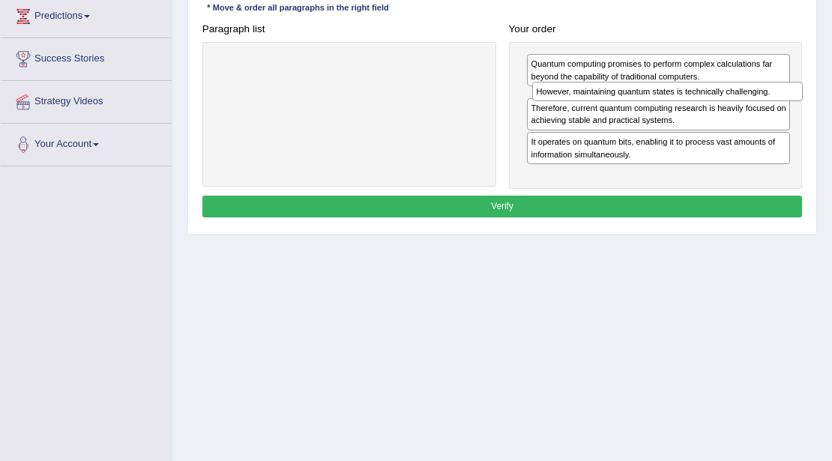
drag, startPoint x: 256, startPoint y: 59, endPoint x: 634, endPoint y: 97, distance: 379.9
click at [634, 97] on div "However, maintaining quantum states is technically challenging." at bounding box center [667, 91] width 270 height 19
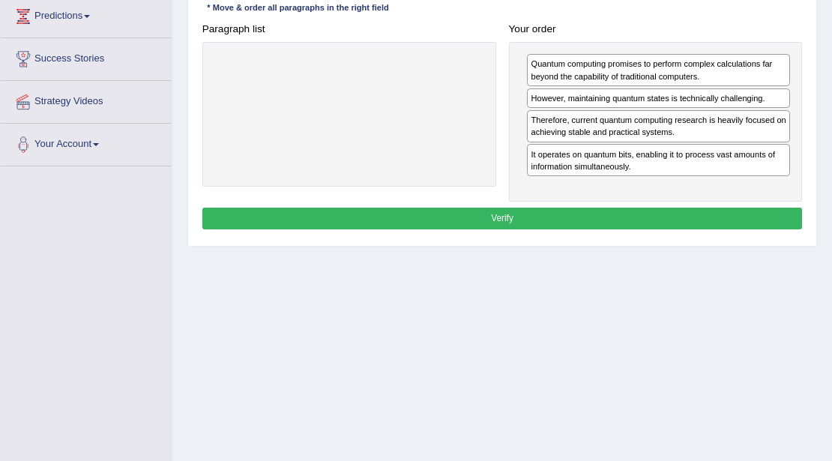
click at [556, 216] on button "Verify" at bounding box center [502, 219] width 601 height 22
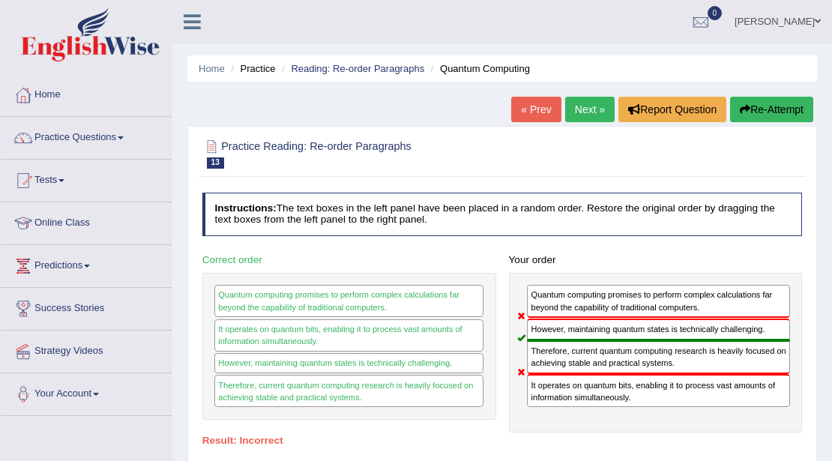
click at [594, 102] on link "Next »" at bounding box center [589, 109] width 49 height 25
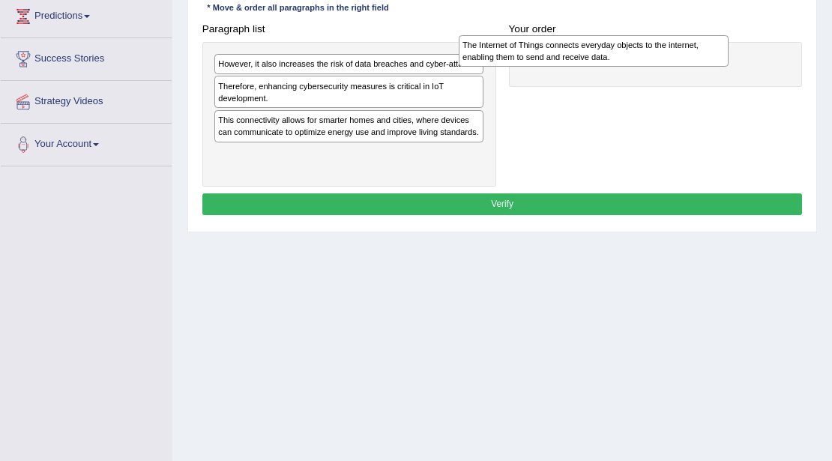
drag, startPoint x: 325, startPoint y: 69, endPoint x: 642, endPoint y: 52, distance: 317.6
click at [642, 52] on div "The Internet of Things connects everyday objects to the internet, enabling them…" at bounding box center [594, 50] width 270 height 31
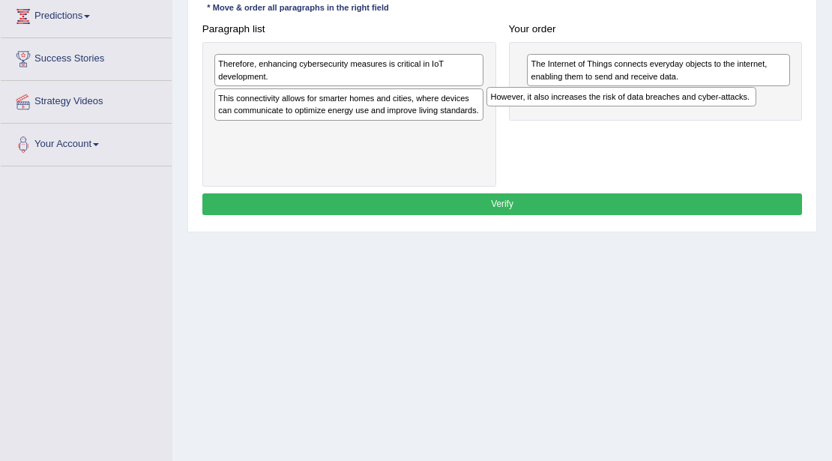
drag, startPoint x: 366, startPoint y: 67, endPoint x: 695, endPoint y: 109, distance: 332.0
click at [695, 109] on div "Paragraph list However, it also increases the risk of data breaches and cyber-a…" at bounding box center [502, 102] width 613 height 169
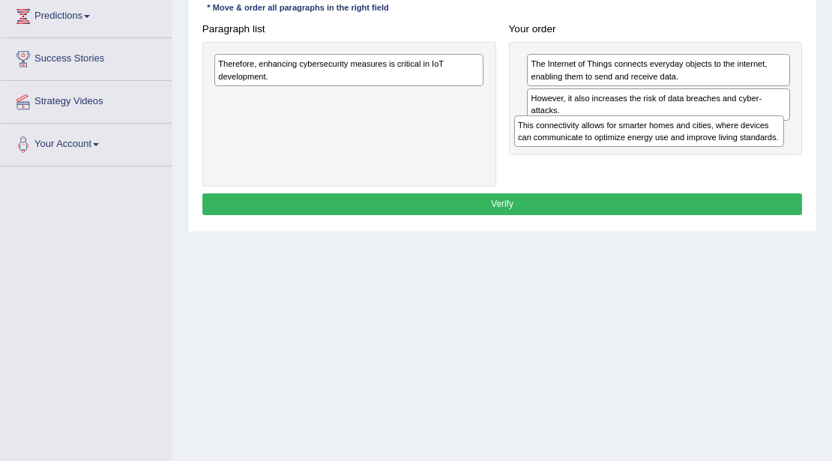
drag, startPoint x: 295, startPoint y: 106, endPoint x: 652, endPoint y: 150, distance: 358.9
click at [652, 150] on div "Paragraph list Therefore, enhancing cybersecurity measures is critical in IoT d…" at bounding box center [502, 102] width 613 height 169
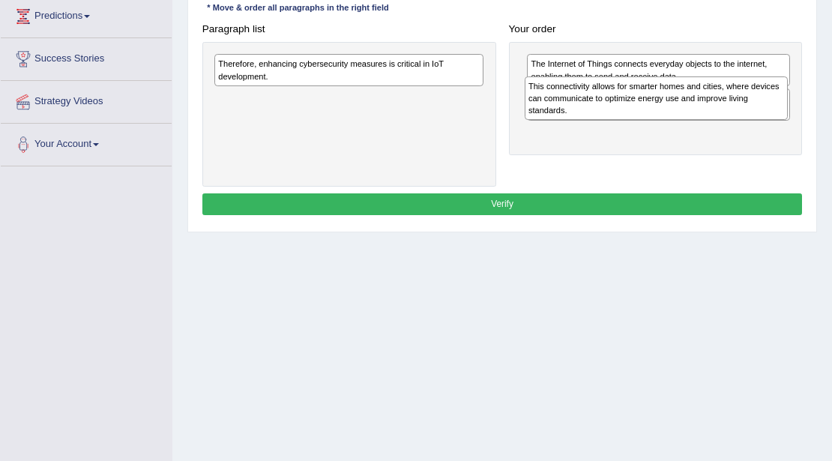
drag, startPoint x: 594, startPoint y: 150, endPoint x: 595, endPoint y: 114, distance: 36.0
click at [595, 114] on div "This connectivity allows for smarter homes and cities, where devices can commun…" at bounding box center [657, 98] width 264 height 44
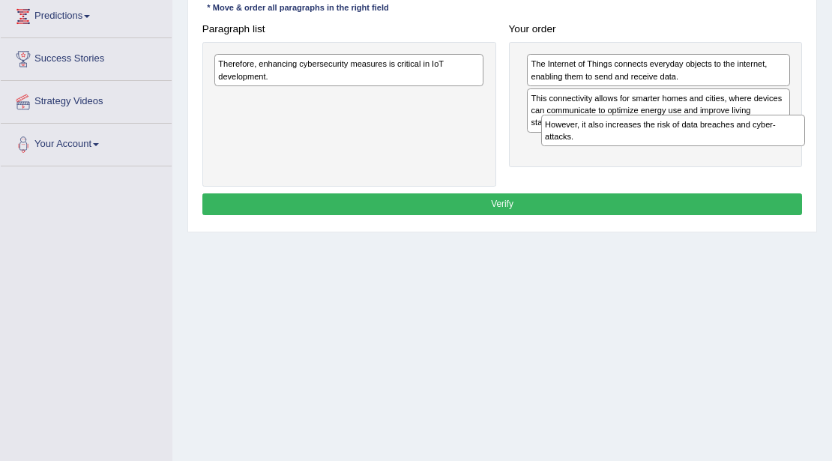
drag, startPoint x: 595, startPoint y: 99, endPoint x: 616, endPoint y: 142, distance: 48.3
click at [616, 142] on div "However, it also increases the risk of data breaches and cyber-attacks." at bounding box center [673, 130] width 264 height 31
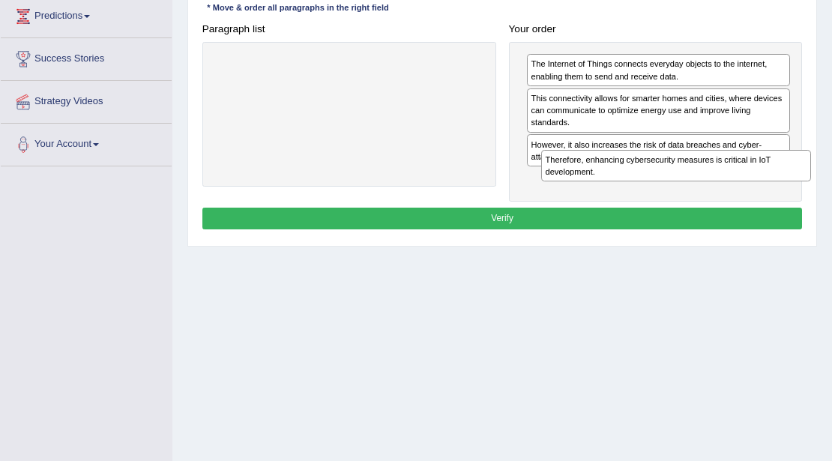
drag, startPoint x: 259, startPoint y: 67, endPoint x: 647, endPoint y: 186, distance: 406.3
click at [647, 186] on div "Paragraph list Therefore, enhancing cybersecurity measures is critical in IoT d…" at bounding box center [502, 110] width 613 height 184
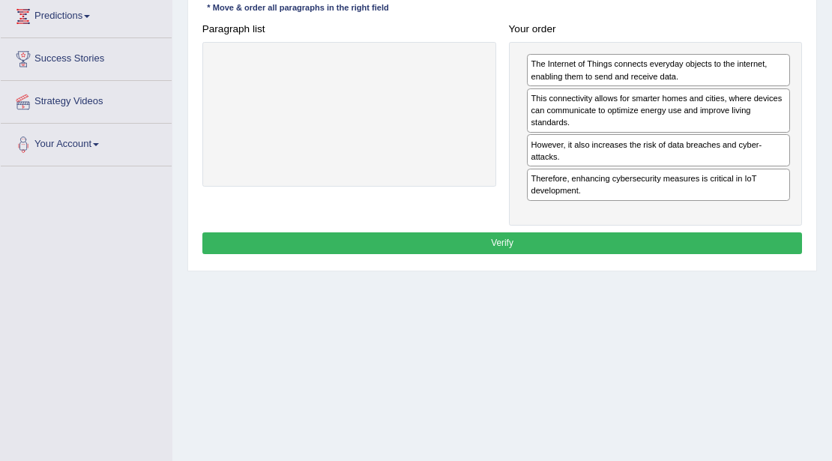
click at [574, 241] on button "Verify" at bounding box center [502, 243] width 601 height 22
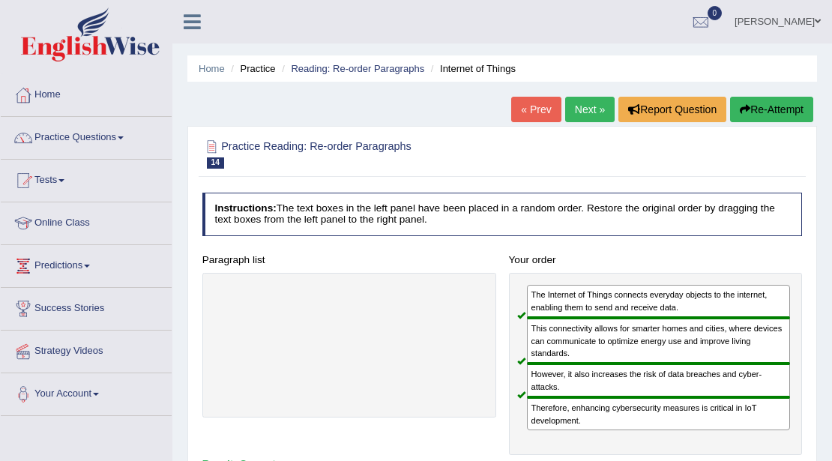
click at [580, 118] on link "Next »" at bounding box center [589, 109] width 49 height 25
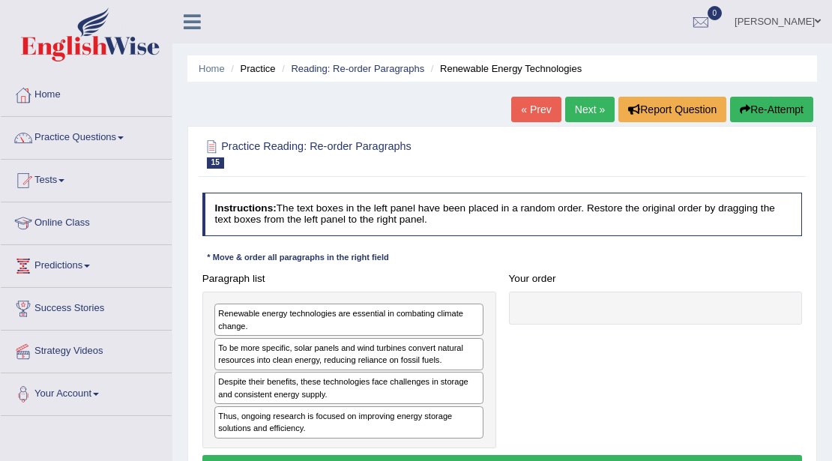
scroll to position [250, 0]
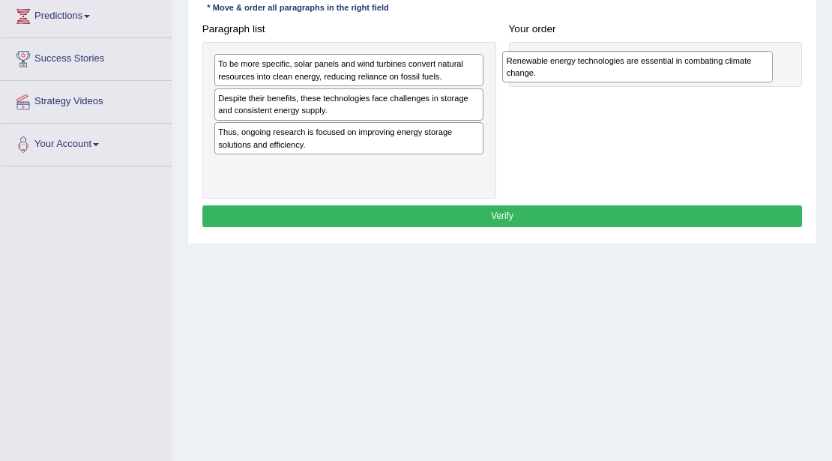
drag, startPoint x: 346, startPoint y: 79, endPoint x: 688, endPoint y: 82, distance: 342.7
click at [688, 82] on div "Paragraph list Renewable energy technologies are essential in combating climate…" at bounding box center [502, 108] width 613 height 181
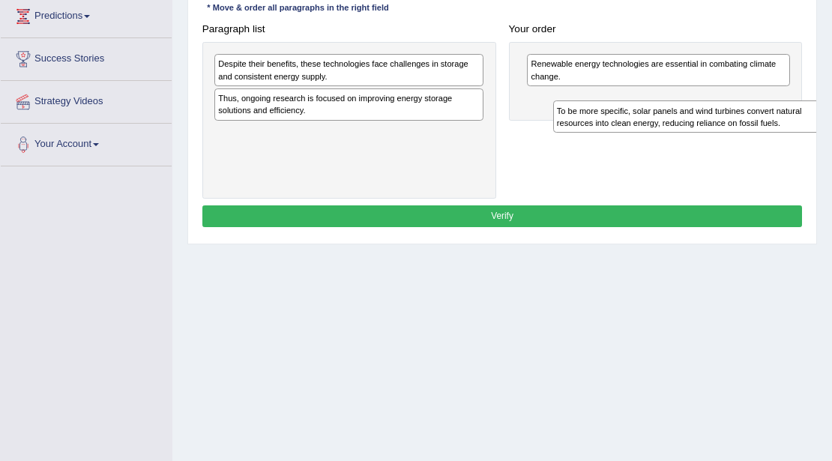
drag, startPoint x: 303, startPoint y: 58, endPoint x: 705, endPoint y: 120, distance: 406.6
click at [705, 120] on div "To be more specific, solar panels and wind turbines convert natural resources i…" at bounding box center [688, 115] width 270 height 31
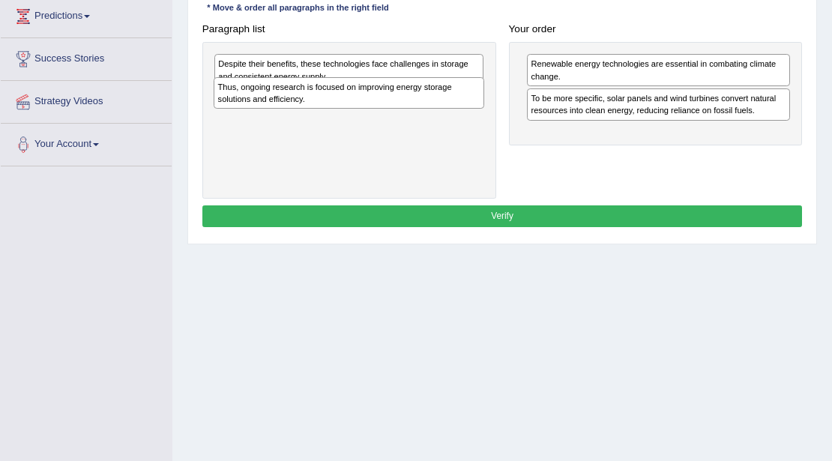
click at [291, 108] on div "Despite their benefits, these technologies face challenges in storage and consi…" at bounding box center [349, 120] width 294 height 157
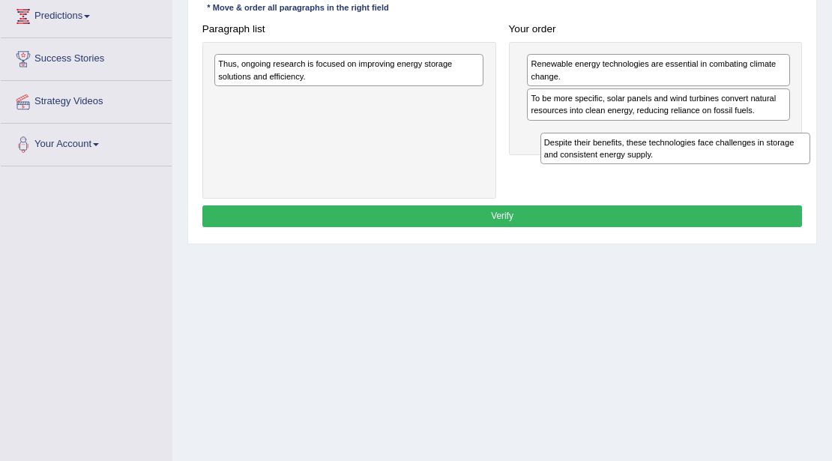
drag, startPoint x: 300, startPoint y: 75, endPoint x: 687, endPoint y: 174, distance: 399.4
click at [687, 174] on div "Paragraph list Despite their benefits, these technologies face challenges in st…" at bounding box center [502, 108] width 613 height 181
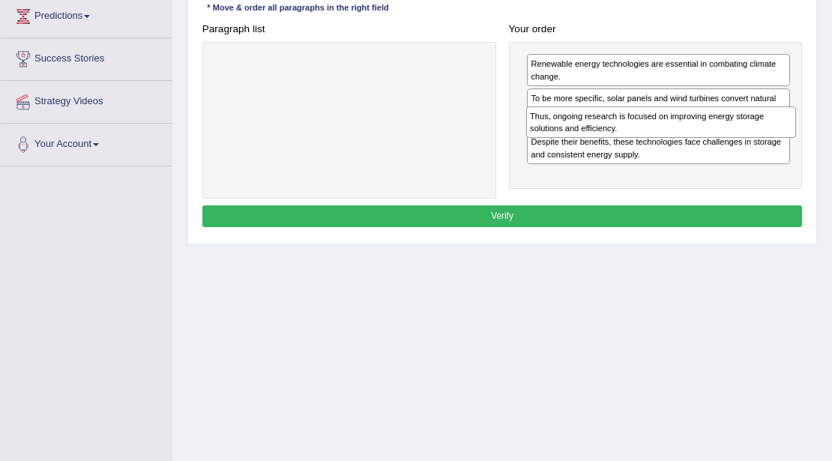
drag, startPoint x: 288, startPoint y: 70, endPoint x: 647, endPoint y: 136, distance: 365.3
click at [647, 136] on div "Paragraph list Thus, ongoing research is focused on improving energy storage so…" at bounding box center [502, 108] width 613 height 181
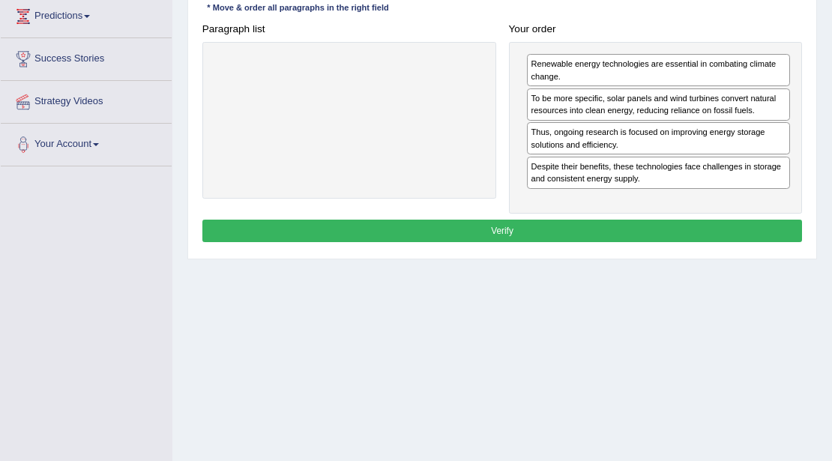
click at [552, 226] on button "Verify" at bounding box center [502, 231] width 601 height 22
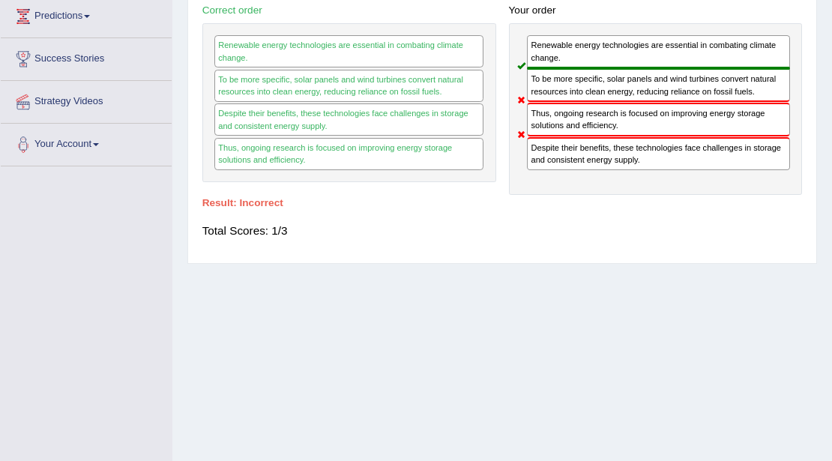
scroll to position [0, 0]
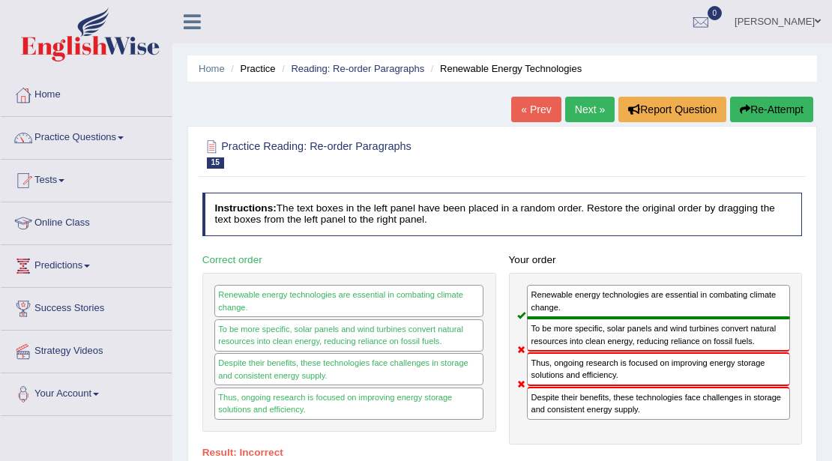
click at [576, 99] on link "Next »" at bounding box center [589, 109] width 49 height 25
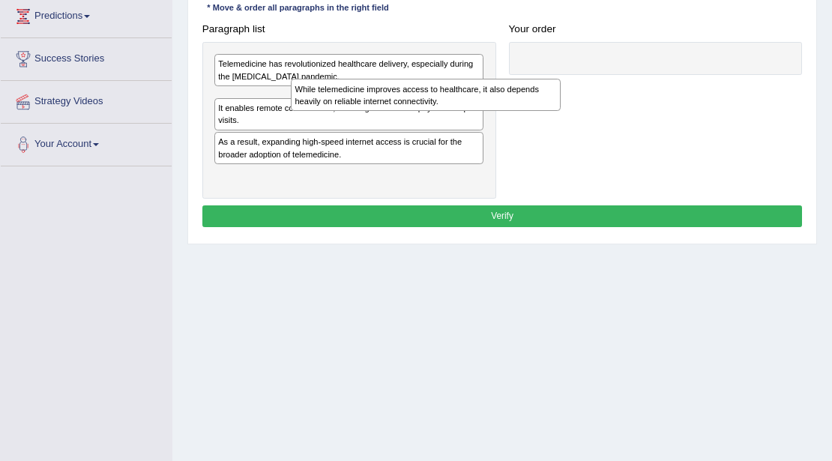
drag, startPoint x: 259, startPoint y: 87, endPoint x: 314, endPoint y: 87, distance: 55.5
click at [316, 87] on div "While telemedicine improves access to healthcare, it also depends heavily on re…" at bounding box center [426, 94] width 270 height 31
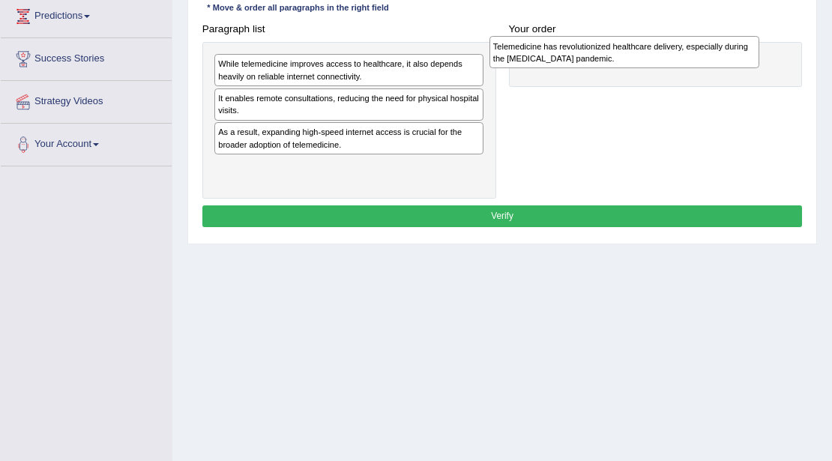
drag, startPoint x: 317, startPoint y: 71, endPoint x: 610, endPoint y: 55, distance: 293.7
click at [610, 55] on div "Telemedicine has revolutionized healthcare delivery, especially during the [MED…" at bounding box center [625, 51] width 270 height 31
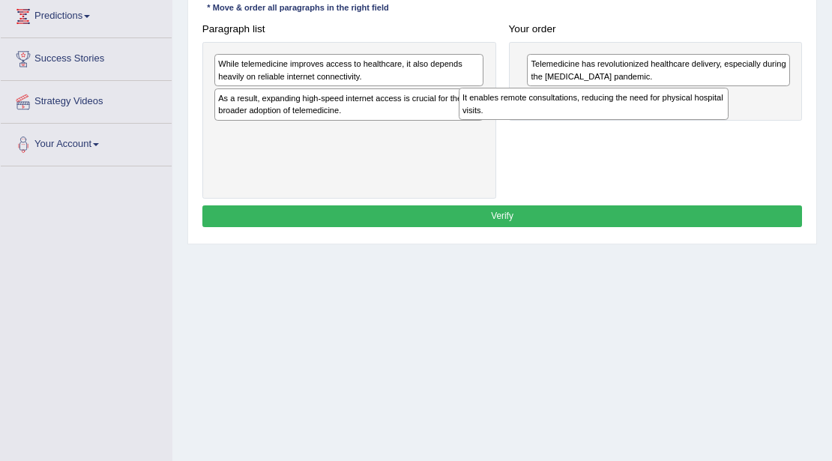
drag, startPoint x: 277, startPoint y: 113, endPoint x: 568, endPoint y: 126, distance: 291.2
click at [568, 126] on div "Paragraph list While telemedicine improves access to healthcare, it also depend…" at bounding box center [502, 108] width 613 height 181
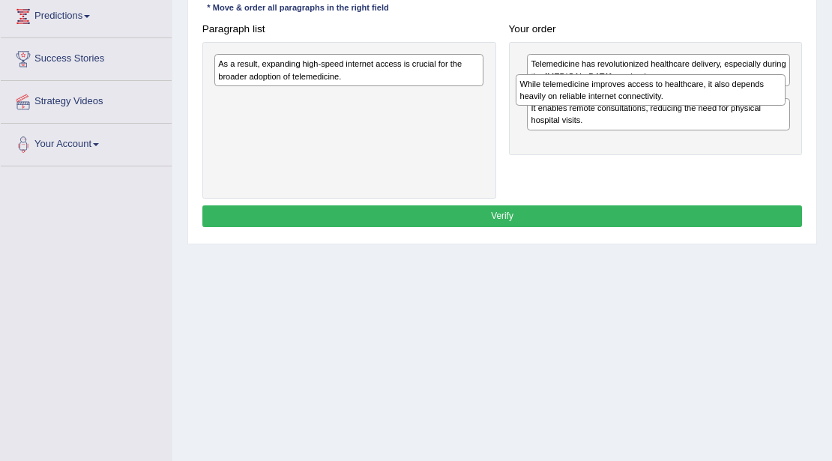
drag, startPoint x: 319, startPoint y: 65, endPoint x: 677, endPoint y: 95, distance: 359.7
click at [677, 95] on div "While telemedicine improves access to healthcare, it also depends heavily on re…" at bounding box center [651, 89] width 270 height 31
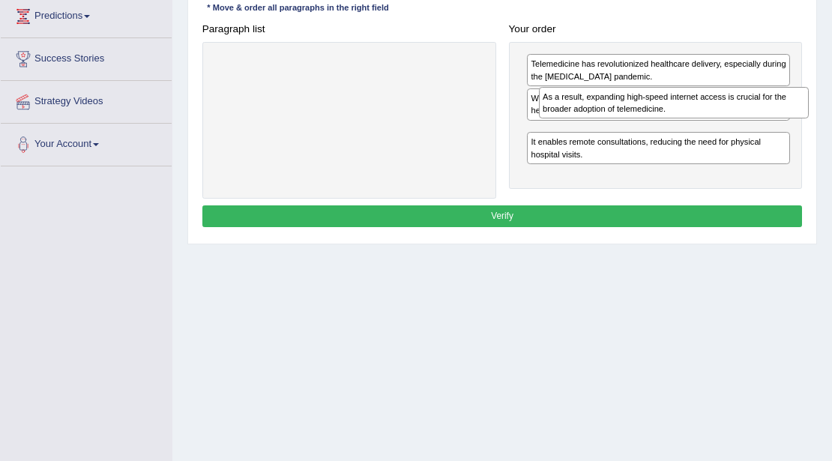
drag, startPoint x: 406, startPoint y: 67, endPoint x: 792, endPoint y: 112, distance: 388.0
click at [792, 112] on div "As a result, expanding high-speed internet access is crucial for the broader ad…" at bounding box center [674, 102] width 270 height 31
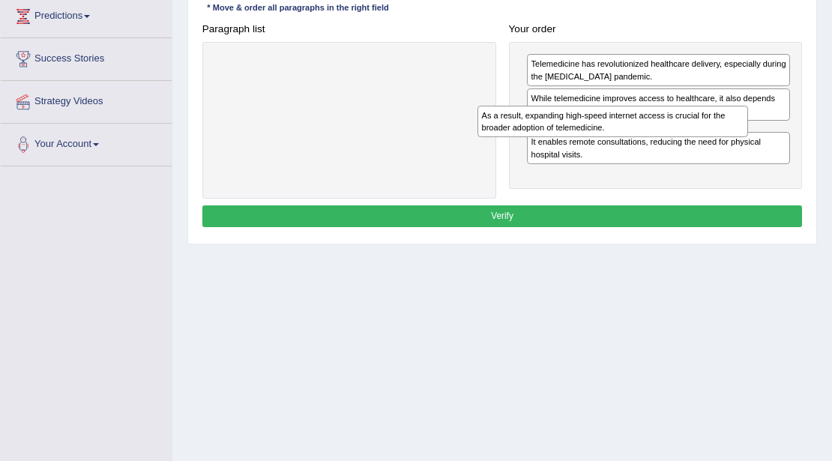
click at [784, 112] on div "While telemedicine improves access to healthcare, it also depends heavily on re…" at bounding box center [658, 104] width 263 height 32
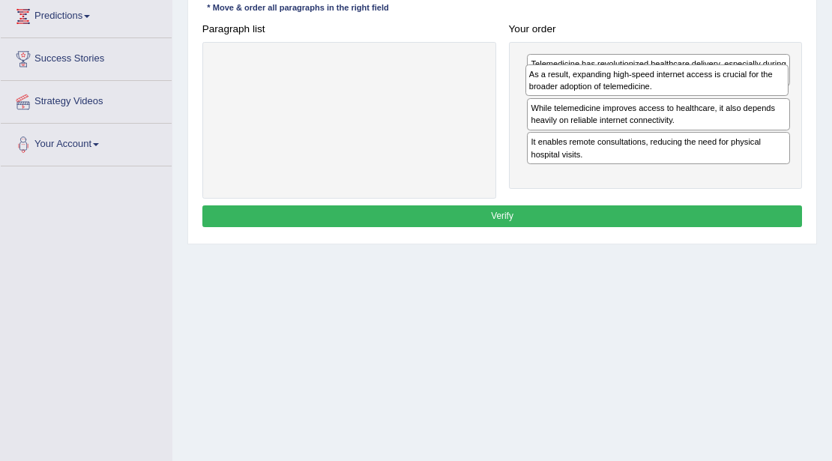
drag, startPoint x: 568, startPoint y: 139, endPoint x: 571, endPoint y: 91, distance: 48.0
click at [571, 91] on div "As a result, expanding high-speed internet access is crucial for the broader ad…" at bounding box center [658, 79] width 264 height 31
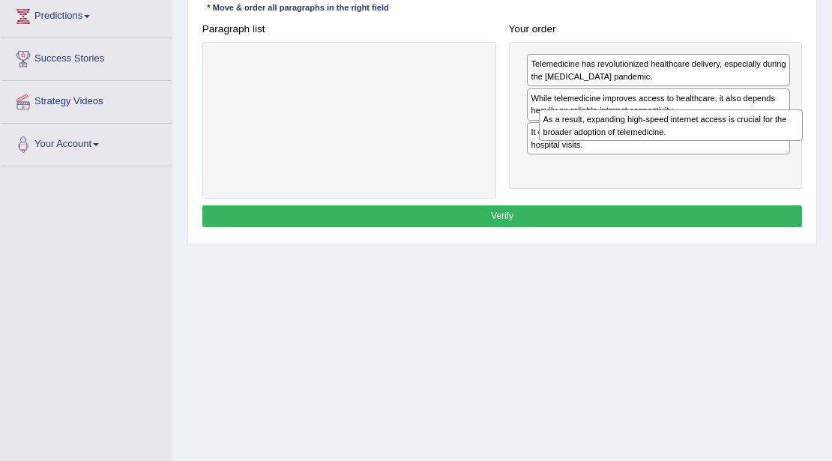
drag, startPoint x: 610, startPoint y: 106, endPoint x: 628, endPoint y: 145, distance: 42.6
click at [628, 145] on div "Telemedicine has revolutionized healthcare delivery, especially during the [MED…" at bounding box center [656, 116] width 294 height 148
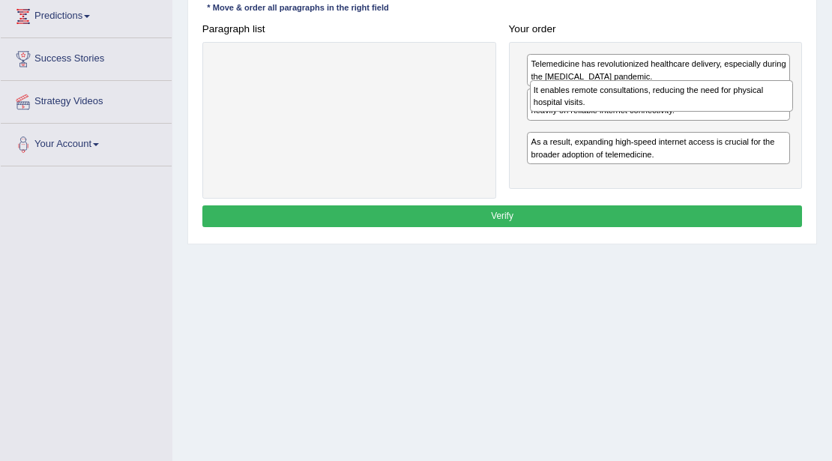
drag, startPoint x: 606, startPoint y: 142, endPoint x: 613, endPoint y: 102, distance: 41.2
click at [613, 102] on div "Telemedicine has revolutionized healthcare delivery, especially during the [MED…" at bounding box center [656, 116] width 294 height 148
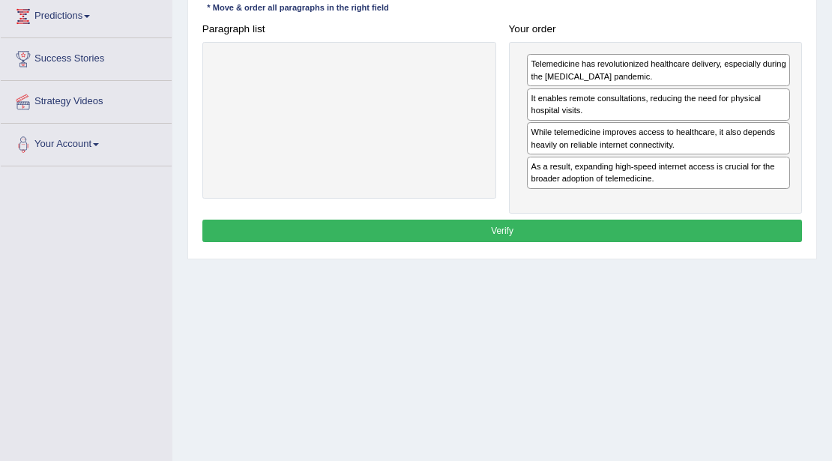
click at [532, 231] on button "Verify" at bounding box center [502, 231] width 601 height 22
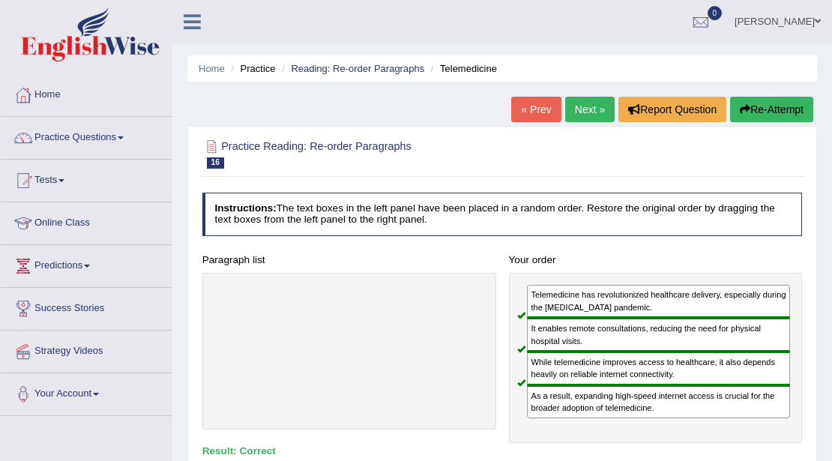
click at [589, 114] on link "Next »" at bounding box center [589, 109] width 49 height 25
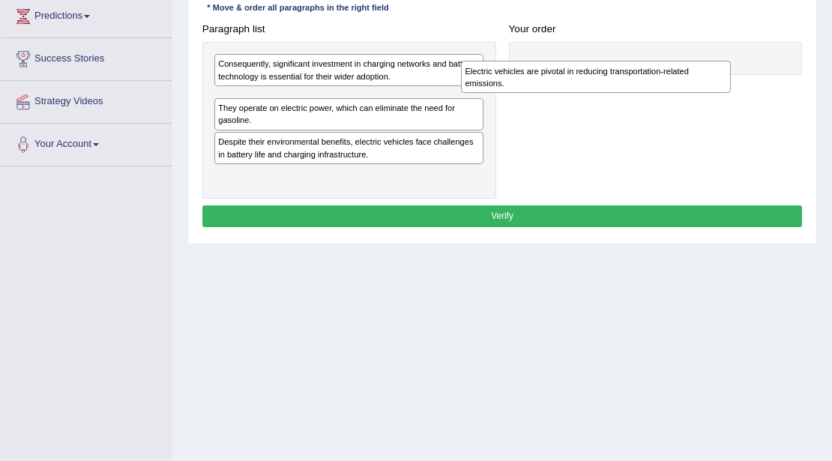
drag, startPoint x: 281, startPoint y: 99, endPoint x: 567, endPoint y: 87, distance: 285.9
click at [567, 87] on div "Electric vehicles are pivotal in reducing transportation-related emissions." at bounding box center [596, 76] width 270 height 31
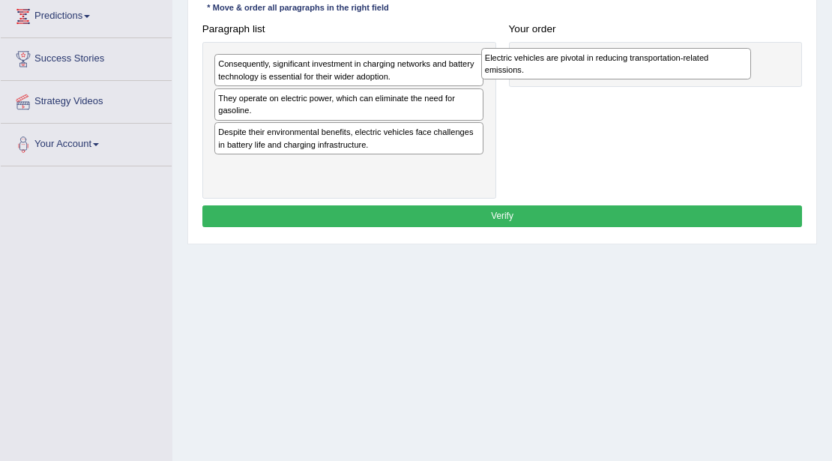
drag, startPoint x: 345, startPoint y: 111, endPoint x: 636, endPoint y: 79, distance: 292.6
click at [636, 79] on div "Paragraph list Consequently, significant investment in charging networks and ba…" at bounding box center [502, 108] width 613 height 181
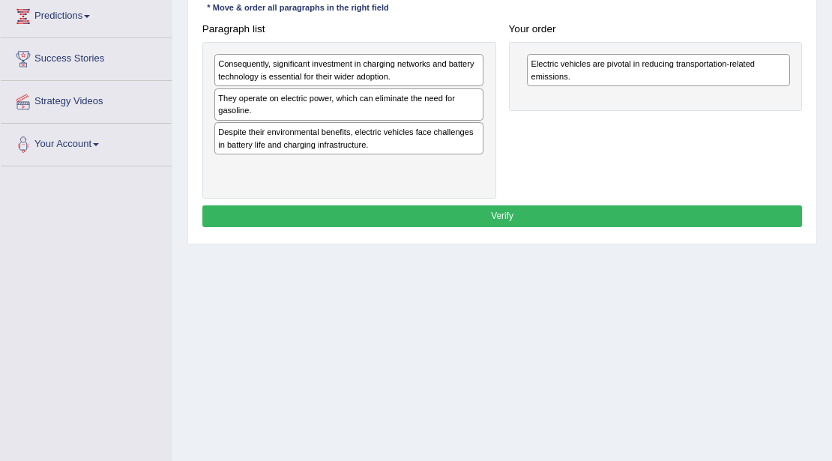
click at [298, 76] on div "Consequently, significant investment in charging networks and battery technolog…" at bounding box center [348, 70] width 269 height 32
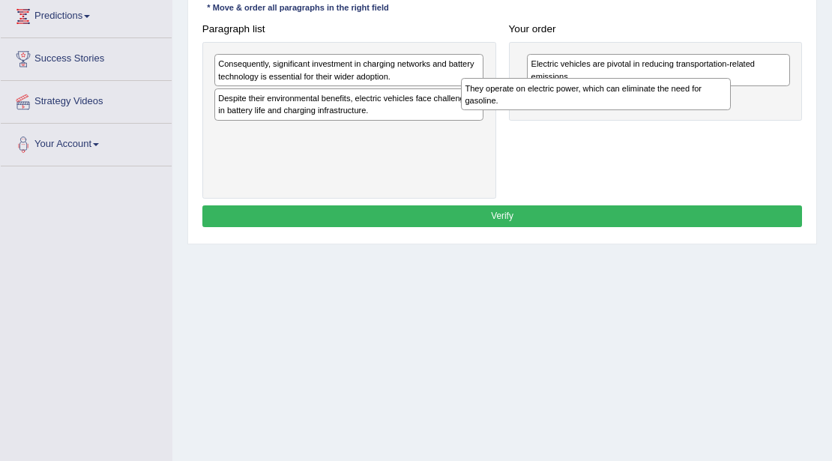
drag, startPoint x: 303, startPoint y: 97, endPoint x: 585, endPoint y: 103, distance: 282.0
click at [585, 103] on div "They operate on electric power, which can eliminate the need for gasoline." at bounding box center [596, 93] width 270 height 31
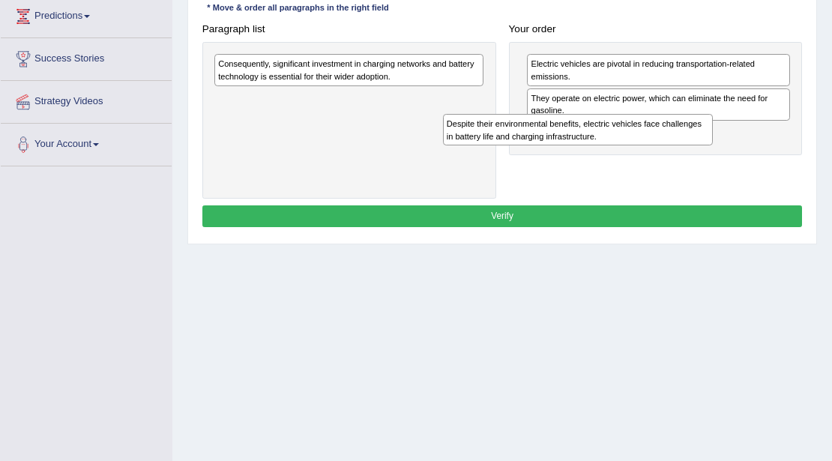
drag, startPoint x: 319, startPoint y: 105, endPoint x: 588, endPoint y: 148, distance: 271.9
click at [588, 148] on div "Paragraph list Consequently, significant investment in charging networks and ba…" at bounding box center [502, 108] width 613 height 181
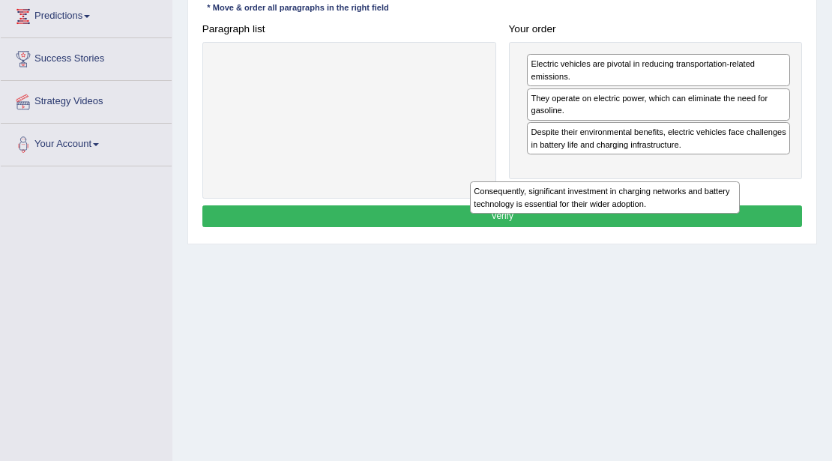
drag, startPoint x: 345, startPoint y: 88, endPoint x: 658, endPoint y: 196, distance: 331.8
click at [649, 204] on div "Instructions: The text boxes in the left panel have been placed in a random ord…" at bounding box center [502, 87] width 607 height 301
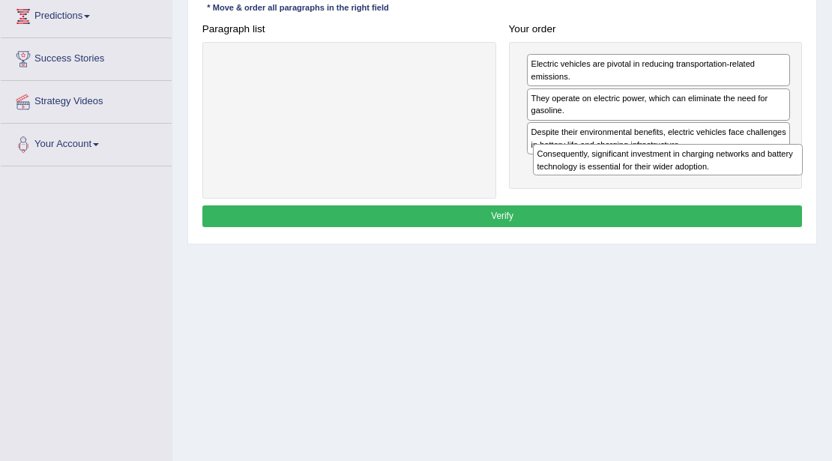
drag, startPoint x: 260, startPoint y: 71, endPoint x: 639, endPoint y: 184, distance: 395.0
click at [639, 184] on div "Paragraph list Consequently, significant investment in charging networks and ba…" at bounding box center [502, 108] width 613 height 181
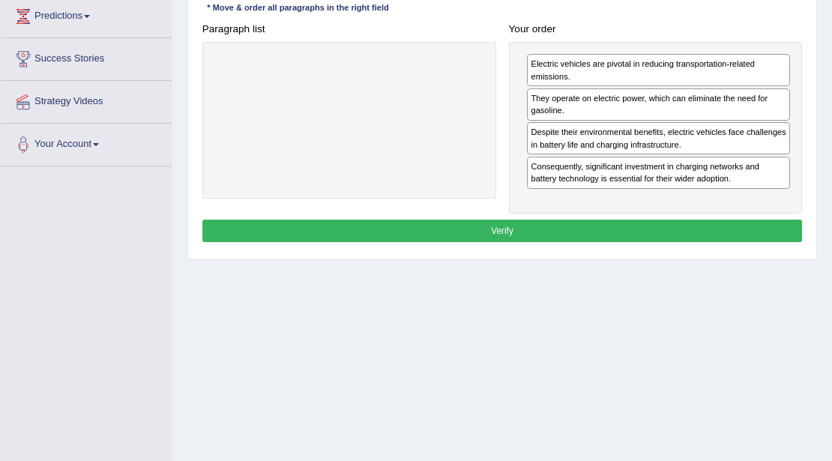
click at [561, 222] on button "Verify" at bounding box center [502, 231] width 601 height 22
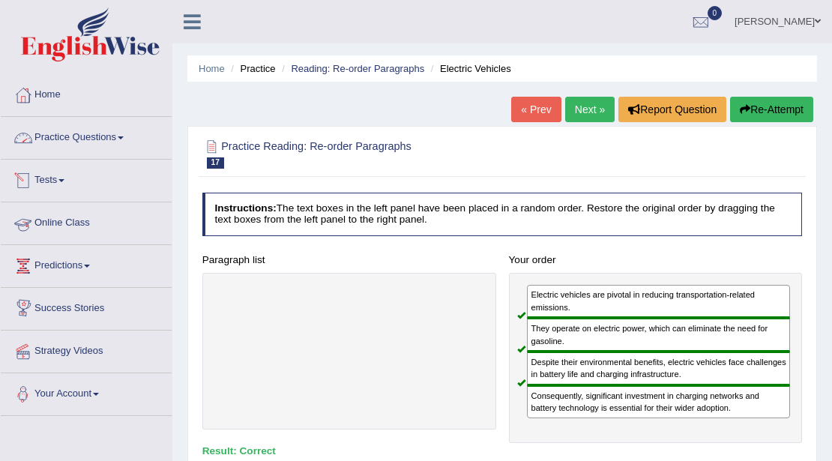
click at [121, 147] on link "Practice Questions" at bounding box center [86, 135] width 171 height 37
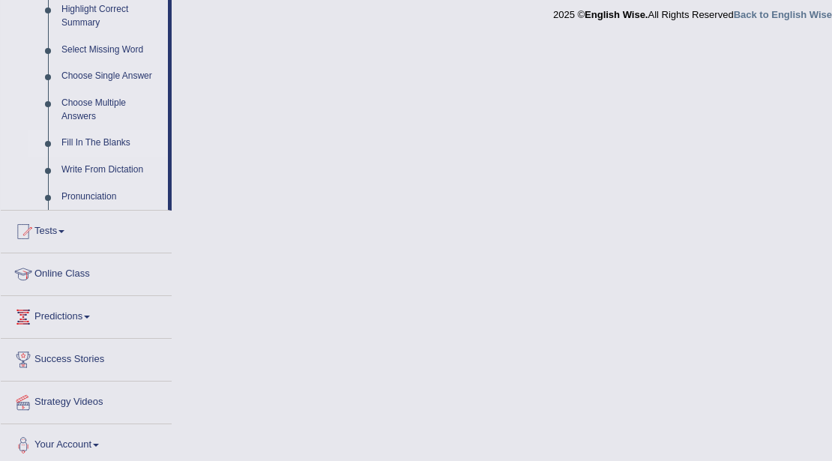
scroll to position [499, 0]
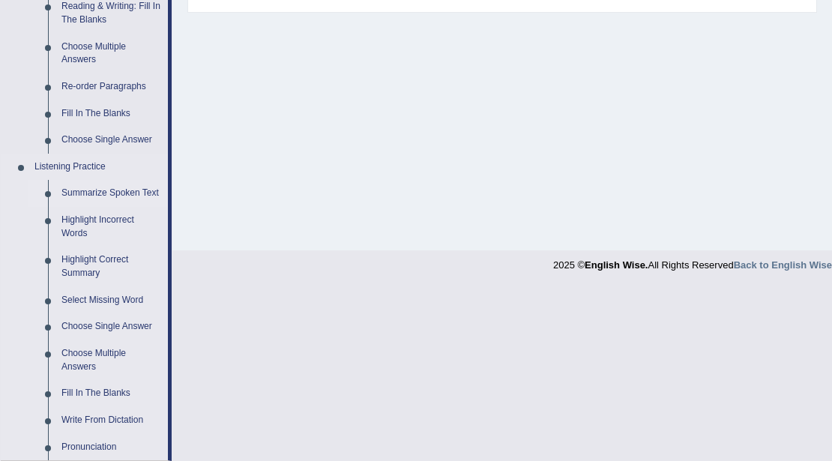
click at [121, 198] on link "Summarize Spoken Text" at bounding box center [111, 193] width 113 height 27
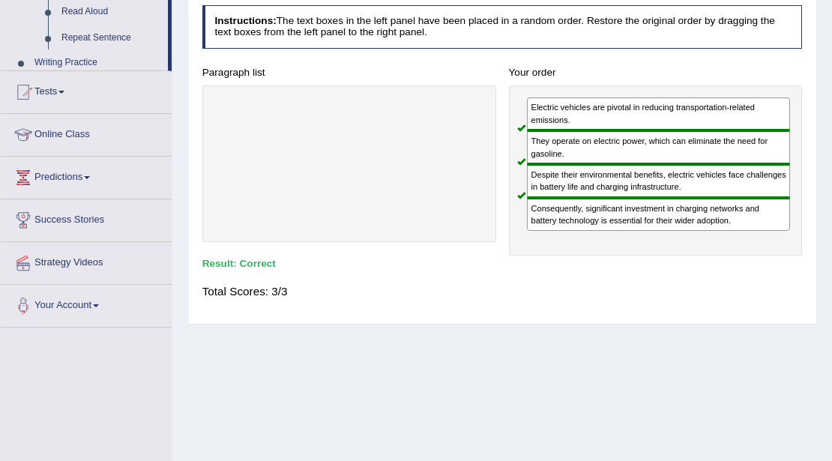
scroll to position [325, 0]
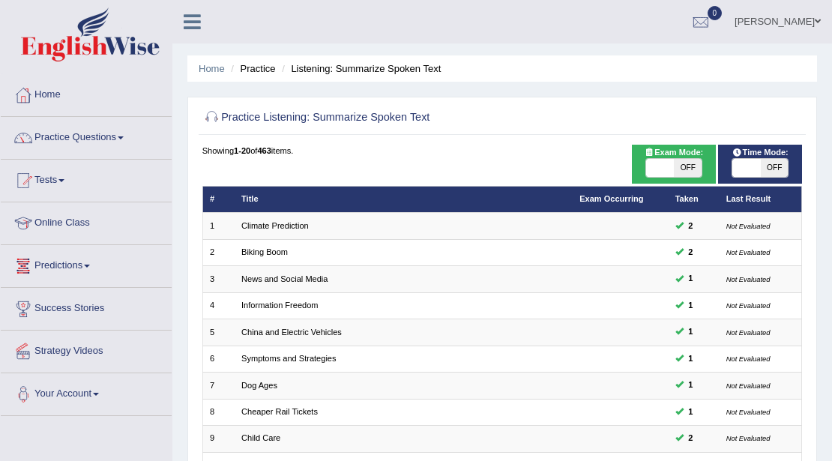
click at [698, 170] on span "OFF" at bounding box center [688, 168] width 28 height 18
checkbox input "true"
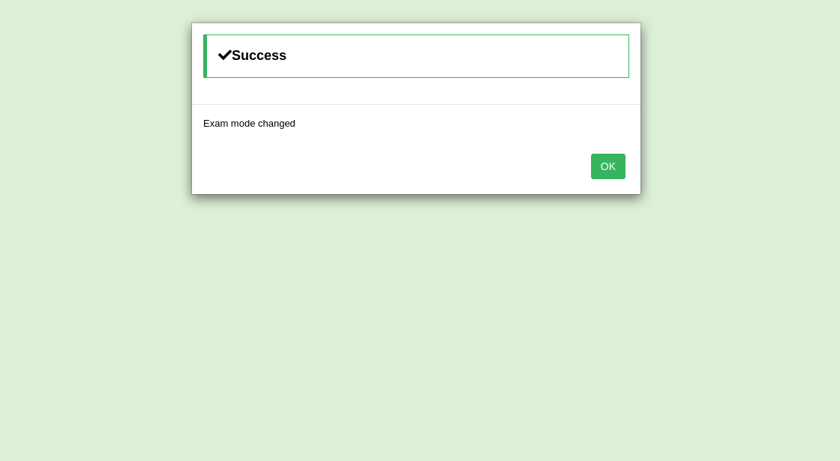
click at [614, 169] on button "OK" at bounding box center [608, 166] width 34 height 25
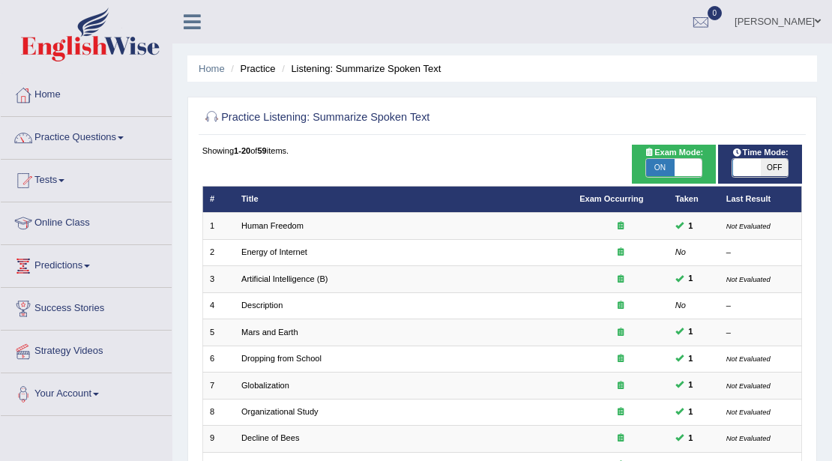
click at [761, 163] on span "OFF" at bounding box center [775, 168] width 28 height 18
checkbox input "true"
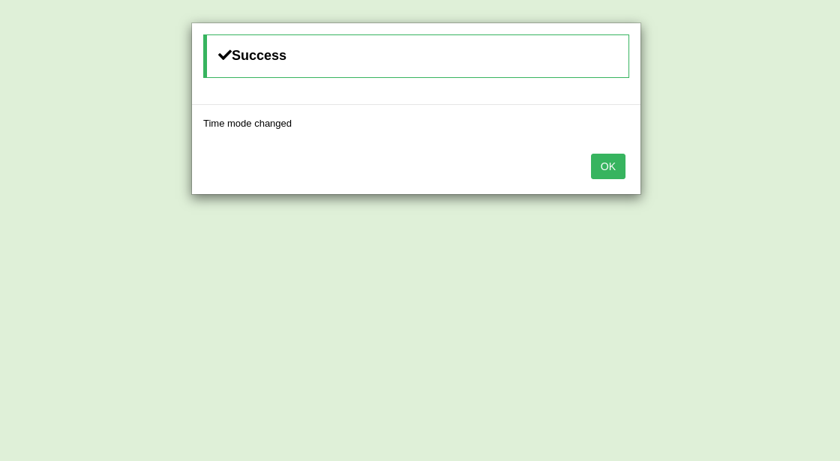
click at [625, 168] on div "OK" at bounding box center [416, 168] width 448 height 52
click at [619, 168] on button "OK" at bounding box center [608, 166] width 34 height 25
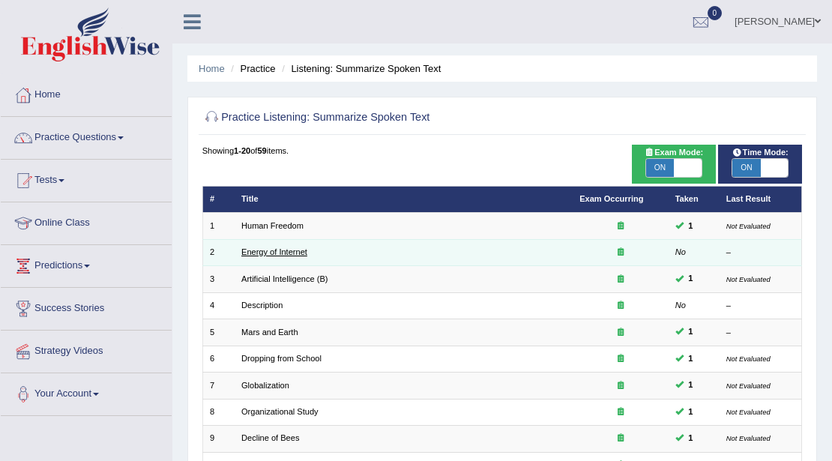
click at [277, 253] on link "Energy of Internet" at bounding box center [274, 251] width 66 height 9
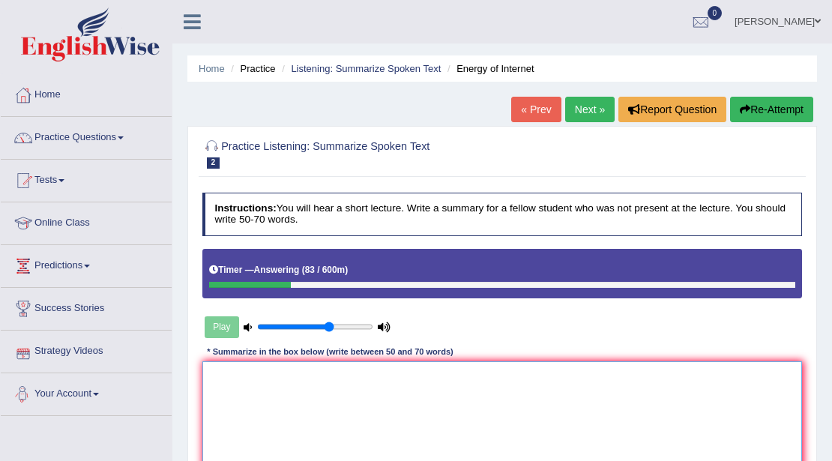
click at [247, 394] on textarea at bounding box center [502, 423] width 601 height 124
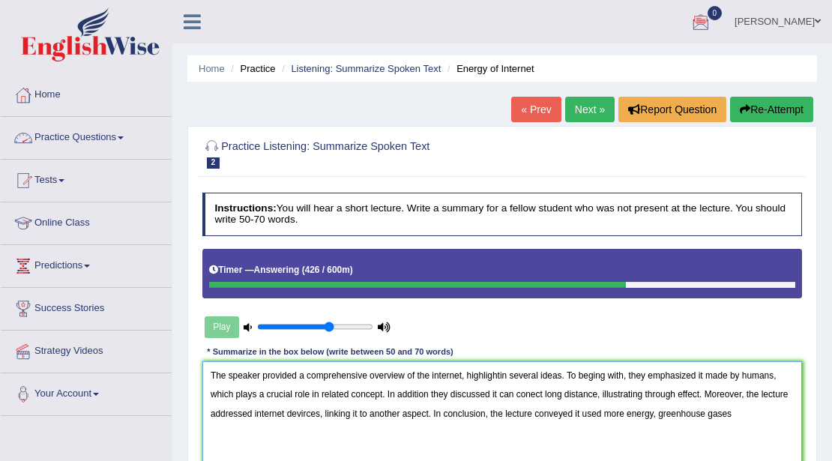
scroll to position [250, 0]
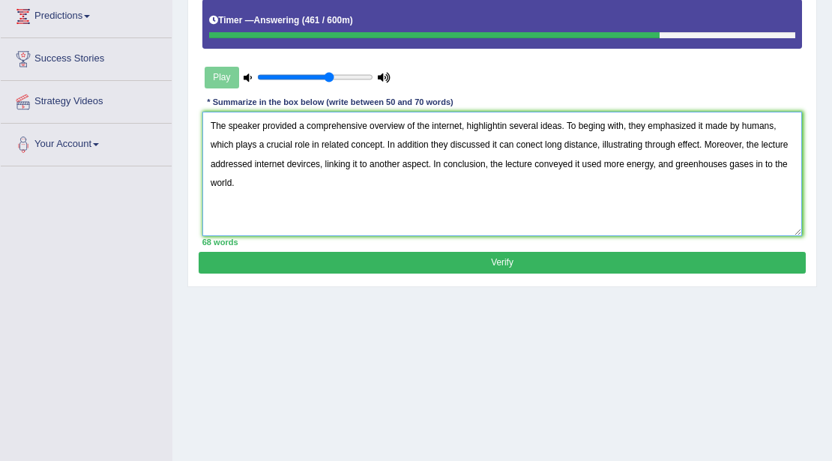
type textarea "The speaker provided a comprehensive overview of the internet, highlightin seve…"
click at [545, 256] on button "Verify" at bounding box center [502, 263] width 607 height 22
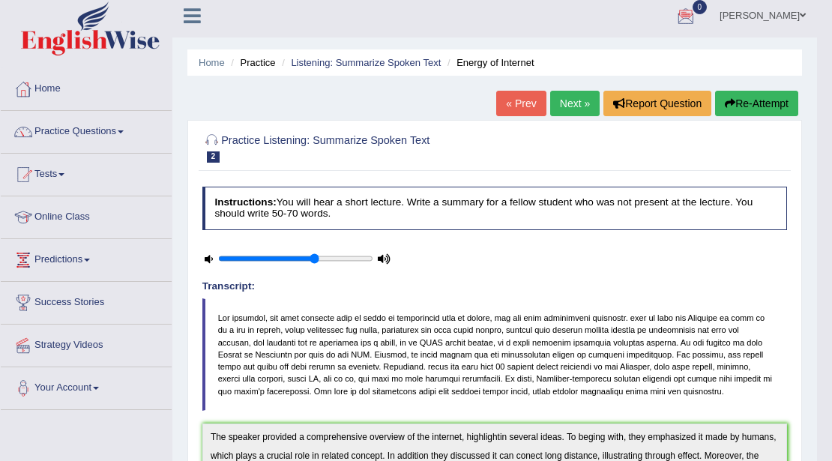
scroll to position [0, 0]
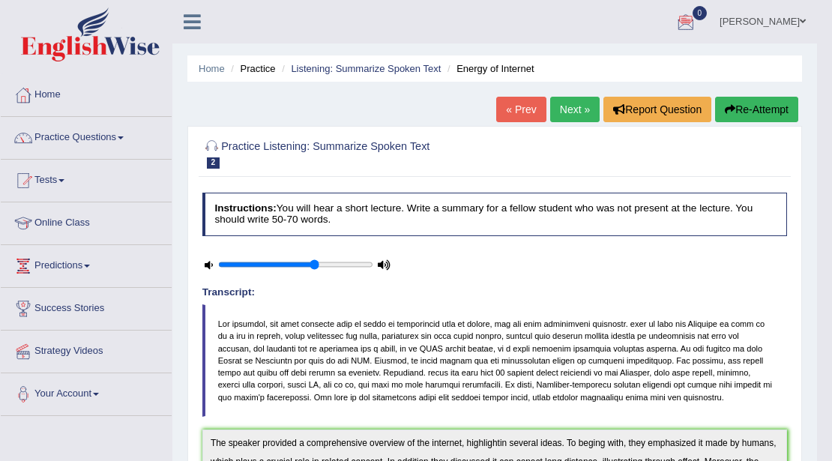
click at [574, 97] on link "Next »" at bounding box center [574, 109] width 49 height 25
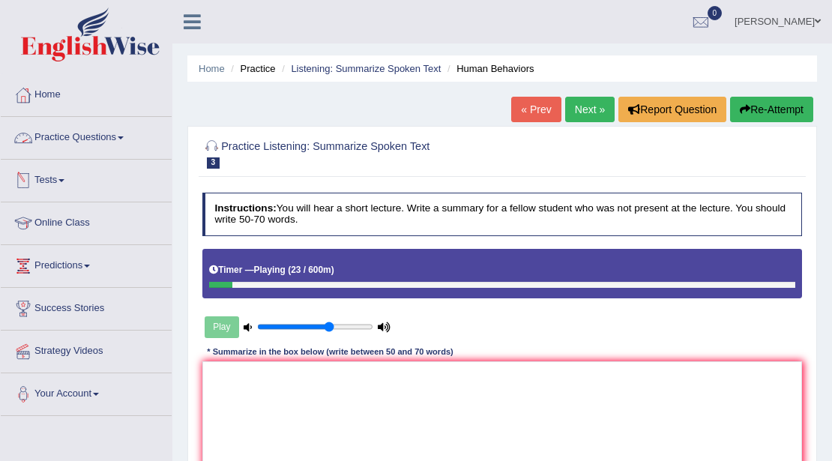
click at [118, 145] on link "Practice Questions" at bounding box center [86, 135] width 171 height 37
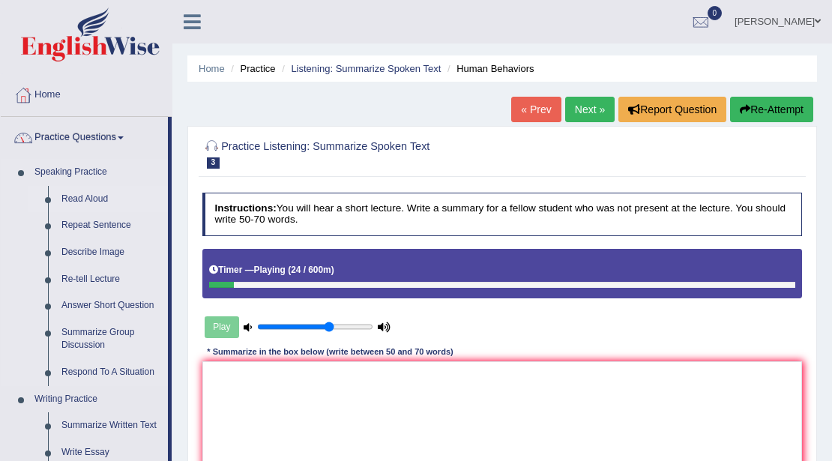
click at [78, 200] on link "Read Aloud" at bounding box center [111, 199] width 113 height 27
